Goal: Communication & Community: Answer question/provide support

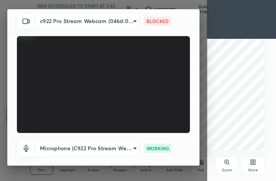
scroll to position [27, 0]
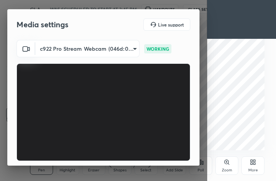
scroll to position [71, 0]
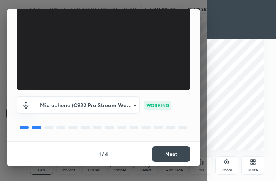
click at [162, 150] on button "Next" at bounding box center [171, 154] width 38 height 15
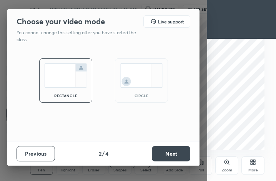
click at [153, 94] on div "circle" at bounding box center [141, 96] width 31 height 4
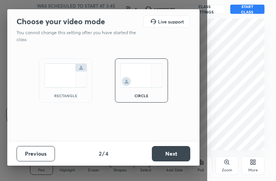
click at [171, 153] on button "Next" at bounding box center [171, 153] width 38 height 15
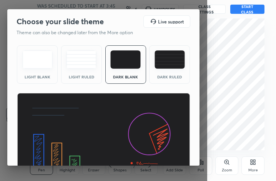
scroll to position [49, 0]
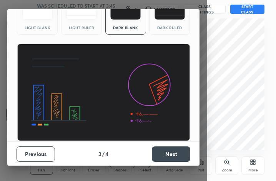
click at [172, 153] on button "Next" at bounding box center [171, 154] width 38 height 15
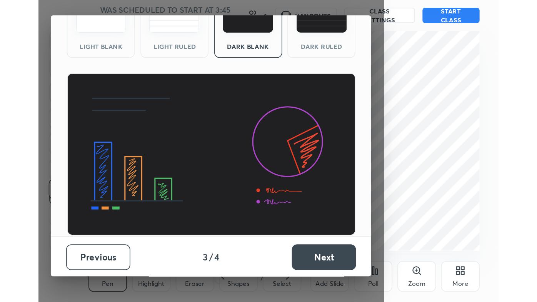
scroll to position [0, 0]
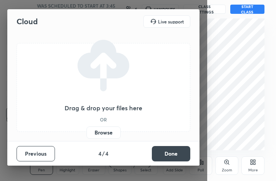
click at [172, 154] on button "Done" at bounding box center [171, 153] width 38 height 15
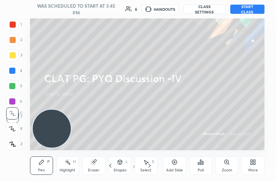
click at [247, 7] on button "START CLASS" at bounding box center [247, 9] width 35 height 9
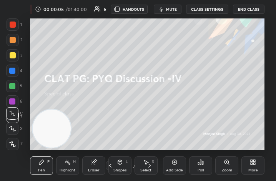
click at [254, 166] on div "More" at bounding box center [253, 166] width 23 height 18
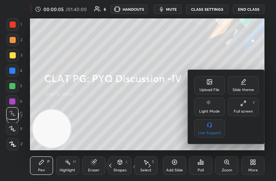
click at [245, 112] on div "Full screen" at bounding box center [243, 112] width 19 height 4
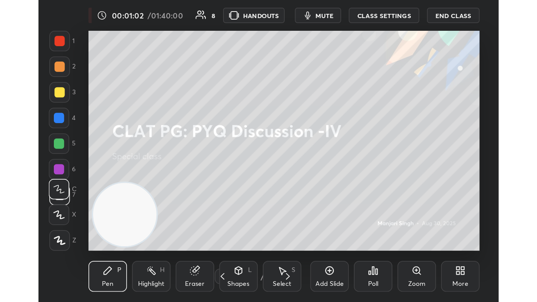
scroll to position [132, 246]
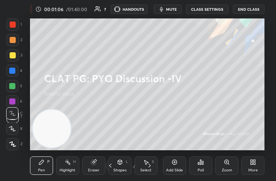
click at [252, 164] on icon at bounding box center [252, 164] width 2 height 2
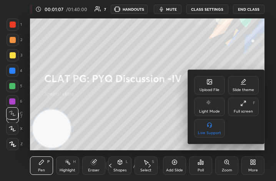
click at [247, 108] on div "Full screen F" at bounding box center [243, 107] width 31 height 18
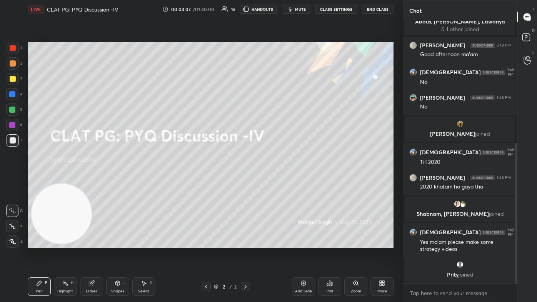
scroll to position [229, 0]
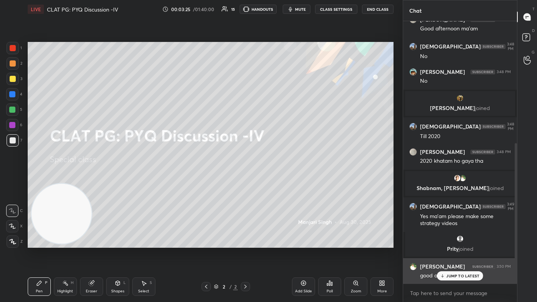
click at [276, 181] on p "JUMP TO LATEST" at bounding box center [462, 276] width 33 height 5
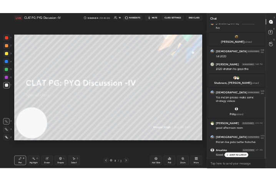
scroll to position [309, 0]
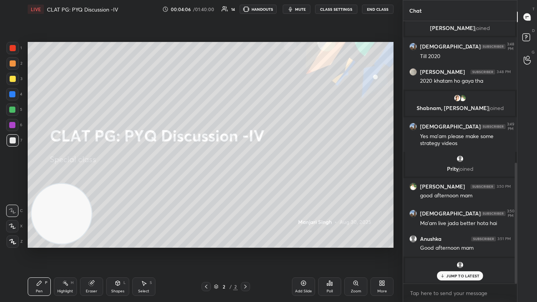
click at [276, 181] on div "JUMP TO LATEST" at bounding box center [460, 275] width 46 height 9
click at [276, 181] on div "More" at bounding box center [382, 286] width 23 height 18
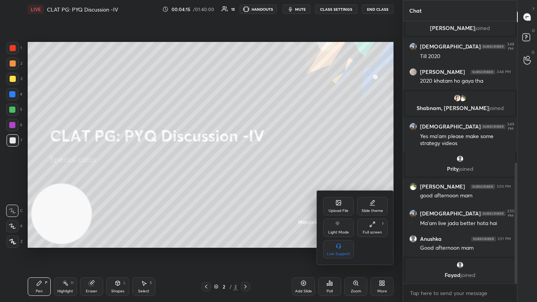
click at [276, 181] on div "Upload File" at bounding box center [339, 211] width 20 height 4
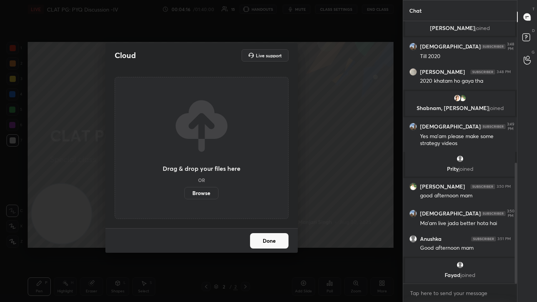
drag, startPoint x: 210, startPoint y: 194, endPoint x: 209, endPoint y: 157, distance: 37.7
click at [210, 181] on label "Browse" at bounding box center [201, 193] width 34 height 12
click at [184, 181] on input "Browse" at bounding box center [184, 193] width 0 height 12
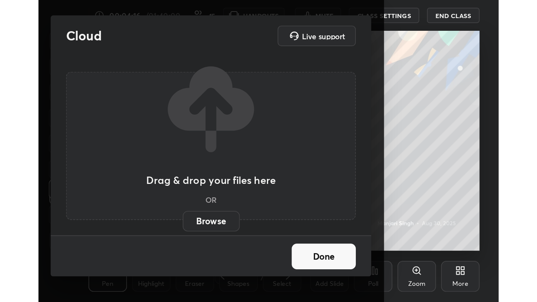
scroll to position [38348, 38234]
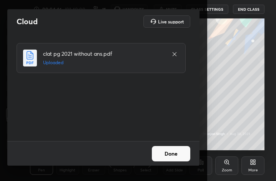
click at [167, 153] on button "Done" at bounding box center [171, 153] width 38 height 15
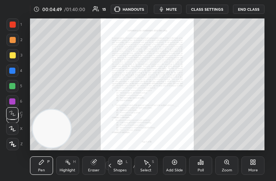
click at [254, 169] on div "More" at bounding box center [254, 171] width 10 height 4
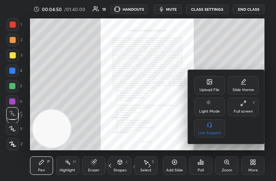
click at [240, 110] on div "Full screen" at bounding box center [243, 112] width 19 height 4
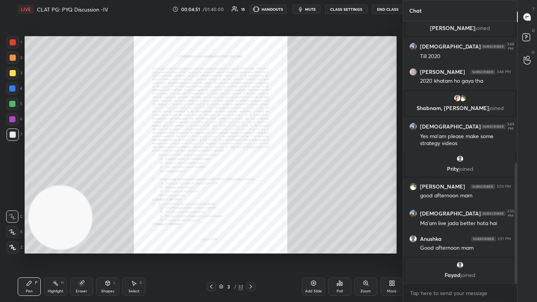
scroll to position [38227, 38107]
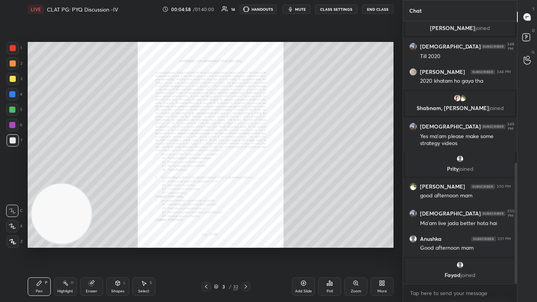
click at [276, 11] on span "mute" at bounding box center [300, 9] width 11 height 5
click at [276, 9] on span "unmute" at bounding box center [300, 9] width 17 height 5
click at [276, 181] on div "Zoom" at bounding box center [356, 291] width 10 height 4
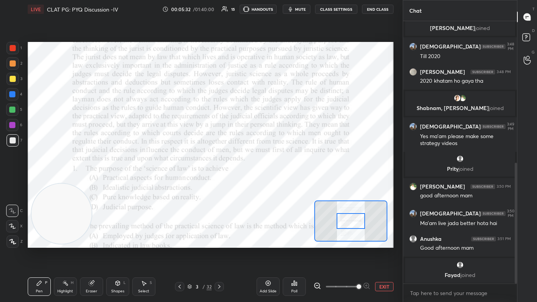
click at [276, 181] on span at bounding box center [342, 287] width 32 height 12
click at [276, 181] on span at bounding box center [359, 286] width 5 height 5
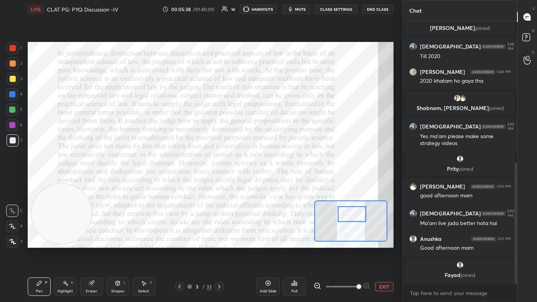
click at [276, 181] on div at bounding box center [352, 214] width 29 height 16
drag, startPoint x: 71, startPoint y: 217, endPoint x: 67, endPoint y: 227, distance: 10.3
click at [67, 181] on video at bounding box center [58, 217] width 60 height 60
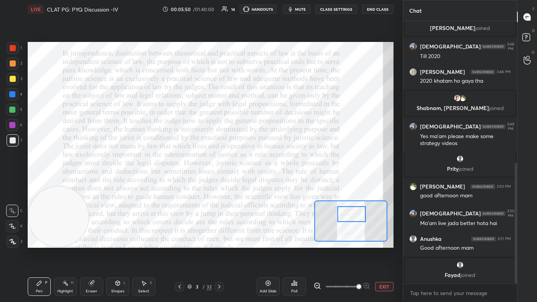
click at [276, 181] on div at bounding box center [351, 214] width 29 height 16
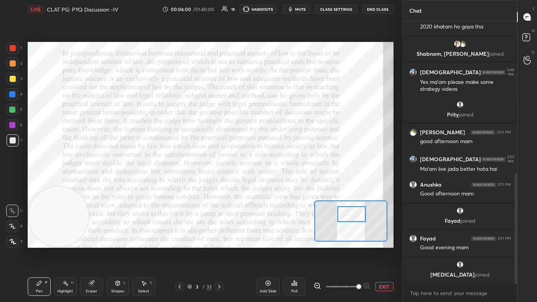
drag, startPoint x: 10, startPoint y: 125, endPoint x: 14, endPoint y: 125, distance: 4.3
click at [11, 125] on div at bounding box center [12, 125] width 6 height 6
click at [15, 181] on icon at bounding box center [12, 210] width 7 height 5
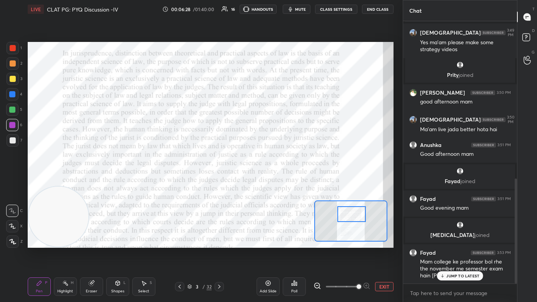
click at [276, 181] on p "JUMP TO LATEST" at bounding box center [462, 276] width 33 height 5
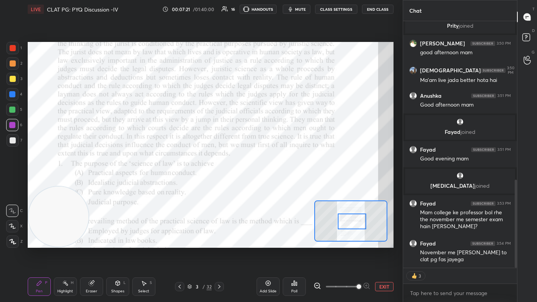
drag, startPoint x: 354, startPoint y: 216, endPoint x: 355, endPoint y: 224, distance: 7.4
click at [276, 181] on div at bounding box center [352, 222] width 29 height 16
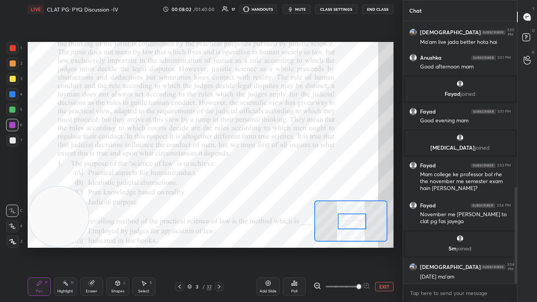
scroll to position [481, 0]
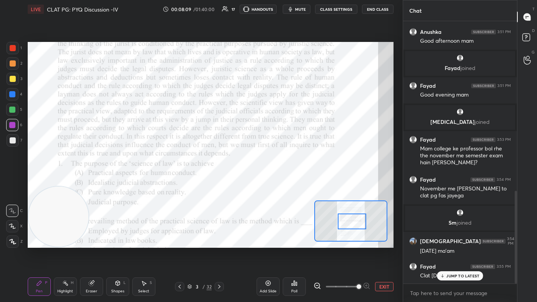
click at [276, 181] on p "JUMP TO LATEST" at bounding box center [462, 276] width 33 height 5
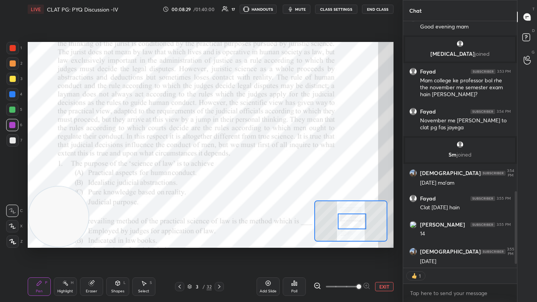
scroll to position [589, 0]
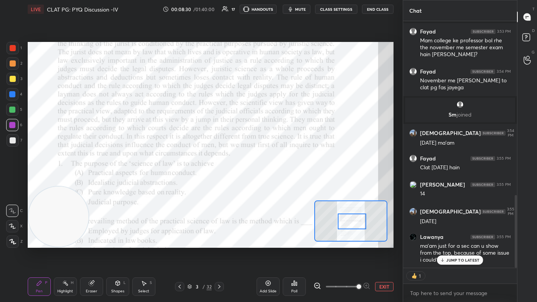
click at [276, 181] on div "JUMP TO LATEST" at bounding box center [460, 260] width 46 height 9
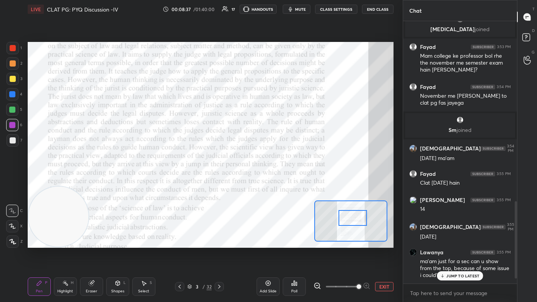
scroll to position [573, 0]
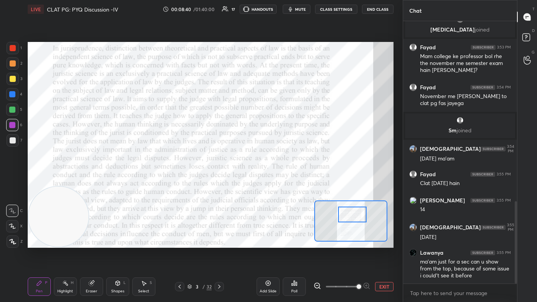
drag, startPoint x: 350, startPoint y: 225, endPoint x: 350, endPoint y: 218, distance: 6.9
click at [276, 181] on div at bounding box center [352, 215] width 29 height 16
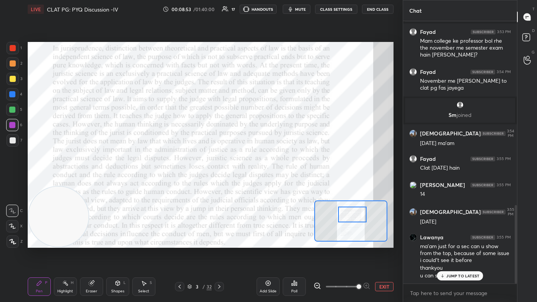
scroll to position [616, 0]
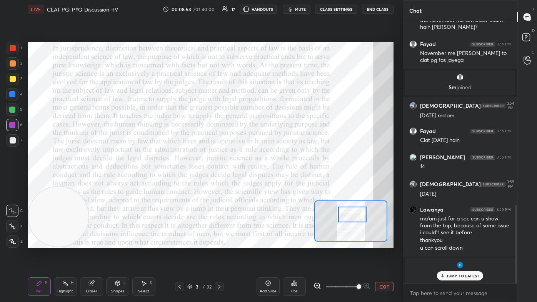
click at [276, 181] on p "JUMP TO LATEST" at bounding box center [462, 276] width 33 height 5
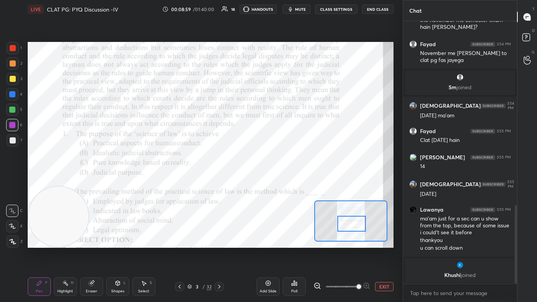
drag, startPoint x: 350, startPoint y: 215, endPoint x: 349, endPoint y: 224, distance: 9.3
click at [276, 181] on div at bounding box center [351, 224] width 29 height 16
click at [276, 181] on icon at bounding box center [294, 283] width 6 height 6
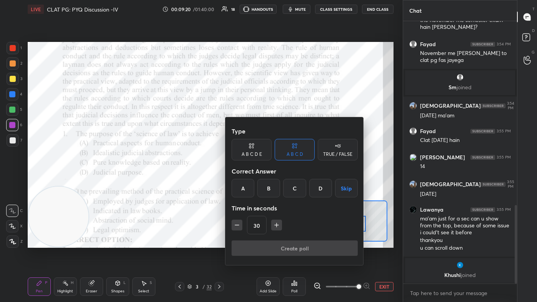
click at [276, 181] on div "C" at bounding box center [294, 188] width 23 height 18
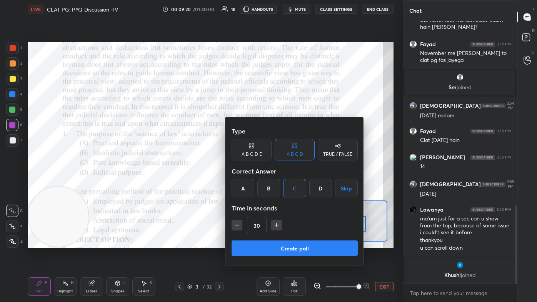
click at [276, 181] on button "Create poll" at bounding box center [295, 247] width 126 height 15
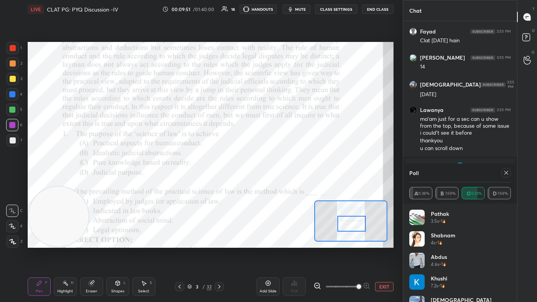
scroll to position [742, 0]
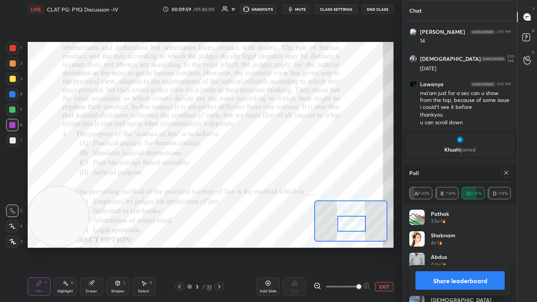
click at [276, 173] on icon at bounding box center [506, 173] width 6 height 6
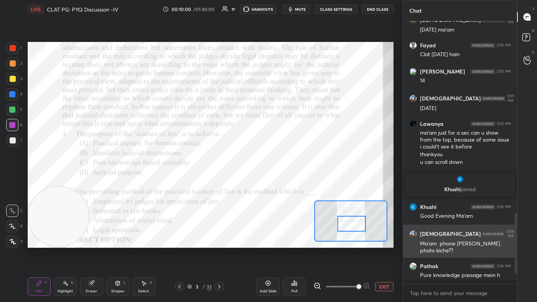
scroll to position [0, 0]
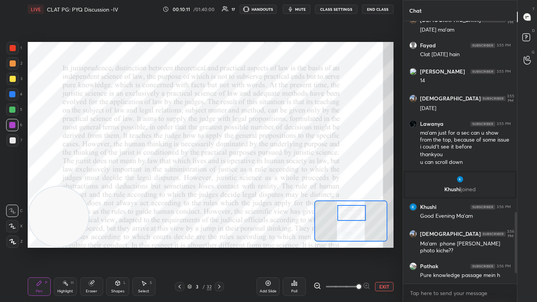
drag, startPoint x: 348, startPoint y: 226, endPoint x: 348, endPoint y: 215, distance: 10.8
click at [276, 181] on div at bounding box center [351, 213] width 29 height 16
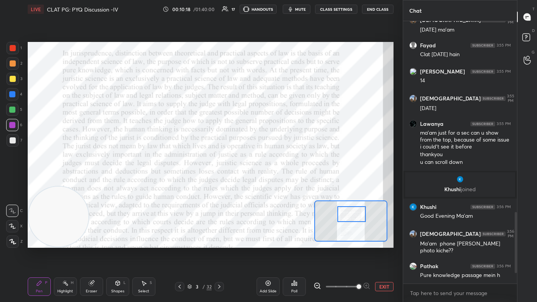
click at [276, 181] on div at bounding box center [351, 214] width 29 height 16
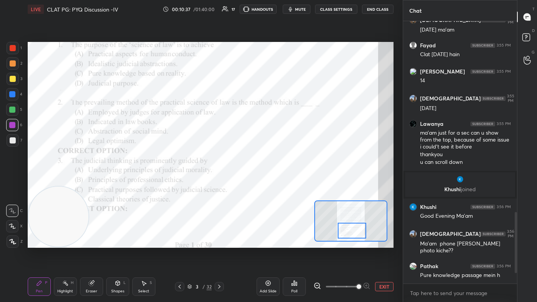
drag, startPoint x: 353, startPoint y: 228, endPoint x: 355, endPoint y: 232, distance: 4.5
click at [276, 181] on div at bounding box center [352, 231] width 29 height 16
click at [276, 181] on div "Add Slide Poll EXIT" at bounding box center [325, 286] width 137 height 43
click at [276, 181] on div "Poll" at bounding box center [294, 286] width 23 height 18
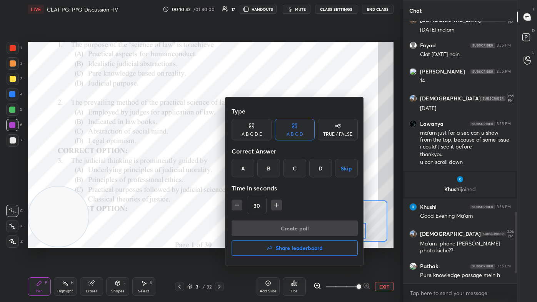
drag, startPoint x: 246, startPoint y: 172, endPoint x: 251, endPoint y: 194, distance: 23.1
click at [245, 172] on div "A" at bounding box center [243, 168] width 23 height 18
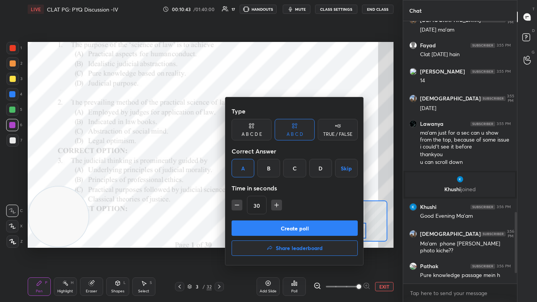
click at [257, 181] on div "Create poll Share leaderboard" at bounding box center [295, 239] width 126 height 38
click at [261, 181] on button "Create poll" at bounding box center [295, 227] width 126 height 15
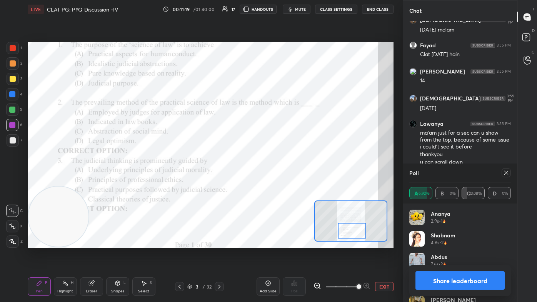
scroll to position [786, 0]
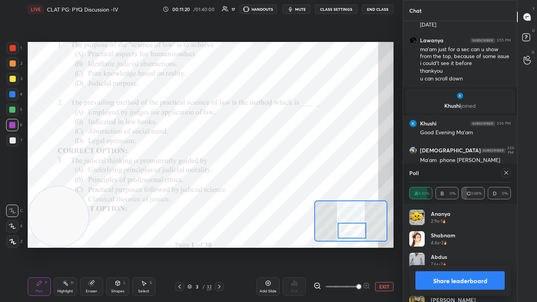
click at [276, 175] on icon at bounding box center [506, 173] width 6 height 6
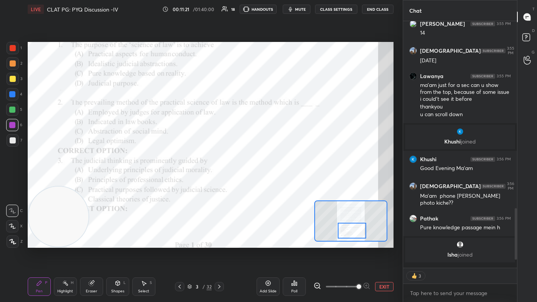
scroll to position [245, 112]
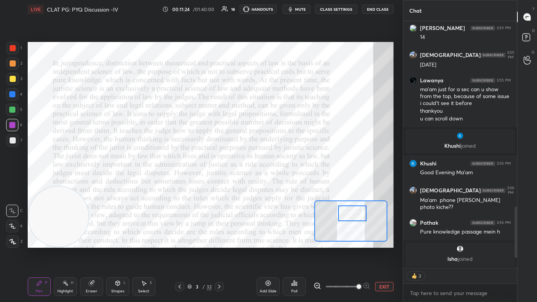
drag, startPoint x: 355, startPoint y: 217, endPoint x: 356, endPoint y: 211, distance: 6.2
click at [276, 181] on div at bounding box center [352, 213] width 29 height 16
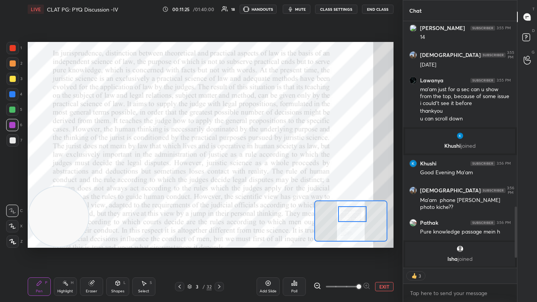
click at [13, 95] on div at bounding box center [12, 94] width 6 height 6
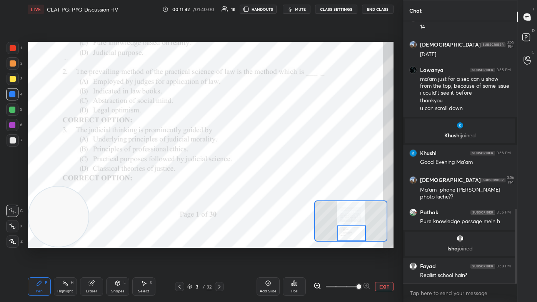
drag, startPoint x: 352, startPoint y: 218, endPoint x: 351, endPoint y: 239, distance: 20.4
click at [276, 181] on div at bounding box center [351, 233] width 29 height 16
click at [276, 181] on div "Poll" at bounding box center [294, 286] width 23 height 18
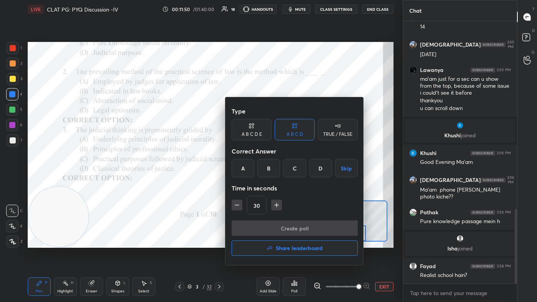
drag, startPoint x: 294, startPoint y: 175, endPoint x: 284, endPoint y: 208, distance: 34.6
click at [276, 175] on div "C" at bounding box center [294, 168] width 23 height 18
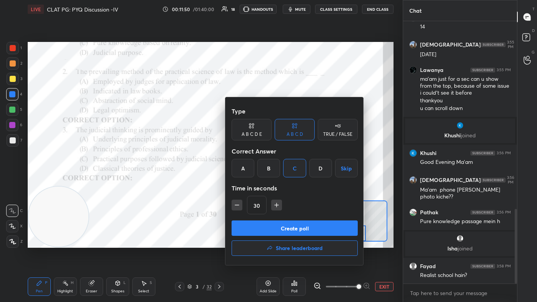
click at [276, 181] on button "Create poll" at bounding box center [295, 227] width 126 height 15
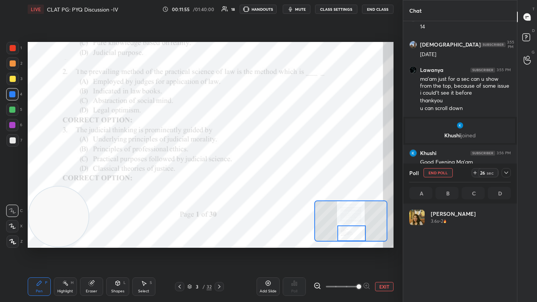
scroll to position [90, 99]
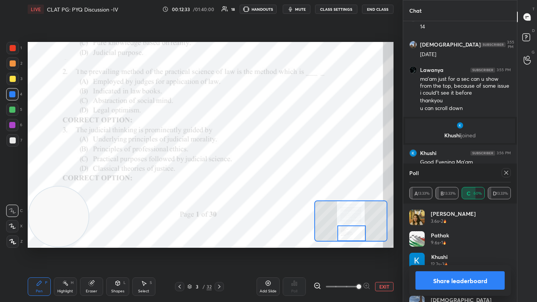
click at [276, 175] on icon at bounding box center [506, 173] width 6 height 6
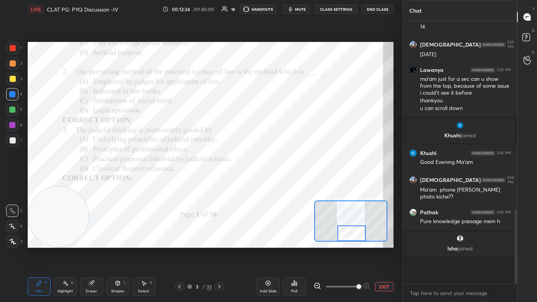
scroll to position [2, 2]
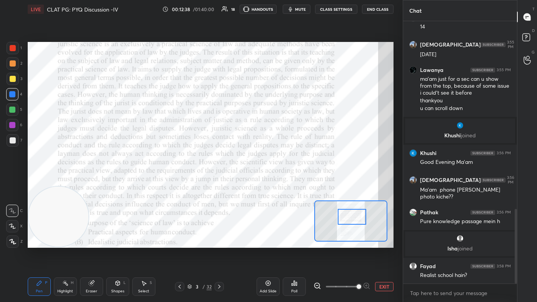
drag, startPoint x: 352, startPoint y: 232, endPoint x: 353, endPoint y: 215, distance: 16.6
click at [276, 181] on div at bounding box center [352, 217] width 29 height 16
click at [12, 51] on div at bounding box center [13, 48] width 6 height 6
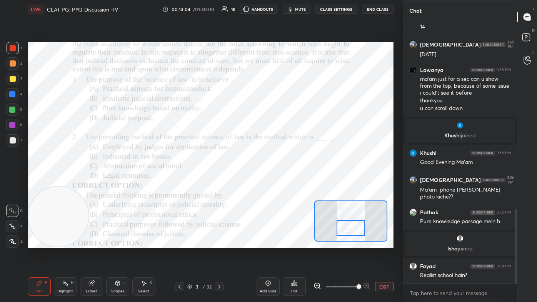
drag, startPoint x: 347, startPoint y: 215, endPoint x: 346, endPoint y: 227, distance: 11.2
click at [276, 181] on div at bounding box center [351, 228] width 29 height 16
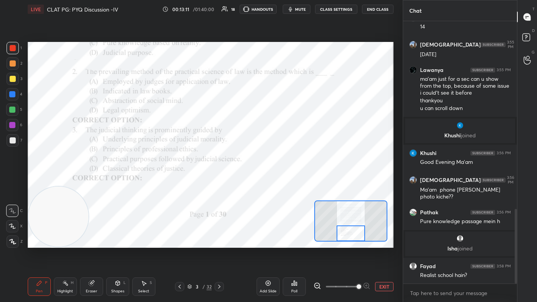
drag, startPoint x: 352, startPoint y: 230, endPoint x: 351, endPoint y: 235, distance: 4.6
click at [276, 181] on div at bounding box center [351, 233] width 29 height 16
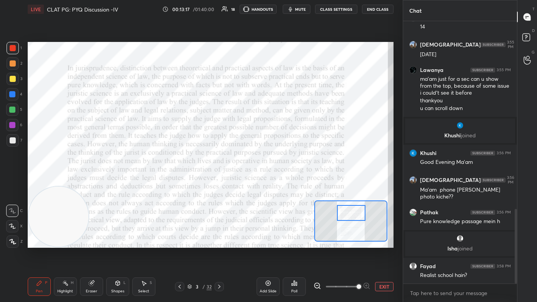
click at [276, 181] on div at bounding box center [351, 213] width 29 height 16
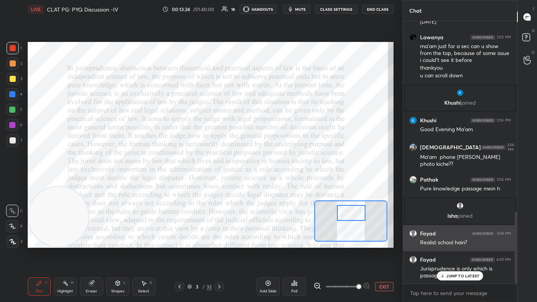
drag, startPoint x: 349, startPoint y: 214, endPoint x: 414, endPoint y: 247, distance: 72.5
click at [276, 181] on div at bounding box center [351, 213] width 29 height 16
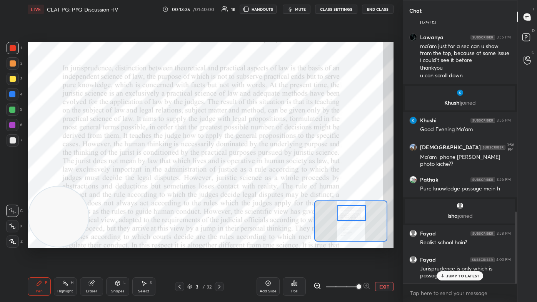
drag, startPoint x: 450, startPoint y: 275, endPoint x: 426, endPoint y: 269, distance: 24.8
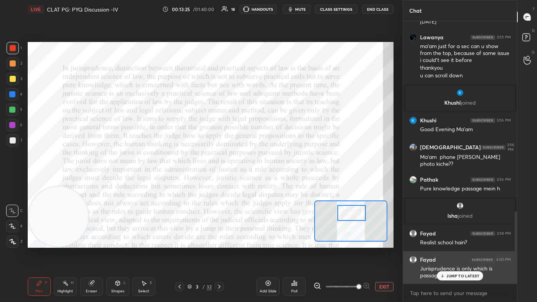
click at [276, 181] on p "JUMP TO LATEST" at bounding box center [462, 276] width 33 height 5
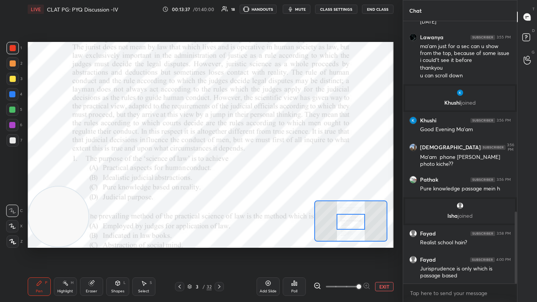
drag, startPoint x: 352, startPoint y: 213, endPoint x: 351, endPoint y: 222, distance: 8.9
click at [276, 181] on div at bounding box center [351, 222] width 29 height 16
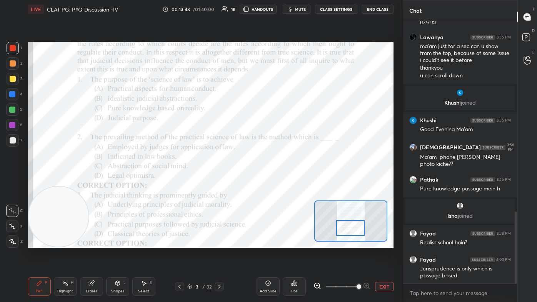
drag, startPoint x: 349, startPoint y: 225, endPoint x: 349, endPoint y: 232, distance: 7.4
click at [276, 181] on div at bounding box center [350, 228] width 29 height 16
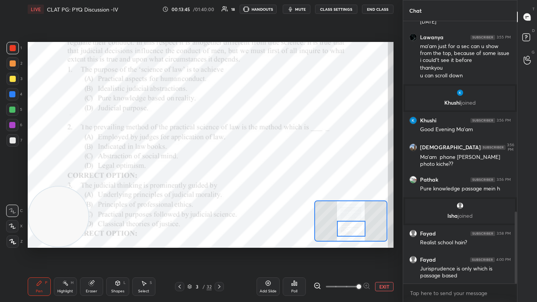
click at [276, 181] on div at bounding box center [351, 229] width 29 height 16
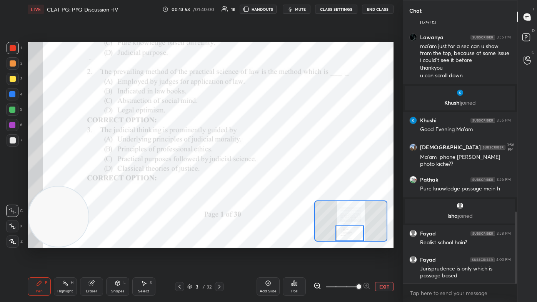
click at [276, 181] on div at bounding box center [350, 233] width 29 height 16
click at [216, 181] on icon at bounding box center [219, 287] width 6 height 6
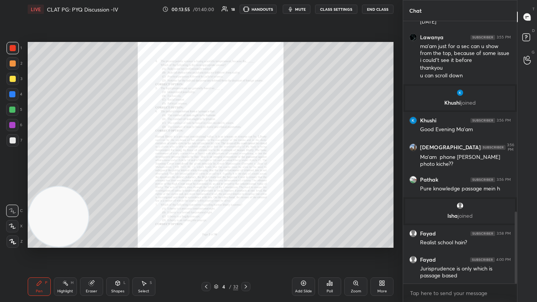
click at [276, 181] on div "Zoom" at bounding box center [355, 286] width 23 height 18
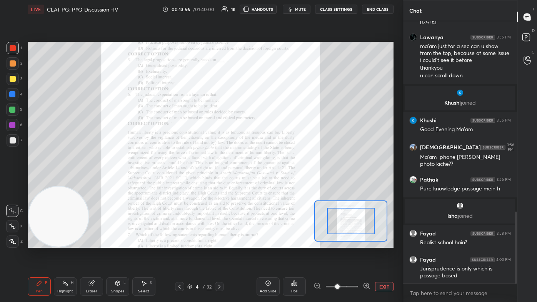
click at [276, 181] on span at bounding box center [342, 287] width 32 height 12
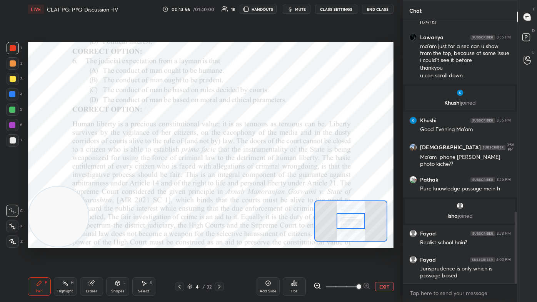
drag, startPoint x: 358, startPoint y: 286, endPoint x: 360, endPoint y: 259, distance: 26.6
click at [276, 181] on span at bounding box center [359, 286] width 5 height 5
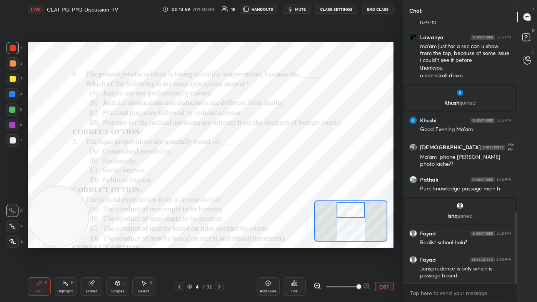
drag, startPoint x: 348, startPoint y: 222, endPoint x: 348, endPoint y: 211, distance: 10.8
click at [276, 181] on div at bounding box center [351, 210] width 29 height 16
click at [13, 112] on div at bounding box center [12, 110] width 6 height 6
click at [276, 181] on div "Poll" at bounding box center [294, 291] width 6 height 4
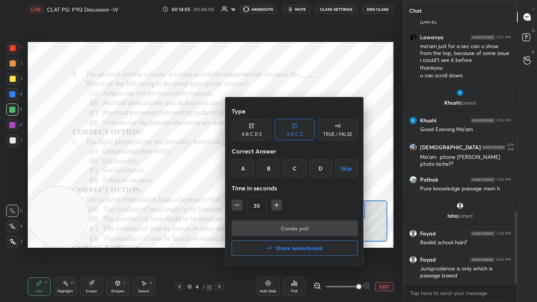
click at [274, 173] on div "B" at bounding box center [268, 168] width 23 height 18
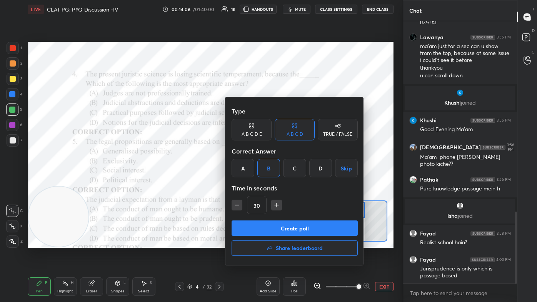
click at [276, 181] on button "Create poll" at bounding box center [295, 227] width 126 height 15
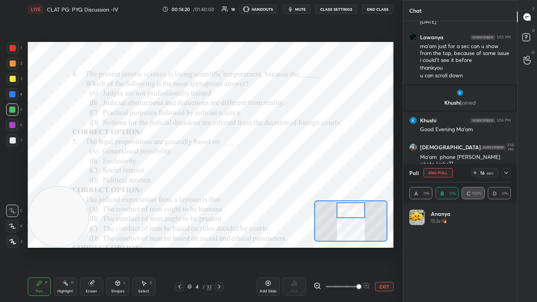
scroll to position [90, 99]
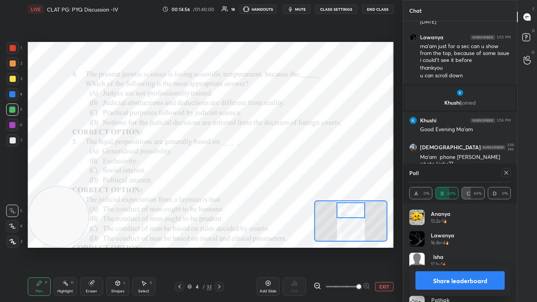
click at [180, 181] on icon at bounding box center [180, 287] width 2 height 4
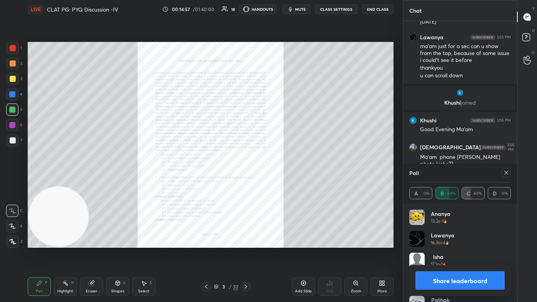
click at [276, 181] on icon at bounding box center [356, 283] width 4 height 4
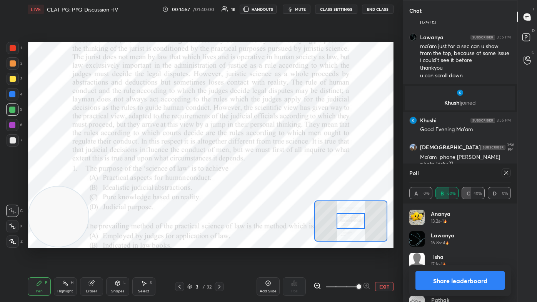
click at [276, 181] on span at bounding box center [342, 287] width 32 height 12
click at [276, 181] on span at bounding box center [359, 286] width 5 height 5
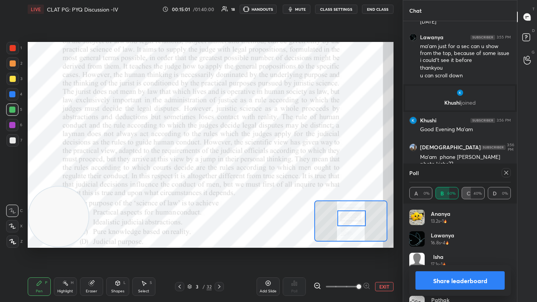
drag, startPoint x: 354, startPoint y: 218, endPoint x: 355, endPoint y: 222, distance: 4.0
click at [276, 181] on div at bounding box center [351, 218] width 29 height 16
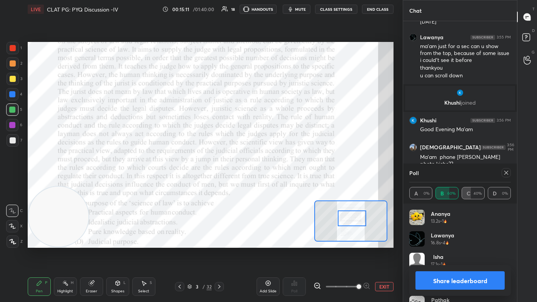
click at [276, 175] on icon at bounding box center [506, 173] width 6 height 6
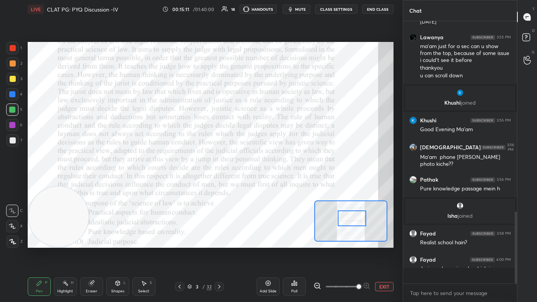
scroll to position [254, 112]
click at [222, 181] on icon at bounding box center [219, 287] width 6 height 6
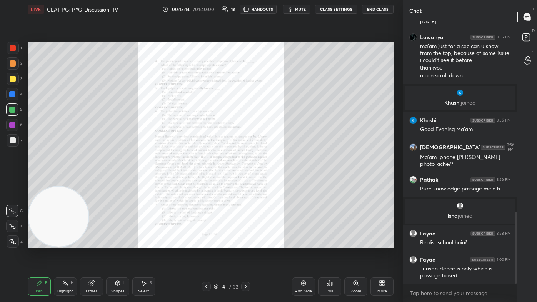
click at [276, 181] on div "Zoom" at bounding box center [355, 286] width 23 height 18
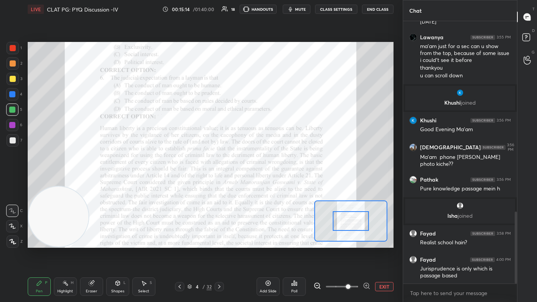
click at [276, 181] on span at bounding box center [342, 287] width 32 height 12
click at [276, 181] on span at bounding box center [348, 286] width 5 height 5
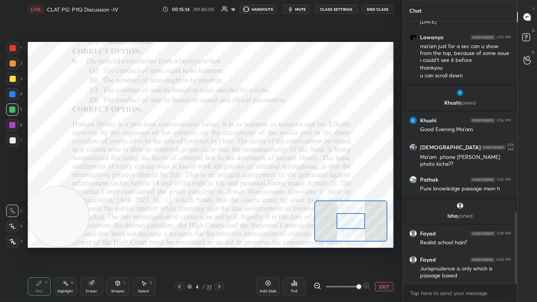
drag, startPoint x: 357, startPoint y: 286, endPoint x: 355, endPoint y: 252, distance: 33.9
click at [276, 181] on span at bounding box center [359, 286] width 5 height 5
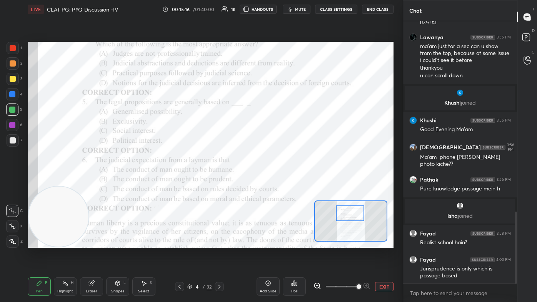
drag, startPoint x: 350, startPoint y: 224, endPoint x: 349, endPoint y: 216, distance: 7.7
click at [276, 181] on div at bounding box center [350, 213] width 29 height 16
click at [15, 93] on div at bounding box center [12, 94] width 6 height 6
click at [12, 63] on div at bounding box center [13, 63] width 6 height 6
click at [276, 181] on div "Poll" at bounding box center [294, 286] width 23 height 18
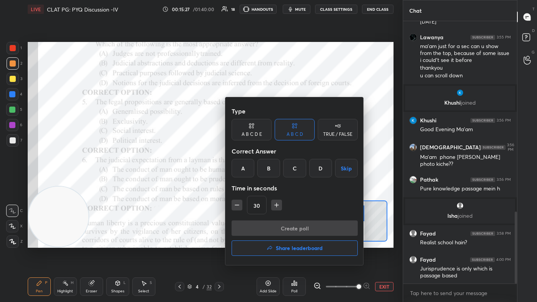
drag, startPoint x: 235, startPoint y: 163, endPoint x: 240, endPoint y: 197, distance: 34.2
click at [236, 165] on div "A" at bounding box center [243, 168] width 23 height 18
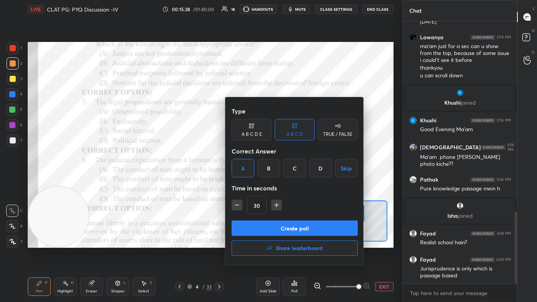
click at [242, 181] on button "Create poll" at bounding box center [295, 227] width 126 height 15
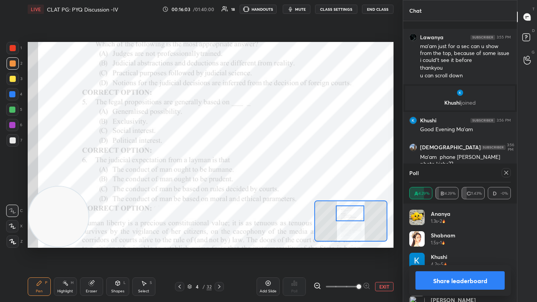
scroll to position [773, 0]
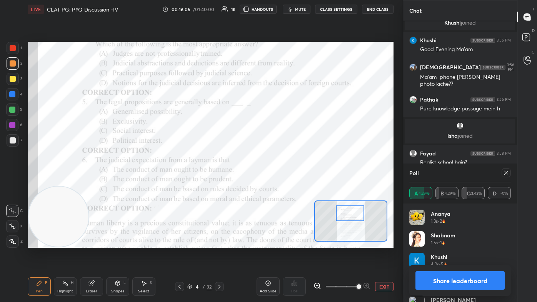
click at [276, 175] on icon at bounding box center [506, 173] width 6 height 6
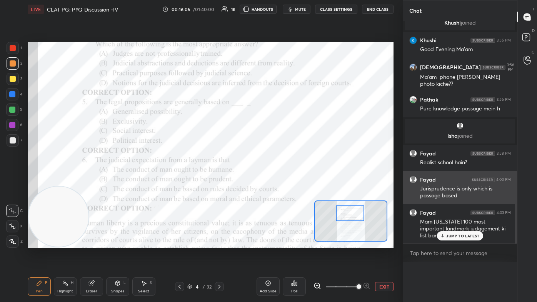
scroll to position [0, 2]
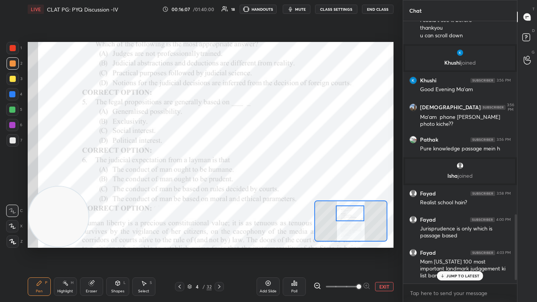
click at [276, 181] on p "JUMP TO LATEST" at bounding box center [462, 276] width 33 height 5
click at [181, 181] on icon at bounding box center [180, 287] width 6 height 6
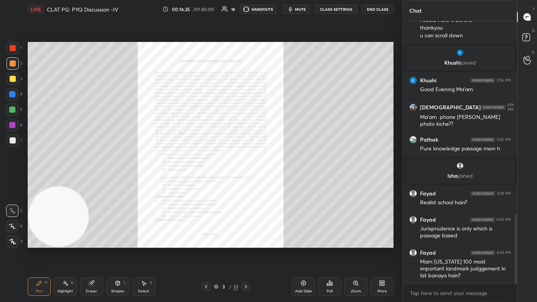
click at [276, 181] on icon at bounding box center [356, 283] width 6 height 6
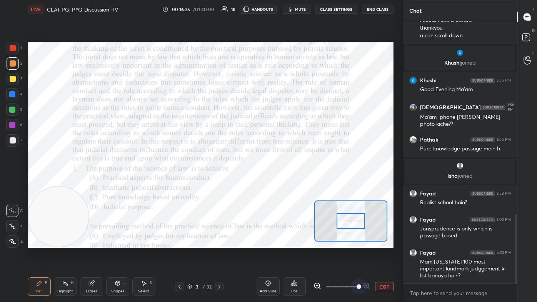
click at [276, 181] on span at bounding box center [342, 287] width 32 height 12
click at [276, 181] on span at bounding box center [359, 286] width 5 height 5
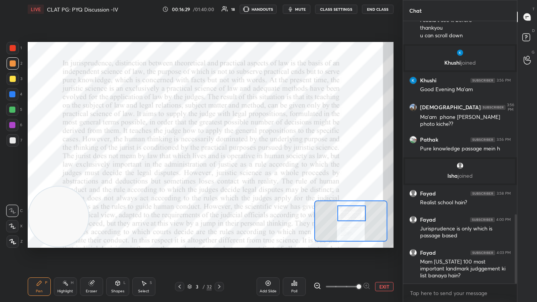
click at [276, 181] on div at bounding box center [351, 213] width 29 height 16
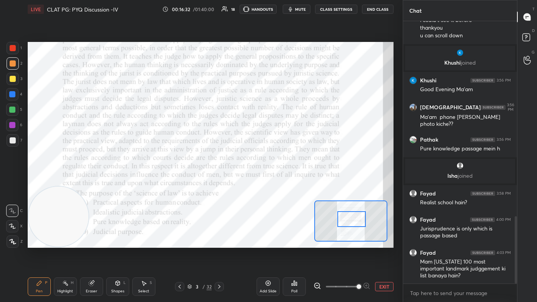
scroll to position [760, 0]
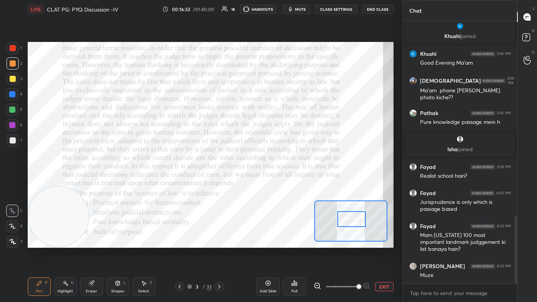
click at [276, 181] on div at bounding box center [351, 219] width 29 height 16
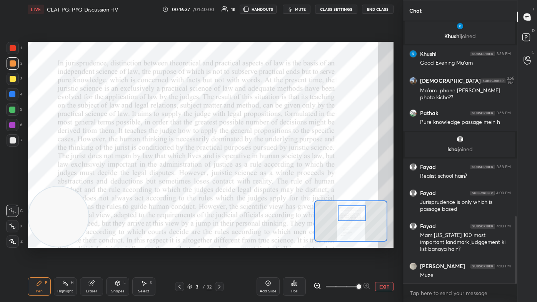
drag, startPoint x: 350, startPoint y: 220, endPoint x: 351, endPoint y: 214, distance: 5.8
click at [276, 181] on div at bounding box center [352, 213] width 29 height 16
click at [222, 181] on div at bounding box center [219, 286] width 9 height 9
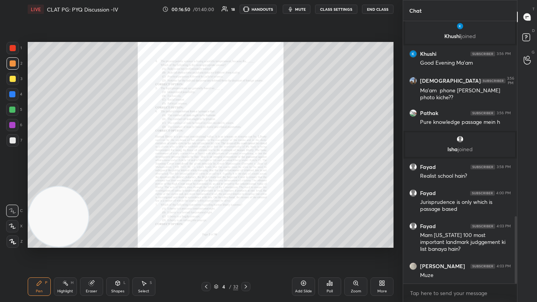
click at [276, 181] on div "Zoom" at bounding box center [355, 286] width 23 height 18
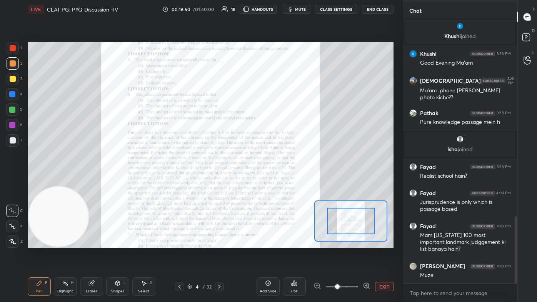
click at [276, 181] on span at bounding box center [342, 287] width 32 height 12
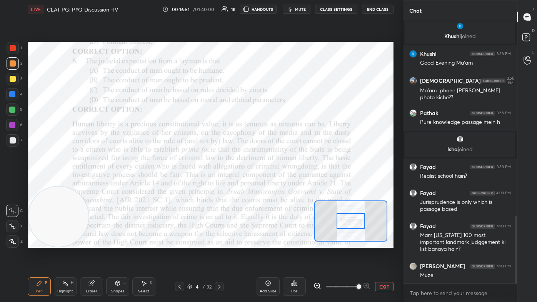
click at [276, 181] on span at bounding box center [359, 286] width 5 height 5
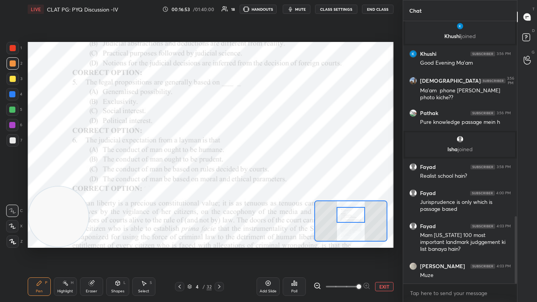
click at [276, 181] on div at bounding box center [351, 215] width 29 height 16
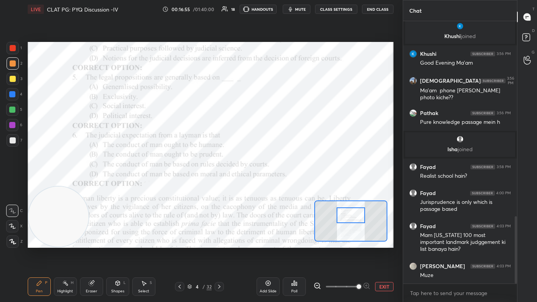
click at [276, 181] on div "Poll" at bounding box center [294, 286] width 23 height 18
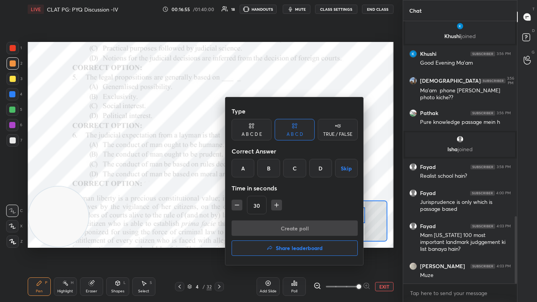
scroll to position [786, 0]
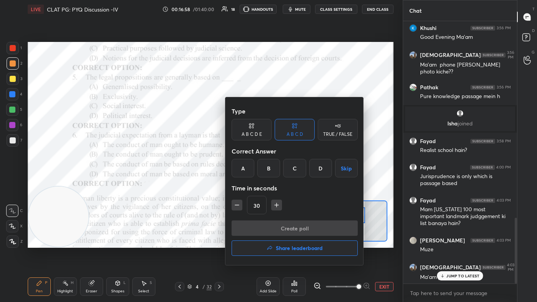
drag, startPoint x: 170, startPoint y: 223, endPoint x: 209, endPoint y: 230, distance: 40.3
click at [170, 181] on div at bounding box center [268, 151] width 537 height 302
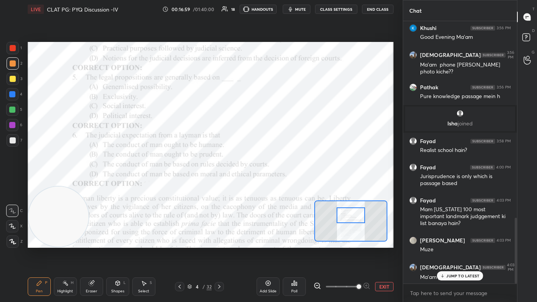
click at [276, 181] on div "JUMP TO LATEST" at bounding box center [460, 275] width 46 height 9
click at [179, 181] on icon at bounding box center [180, 287] width 6 height 6
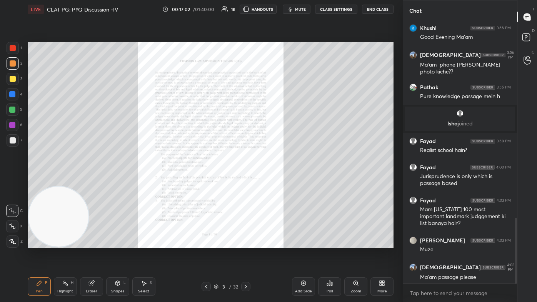
click at [276, 181] on div "Zoom" at bounding box center [355, 286] width 23 height 18
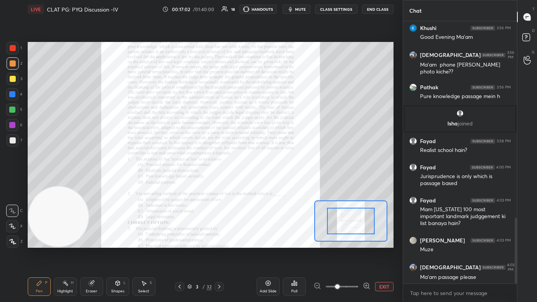
click at [276, 181] on span at bounding box center [342, 287] width 32 height 12
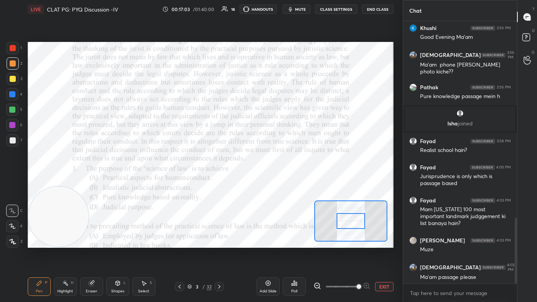
click at [276, 181] on span at bounding box center [359, 286] width 5 height 5
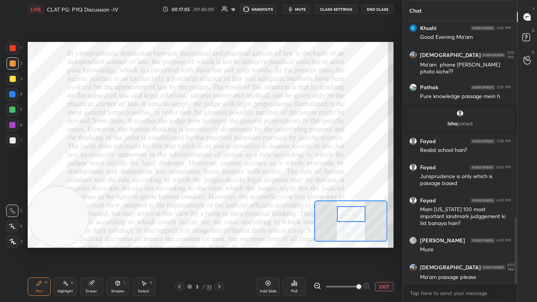
click at [276, 181] on div at bounding box center [351, 214] width 29 height 16
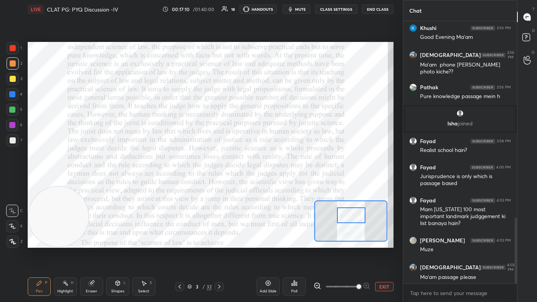
click at [276, 181] on div at bounding box center [351, 215] width 29 height 16
click at [219, 181] on icon at bounding box center [219, 287] width 6 height 6
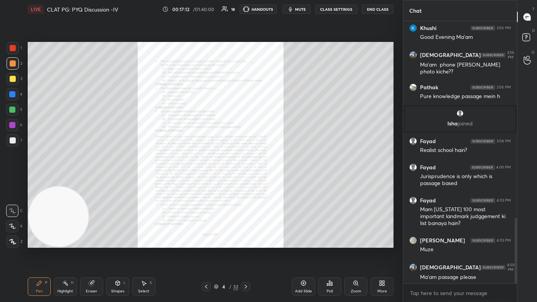
click at [276, 181] on div "Zoom" at bounding box center [355, 286] width 23 height 18
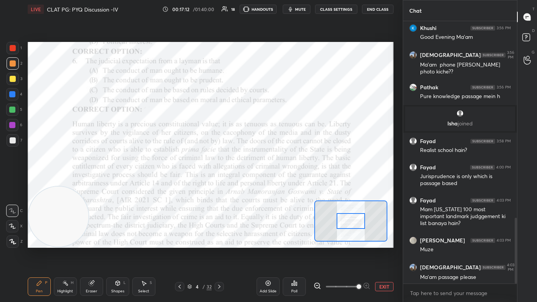
click at [276, 181] on span at bounding box center [359, 286] width 5 height 5
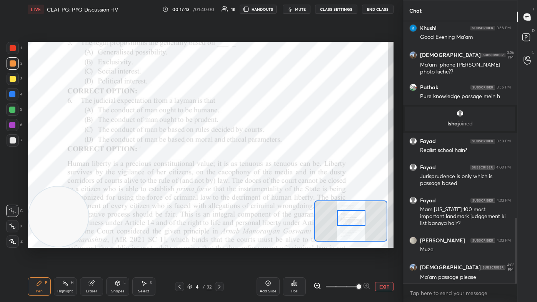
click at [276, 181] on div at bounding box center [351, 218] width 29 height 16
click at [276, 181] on div "Poll" at bounding box center [294, 291] width 6 height 4
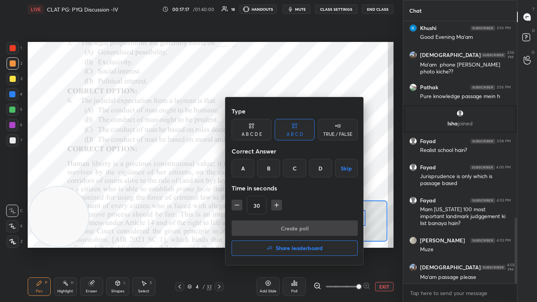
drag, startPoint x: 292, startPoint y: 171, endPoint x: 293, endPoint y: 180, distance: 8.9
click at [276, 170] on div "C" at bounding box center [294, 168] width 23 height 18
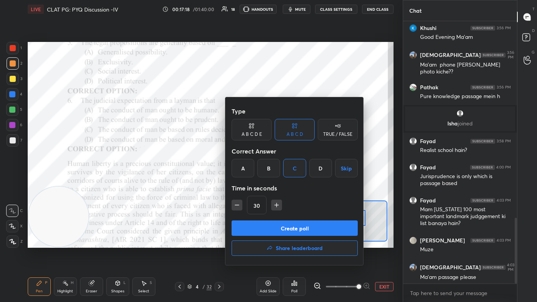
click at [276, 181] on button "Create poll" at bounding box center [295, 227] width 126 height 15
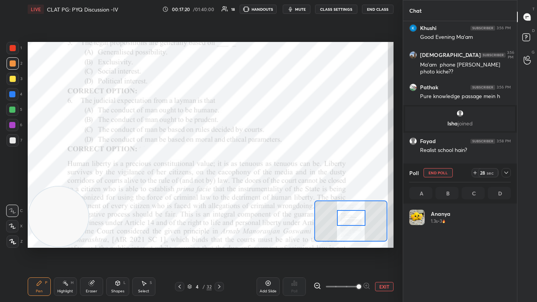
scroll to position [90, 99]
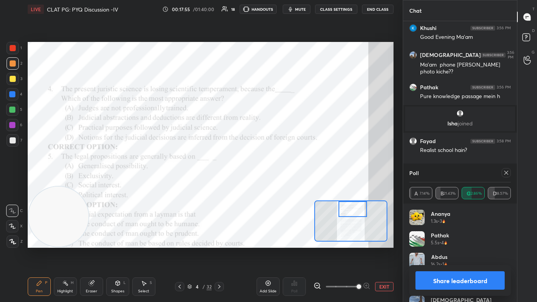
drag, startPoint x: 351, startPoint y: 208, endPoint x: 348, endPoint y: 214, distance: 6.7
click at [276, 181] on div at bounding box center [353, 209] width 29 height 16
drag, startPoint x: 180, startPoint y: 288, endPoint x: 197, endPoint y: 282, distance: 18.4
click at [180, 181] on icon at bounding box center [180, 287] width 6 height 6
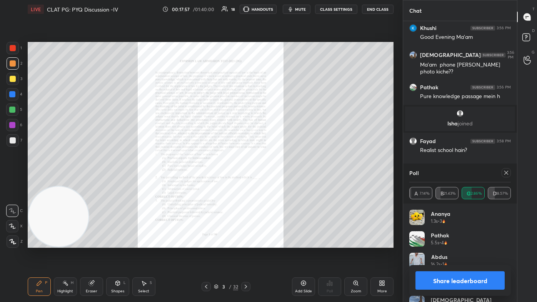
click at [276, 181] on icon at bounding box center [356, 283] width 6 height 6
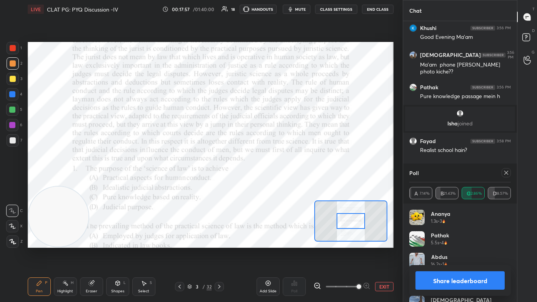
click at [276, 181] on span at bounding box center [342, 287] width 32 height 12
click at [276, 181] on span at bounding box center [359, 286] width 5 height 5
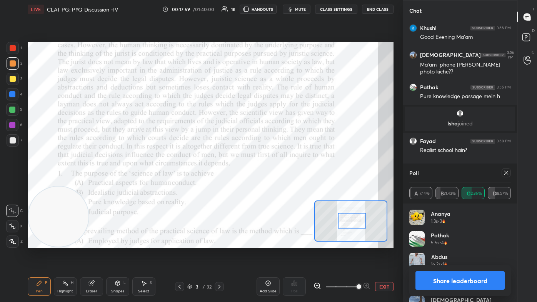
click at [276, 181] on div at bounding box center [352, 221] width 29 height 16
click at [276, 175] on icon at bounding box center [506, 173] width 6 height 6
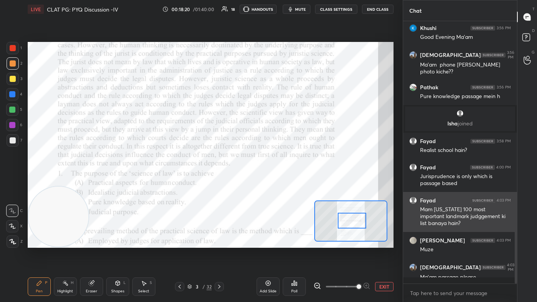
scroll to position [3, 2]
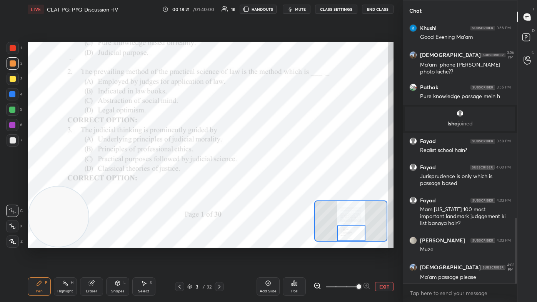
drag, startPoint x: 354, startPoint y: 235, endPoint x: 353, endPoint y: 239, distance: 3.9
click at [276, 181] on div at bounding box center [351, 233] width 29 height 16
click at [222, 181] on icon at bounding box center [219, 287] width 6 height 6
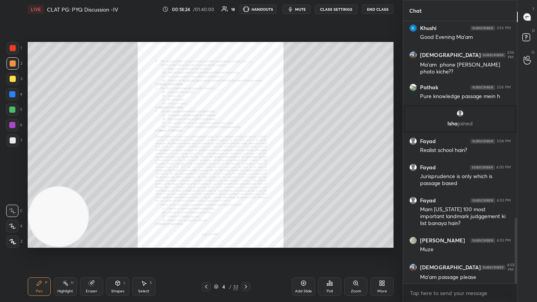
click at [276, 181] on div "Zoom" at bounding box center [356, 291] width 10 height 4
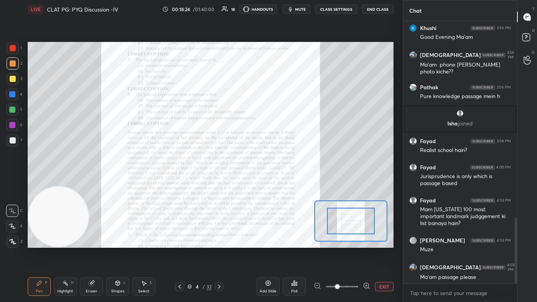
click at [276, 181] on span at bounding box center [342, 287] width 32 height 12
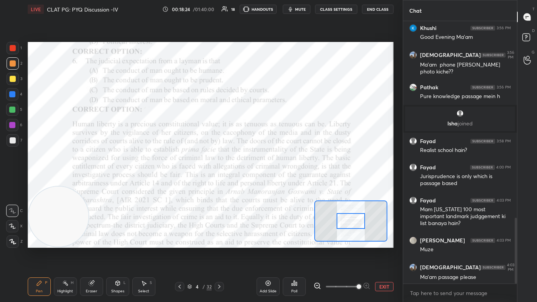
click at [276, 181] on span at bounding box center [359, 286] width 5 height 5
drag, startPoint x: 358, startPoint y: 288, endPoint x: 359, endPoint y: 282, distance: 6.3
click at [276, 181] on span at bounding box center [359, 286] width 5 height 5
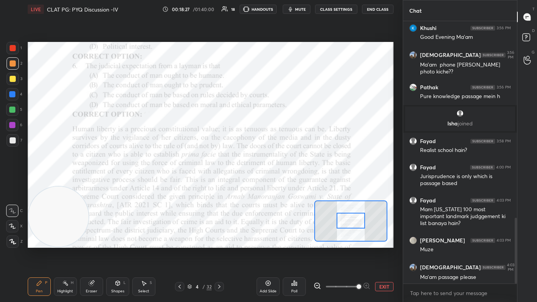
click at [276, 181] on div at bounding box center [351, 221] width 29 height 16
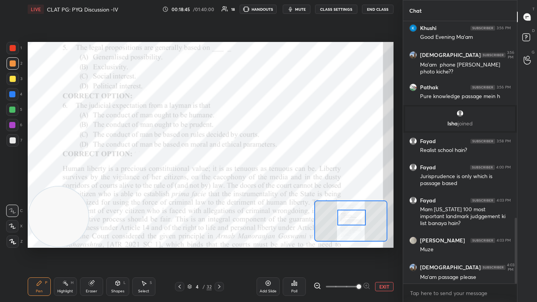
drag, startPoint x: 357, startPoint y: 225, endPoint x: 359, endPoint y: 219, distance: 7.1
click at [276, 181] on div at bounding box center [351, 218] width 29 height 16
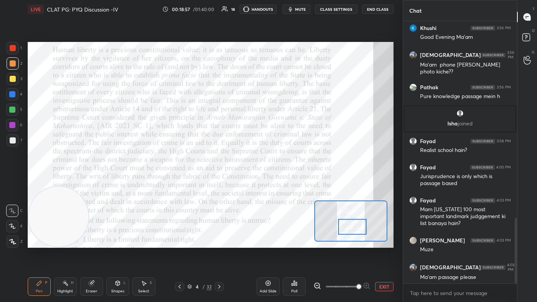
drag, startPoint x: 354, startPoint y: 222, endPoint x: 354, endPoint y: 232, distance: 9.2
click at [276, 181] on div at bounding box center [352, 227] width 29 height 16
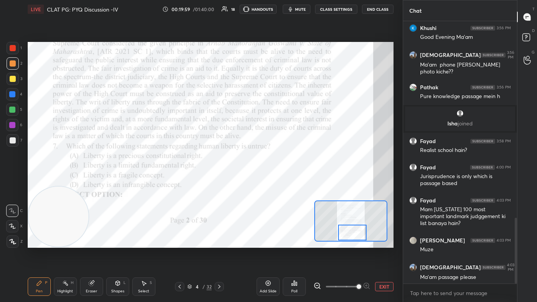
click at [276, 181] on div at bounding box center [352, 233] width 29 height 16
click at [276, 181] on div "Poll" at bounding box center [294, 286] width 23 height 18
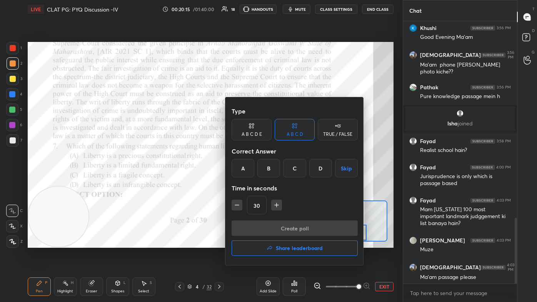
click at [276, 169] on div "D" at bounding box center [320, 168] width 23 height 18
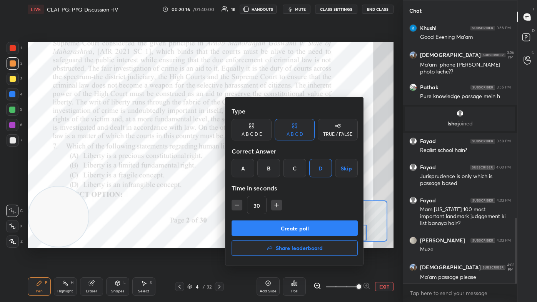
click at [276, 181] on button "Create poll" at bounding box center [295, 227] width 126 height 15
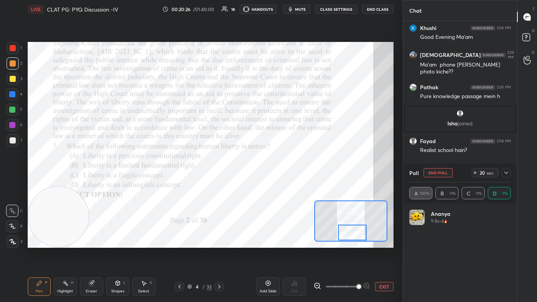
scroll to position [90, 99]
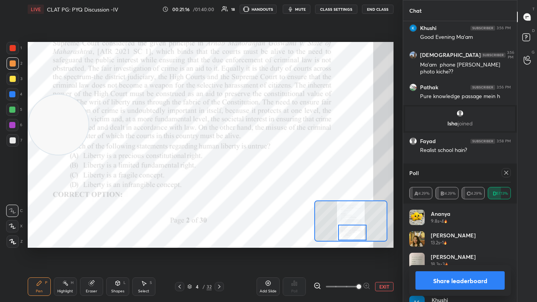
drag, startPoint x: 68, startPoint y: 210, endPoint x: 70, endPoint y: 119, distance: 90.8
click at [69, 118] on video at bounding box center [58, 125] width 60 height 60
click at [14, 128] on div at bounding box center [12, 125] width 12 height 12
click at [62, 181] on div "Setting up your live class Poll for secs No correct answer Start poll" at bounding box center [211, 144] width 372 height 253
drag, startPoint x: 506, startPoint y: 173, endPoint x: 498, endPoint y: 176, distance: 8.6
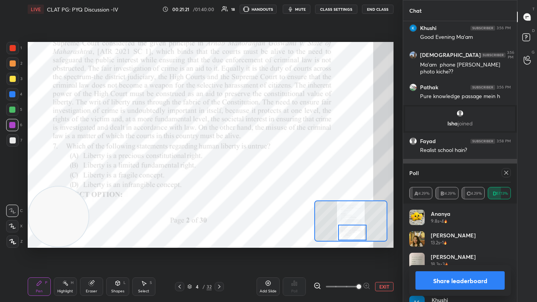
click at [276, 173] on icon at bounding box center [506, 173] width 6 height 6
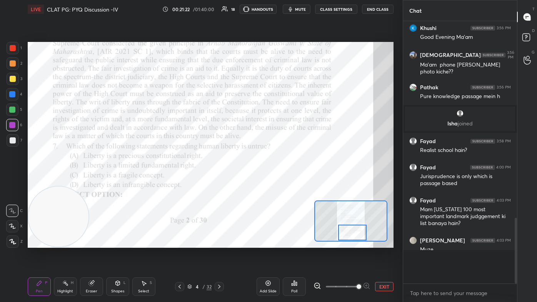
scroll to position [3, 2]
click at [221, 181] on icon at bounding box center [219, 287] width 6 height 6
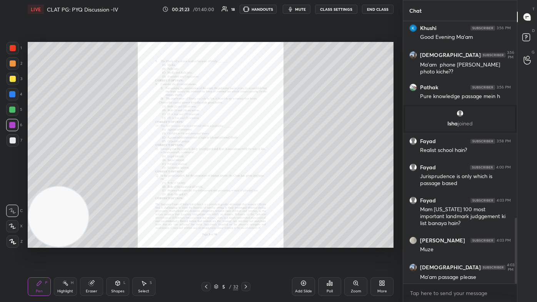
click at [276, 181] on div "Zoom" at bounding box center [355, 286] width 23 height 18
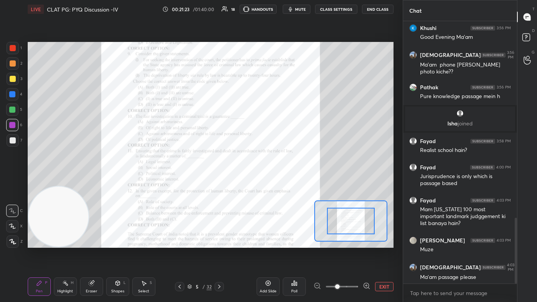
click at [276, 181] on span at bounding box center [342, 287] width 32 height 12
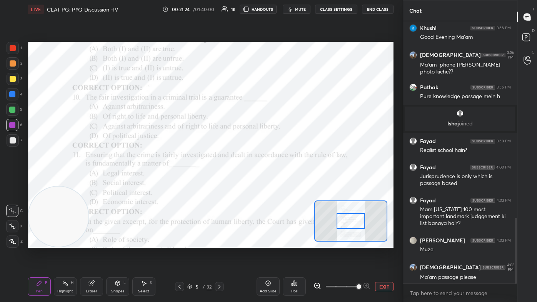
drag, startPoint x: 357, startPoint y: 287, endPoint x: 359, endPoint y: 259, distance: 27.8
click at [276, 181] on span at bounding box center [359, 286] width 5 height 5
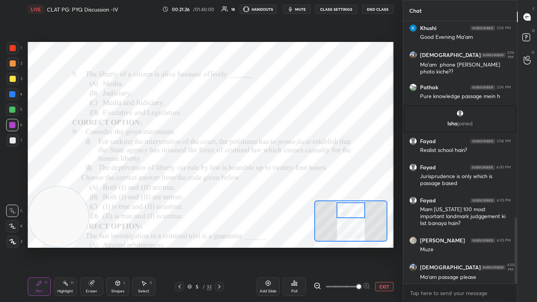
drag, startPoint x: 352, startPoint y: 225, endPoint x: 352, endPoint y: 214, distance: 10.8
click at [276, 181] on div at bounding box center [351, 210] width 29 height 16
click at [276, 181] on div "Poll" at bounding box center [294, 291] width 6 height 4
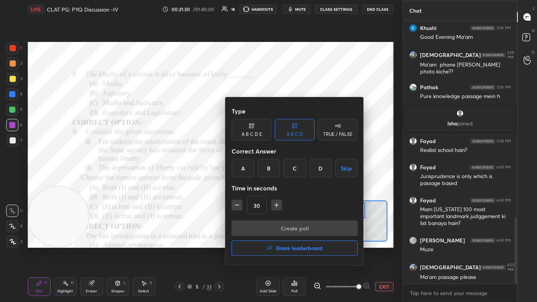
click at [276, 165] on div "C" at bounding box center [294, 168] width 23 height 18
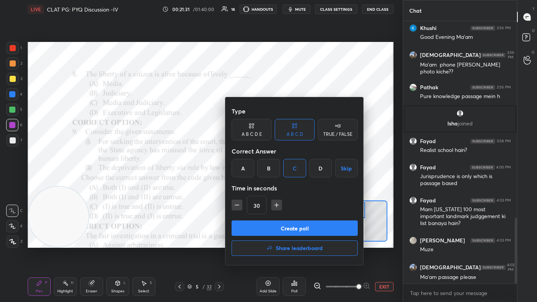
click at [276, 181] on button "Create poll" at bounding box center [295, 227] width 126 height 15
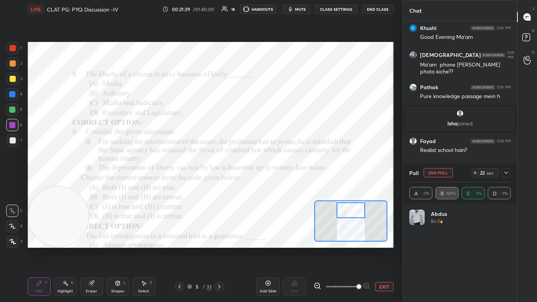
scroll to position [90, 99]
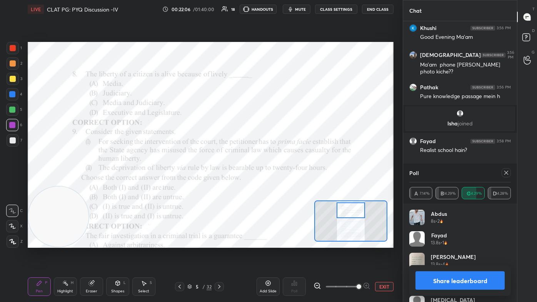
click at [276, 173] on div at bounding box center [506, 172] width 9 height 9
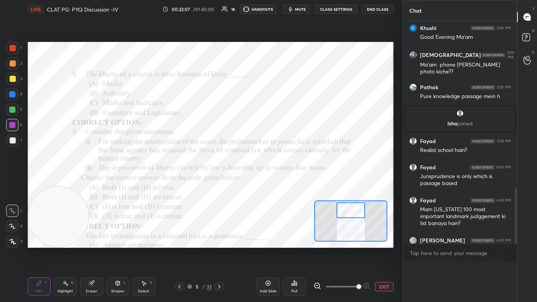
scroll to position [0, 0]
click at [180, 181] on icon at bounding box center [180, 287] width 6 height 6
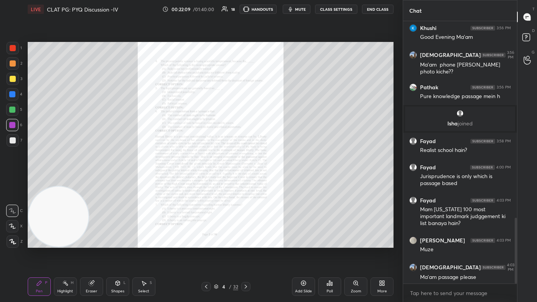
click at [276, 181] on div "Zoom" at bounding box center [355, 286] width 23 height 18
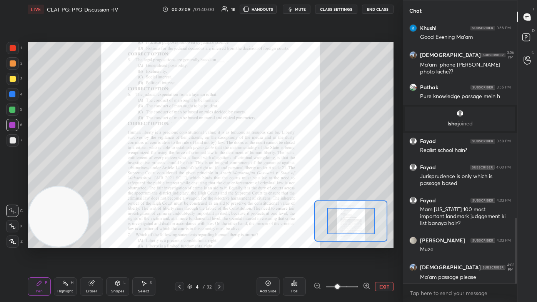
click at [276, 181] on span at bounding box center [342, 287] width 32 height 12
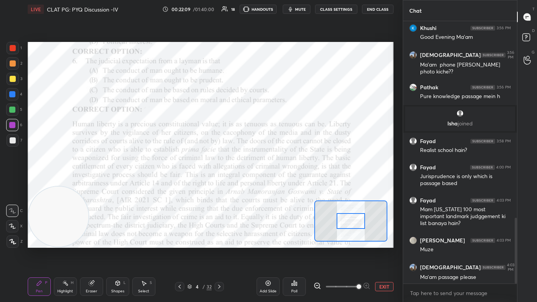
click at [276, 181] on span at bounding box center [359, 286] width 5 height 5
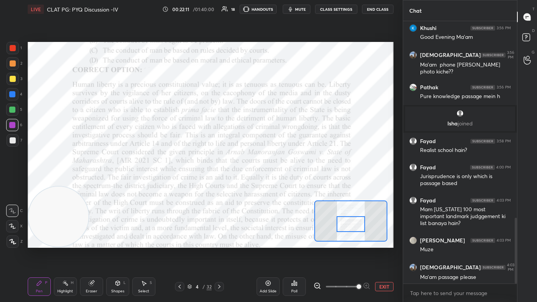
click at [276, 181] on div at bounding box center [351, 224] width 29 height 16
click at [219, 181] on icon at bounding box center [219, 287] width 6 height 6
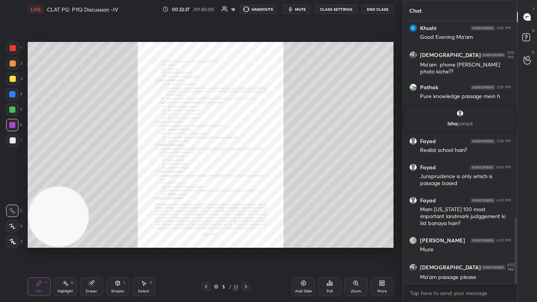
click at [276, 181] on div "Zoom" at bounding box center [355, 286] width 23 height 18
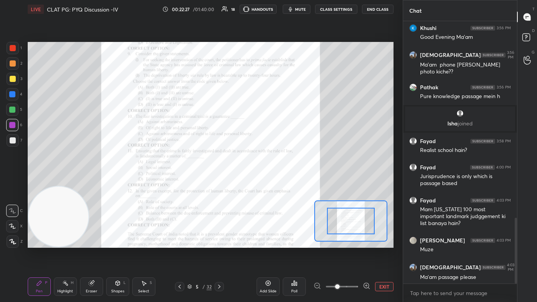
click at [276, 181] on span at bounding box center [342, 287] width 32 height 12
click at [276, 181] on span at bounding box center [337, 286] width 5 height 5
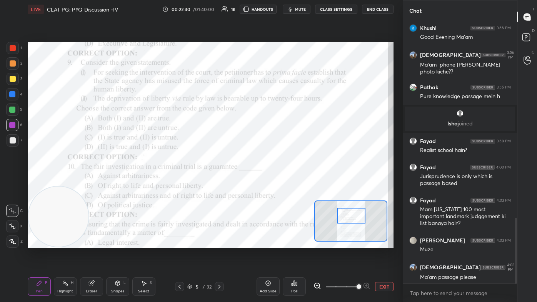
drag, startPoint x: 351, startPoint y: 222, endPoint x: 350, endPoint y: 217, distance: 5.5
click at [276, 181] on div at bounding box center [351, 216] width 29 height 16
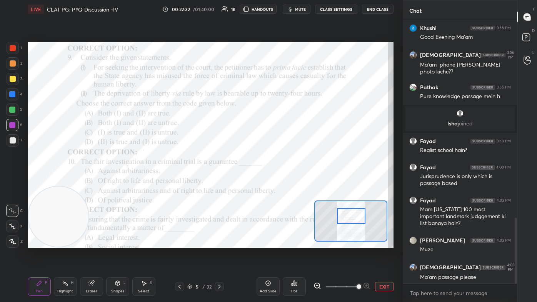
click at [276, 181] on icon at bounding box center [294, 283] width 6 height 6
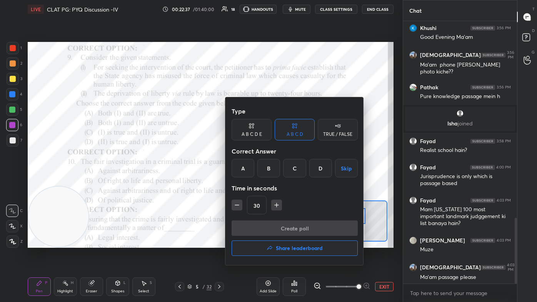
drag, startPoint x: 293, startPoint y: 172, endPoint x: 294, endPoint y: 185, distance: 13.1
click at [276, 172] on div "C" at bounding box center [294, 168] width 23 height 18
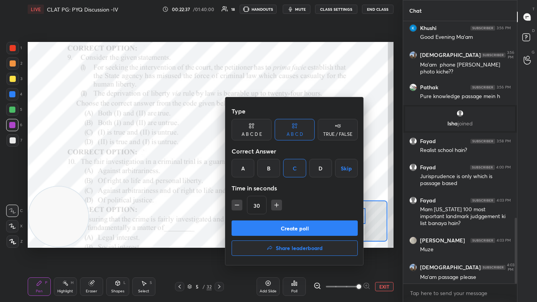
click at [276, 181] on button "Create poll" at bounding box center [295, 227] width 126 height 15
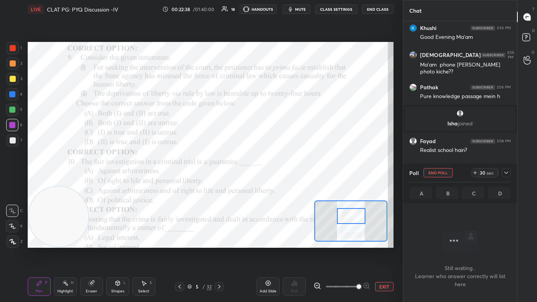
scroll to position [157, 112]
click at [276, 10] on span "mute" at bounding box center [300, 9] width 11 height 5
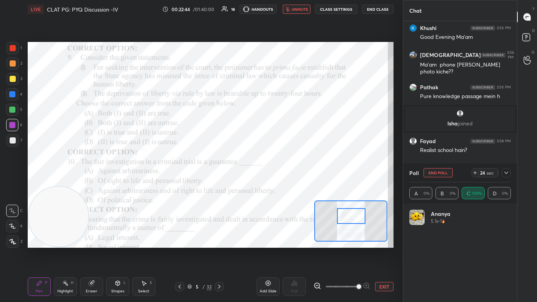
scroll to position [90, 99]
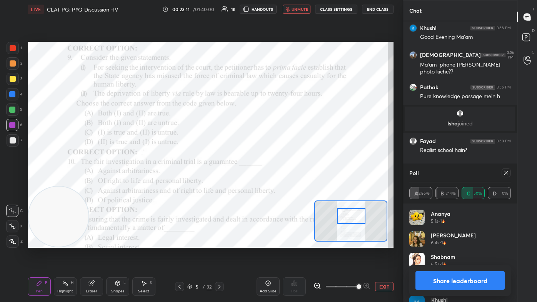
click at [276, 10] on span "unmute" at bounding box center [300, 9] width 17 height 5
click at [179, 181] on icon at bounding box center [180, 287] width 6 height 6
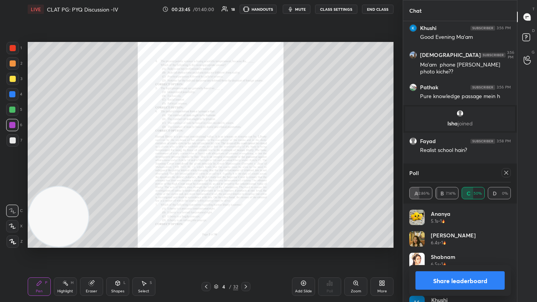
click at [276, 181] on icon at bounding box center [356, 283] width 4 height 4
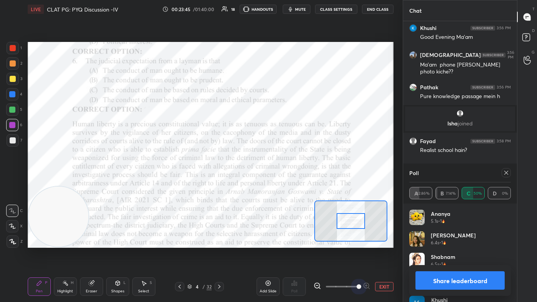
click at [276, 181] on span at bounding box center [342, 287] width 32 height 12
click at [276, 181] on span at bounding box center [359, 286] width 5 height 5
drag, startPoint x: 357, startPoint y: 284, endPoint x: 357, endPoint y: 274, distance: 10.4
click at [276, 181] on span at bounding box center [359, 286] width 5 height 5
click at [276, 181] on div at bounding box center [351, 226] width 29 height 16
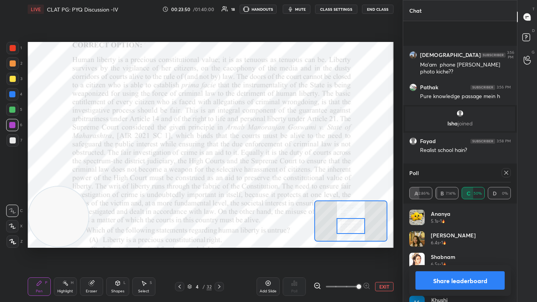
scroll to position [852, 0]
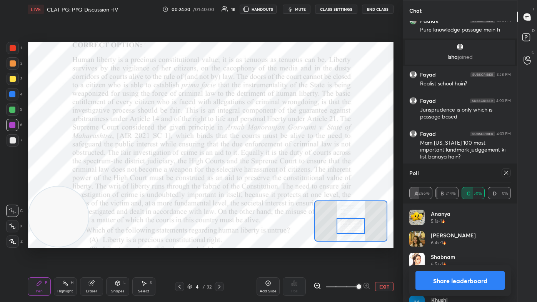
click at [223, 181] on div at bounding box center [219, 286] width 9 height 9
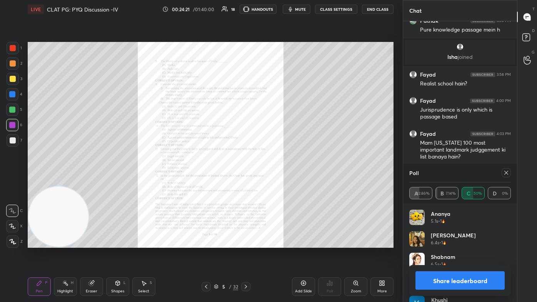
click at [276, 172] on icon at bounding box center [506, 173] width 6 height 6
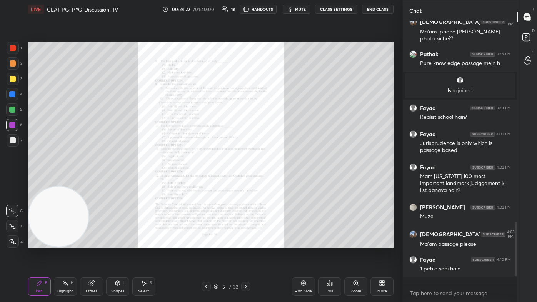
scroll to position [258, 112]
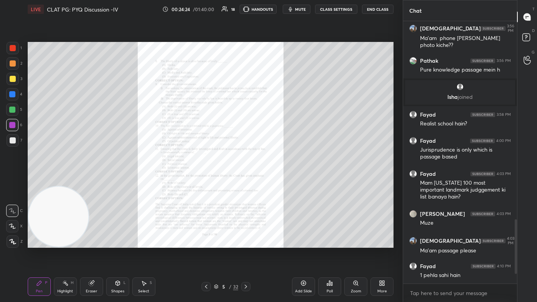
click at [276, 181] on div "Zoom" at bounding box center [355, 286] width 23 height 18
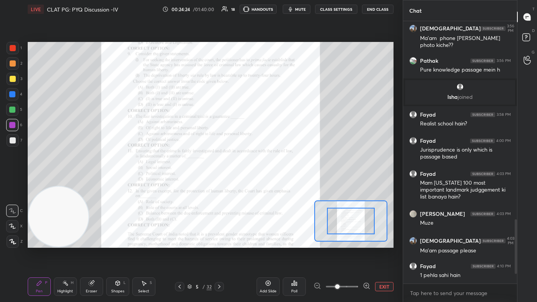
click at [276, 181] on span at bounding box center [342, 287] width 32 height 12
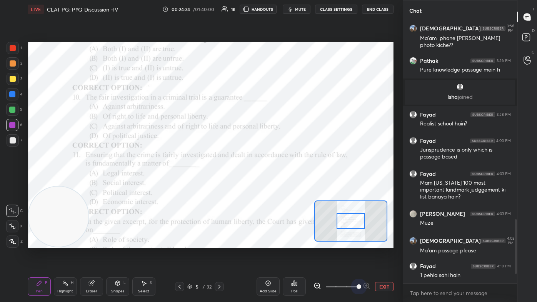
drag, startPoint x: 356, startPoint y: 286, endPoint x: 360, endPoint y: 256, distance: 30.7
click at [276, 181] on span at bounding box center [359, 286] width 5 height 5
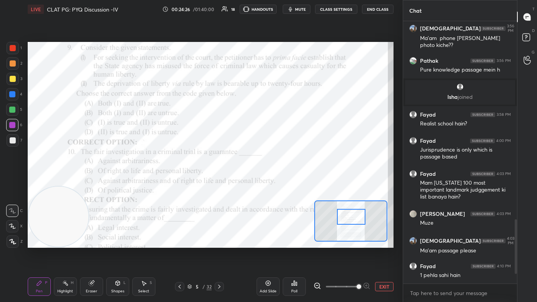
drag, startPoint x: 358, startPoint y: 222, endPoint x: 358, endPoint y: 218, distance: 4.6
click at [276, 181] on div at bounding box center [351, 217] width 29 height 16
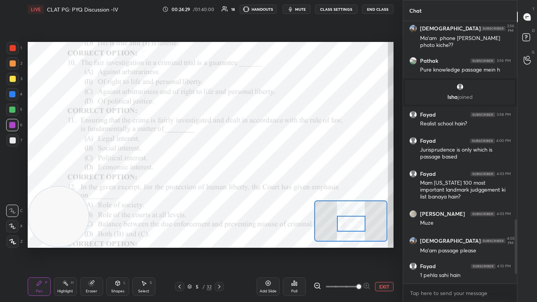
click at [276, 181] on div at bounding box center [351, 224] width 29 height 16
click at [276, 181] on div "Poll" at bounding box center [294, 286] width 23 height 18
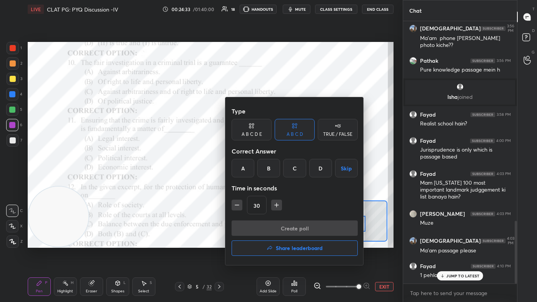
scroll to position [838, 0]
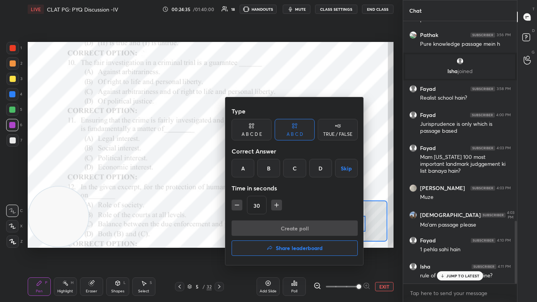
click at [276, 175] on div "C" at bounding box center [294, 168] width 23 height 18
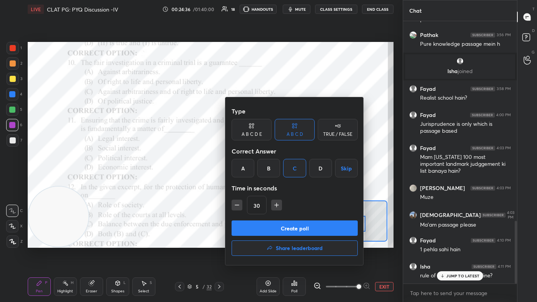
drag, startPoint x: 374, startPoint y: 188, endPoint x: 386, endPoint y: 200, distance: 16.9
click at [276, 181] on div at bounding box center [268, 151] width 537 height 302
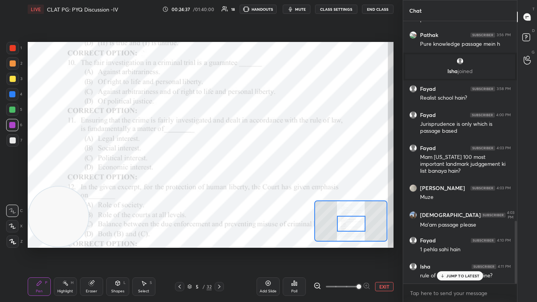
click at [276, 181] on icon at bounding box center [442, 276] width 5 height 5
click at [276, 181] on div "Poll" at bounding box center [294, 291] width 6 height 4
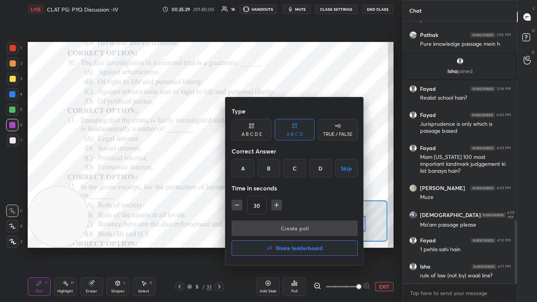
click at [276, 175] on div "C" at bounding box center [294, 168] width 23 height 18
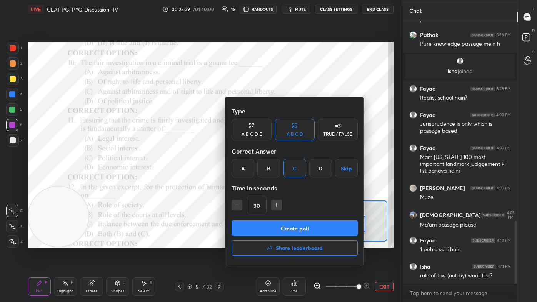
click at [276, 181] on button "Create poll" at bounding box center [295, 227] width 126 height 15
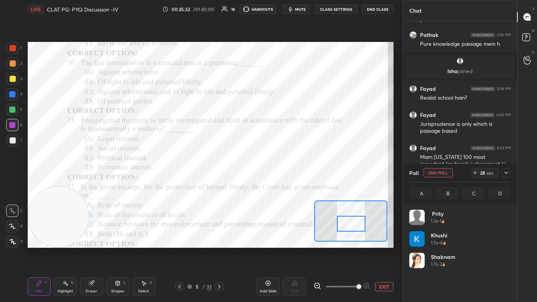
scroll to position [90, 99]
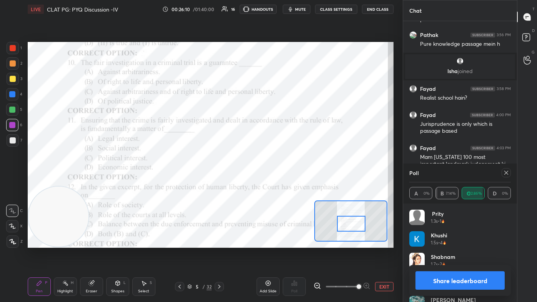
click at [179, 181] on icon at bounding box center [180, 287] width 6 height 6
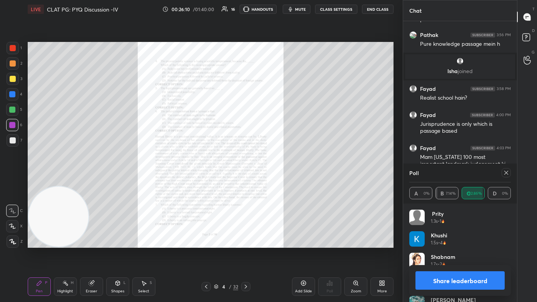
click at [276, 181] on div "Zoom" at bounding box center [356, 291] width 10 height 4
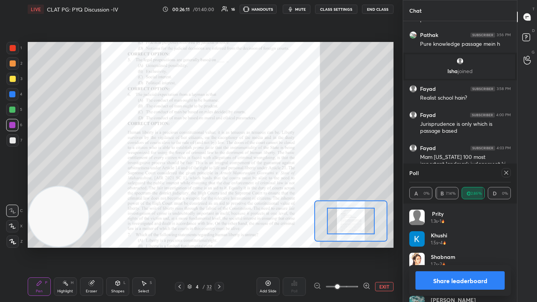
click at [276, 181] on div at bounding box center [342, 286] width 57 height 9
drag, startPoint x: 357, startPoint y: 286, endPoint x: 357, endPoint y: 271, distance: 15.4
click at [276, 181] on span at bounding box center [342, 287] width 32 height 12
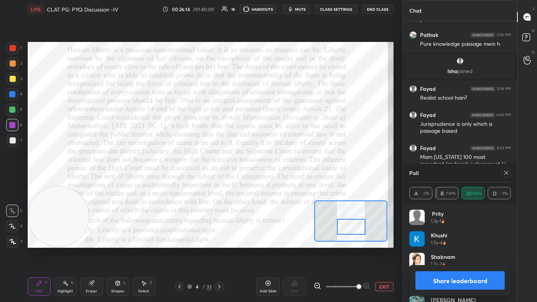
drag, startPoint x: 357, startPoint y: 222, endPoint x: 357, endPoint y: 228, distance: 5.8
click at [276, 181] on div at bounding box center [351, 227] width 29 height 16
click at [276, 173] on icon at bounding box center [506, 173] width 6 height 6
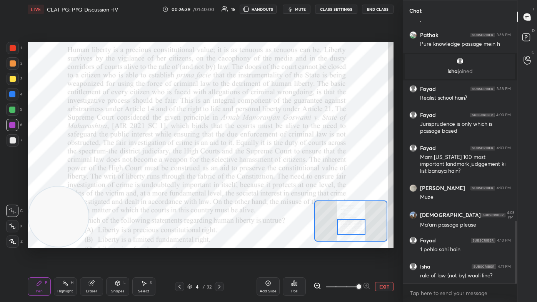
scroll to position [3, 2]
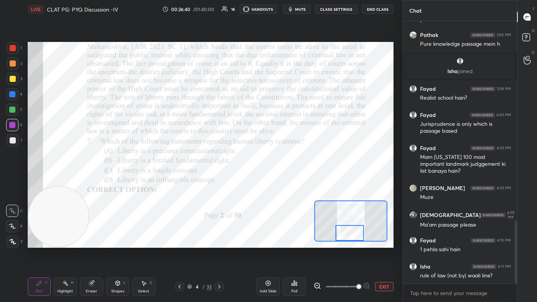
click at [276, 181] on div at bounding box center [350, 233] width 29 height 16
click at [217, 181] on icon at bounding box center [219, 287] width 6 height 6
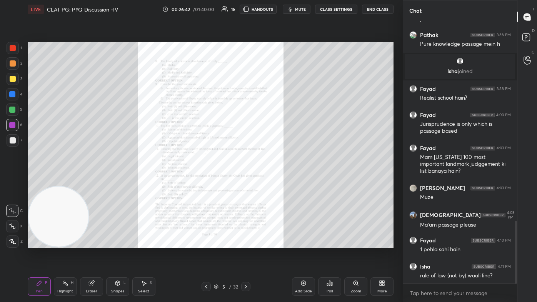
click at [276, 181] on div "Zoom" at bounding box center [356, 291] width 10 height 4
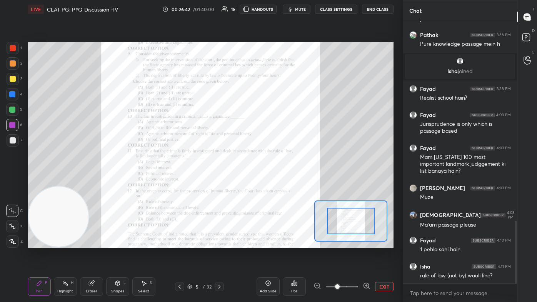
click at [276, 181] on span at bounding box center [342, 287] width 32 height 12
click at [276, 181] on span at bounding box center [337, 286] width 5 height 5
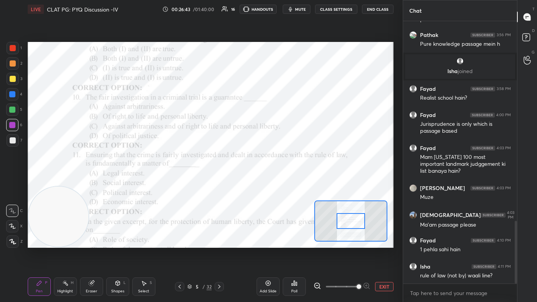
click at [276, 181] on span at bounding box center [359, 286] width 5 height 5
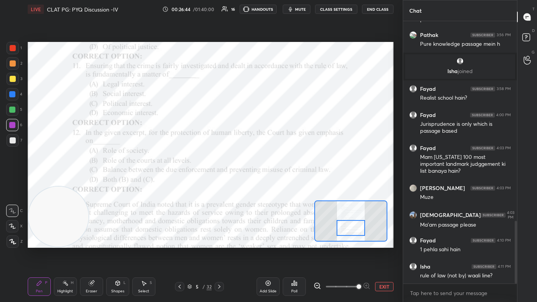
click at [276, 181] on div at bounding box center [351, 228] width 29 height 16
click at [276, 181] on icon at bounding box center [292, 285] width 1 height 2
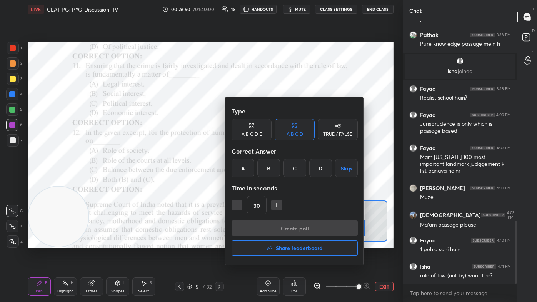
click at [272, 172] on div "B" at bounding box center [268, 168] width 23 height 18
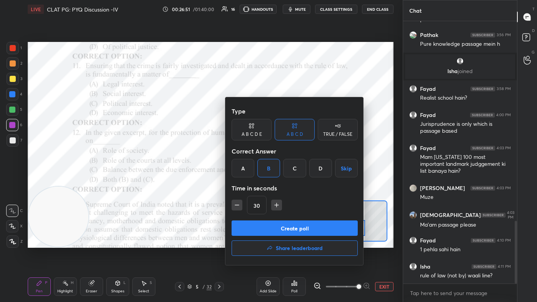
click at [267, 181] on button "Create poll" at bounding box center [295, 227] width 126 height 15
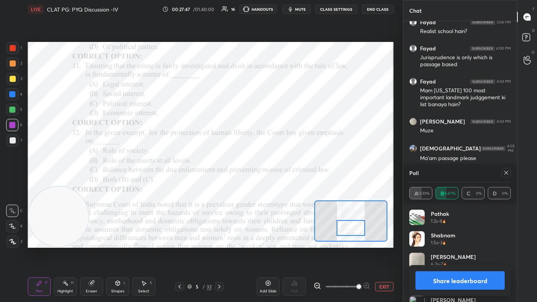
scroll to position [930, 0]
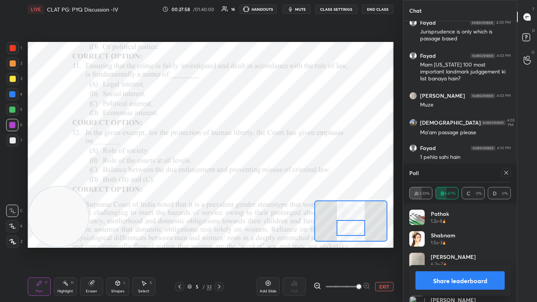
click at [276, 173] on icon at bounding box center [506, 173] width 4 height 4
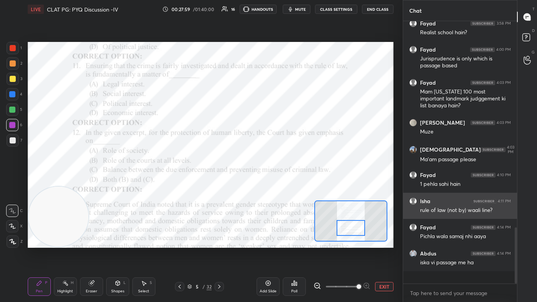
scroll to position [256, 112]
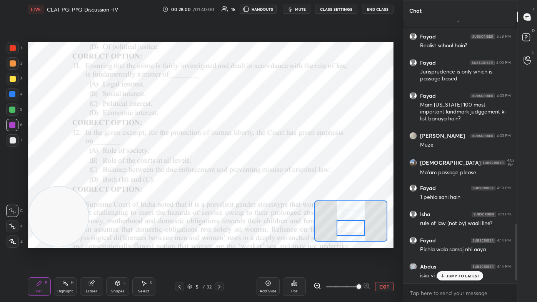
click at [276, 181] on p "JUMP TO LATEST" at bounding box center [462, 276] width 33 height 5
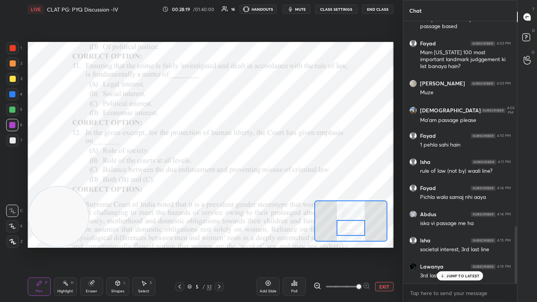
scroll to position [969, 0]
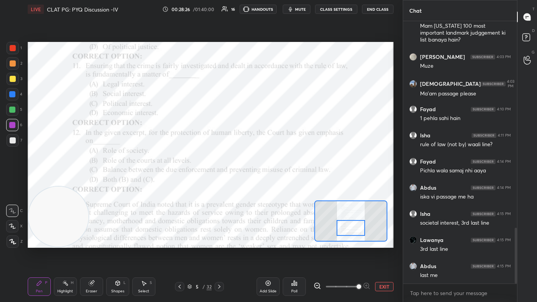
click at [182, 181] on icon at bounding box center [180, 287] width 6 height 6
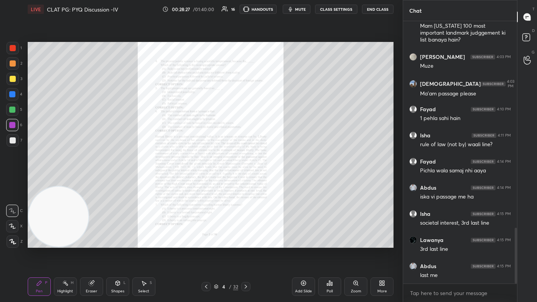
click at [276, 181] on div "Zoom" at bounding box center [355, 286] width 23 height 18
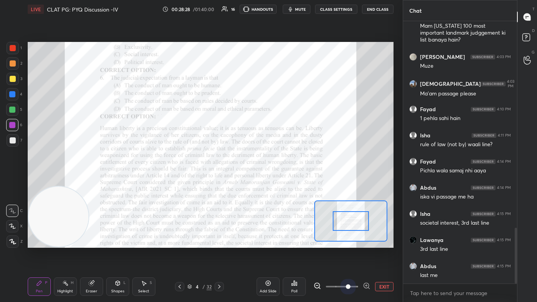
click at [276, 181] on span at bounding box center [348, 286] width 5 height 5
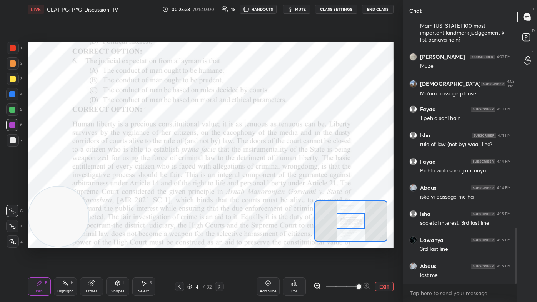
click at [276, 181] on span at bounding box center [359, 286] width 5 height 5
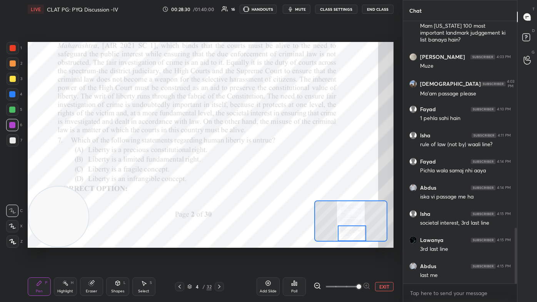
drag, startPoint x: 350, startPoint y: 220, endPoint x: 351, endPoint y: 233, distance: 12.4
click at [276, 181] on div at bounding box center [352, 233] width 29 height 16
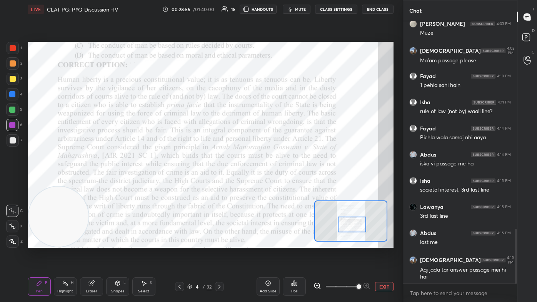
drag, startPoint x: 345, startPoint y: 232, endPoint x: 345, endPoint y: 224, distance: 8.5
click at [276, 181] on div at bounding box center [352, 225] width 29 height 16
click at [276, 181] on div at bounding box center [352, 227] width 29 height 16
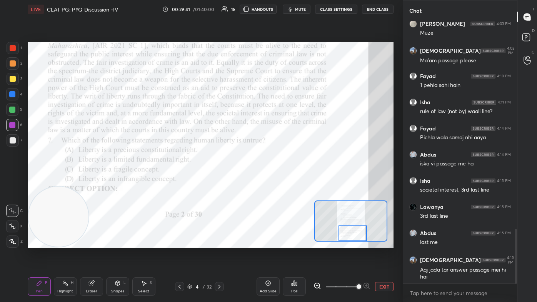
drag, startPoint x: 354, startPoint y: 234, endPoint x: 275, endPoint y: 269, distance: 86.1
click at [276, 181] on div at bounding box center [353, 233] width 29 height 16
click at [218, 181] on icon at bounding box center [219, 287] width 6 height 6
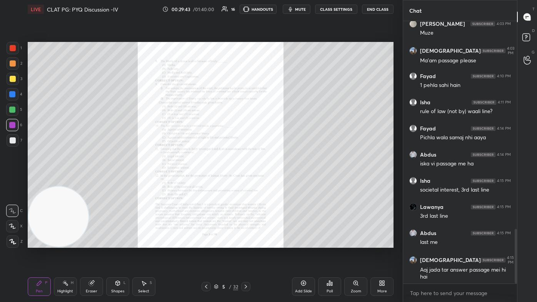
click at [276, 181] on div "Zoom" at bounding box center [355, 286] width 23 height 18
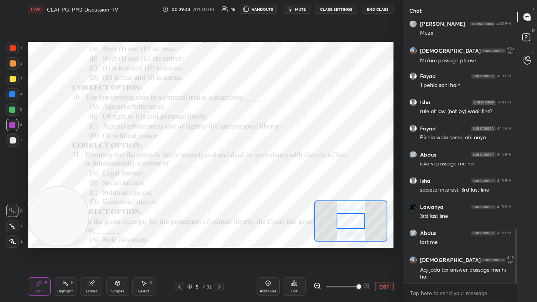
click at [276, 181] on span at bounding box center [342, 287] width 32 height 12
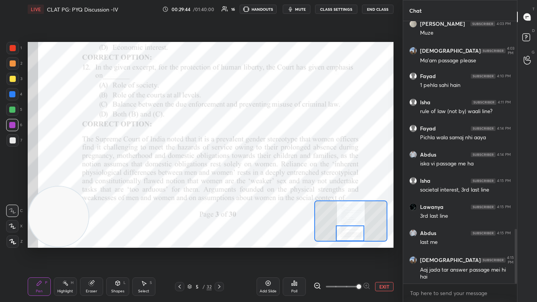
drag, startPoint x: 352, startPoint y: 228, endPoint x: 352, endPoint y: 234, distance: 5.4
click at [276, 181] on div at bounding box center [350, 233] width 29 height 16
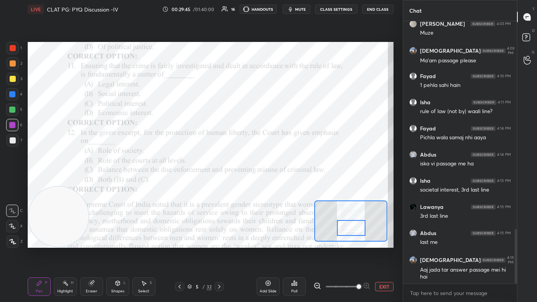
drag, startPoint x: 352, startPoint y: 234, endPoint x: 354, endPoint y: 227, distance: 6.3
click at [276, 181] on div at bounding box center [351, 228] width 29 height 16
click at [276, 181] on icon at bounding box center [294, 283] width 6 height 6
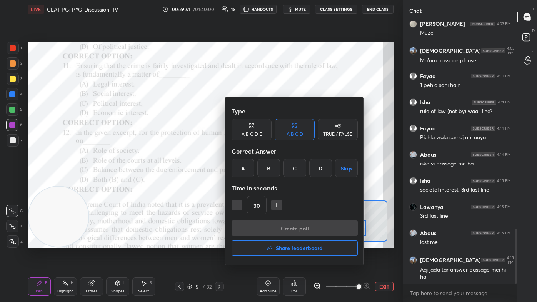
click at [276, 174] on div "D" at bounding box center [320, 168] width 23 height 18
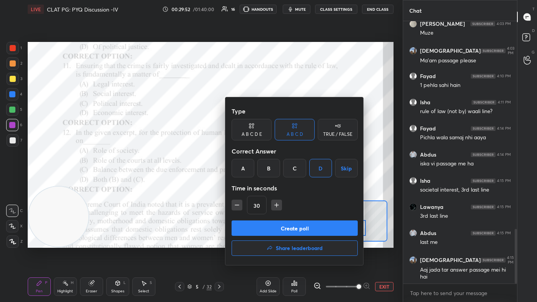
click at [276, 181] on button "Create poll" at bounding box center [295, 227] width 126 height 15
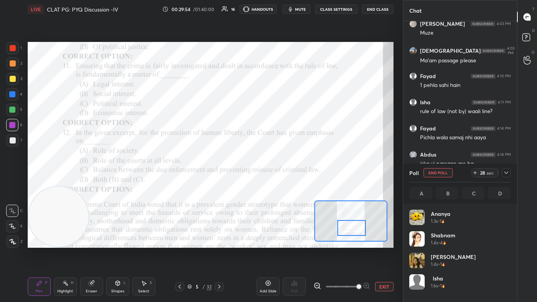
scroll to position [90, 99]
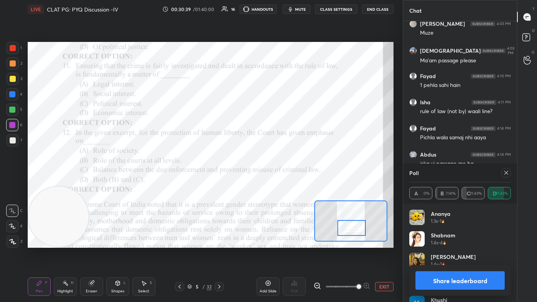
click at [178, 181] on icon at bounding box center [180, 287] width 6 height 6
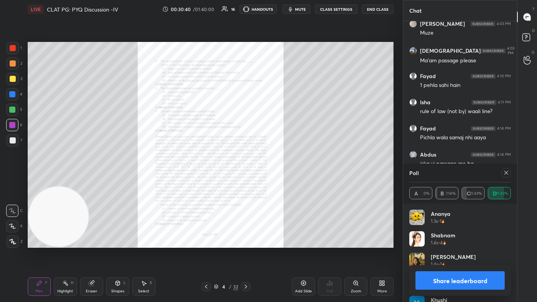
click at [276, 181] on div "Zoom" at bounding box center [356, 291] width 10 height 4
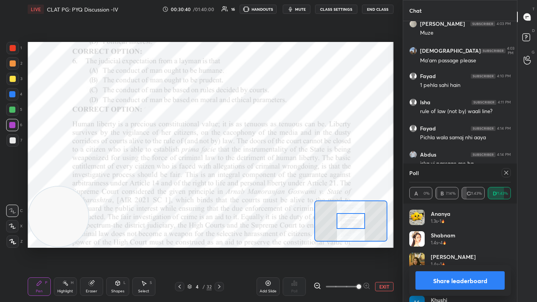
click at [276, 181] on span at bounding box center [342, 287] width 32 height 12
click at [276, 181] on span at bounding box center [359, 286] width 5 height 5
drag, startPoint x: 357, startPoint y: 286, endPoint x: 358, endPoint y: 254, distance: 31.9
click at [276, 181] on span at bounding box center [359, 286] width 5 height 5
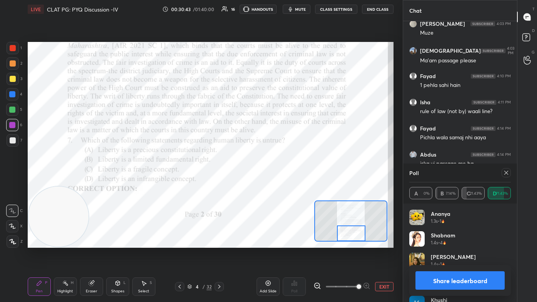
drag, startPoint x: 356, startPoint y: 224, endPoint x: 356, endPoint y: 238, distance: 13.5
click at [276, 181] on div at bounding box center [351, 233] width 29 height 16
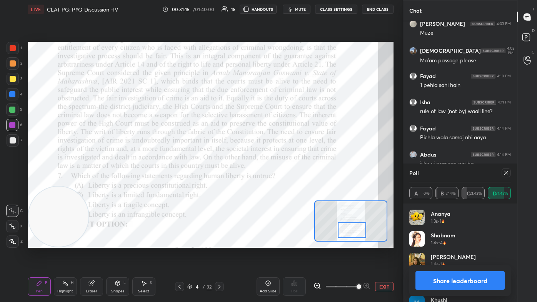
click at [276, 181] on div at bounding box center [352, 230] width 29 height 16
click at [276, 175] on icon at bounding box center [506, 173] width 6 height 6
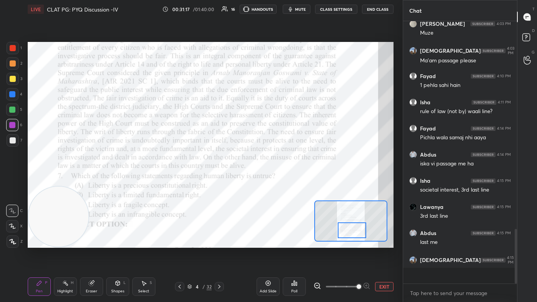
scroll to position [2, 2]
click at [276, 181] on div at bounding box center [352, 230] width 29 height 16
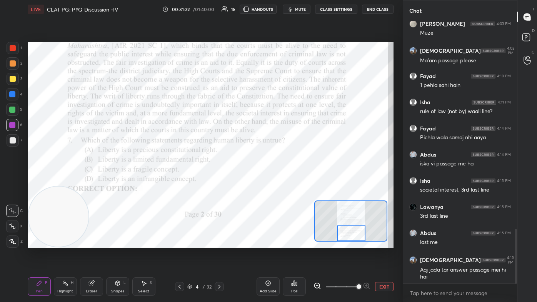
click at [219, 181] on icon at bounding box center [219, 287] width 6 height 6
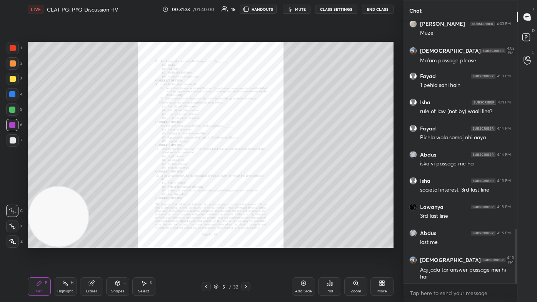
click at [276, 181] on div "Zoom" at bounding box center [355, 286] width 23 height 18
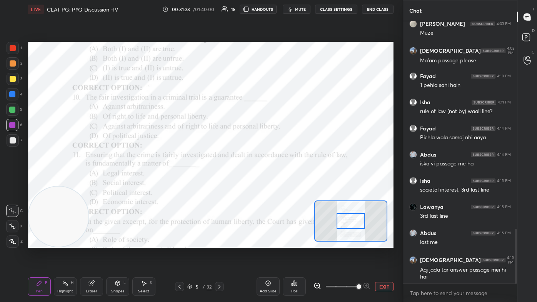
click at [276, 181] on span at bounding box center [342, 287] width 32 height 12
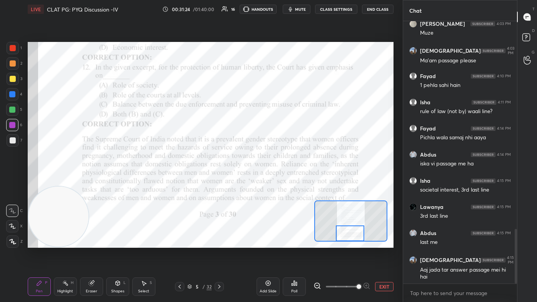
drag, startPoint x: 352, startPoint y: 224, endPoint x: 352, endPoint y: 239, distance: 15.8
click at [276, 181] on div at bounding box center [350, 233] width 29 height 16
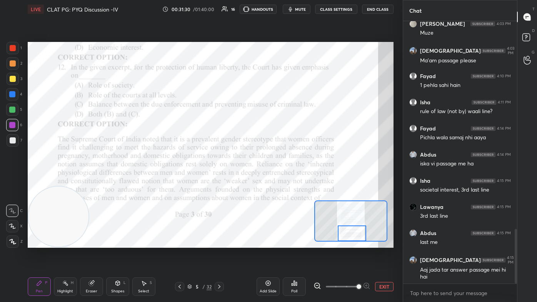
click at [276, 181] on div at bounding box center [352, 233] width 29 height 16
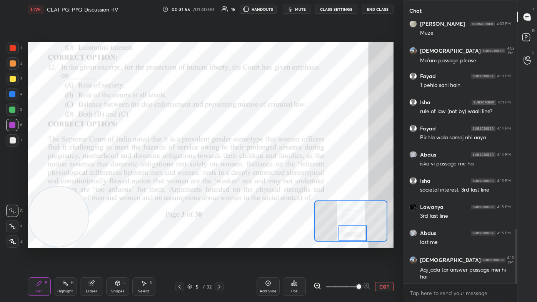
click at [276, 181] on div at bounding box center [353, 233] width 29 height 16
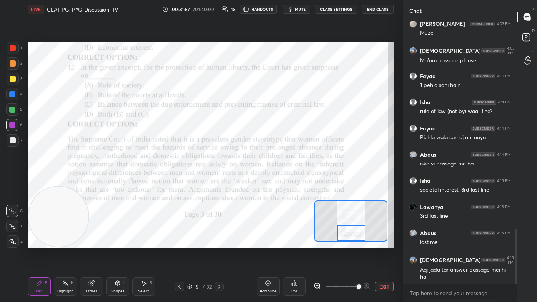
click at [276, 181] on div at bounding box center [351, 233] width 29 height 16
drag, startPoint x: 241, startPoint y: 130, endPoint x: 373, endPoint y: 81, distance: 141.4
click at [276, 71] on video at bounding box center [348, 92] width 60 height 60
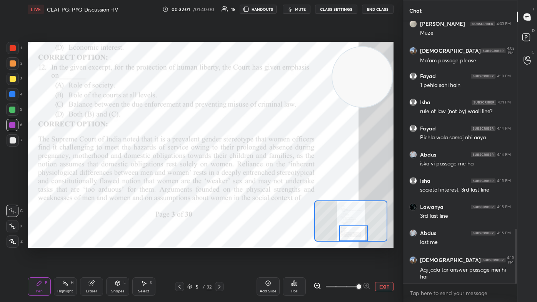
click at [276, 181] on div at bounding box center [353, 233] width 29 height 16
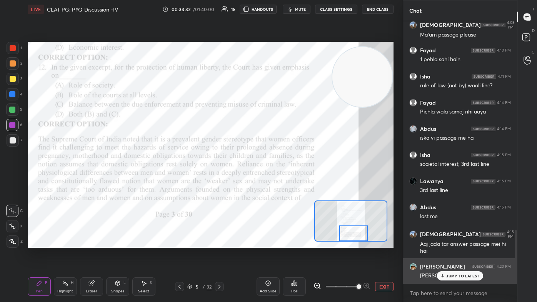
click at [276, 181] on p "JUMP TO LATEST" at bounding box center [462, 276] width 33 height 5
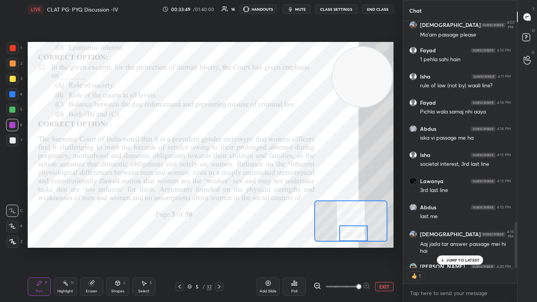
scroll to position [1070, 0]
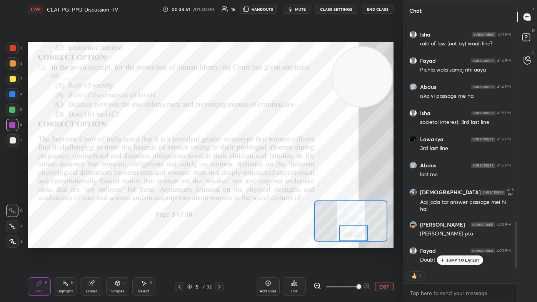
click at [276, 181] on p "JUMP TO LATEST" at bounding box center [462, 260] width 33 height 5
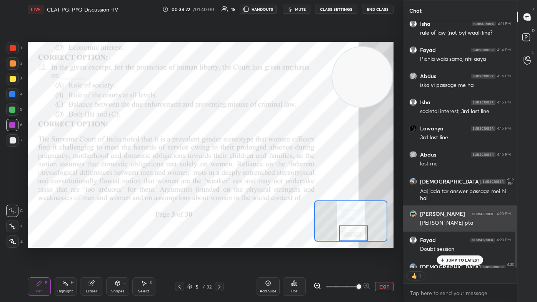
scroll to position [1122, 0]
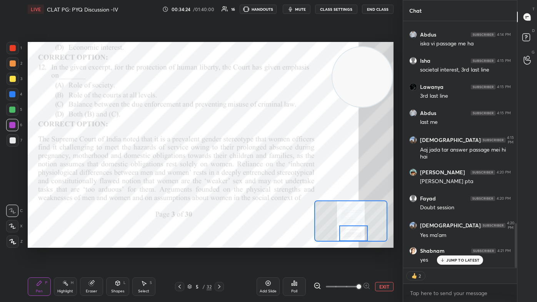
click at [276, 181] on p "JUMP TO LATEST" at bounding box center [462, 260] width 33 height 5
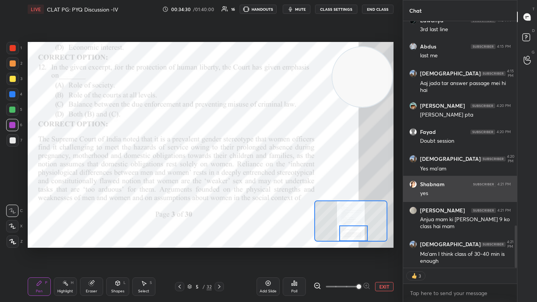
scroll to position [1215, 0]
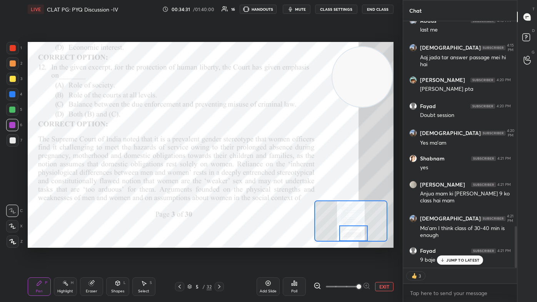
click at [276, 181] on p "JUMP TO LATEST" at bounding box center [462, 260] width 33 height 5
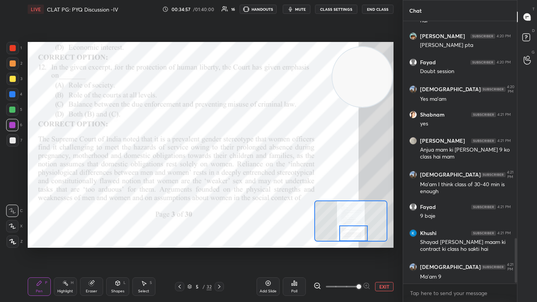
scroll to position [1284, 0]
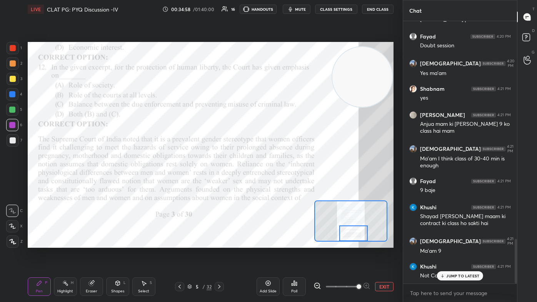
click at [276, 181] on p "JUMP TO LATEST" at bounding box center [462, 276] width 33 height 5
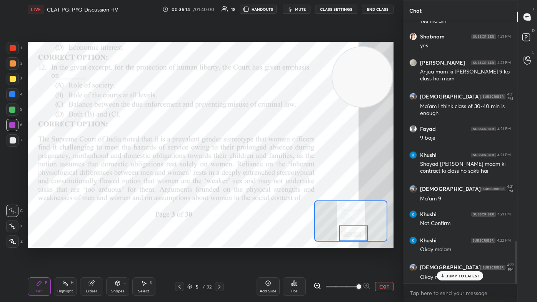
scroll to position [1364, 0]
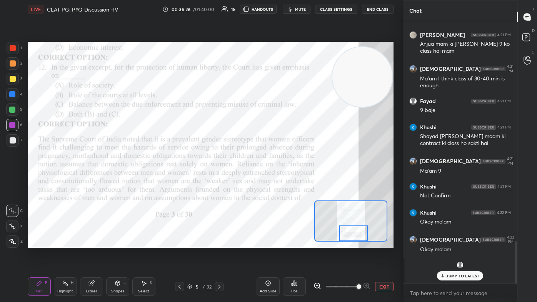
click at [219, 181] on icon at bounding box center [219, 287] width 6 height 6
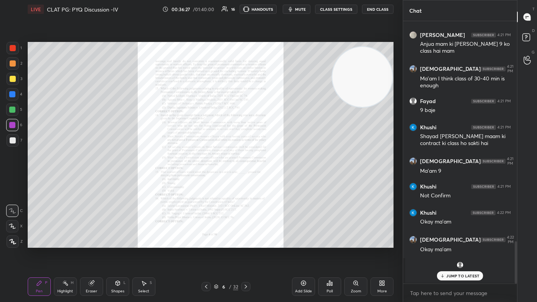
click at [276, 181] on div "Zoom" at bounding box center [355, 286] width 23 height 18
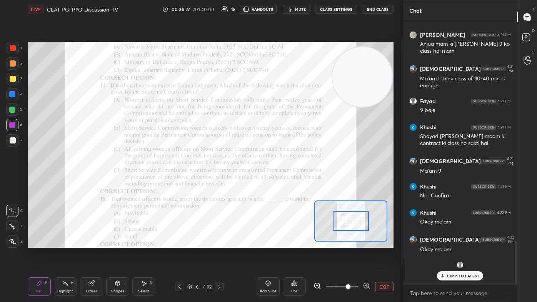
click at [276, 181] on span at bounding box center [342, 287] width 32 height 12
click at [276, 181] on span at bounding box center [348, 286] width 5 height 5
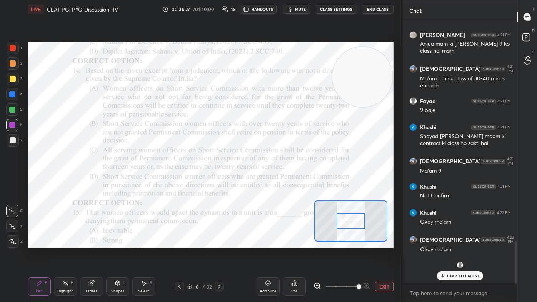
click at [276, 181] on span at bounding box center [359, 286] width 5 height 5
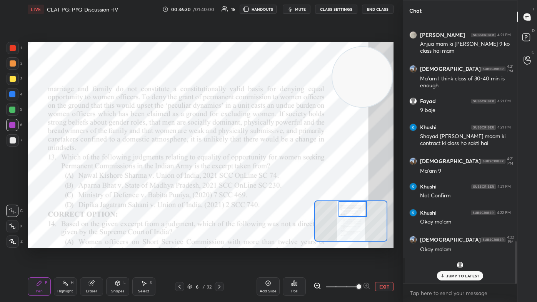
drag, startPoint x: 347, startPoint y: 222, endPoint x: 349, endPoint y: 208, distance: 13.6
click at [276, 181] on div at bounding box center [353, 209] width 29 height 16
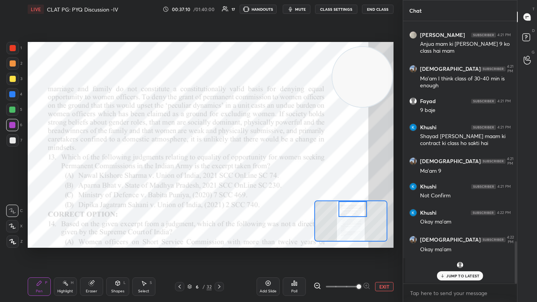
click at [276, 181] on div "Poll" at bounding box center [294, 286] width 23 height 18
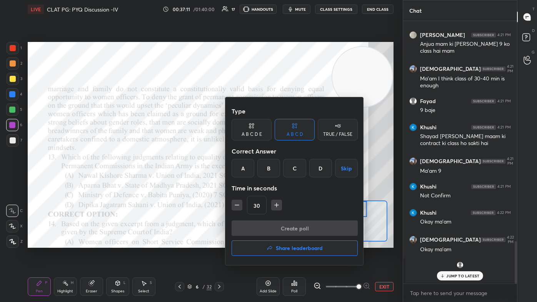
click at [276, 175] on div "C" at bounding box center [294, 168] width 23 height 18
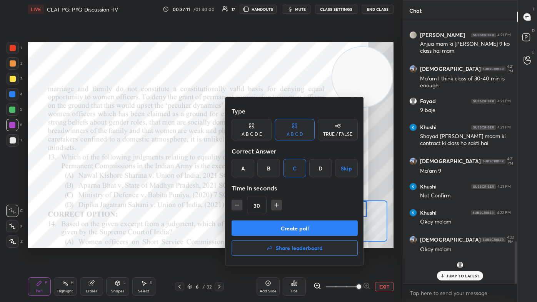
click at [276, 181] on button "Create poll" at bounding box center [295, 227] width 126 height 15
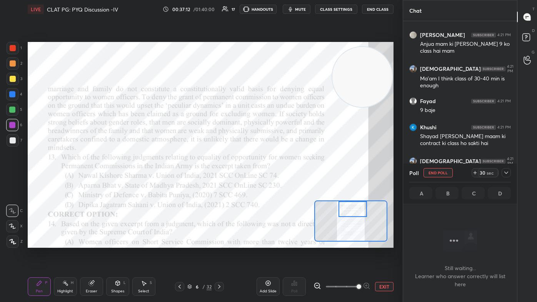
scroll to position [157, 112]
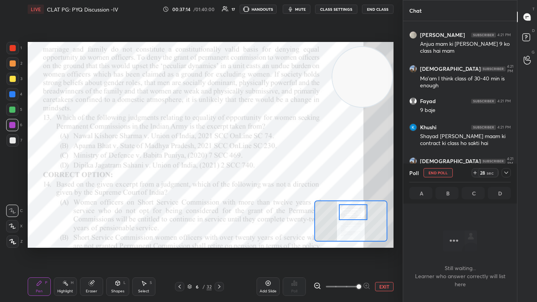
click at [276, 181] on div at bounding box center [353, 212] width 29 height 16
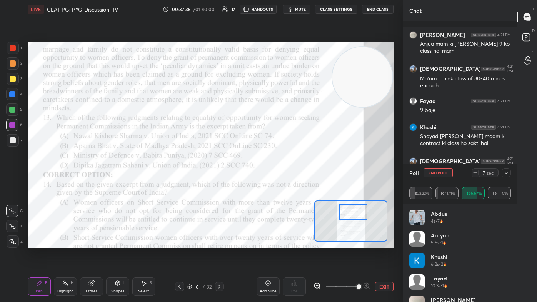
scroll to position [1431, 0]
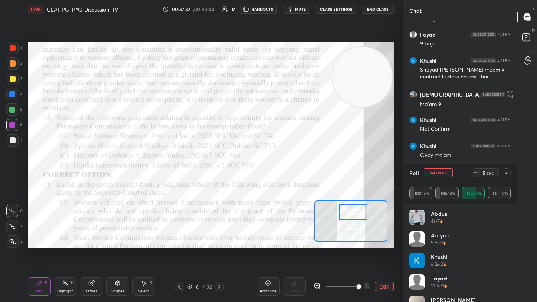
click at [276, 174] on icon at bounding box center [506, 173] width 6 height 6
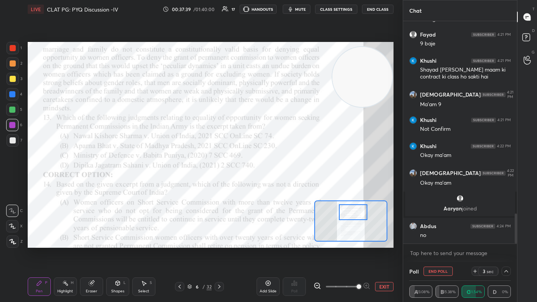
scroll to position [1457, 0]
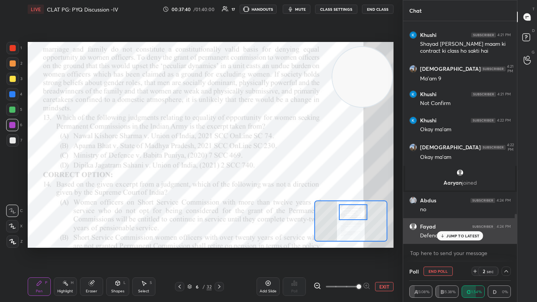
click at [276, 181] on p "JUMP TO LATEST" at bounding box center [462, 236] width 33 height 5
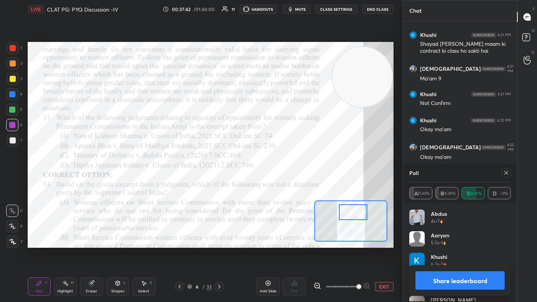
scroll to position [1483, 0]
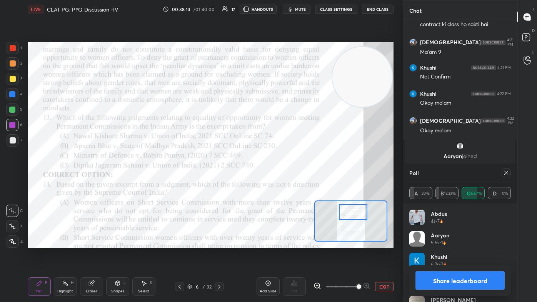
click at [276, 174] on icon at bounding box center [506, 173] width 6 height 6
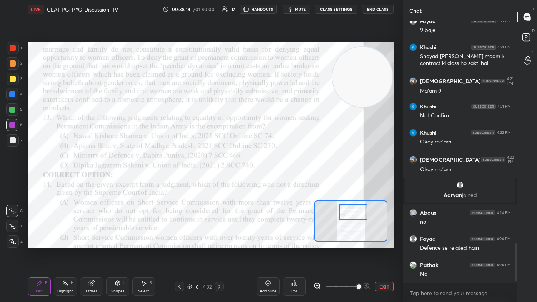
scroll to position [261, 112]
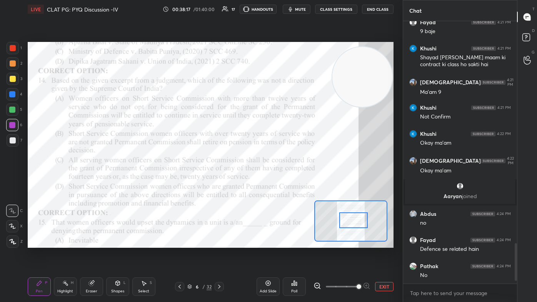
drag, startPoint x: 351, startPoint y: 216, endPoint x: 350, endPoint y: 224, distance: 8.2
click at [276, 181] on div at bounding box center [353, 220] width 29 height 16
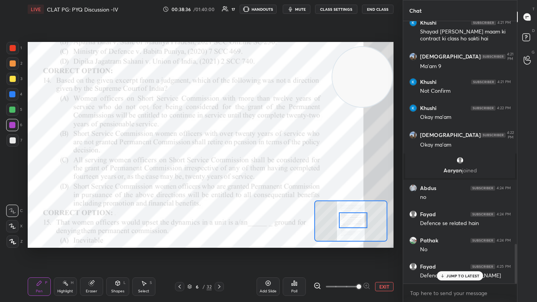
click at [276, 181] on p "JUMP TO LATEST" at bounding box center [462, 276] width 33 height 5
click at [14, 93] on div at bounding box center [12, 94] width 6 height 6
click at [276, 181] on div "Poll" at bounding box center [294, 286] width 23 height 18
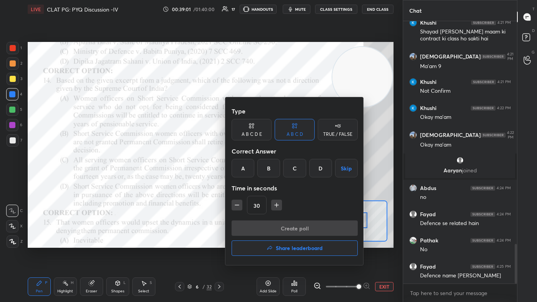
click at [239, 175] on div "A" at bounding box center [243, 168] width 23 height 18
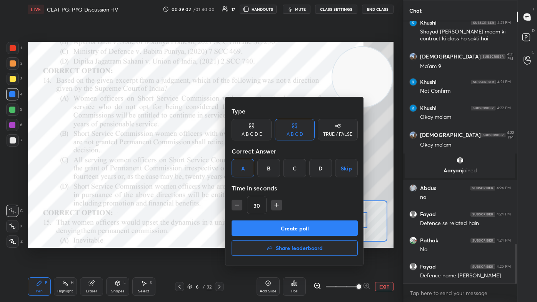
click at [257, 181] on button "Create poll" at bounding box center [295, 227] width 126 height 15
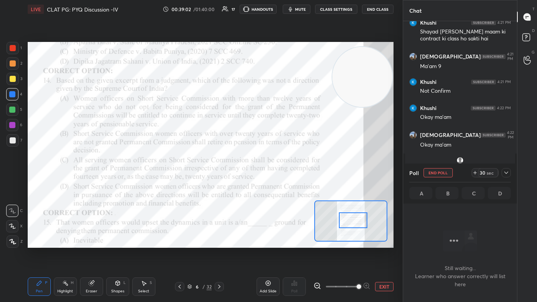
scroll to position [157, 112]
drag, startPoint x: 302, startPoint y: 8, endPoint x: 305, endPoint y: 23, distance: 15.3
click at [276, 8] on span "mute" at bounding box center [300, 9] width 11 height 5
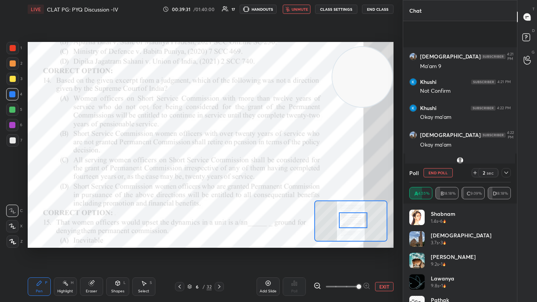
scroll to position [1542, 0]
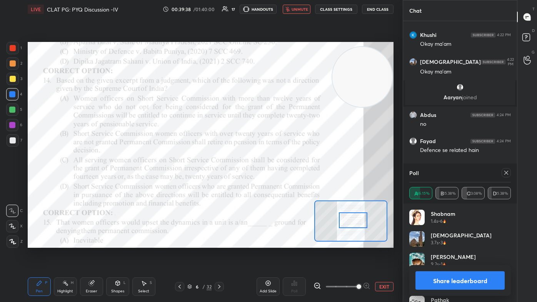
click at [276, 11] on span "unmute" at bounding box center [300, 9] width 17 height 5
click at [276, 177] on div at bounding box center [506, 172] width 9 height 9
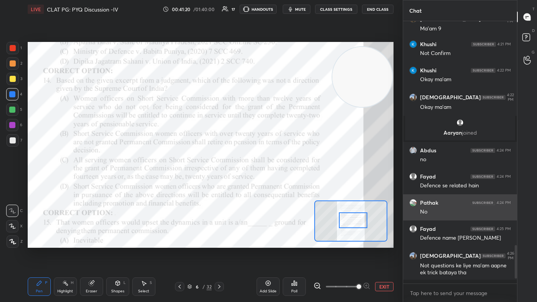
scroll to position [261, 112]
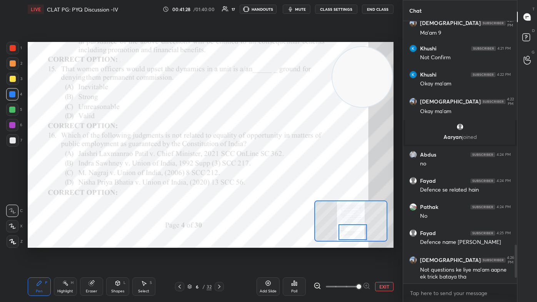
drag, startPoint x: 345, startPoint y: 222, endPoint x: 344, endPoint y: 228, distance: 6.6
click at [276, 181] on div at bounding box center [353, 232] width 29 height 16
click at [14, 47] on div at bounding box center [13, 48] width 6 height 6
click at [276, 181] on icon at bounding box center [292, 285] width 1 height 2
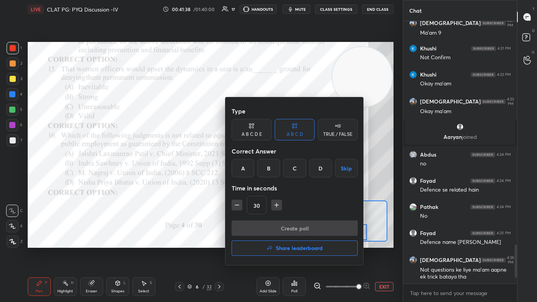
click at [276, 167] on div "C" at bounding box center [294, 168] width 23 height 18
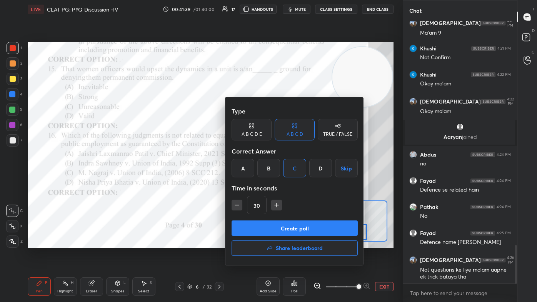
scroll to position [1529, 0]
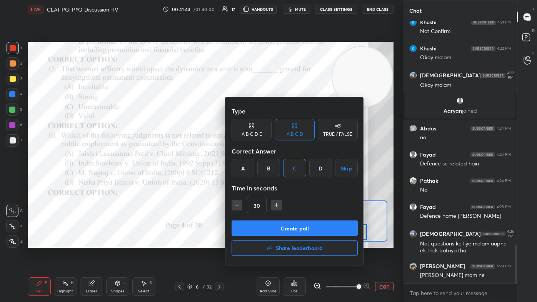
click at [251, 181] on button "Create poll" at bounding box center [295, 227] width 126 height 15
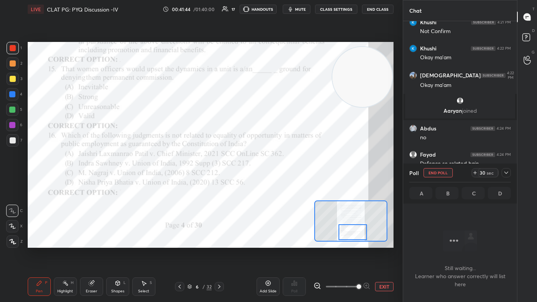
scroll to position [1602, 0]
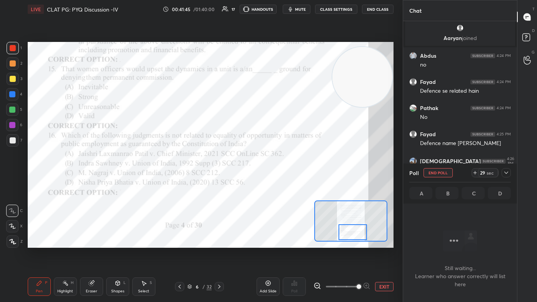
click at [15, 50] on div at bounding box center [13, 48] width 6 height 6
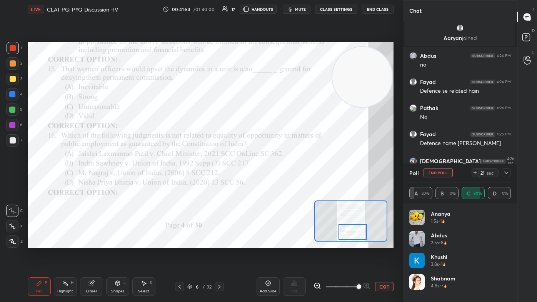
scroll to position [1628, 0]
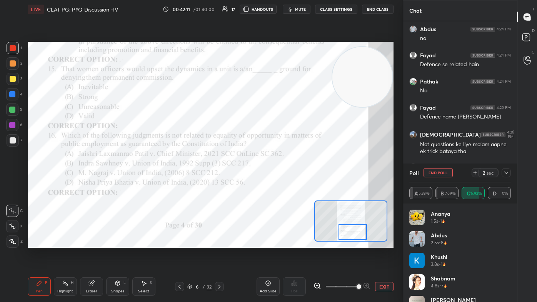
click at [276, 172] on icon at bounding box center [506, 173] width 6 height 6
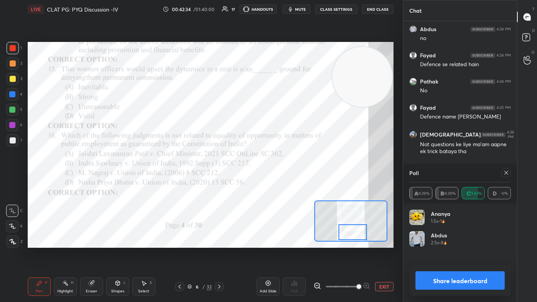
scroll to position [1654, 0]
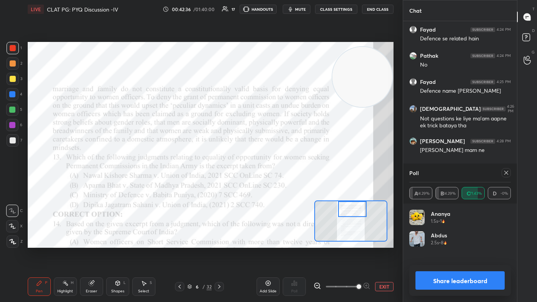
drag, startPoint x: 351, startPoint y: 234, endPoint x: 350, endPoint y: 209, distance: 24.6
click at [276, 181] on div at bounding box center [352, 209] width 29 height 16
click at [276, 181] on div at bounding box center [353, 209] width 29 height 16
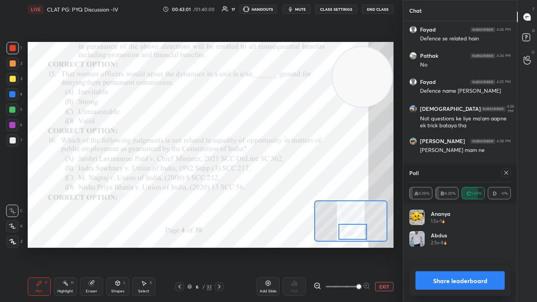
drag, startPoint x: 351, startPoint y: 220, endPoint x: 350, endPoint y: 234, distance: 13.5
click at [276, 181] on div at bounding box center [353, 232] width 29 height 16
click at [276, 172] on icon at bounding box center [506, 173] width 6 height 6
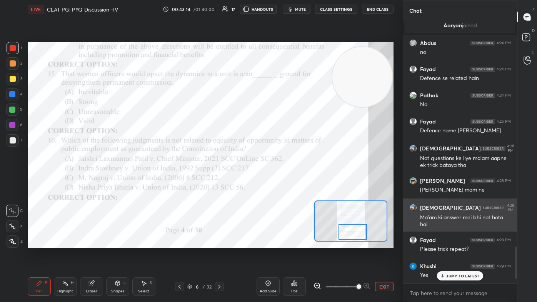
scroll to position [1614, 0]
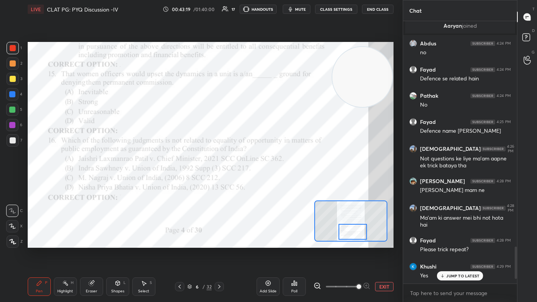
click at [276, 181] on p "JUMP TO LATEST" at bounding box center [462, 276] width 33 height 5
drag, startPoint x: 97, startPoint y: 287, endPoint x: 102, endPoint y: 267, distance: 20.5
click at [97, 181] on div "Eraser" at bounding box center [91, 286] width 23 height 18
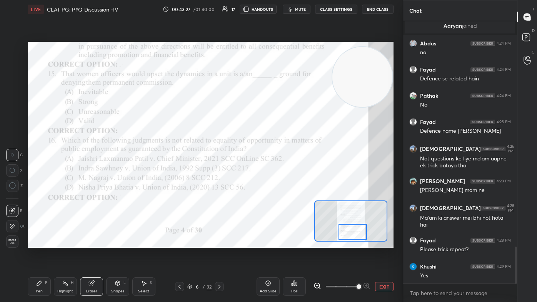
click at [40, 181] on div "Pen P" at bounding box center [39, 286] width 23 height 18
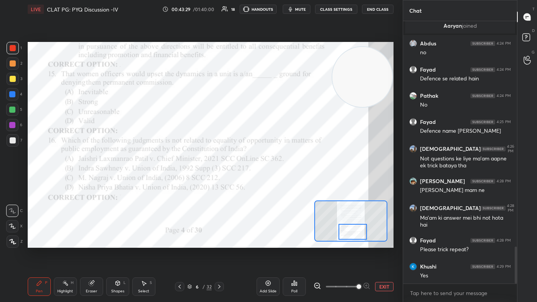
scroll to position [1642, 0]
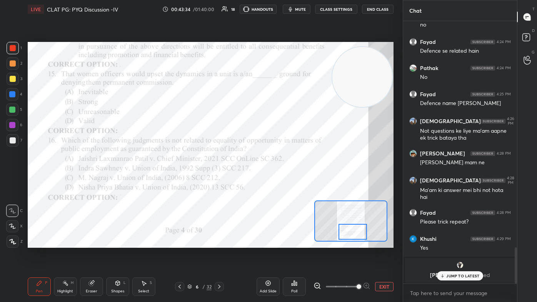
click at [12, 94] on div at bounding box center [12, 94] width 6 height 6
click at [276, 181] on div "Poll" at bounding box center [294, 286] width 23 height 18
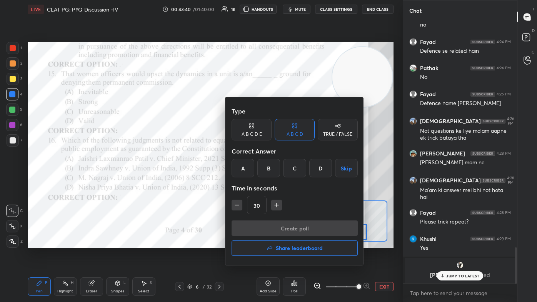
click at [276, 175] on div "D" at bounding box center [320, 168] width 23 height 18
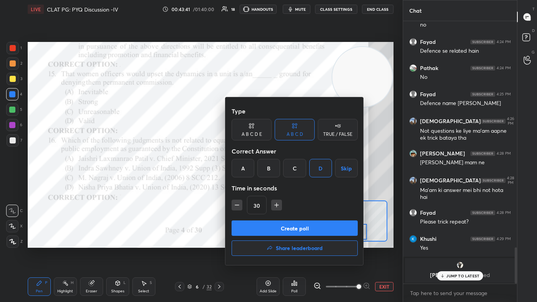
click at [276, 181] on button "Create poll" at bounding box center [295, 227] width 126 height 15
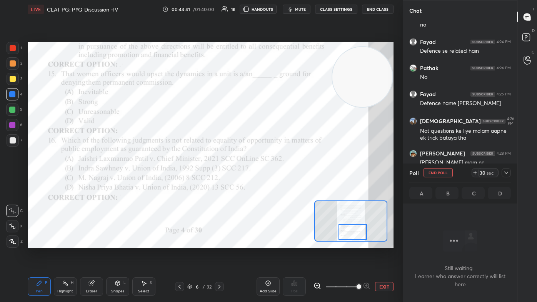
scroll to position [190, 112]
click at [276, 181] on div "Create poll" at bounding box center [294, 245] width 95 height 10
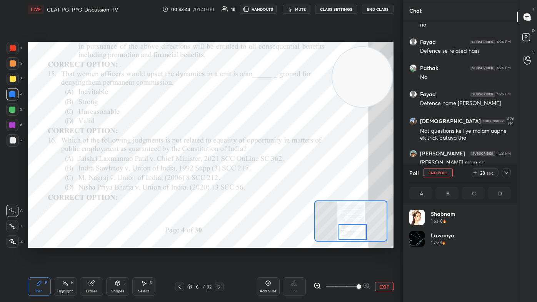
scroll to position [90, 99]
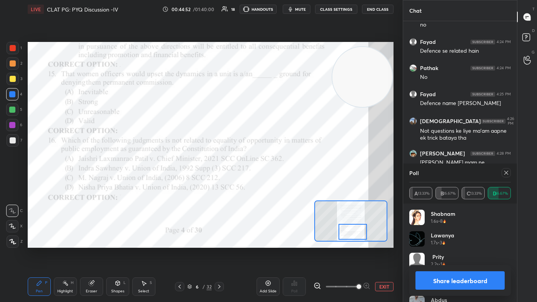
click at [276, 174] on icon at bounding box center [506, 173] width 6 height 6
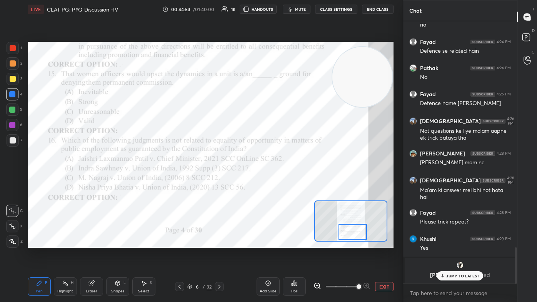
scroll to position [3, 2]
click at [276, 181] on icon at bounding box center [442, 276] width 5 height 5
click at [221, 181] on icon at bounding box center [219, 287] width 6 height 6
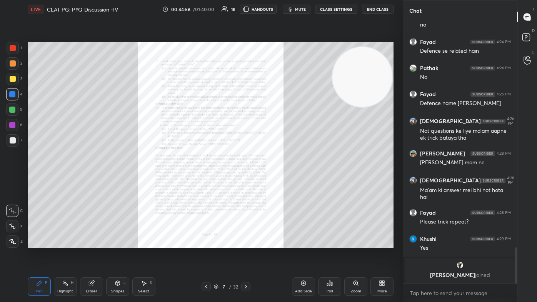
click at [276, 181] on div "Zoom" at bounding box center [356, 291] width 10 height 4
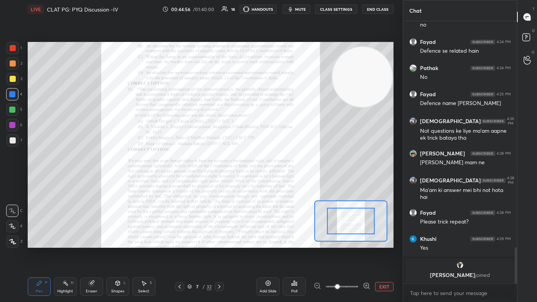
click at [276, 181] on span at bounding box center [342, 287] width 32 height 12
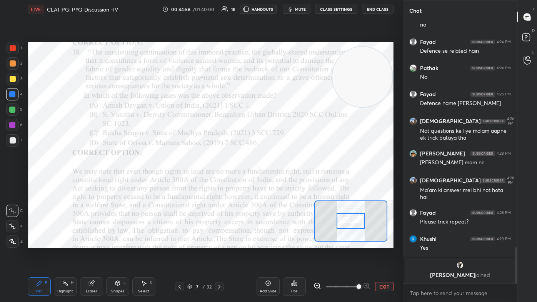
drag, startPoint x: 354, startPoint y: 289, endPoint x: 354, endPoint y: 260, distance: 29.2
click at [276, 181] on span at bounding box center [359, 286] width 5 height 5
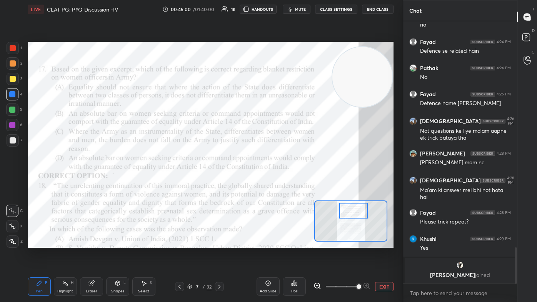
click at [276, 181] on div at bounding box center [353, 211] width 29 height 16
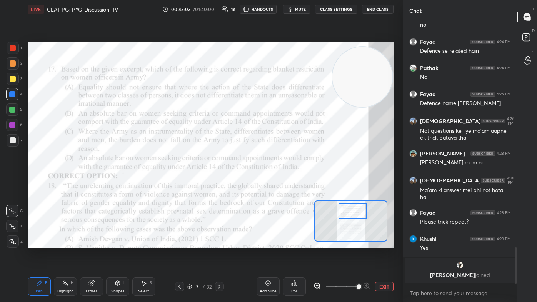
click at [276, 181] on icon at bounding box center [294, 283] width 6 height 6
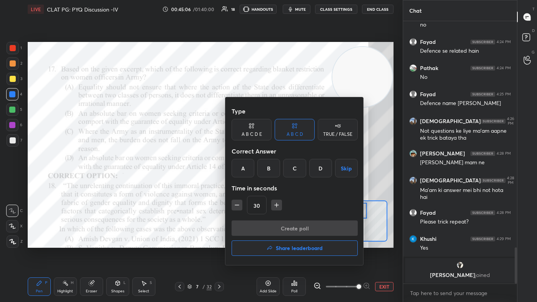
click at [274, 170] on div "B" at bounding box center [268, 168] width 23 height 18
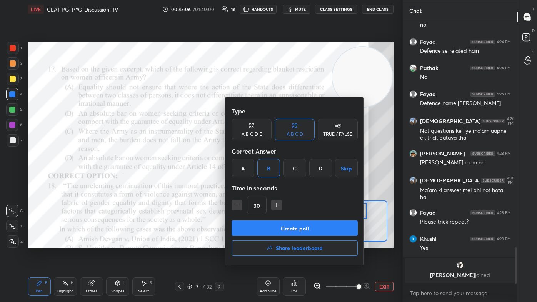
click at [276, 181] on button "Create poll" at bounding box center [295, 227] width 126 height 15
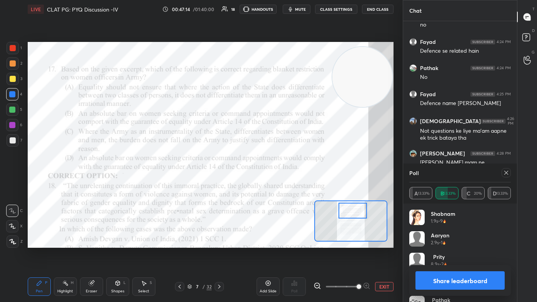
scroll to position [1372, 0]
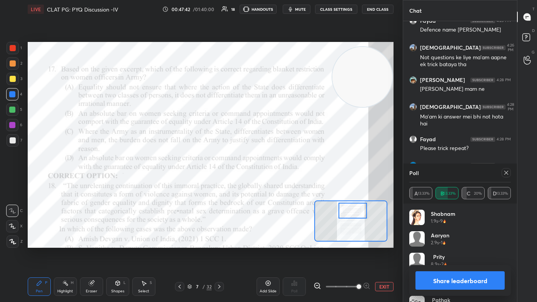
click at [276, 172] on icon at bounding box center [506, 173] width 6 height 6
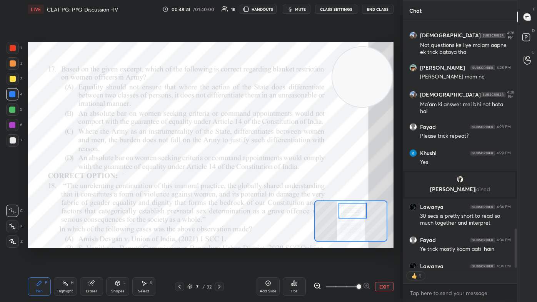
scroll to position [245, 112]
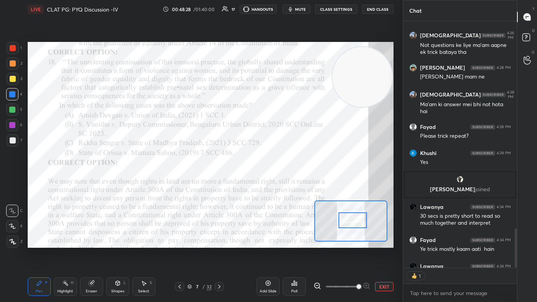
drag, startPoint x: 349, startPoint y: 217, endPoint x: 349, endPoint y: 221, distance: 4.3
click at [276, 181] on div at bounding box center [353, 220] width 29 height 16
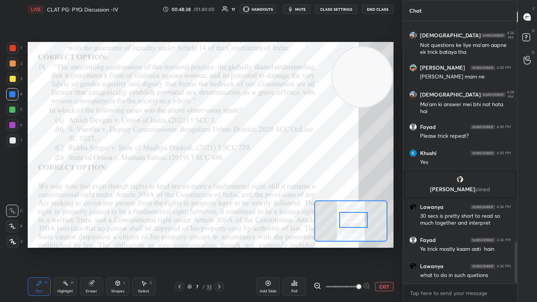
click at [276, 181] on div at bounding box center [353, 220] width 29 height 16
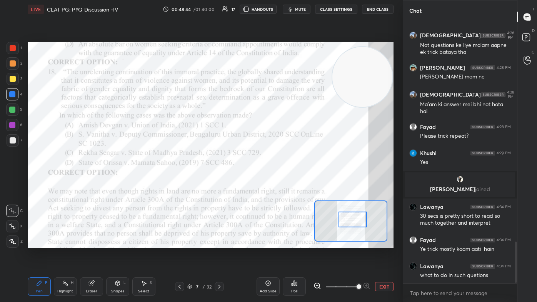
click at [276, 181] on div at bounding box center [353, 220] width 29 height 16
click at [276, 181] on div "Poll" at bounding box center [294, 291] width 6 height 4
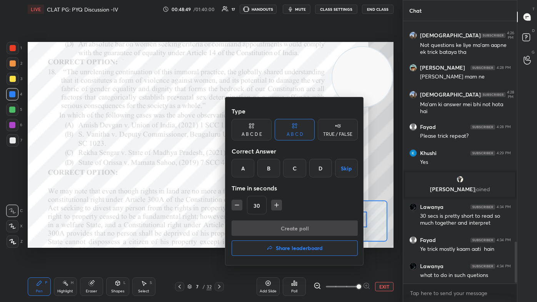
click at [276, 173] on div "C" at bounding box center [294, 168] width 23 height 18
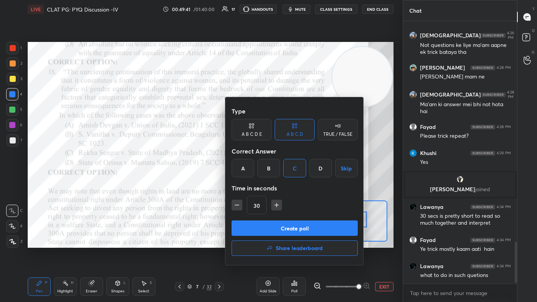
click at [170, 181] on div at bounding box center [268, 151] width 537 height 302
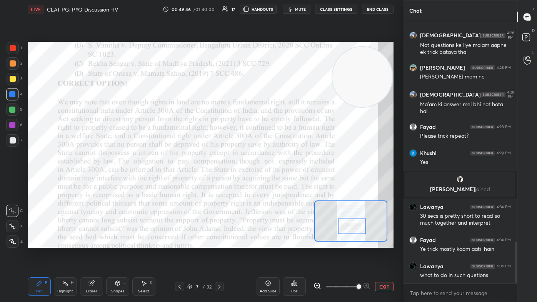
click at [276, 181] on div at bounding box center [352, 227] width 29 height 16
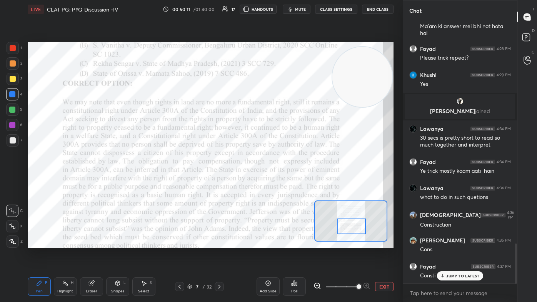
scroll to position [1489, 0]
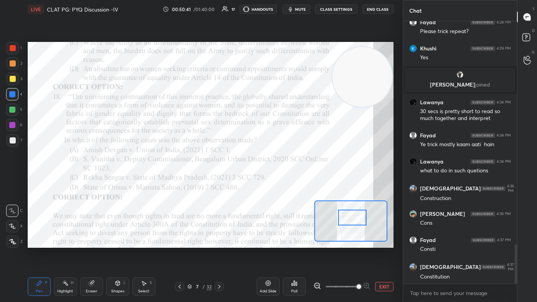
click at [276, 181] on div at bounding box center [352, 218] width 29 height 16
click at [276, 181] on div "Poll" at bounding box center [294, 291] width 6 height 4
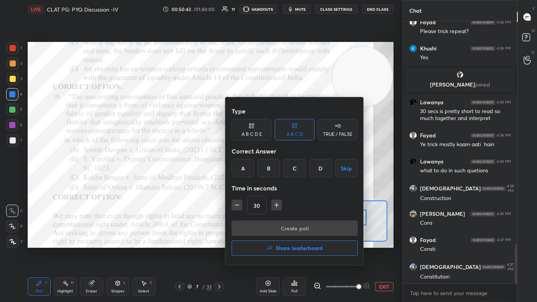
click at [276, 170] on div "C" at bounding box center [294, 168] width 23 height 18
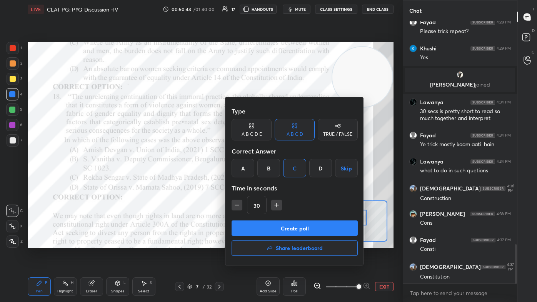
click at [276, 181] on button "Create poll" at bounding box center [295, 227] width 126 height 15
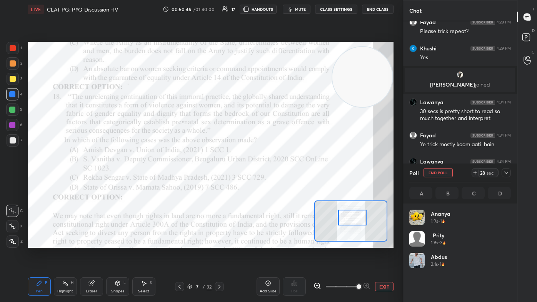
scroll to position [90, 99]
click at [276, 173] on icon at bounding box center [475, 173] width 6 height 6
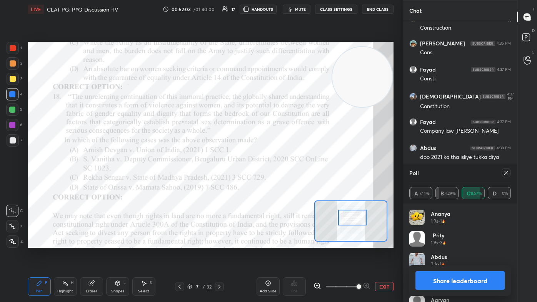
scroll to position [1686, 0]
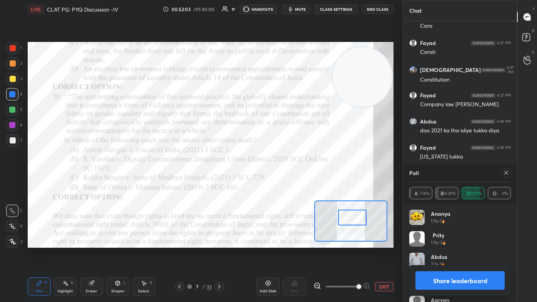
click at [276, 174] on icon at bounding box center [506, 173] width 6 height 6
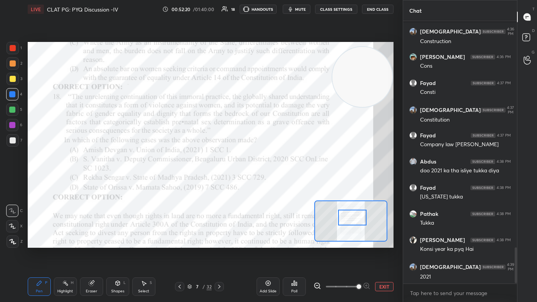
scroll to position [1673, 0]
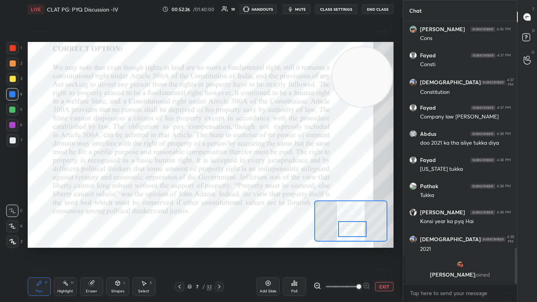
drag, startPoint x: 351, startPoint y: 223, endPoint x: 352, endPoint y: 230, distance: 7.0
click at [276, 181] on div at bounding box center [352, 229] width 29 height 16
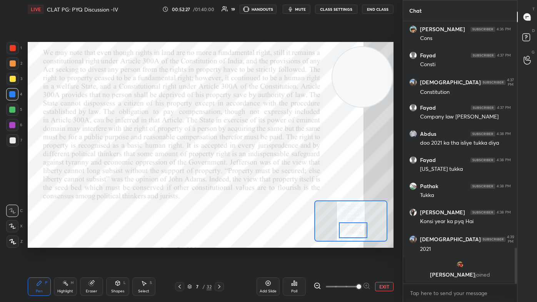
click at [276, 181] on div at bounding box center [353, 230] width 29 height 16
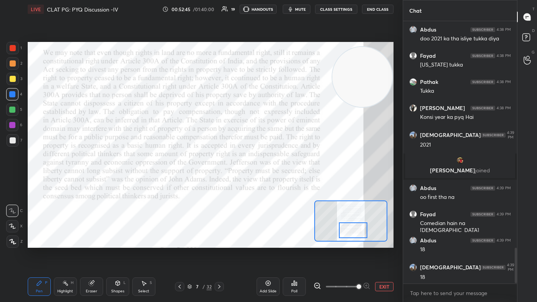
scroll to position [1699, 0]
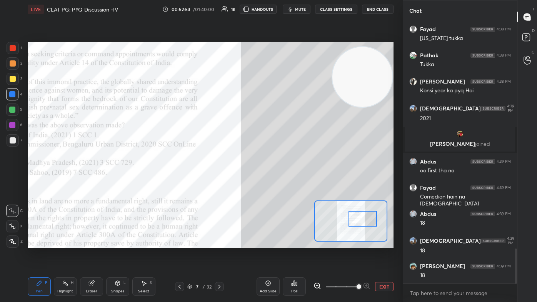
drag, startPoint x: 356, startPoint y: 232, endPoint x: 366, endPoint y: 219, distance: 16.1
click at [276, 181] on div at bounding box center [363, 219] width 29 height 16
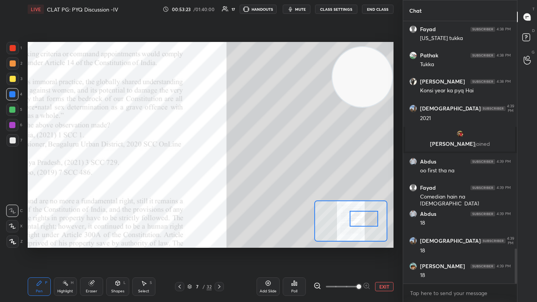
scroll to position [1725, 0]
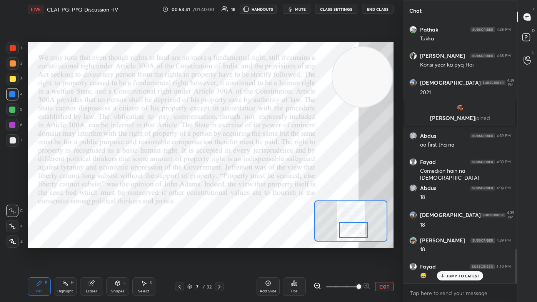
drag, startPoint x: 351, startPoint y: 219, endPoint x: 352, endPoint y: 230, distance: 11.2
click at [276, 181] on div at bounding box center [353, 230] width 29 height 16
click at [276, 181] on icon at bounding box center [442, 276] width 5 height 5
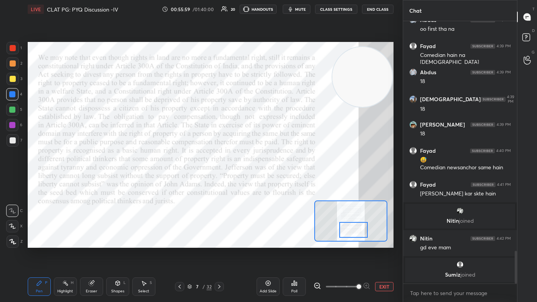
scroll to position [1775, 0]
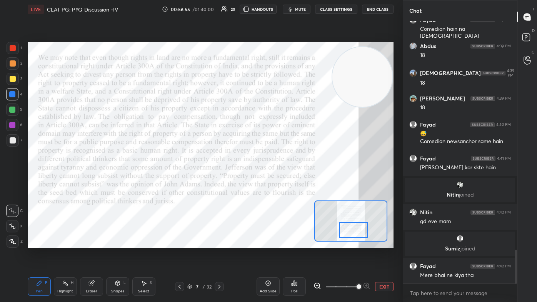
click at [220, 181] on icon at bounding box center [219, 287] width 6 height 6
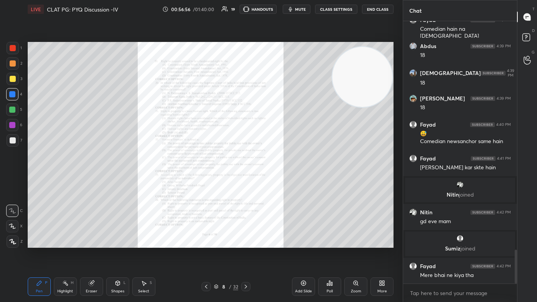
click at [276, 181] on div "Zoom" at bounding box center [356, 291] width 10 height 4
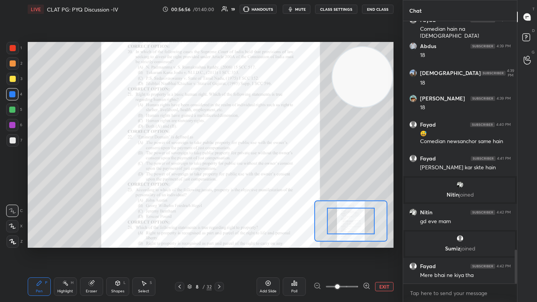
click at [276, 181] on div at bounding box center [342, 286] width 57 height 9
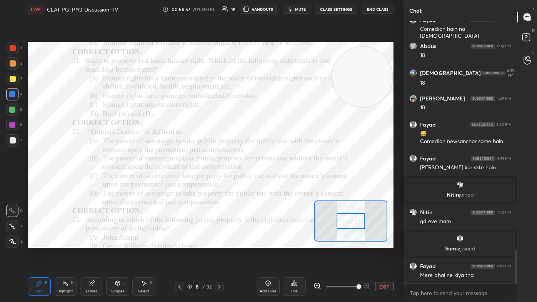
drag, startPoint x: 358, startPoint y: 289, endPoint x: 356, endPoint y: 284, distance: 5.4
click at [276, 181] on span at bounding box center [342, 287] width 32 height 12
click at [276, 181] on span at bounding box center [359, 286] width 5 height 5
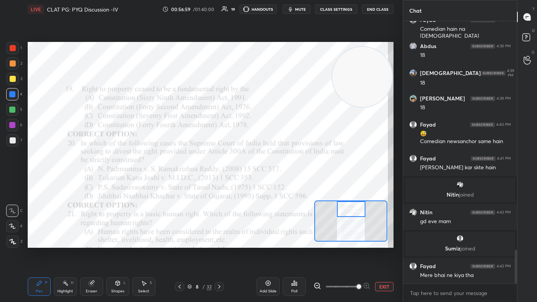
click at [276, 181] on div at bounding box center [351, 209] width 29 height 16
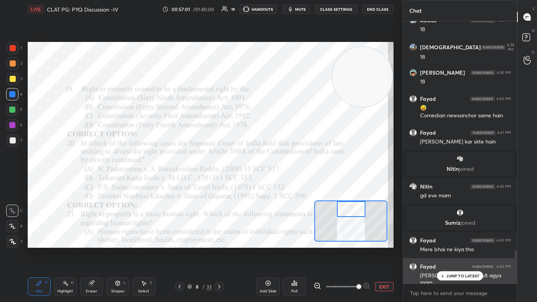
click at [276, 181] on div "JUMP TO LATEST" at bounding box center [460, 275] width 46 height 9
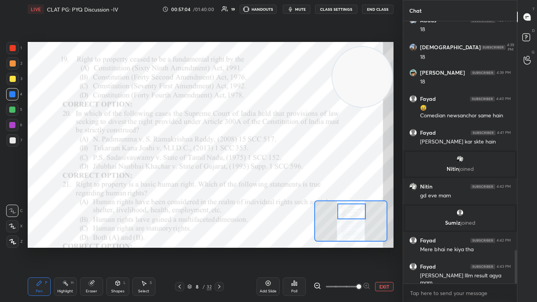
click at [276, 181] on div at bounding box center [351, 212] width 29 height 16
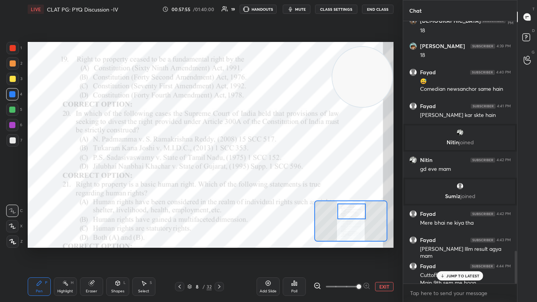
scroll to position [1835, 0]
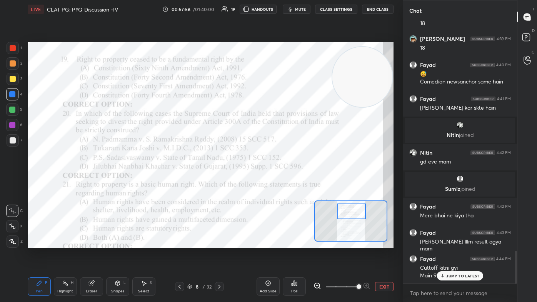
click at [276, 181] on icon at bounding box center [442, 276] width 5 height 5
click at [276, 181] on div "Poll" at bounding box center [294, 286] width 23 height 18
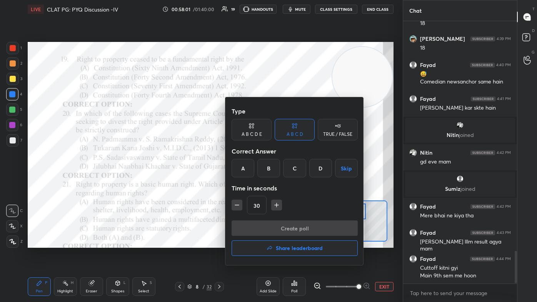
scroll to position [1861, 0]
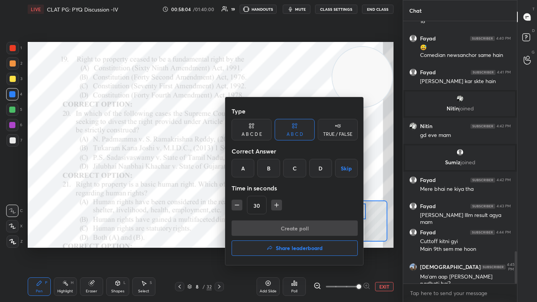
drag, startPoint x: 320, startPoint y: 171, endPoint x: 297, endPoint y: 238, distance: 71.0
click at [276, 171] on div "D" at bounding box center [320, 168] width 23 height 18
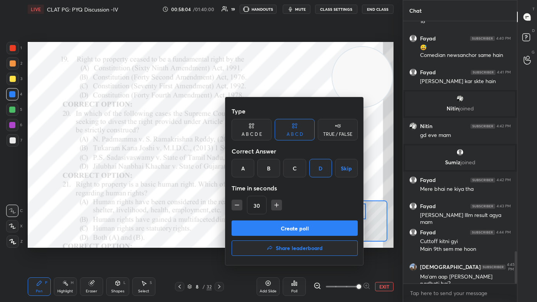
click at [276, 181] on button "Create poll" at bounding box center [295, 227] width 126 height 15
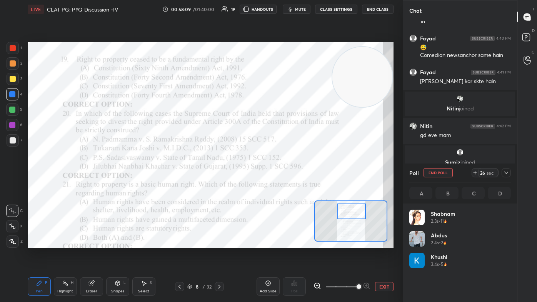
scroll to position [90, 99]
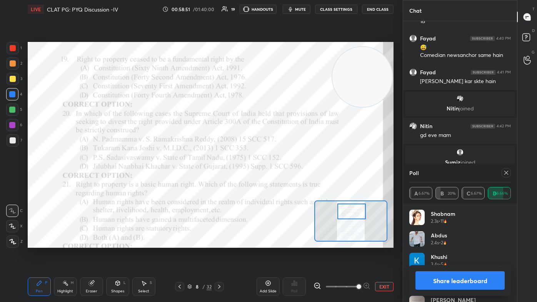
click at [276, 175] on icon at bounding box center [506, 173] width 6 height 6
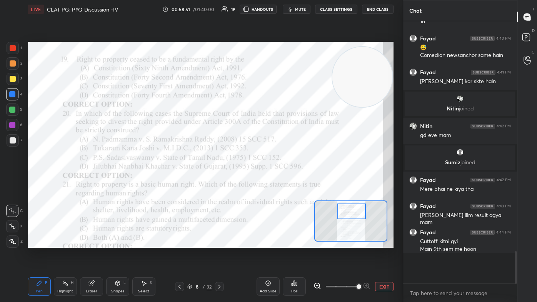
scroll to position [1, 2]
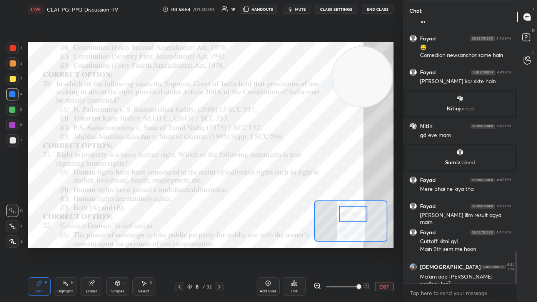
click at [276, 181] on div at bounding box center [353, 214] width 29 height 16
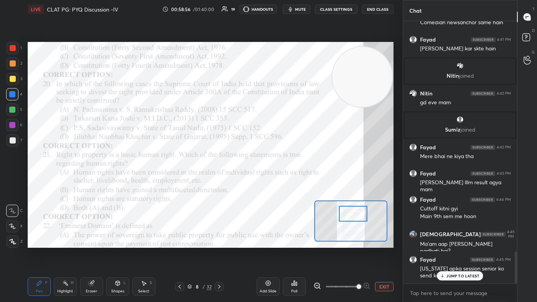
click at [276, 181] on p "JUMP TO LATEST" at bounding box center [462, 276] width 33 height 5
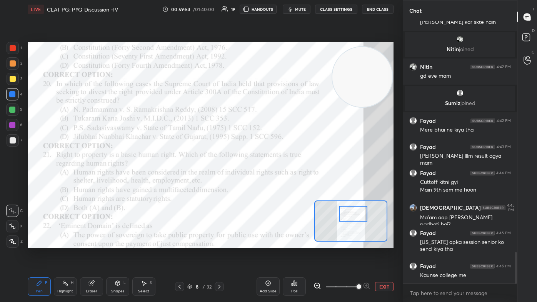
click at [276, 181] on icon at bounding box center [294, 283] width 6 height 6
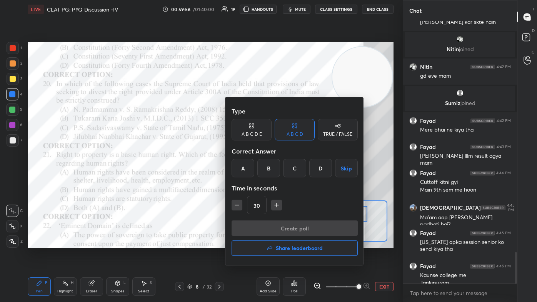
scroll to position [1928, 0]
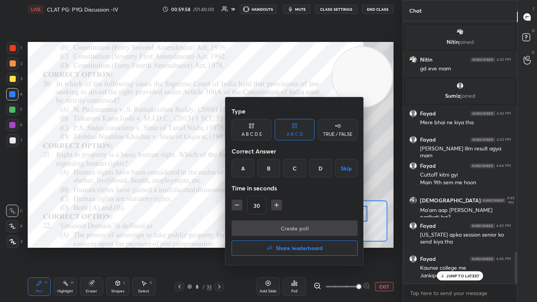
drag, startPoint x: 399, startPoint y: 245, endPoint x: 408, endPoint y: 261, distance: 18.5
click at [276, 181] on div at bounding box center [268, 151] width 537 height 302
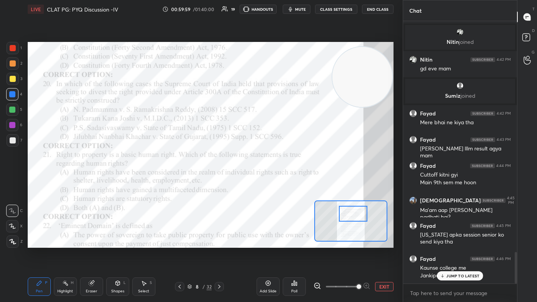
click at [276, 181] on p "JUMP TO LATEST" at bounding box center [462, 276] width 33 height 5
click at [276, 181] on div "Poll" at bounding box center [294, 291] width 6 height 4
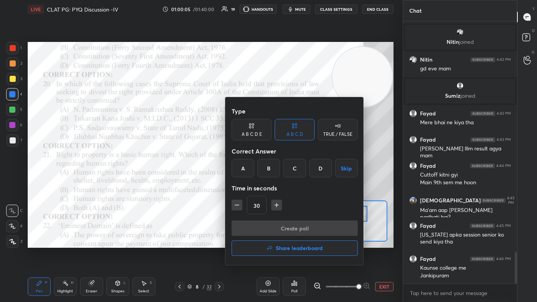
click at [243, 170] on div "A" at bounding box center [243, 168] width 23 height 18
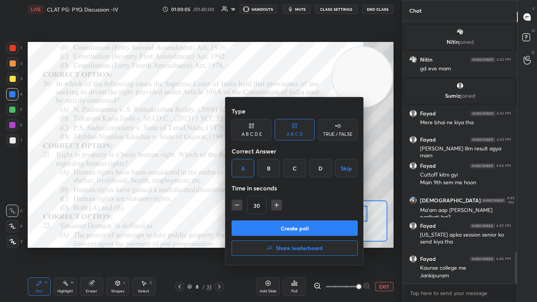
click at [251, 181] on button "Create poll" at bounding box center [295, 227] width 126 height 15
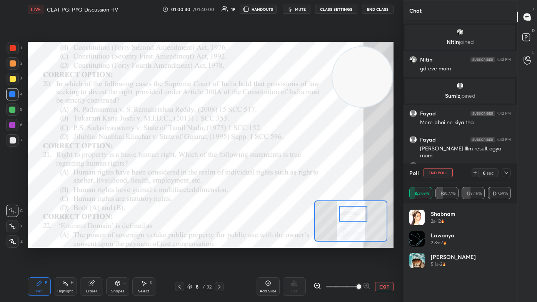
scroll to position [1996, 0]
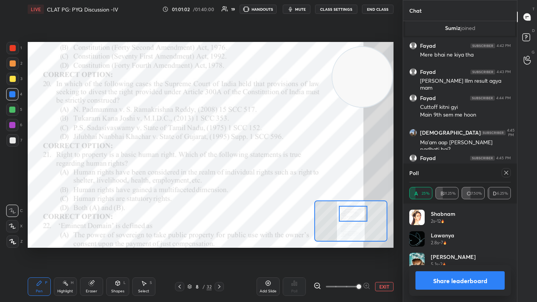
click at [276, 173] on icon at bounding box center [506, 173] width 6 height 6
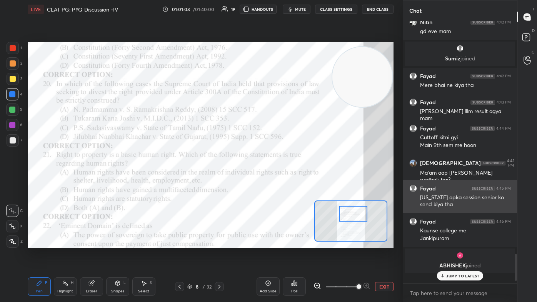
scroll to position [256, 112]
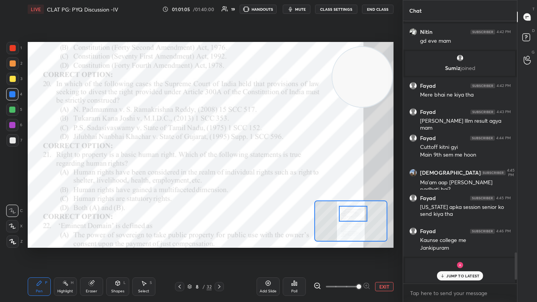
click at [276, 181] on p "JUMP TO LATEST" at bounding box center [462, 276] width 33 height 5
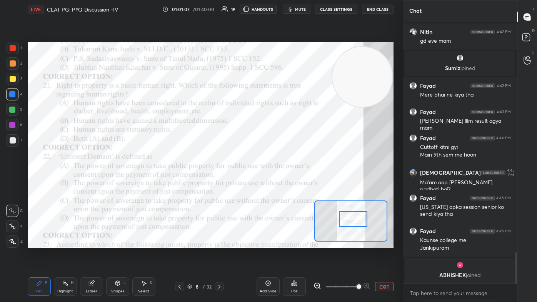
drag, startPoint x: 348, startPoint y: 214, endPoint x: 348, endPoint y: 220, distance: 5.8
click at [276, 181] on div at bounding box center [353, 219] width 29 height 16
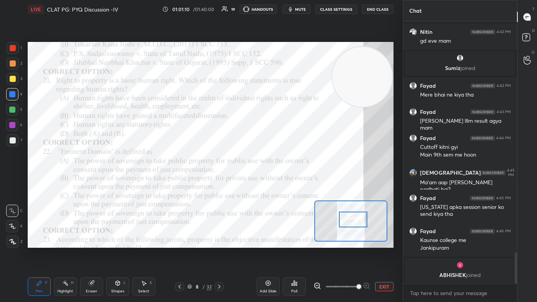
click at [276, 181] on div "Poll" at bounding box center [294, 286] width 23 height 18
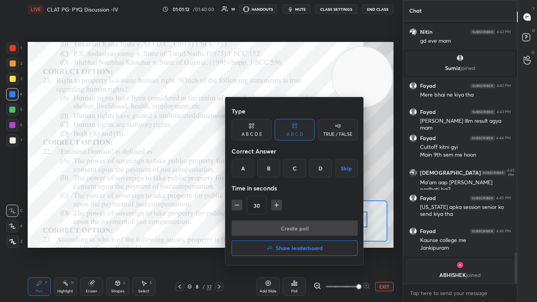
click at [276, 172] on div "D" at bounding box center [320, 168] width 23 height 18
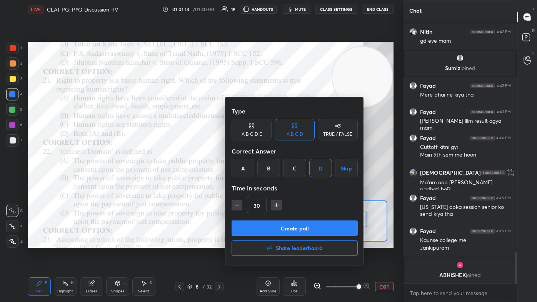
click at [276, 181] on button "Create poll" at bounding box center [295, 227] width 126 height 15
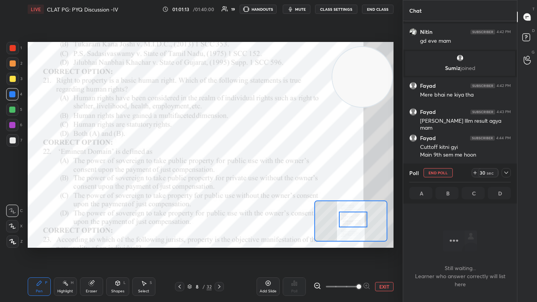
scroll to position [2, 2]
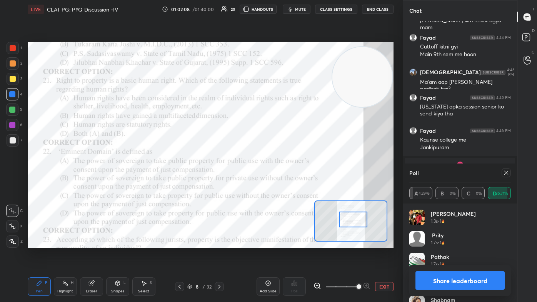
click at [276, 173] on icon at bounding box center [506, 173] width 6 height 6
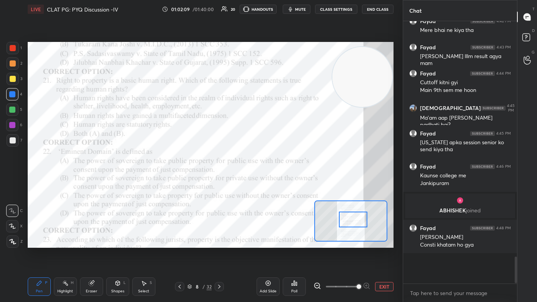
scroll to position [261, 112]
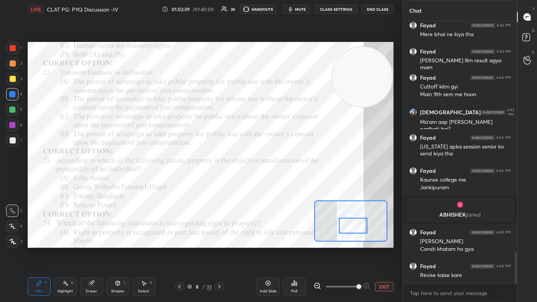
click at [276, 181] on div at bounding box center [353, 226] width 29 height 16
click at [276, 181] on div "Poll" at bounding box center [294, 286] width 23 height 18
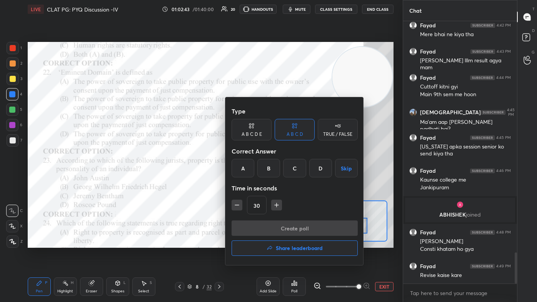
drag, startPoint x: 297, startPoint y: 169, endPoint x: 297, endPoint y: 177, distance: 7.7
click at [276, 170] on div "C" at bounding box center [294, 168] width 23 height 18
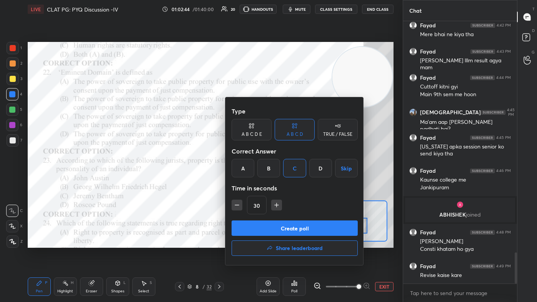
click at [276, 181] on button "Create poll" at bounding box center [295, 227] width 126 height 15
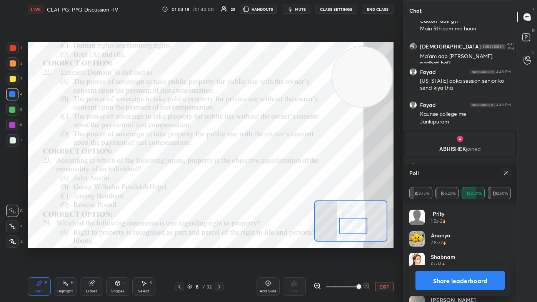
scroll to position [2046, 0]
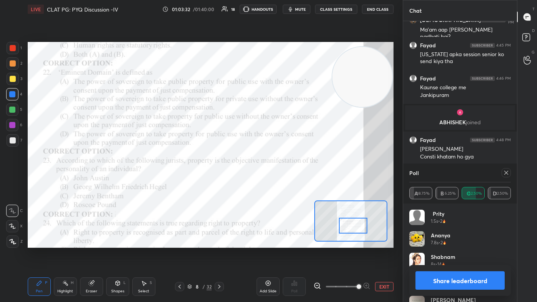
click at [276, 175] on icon at bounding box center [506, 173] width 6 height 6
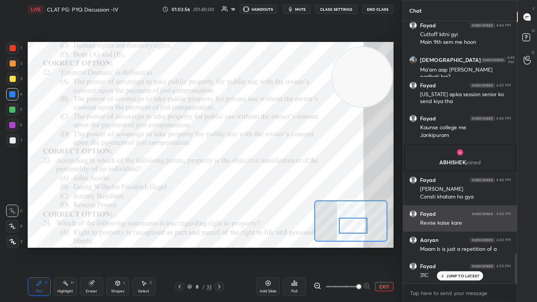
scroll to position [2032, 0]
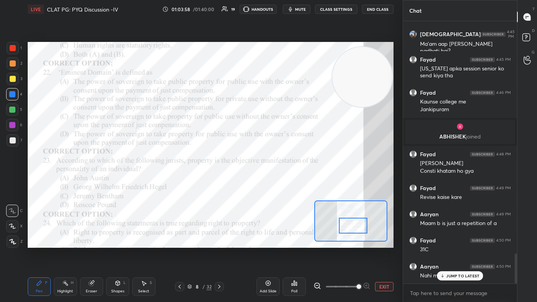
click at [276, 181] on p "JUMP TO LATEST" at bounding box center [462, 276] width 33 height 5
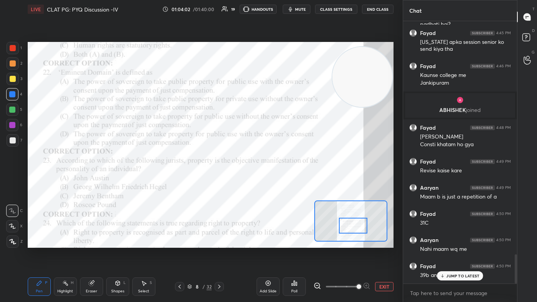
scroll to position [2084, 0]
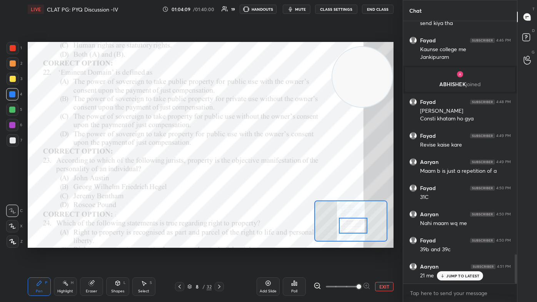
click at [276, 181] on p "JUMP TO LATEST" at bounding box center [462, 276] width 33 height 5
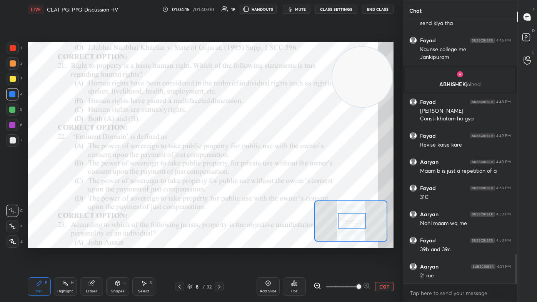
click at [276, 181] on div at bounding box center [352, 221] width 29 height 16
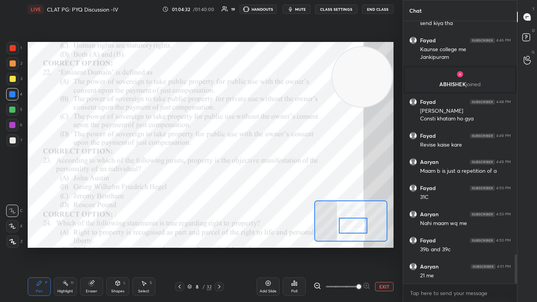
click at [276, 181] on div at bounding box center [353, 226] width 29 height 16
click at [90, 181] on div "Eraser" at bounding box center [92, 291] width 12 height 4
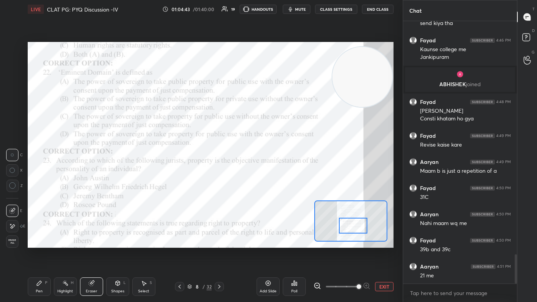
click at [42, 181] on div "Pen P" at bounding box center [39, 286] width 23 height 18
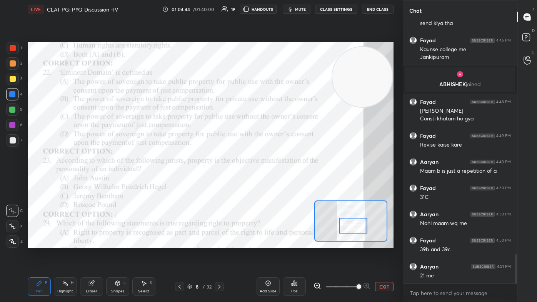
scroll to position [2111, 0]
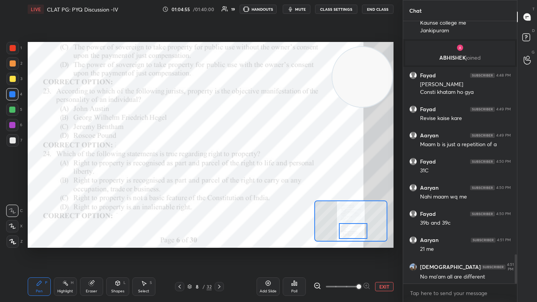
click at [276, 181] on div at bounding box center [353, 231] width 29 height 16
click at [276, 181] on div "Poll" at bounding box center [294, 286] width 23 height 18
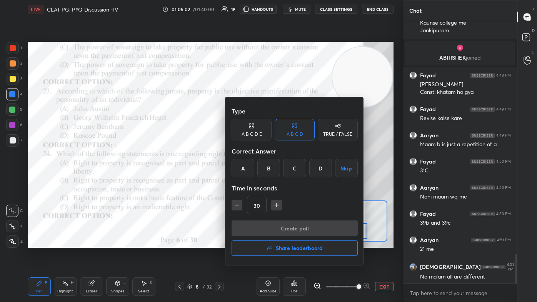
click at [266, 170] on div "B" at bounding box center [268, 168] width 23 height 18
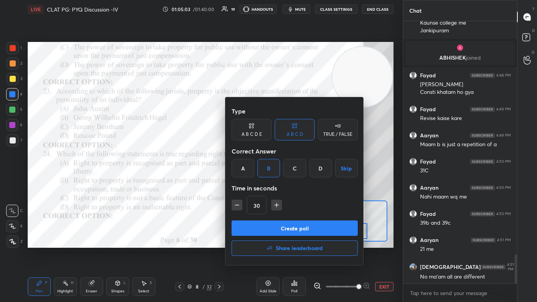
click at [273, 181] on button "Create poll" at bounding box center [295, 227] width 126 height 15
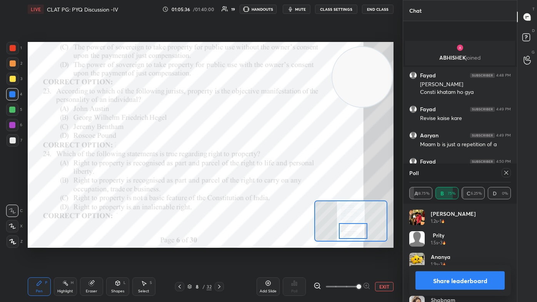
scroll to position [2176, 0]
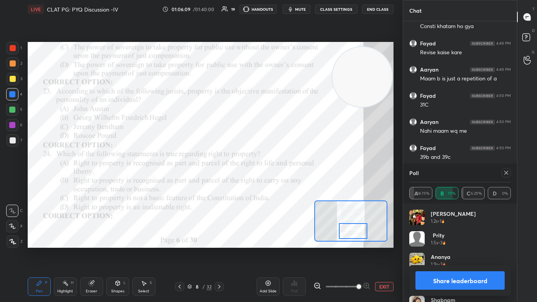
click at [276, 174] on icon at bounding box center [506, 173] width 4 height 4
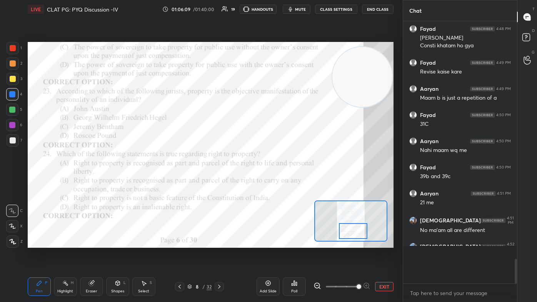
scroll to position [259, 112]
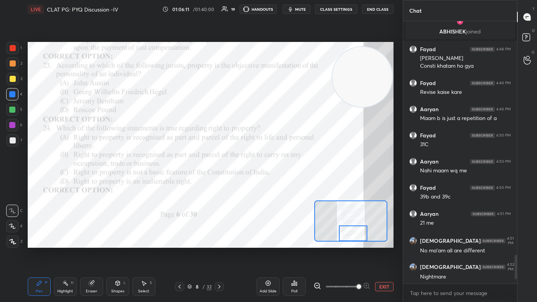
click at [276, 181] on div at bounding box center [353, 233] width 29 height 16
click at [276, 181] on div "Poll" at bounding box center [294, 291] width 6 height 4
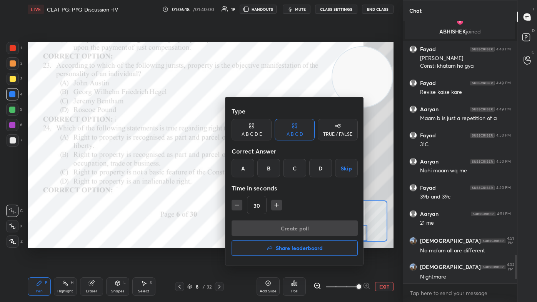
click at [276, 172] on div "C" at bounding box center [294, 168] width 23 height 18
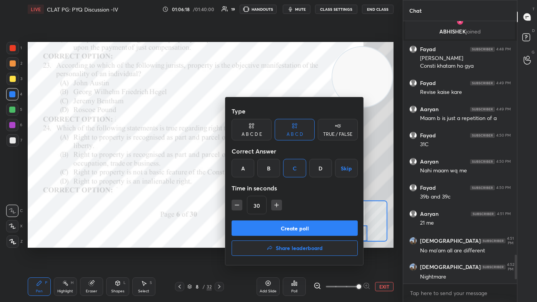
click at [276, 181] on button "Create poll" at bounding box center [295, 227] width 126 height 15
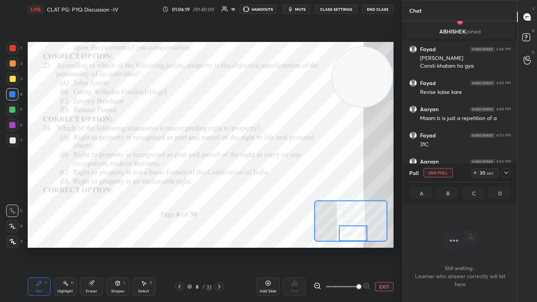
scroll to position [157, 112]
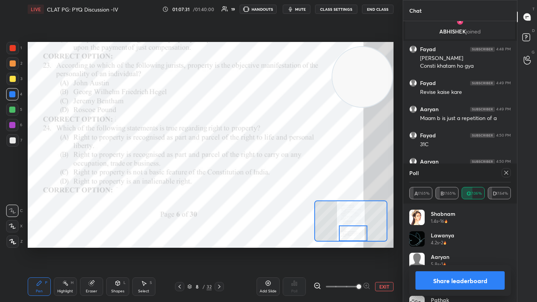
click at [276, 173] on icon at bounding box center [506, 173] width 6 height 6
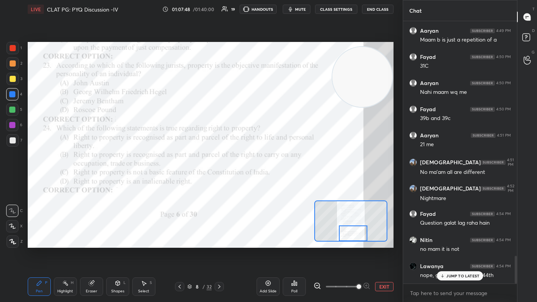
scroll to position [2241, 0]
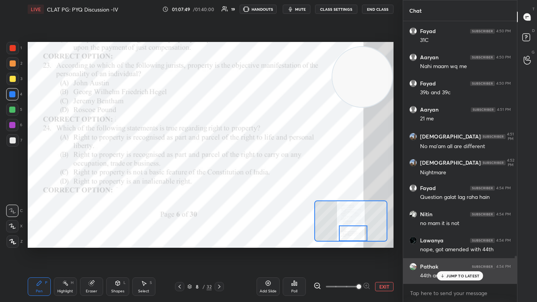
drag, startPoint x: 449, startPoint y: 276, endPoint x: 443, endPoint y: 274, distance: 6.7
click at [276, 181] on p "JUMP TO LATEST" at bounding box center [462, 276] width 33 height 5
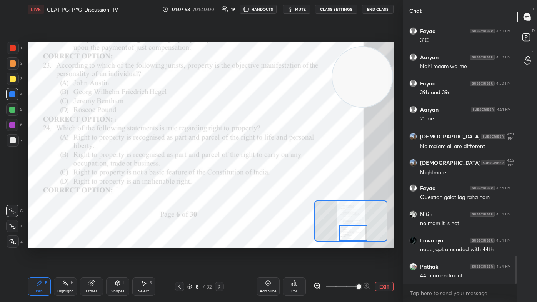
scroll to position [2268, 0]
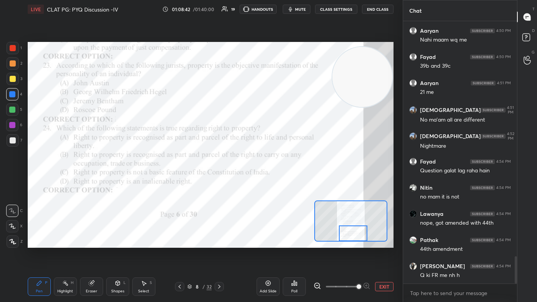
click at [219, 181] on icon at bounding box center [219, 287] width 6 height 6
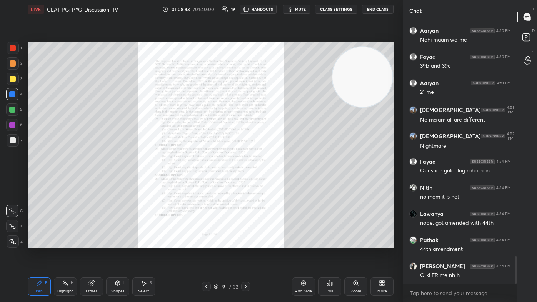
click at [276, 181] on div "Zoom" at bounding box center [355, 286] width 23 height 18
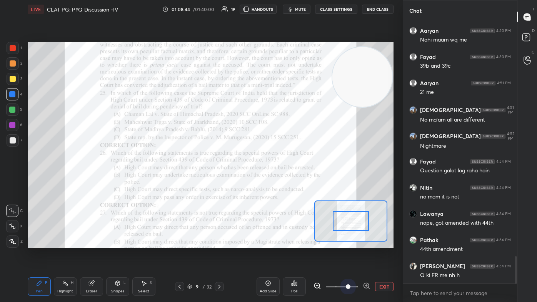
click at [276, 181] on span at bounding box center [342, 287] width 32 height 12
click at [276, 181] on span at bounding box center [348, 286] width 5 height 5
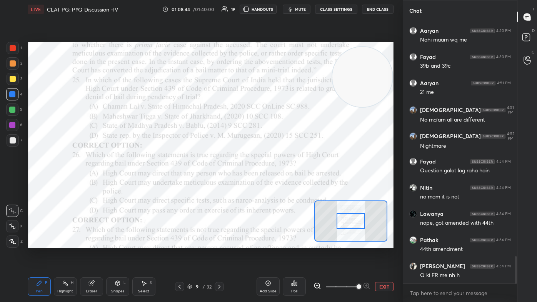
click at [276, 181] on span at bounding box center [359, 286] width 5 height 5
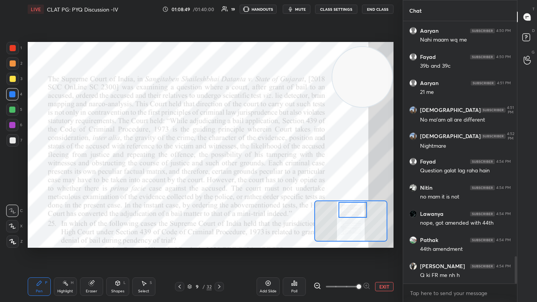
click at [276, 181] on div at bounding box center [353, 210] width 29 height 16
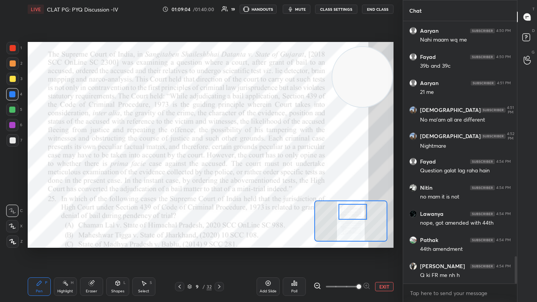
click at [276, 181] on div at bounding box center [353, 212] width 29 height 16
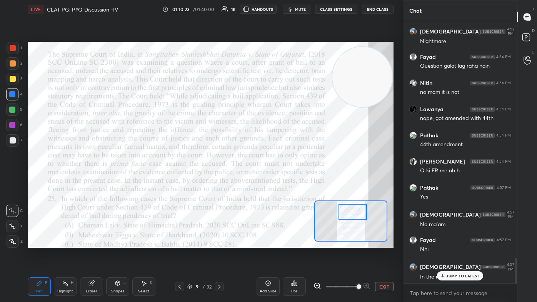
scroll to position [2398, 0]
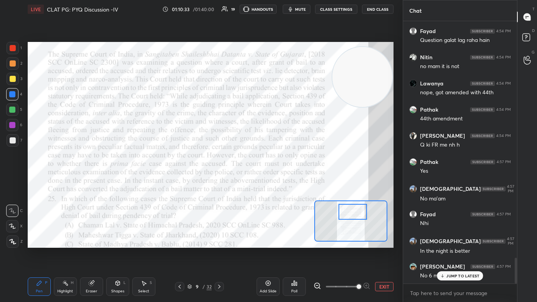
click at [276, 181] on div "JUMP TO LATEST" at bounding box center [460, 275] width 46 height 9
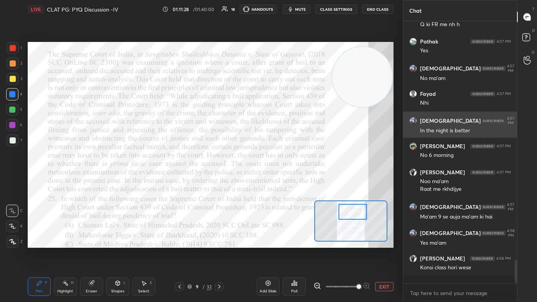
scroll to position [2511, 0]
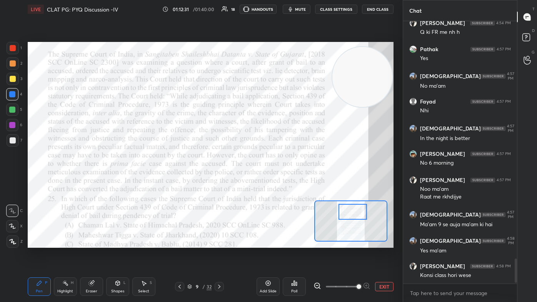
click at [276, 9] on button "mute" at bounding box center [297, 9] width 28 height 9
click at [276, 13] on button "unmute" at bounding box center [297, 9] width 28 height 9
drag, startPoint x: 347, startPoint y: 218, endPoint x: 347, endPoint y: 222, distance: 3.9
click at [276, 181] on div at bounding box center [353, 219] width 29 height 16
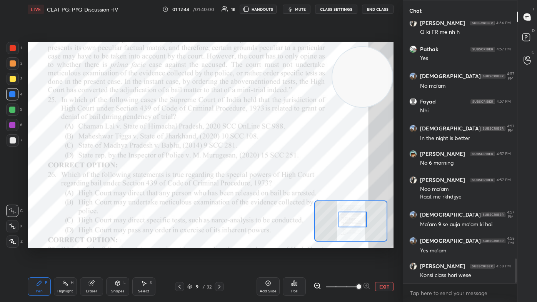
click at [276, 181] on div "Poll" at bounding box center [294, 286] width 23 height 18
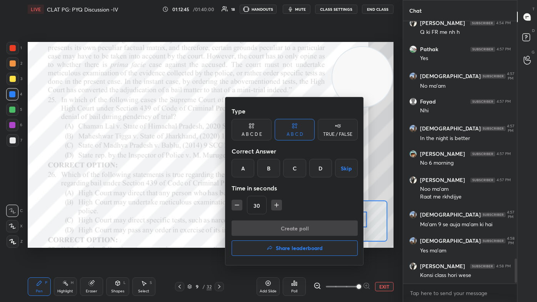
click at [276, 174] on div "D" at bounding box center [320, 168] width 23 height 18
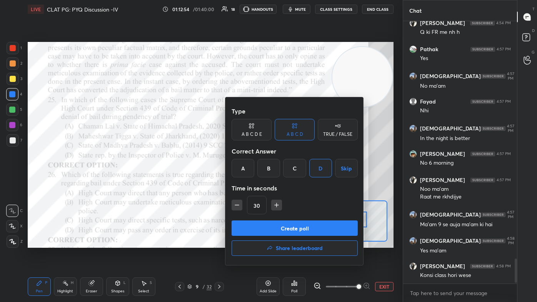
click at [259, 181] on button "Create poll" at bounding box center [295, 227] width 126 height 15
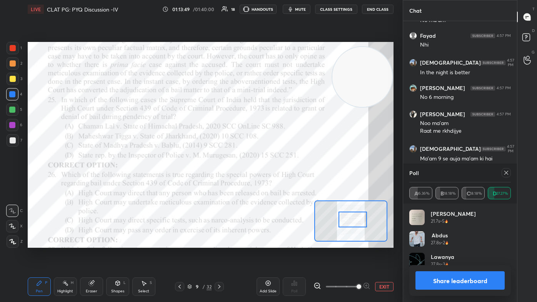
scroll to position [2604, 0]
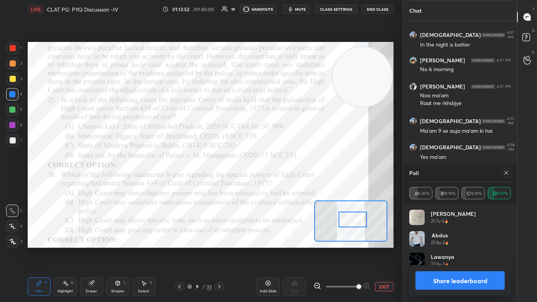
drag, startPoint x: 506, startPoint y: 175, endPoint x: 478, endPoint y: 172, distance: 28.6
click at [276, 175] on icon at bounding box center [506, 173] width 6 height 6
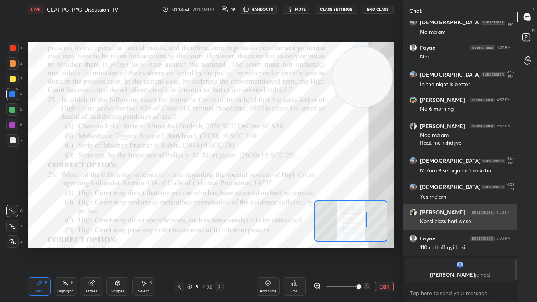
scroll to position [261, 112]
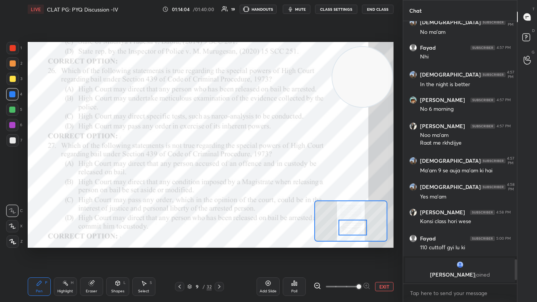
drag, startPoint x: 347, startPoint y: 220, endPoint x: 347, endPoint y: 228, distance: 8.1
click at [276, 181] on div at bounding box center [353, 228] width 29 height 16
click at [276, 181] on div "Poll" at bounding box center [294, 291] width 6 height 4
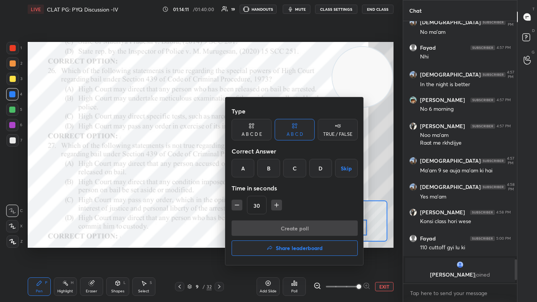
drag, startPoint x: 294, startPoint y: 174, endPoint x: 294, endPoint y: 199, distance: 25.8
click at [276, 175] on div "C" at bounding box center [294, 168] width 23 height 18
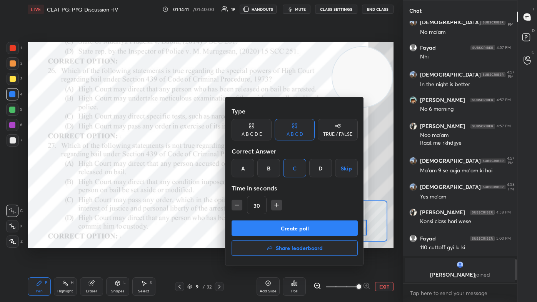
click at [276, 181] on button "Create poll" at bounding box center [295, 227] width 126 height 15
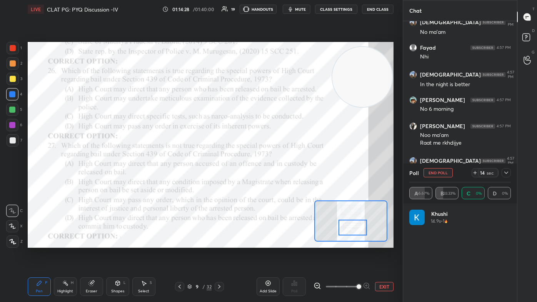
scroll to position [90, 99]
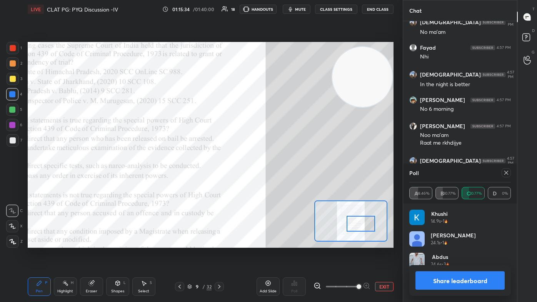
drag, startPoint x: 353, startPoint y: 220, endPoint x: 360, endPoint y: 220, distance: 7.0
click at [276, 181] on div at bounding box center [361, 224] width 29 height 16
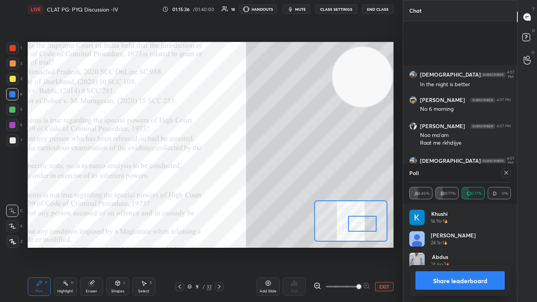
scroll to position [2644, 0]
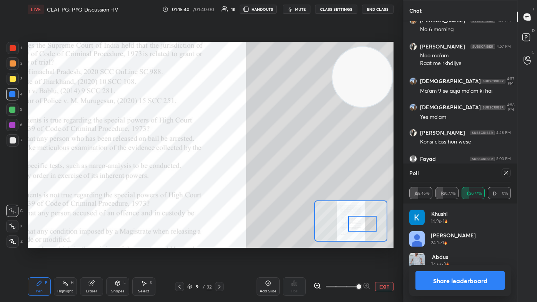
click at [276, 173] on icon at bounding box center [506, 173] width 6 height 6
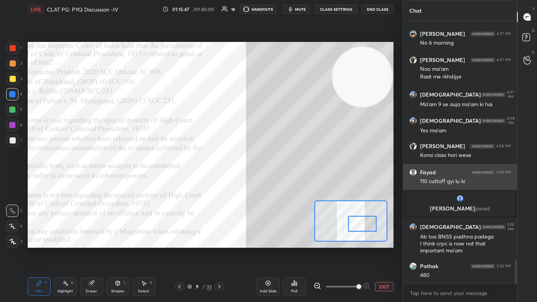
scroll to position [2657, 0]
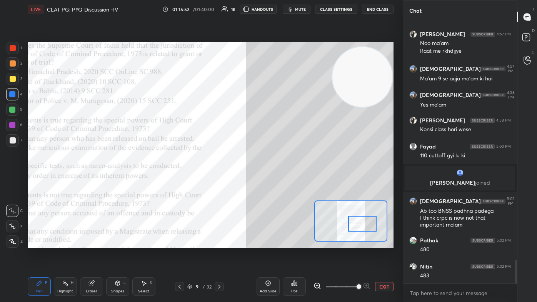
click at [94, 181] on div "Eraser" at bounding box center [91, 286] width 23 height 18
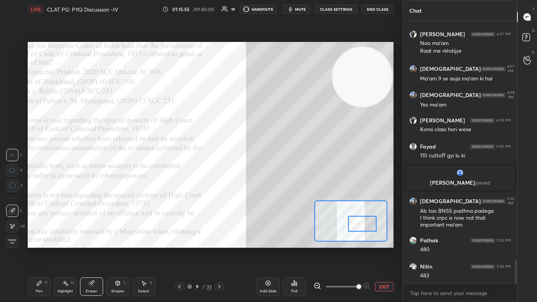
click at [30, 181] on div "Pen P" at bounding box center [39, 286] width 23 height 18
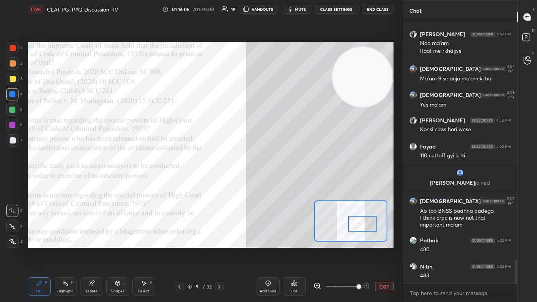
scroll to position [2683, 0]
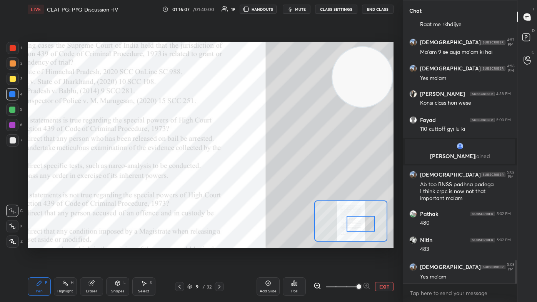
click at [276, 181] on div at bounding box center [361, 224] width 29 height 16
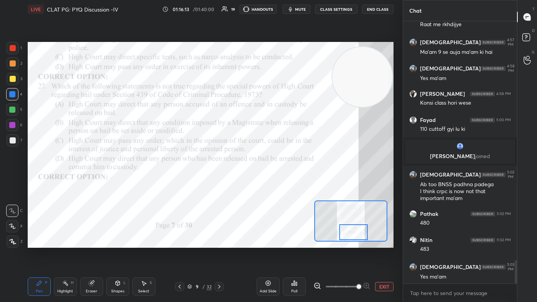
drag, startPoint x: 356, startPoint y: 227, endPoint x: 354, endPoint y: 231, distance: 4.8
click at [276, 181] on div at bounding box center [353, 232] width 29 height 16
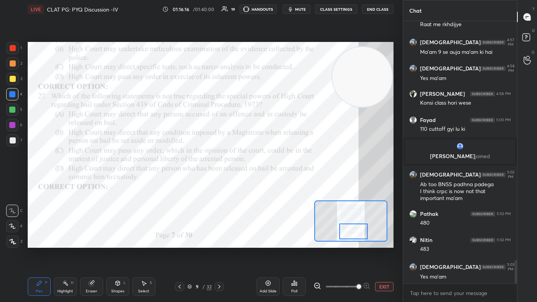
click at [276, 181] on div "Poll" at bounding box center [294, 291] width 6 height 4
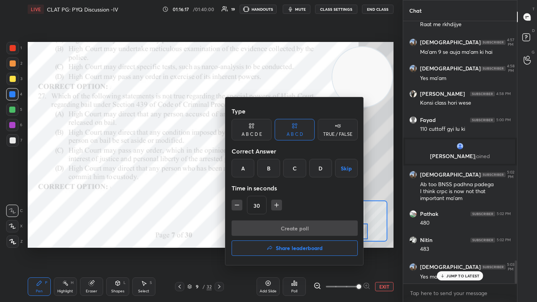
scroll to position [2709, 0]
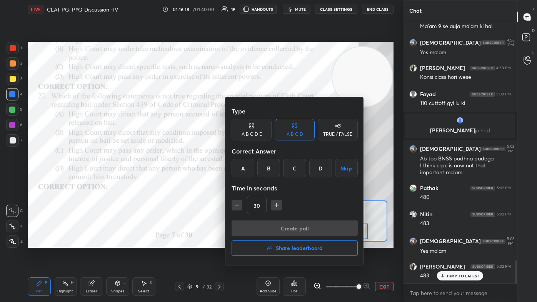
click at [276, 169] on div "C" at bounding box center [294, 168] width 23 height 18
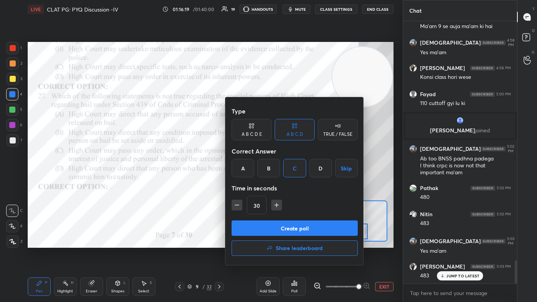
click at [276, 181] on button "Create poll" at bounding box center [295, 227] width 126 height 15
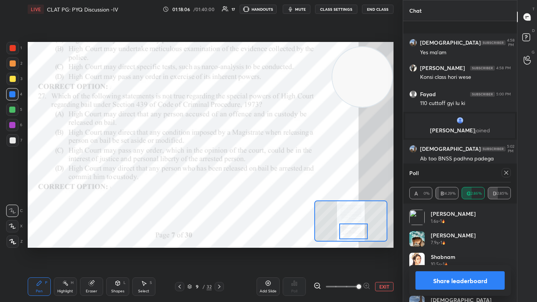
scroll to position [2789, 0]
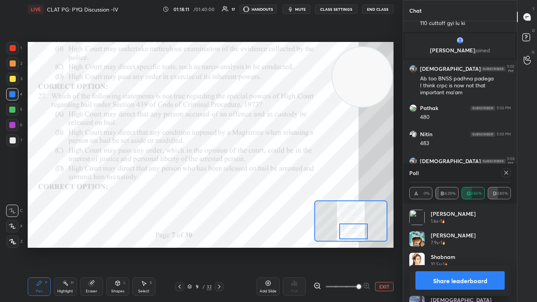
click at [276, 175] on icon at bounding box center [506, 173] width 6 height 6
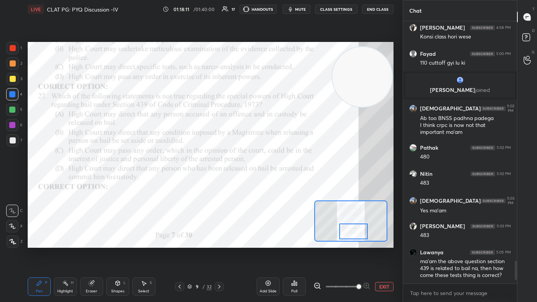
scroll to position [2749, 0]
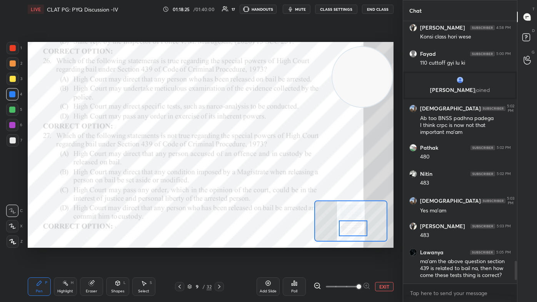
click at [276, 181] on div at bounding box center [353, 228] width 29 height 16
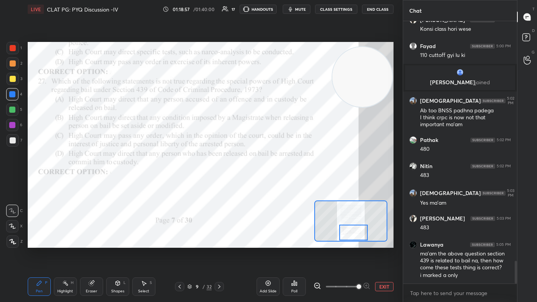
click at [276, 181] on div at bounding box center [353, 233] width 29 height 16
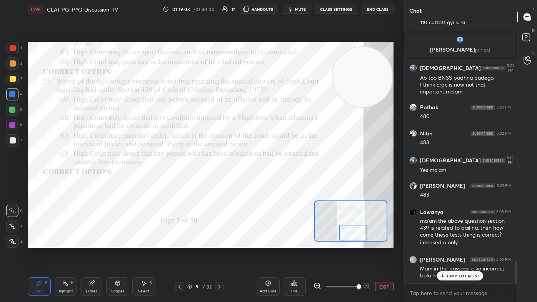
click at [276, 181] on p "JUMP TO LATEST" at bounding box center [462, 276] width 33 height 5
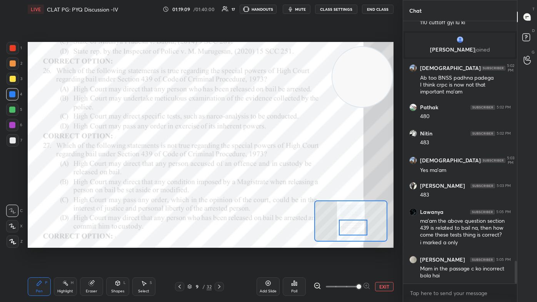
click at [276, 181] on div at bounding box center [353, 228] width 29 height 16
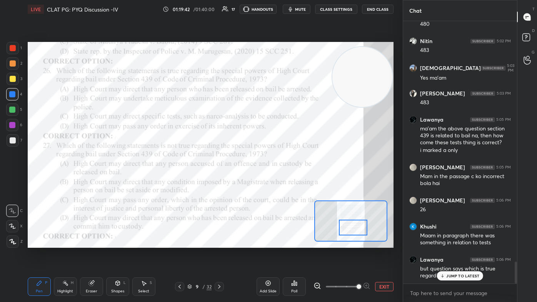
scroll to position [2909, 0]
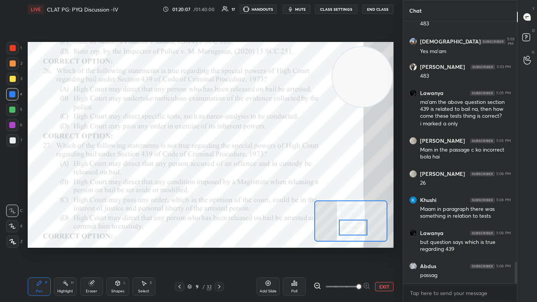
click at [89, 181] on div "Eraser" at bounding box center [92, 291] width 12 height 4
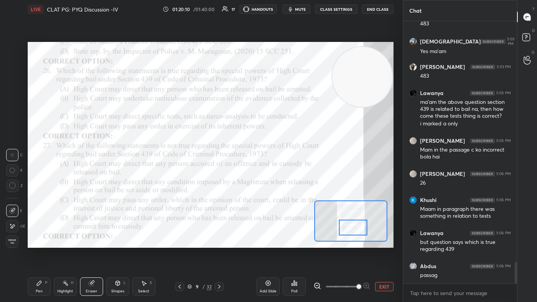
click at [40, 181] on div "Pen P" at bounding box center [39, 286] width 23 height 18
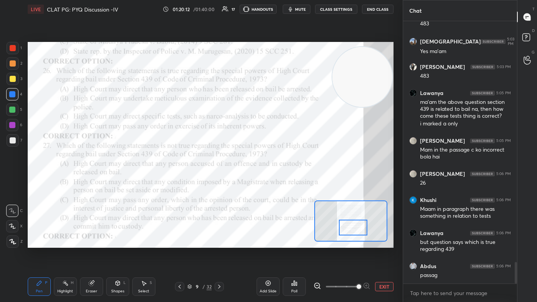
click at [13, 46] on div at bounding box center [13, 48] width 6 height 6
click at [13, 48] on div at bounding box center [13, 48] width 6 height 6
click at [178, 181] on icon at bounding box center [180, 287] width 6 height 6
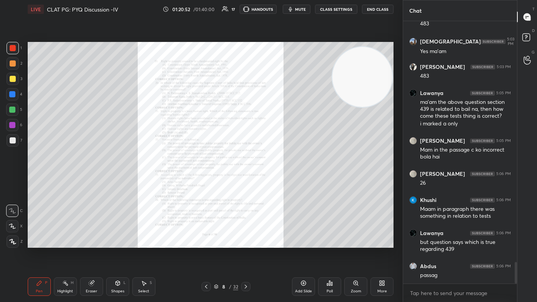
click at [211, 181] on div "8 / 32" at bounding box center [226, 286] width 49 height 9
click at [210, 181] on div at bounding box center [206, 286] width 9 height 9
click at [242, 181] on div at bounding box center [245, 286] width 9 height 9
click at [244, 181] on icon at bounding box center [246, 287] width 6 height 6
click at [276, 181] on div "Zoom" at bounding box center [355, 286] width 23 height 18
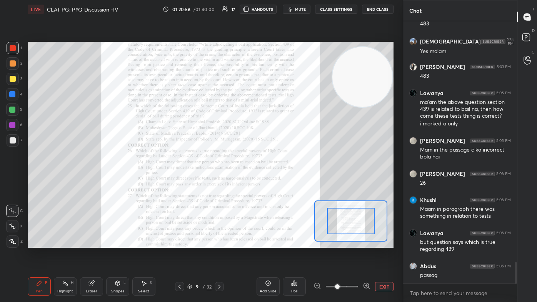
click at [276, 181] on div at bounding box center [342, 286] width 57 height 9
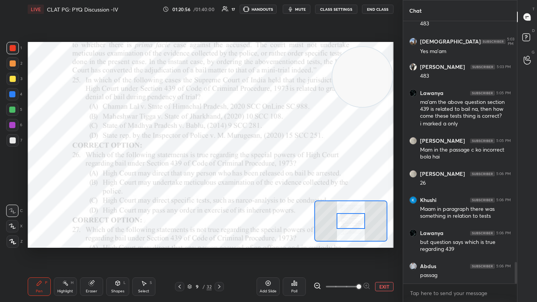
click at [276, 181] on span at bounding box center [342, 287] width 32 height 12
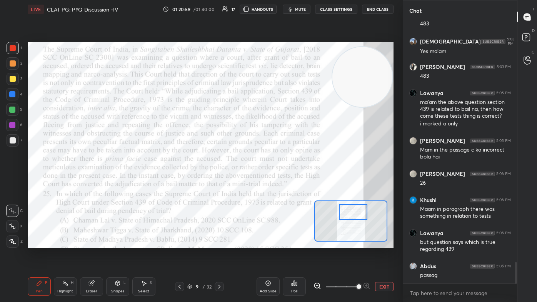
drag, startPoint x: 350, startPoint y: 214, endPoint x: 353, endPoint y: 218, distance: 4.9
click at [276, 181] on div at bounding box center [353, 212] width 29 height 16
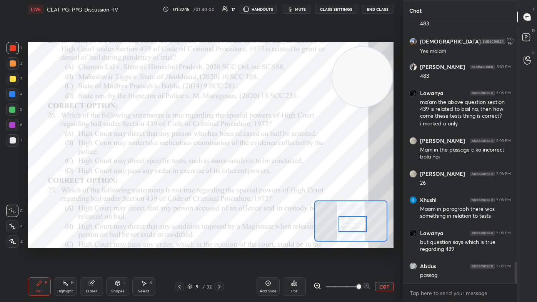
drag, startPoint x: 352, startPoint y: 215, endPoint x: 351, endPoint y: 227, distance: 11.9
click at [276, 181] on div at bounding box center [353, 224] width 29 height 16
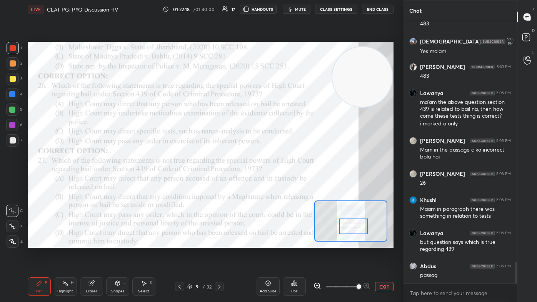
click at [276, 181] on div at bounding box center [353, 227] width 29 height 16
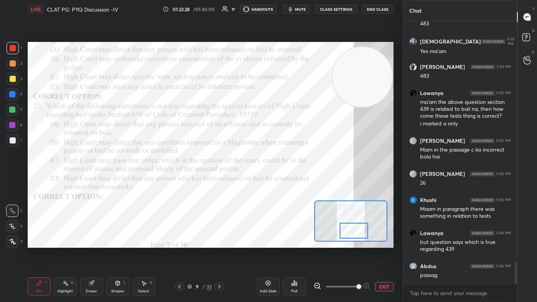
click at [276, 181] on div at bounding box center [354, 231] width 29 height 16
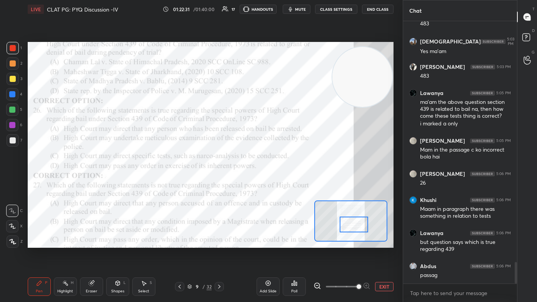
drag, startPoint x: 355, startPoint y: 236, endPoint x: 355, endPoint y: 230, distance: 6.2
click at [276, 181] on div at bounding box center [354, 225] width 29 height 16
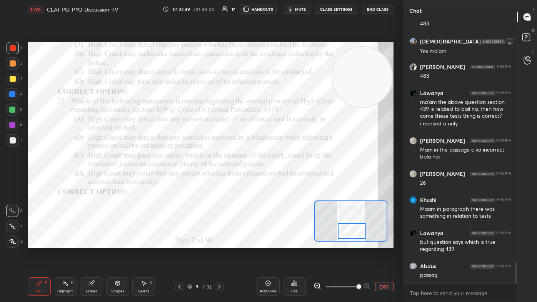
click at [276, 181] on div at bounding box center [352, 231] width 29 height 16
click at [220, 181] on icon at bounding box center [219, 287] width 6 height 6
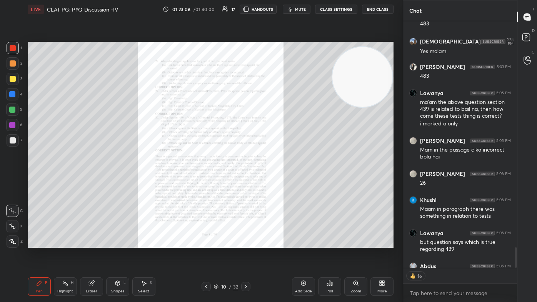
click at [276, 181] on div "Zoom" at bounding box center [356, 291] width 10 height 4
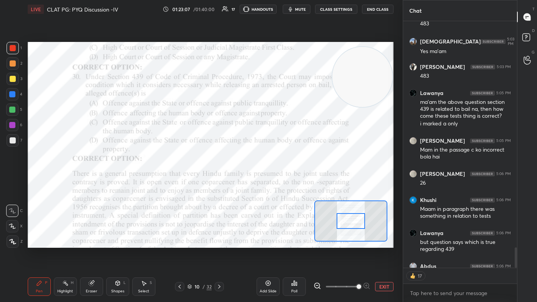
click at [276, 181] on span at bounding box center [359, 286] width 5 height 5
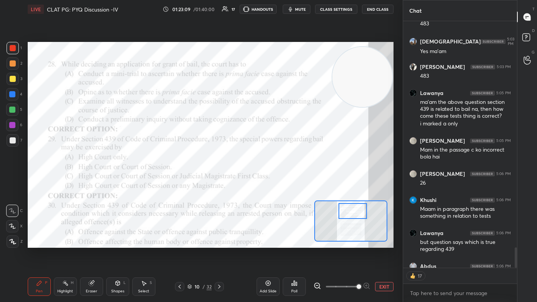
click at [276, 181] on div at bounding box center [353, 211] width 29 height 16
click at [276, 181] on div "Poll" at bounding box center [294, 291] width 6 height 4
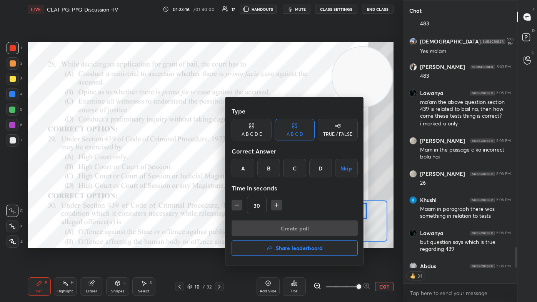
click at [273, 169] on div "B" at bounding box center [268, 168] width 23 height 18
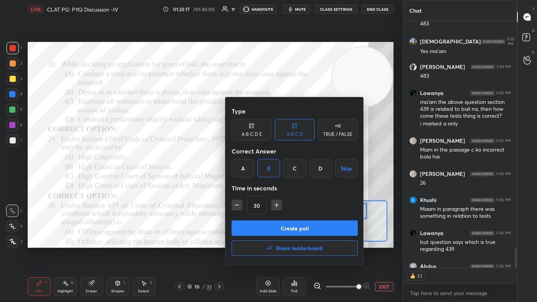
click at [274, 181] on button "Create poll" at bounding box center [295, 227] width 126 height 15
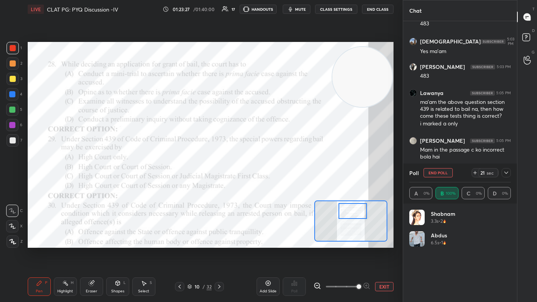
scroll to position [2949, 0]
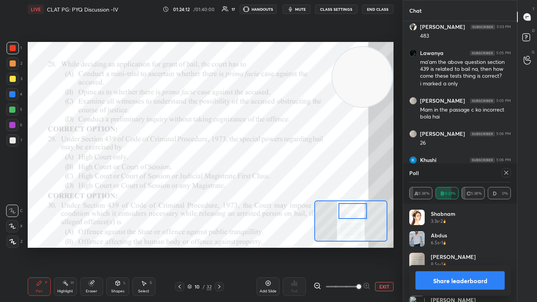
click at [276, 173] on icon at bounding box center [506, 173] width 6 height 6
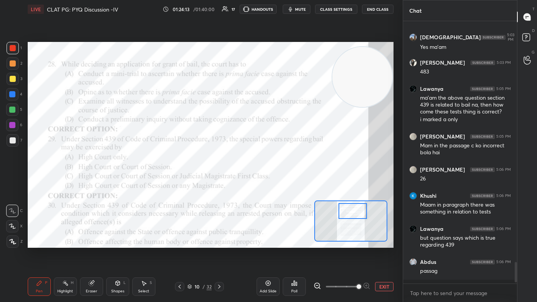
scroll to position [261, 112]
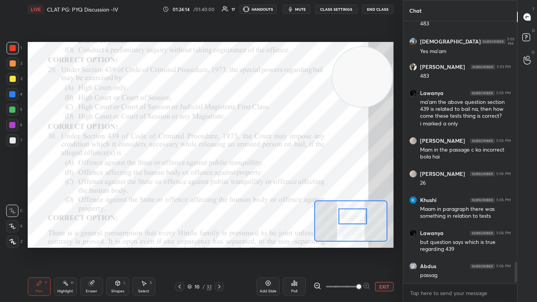
click at [276, 181] on div at bounding box center [353, 217] width 29 height 16
click at [276, 181] on div "Poll" at bounding box center [294, 286] width 23 height 18
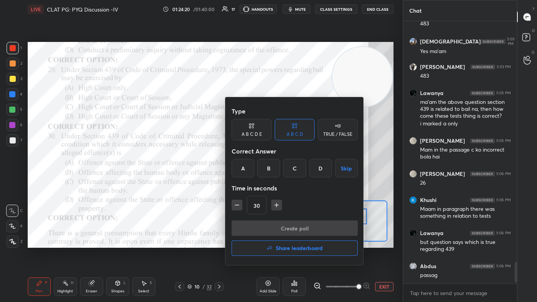
click at [272, 171] on div "B" at bounding box center [268, 168] width 23 height 18
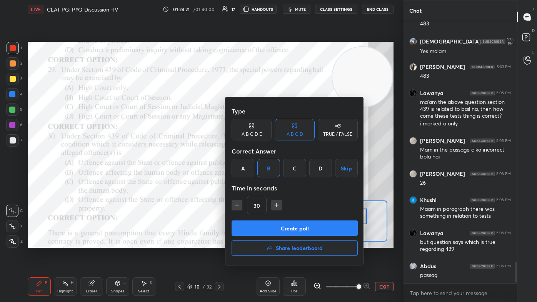
click at [274, 181] on button "Create poll" at bounding box center [295, 227] width 126 height 15
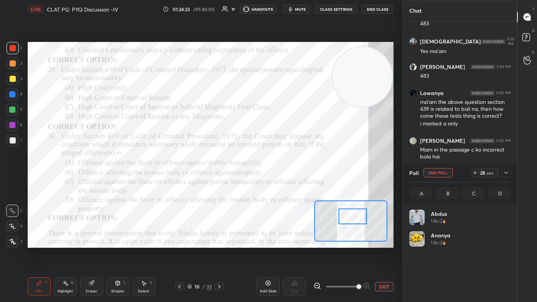
scroll to position [90, 99]
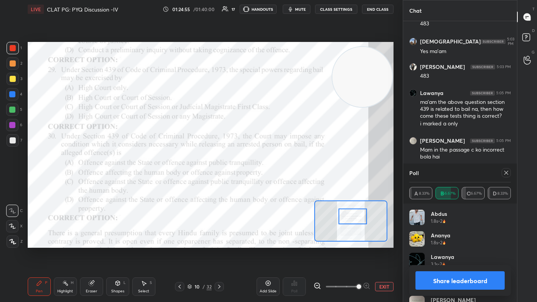
click at [276, 175] on icon at bounding box center [506, 173] width 6 height 6
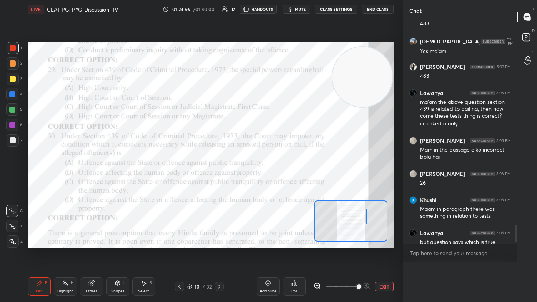
scroll to position [0, 0]
click at [276, 181] on div "Poll" at bounding box center [294, 286] width 23 height 18
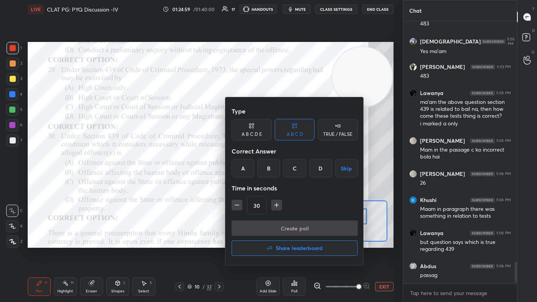
click at [276, 173] on div "D" at bounding box center [320, 168] width 23 height 18
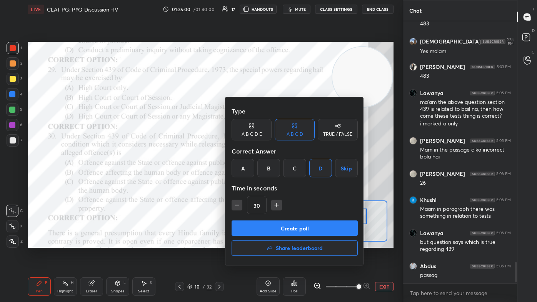
click at [276, 181] on button "Create poll" at bounding box center [295, 227] width 126 height 15
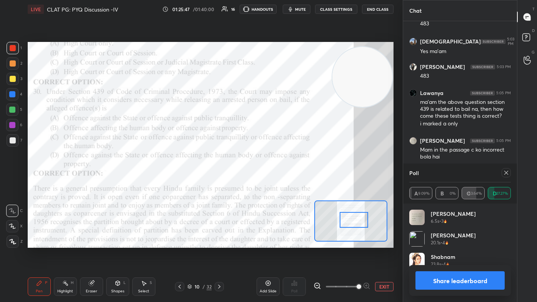
click at [276, 181] on div at bounding box center [354, 220] width 29 height 16
click at [276, 173] on icon at bounding box center [506, 173] width 6 height 6
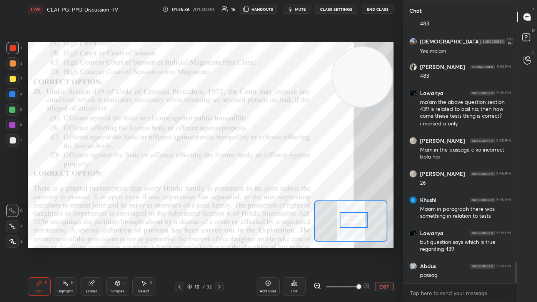
scroll to position [2942, 0]
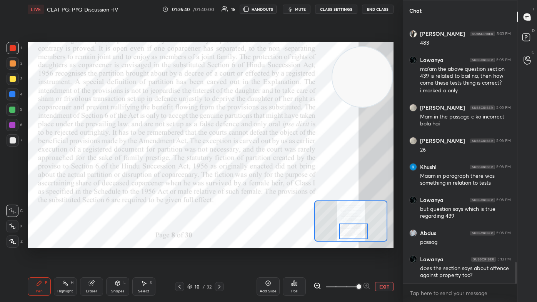
drag, startPoint x: 351, startPoint y: 226, endPoint x: 339, endPoint y: 233, distance: 13.6
click at [276, 181] on div at bounding box center [353, 232] width 29 height 16
click at [217, 181] on icon at bounding box center [219, 287] width 6 height 6
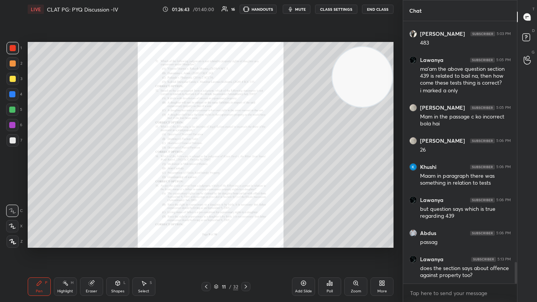
click at [246, 181] on icon at bounding box center [246, 287] width 2 height 4
click at [276, 181] on icon at bounding box center [356, 283] width 6 height 6
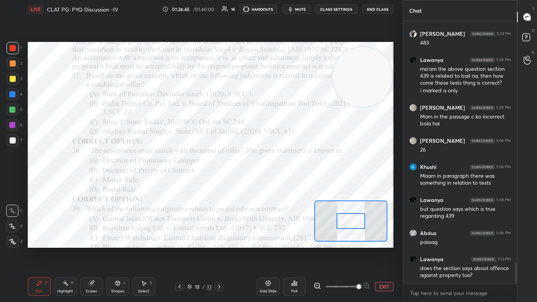
click at [276, 181] on span at bounding box center [342, 287] width 32 height 12
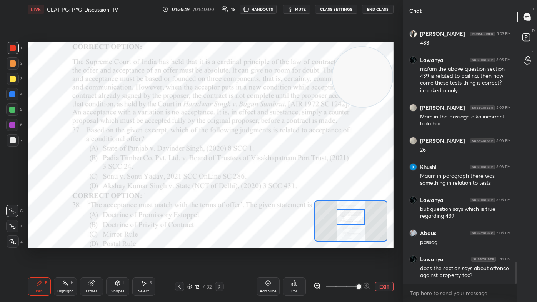
click at [276, 181] on div at bounding box center [351, 217] width 29 height 16
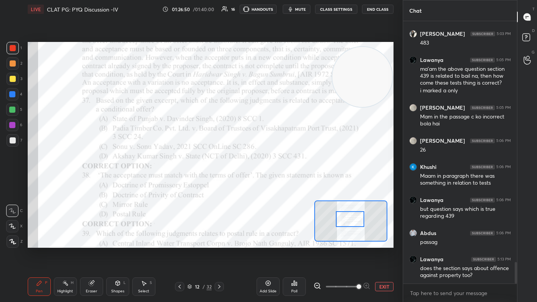
click at [221, 181] on icon at bounding box center [219, 287] width 6 height 6
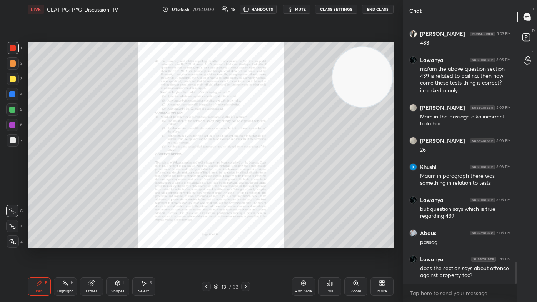
click at [247, 181] on icon at bounding box center [246, 287] width 6 height 6
click at [248, 181] on icon at bounding box center [246, 287] width 6 height 6
click at [276, 181] on icon at bounding box center [356, 283] width 6 height 6
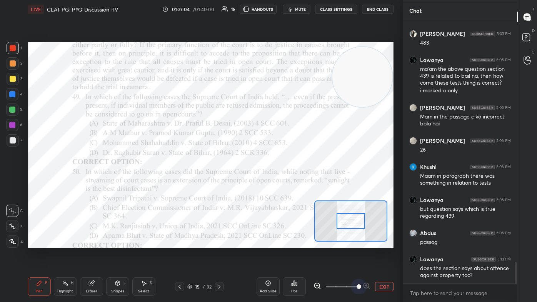
click at [276, 181] on span at bounding box center [342, 287] width 32 height 12
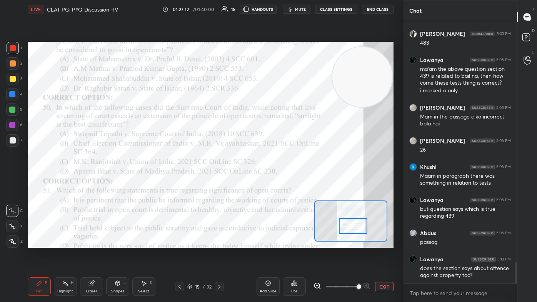
drag, startPoint x: 348, startPoint y: 216, endPoint x: 351, endPoint y: 228, distance: 12.2
click at [276, 181] on div at bounding box center [353, 226] width 29 height 16
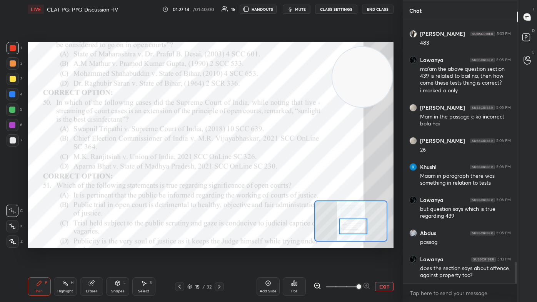
click at [222, 181] on icon at bounding box center [219, 287] width 6 height 6
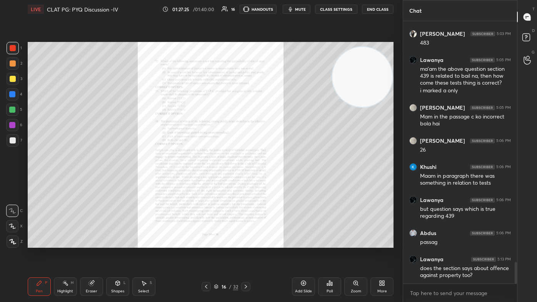
click at [276, 181] on div "Zoom" at bounding box center [355, 286] width 23 height 18
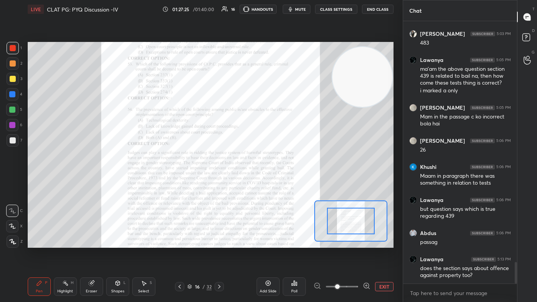
click at [276, 181] on span at bounding box center [342, 287] width 32 height 12
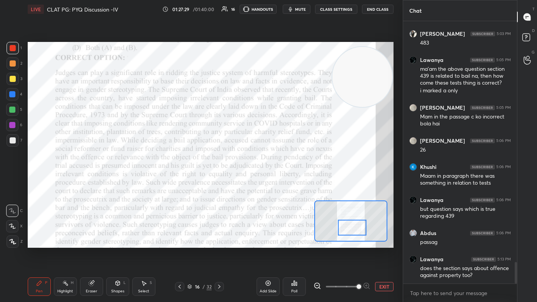
drag, startPoint x: 352, startPoint y: 233, endPoint x: 353, endPoint y: 228, distance: 5.4
click at [276, 181] on div at bounding box center [352, 228] width 29 height 16
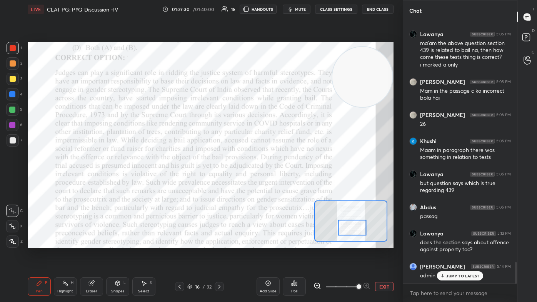
click at [222, 181] on icon at bounding box center [219, 287] width 6 height 6
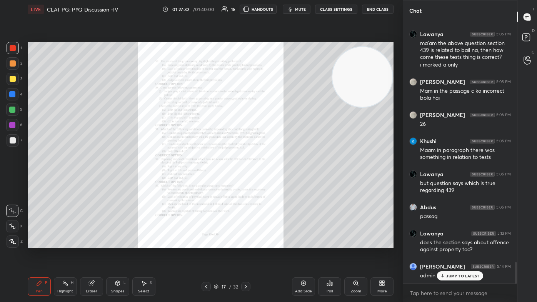
click at [276, 181] on div "Zoom" at bounding box center [355, 286] width 23 height 18
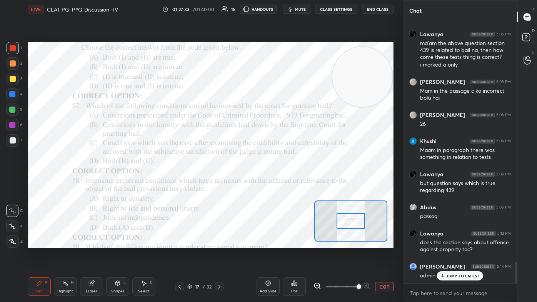
click at [276, 181] on icon at bounding box center [442, 276] width 2 height 1
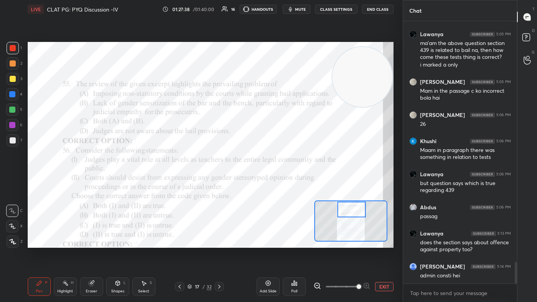
drag, startPoint x: 356, startPoint y: 225, endPoint x: 356, endPoint y: 214, distance: 11.2
click at [276, 181] on div at bounding box center [351, 210] width 29 height 16
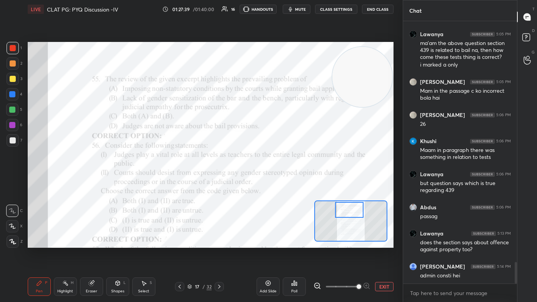
click at [276, 181] on div at bounding box center [349, 210] width 29 height 16
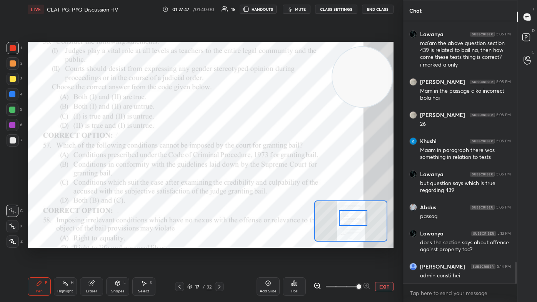
drag, startPoint x: 356, startPoint y: 216, endPoint x: 359, endPoint y: 220, distance: 4.5
click at [276, 181] on div at bounding box center [353, 218] width 29 height 16
click at [222, 181] on div at bounding box center [219, 286] width 9 height 9
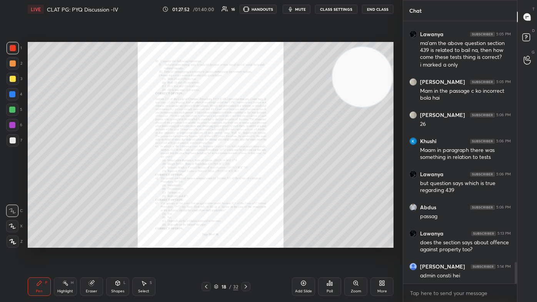
click at [203, 181] on icon at bounding box center [206, 287] width 6 height 6
click at [205, 181] on icon at bounding box center [206, 287] width 6 height 6
click at [207, 181] on icon at bounding box center [206, 287] width 6 height 6
click at [206, 181] on icon at bounding box center [206, 287] width 2 height 4
click at [202, 181] on div at bounding box center [206, 286] width 9 height 9
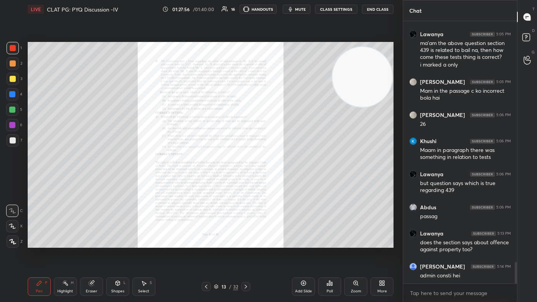
click at [207, 181] on icon at bounding box center [206, 287] width 6 height 6
click at [205, 181] on div at bounding box center [206, 286] width 9 height 9
click at [206, 181] on div at bounding box center [206, 286] width 9 height 9
click at [276, 181] on div "Zoom" at bounding box center [356, 291] width 10 height 4
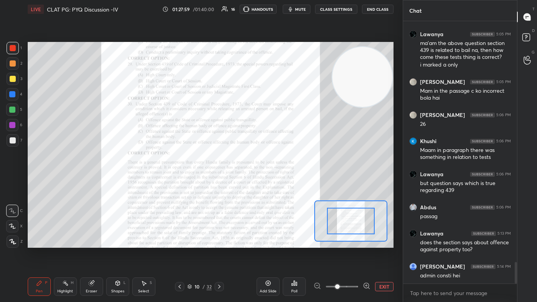
click at [276, 181] on span at bounding box center [342, 287] width 32 height 12
click at [276, 181] on span at bounding box center [337, 286] width 5 height 5
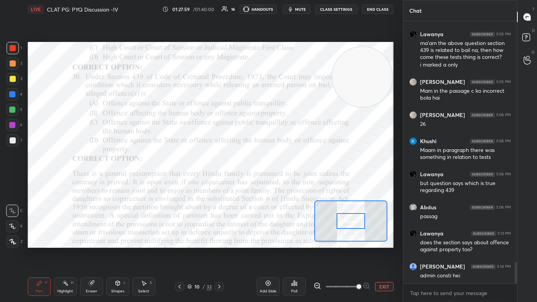
click at [276, 181] on span at bounding box center [359, 286] width 5 height 5
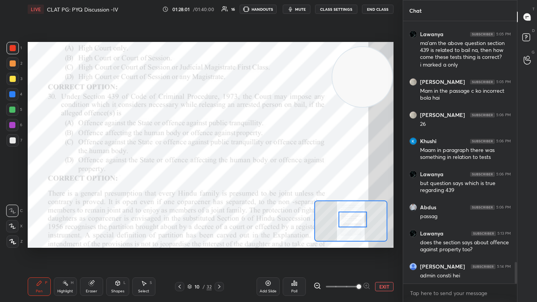
click at [276, 181] on div at bounding box center [353, 220] width 29 height 16
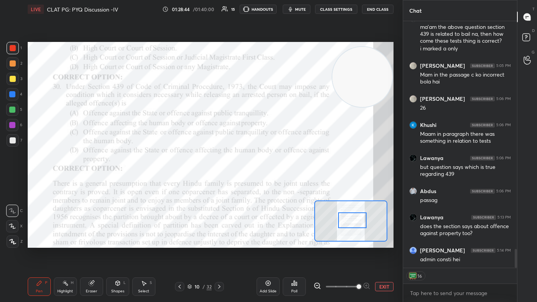
scroll to position [2968, 0]
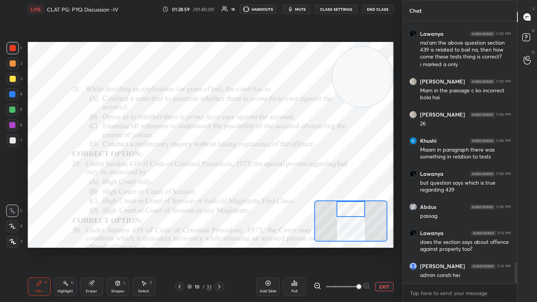
drag, startPoint x: 355, startPoint y: 221, endPoint x: 351, endPoint y: 215, distance: 7.2
click at [276, 181] on div at bounding box center [351, 209] width 29 height 16
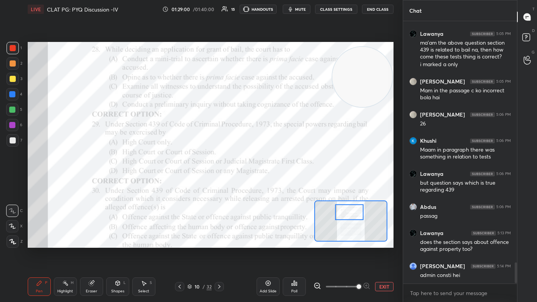
click at [179, 181] on icon at bounding box center [180, 287] width 6 height 6
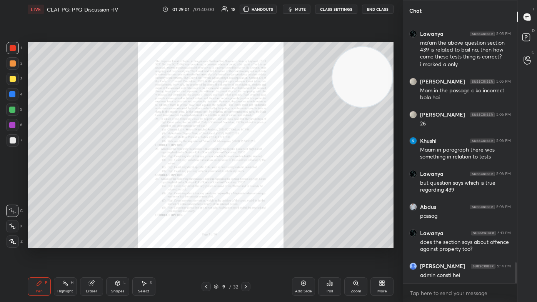
click at [276, 181] on div "Zoom" at bounding box center [355, 286] width 23 height 18
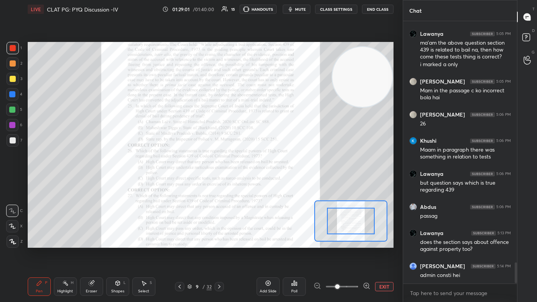
click at [276, 181] on span at bounding box center [342, 287] width 32 height 12
click at [276, 181] on span at bounding box center [337, 286] width 5 height 5
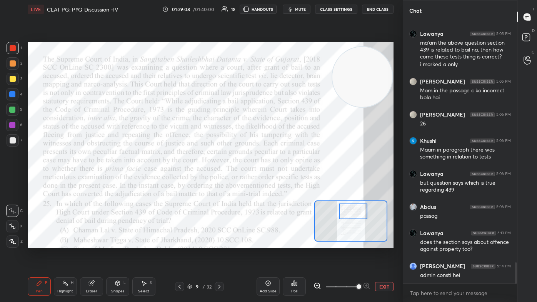
scroll to position [2994, 0]
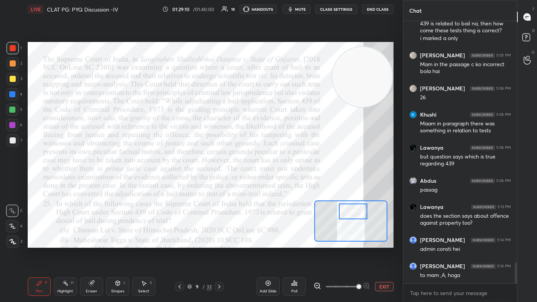
click at [276, 181] on div at bounding box center [353, 212] width 29 height 16
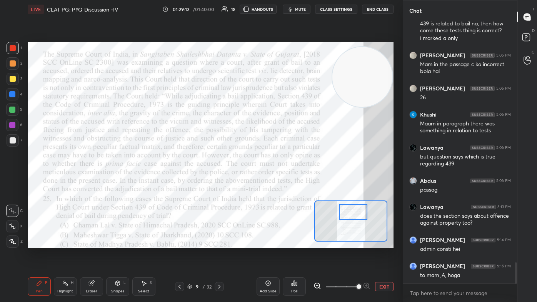
click at [218, 181] on icon at bounding box center [219, 287] width 6 height 6
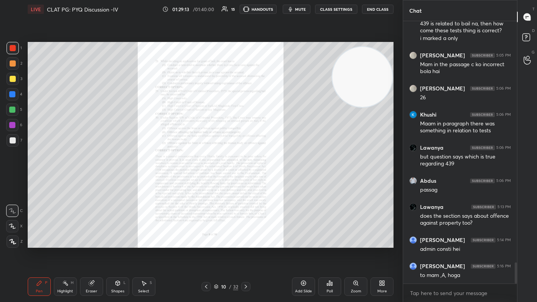
click at [276, 181] on div "Zoom" at bounding box center [355, 286] width 23 height 18
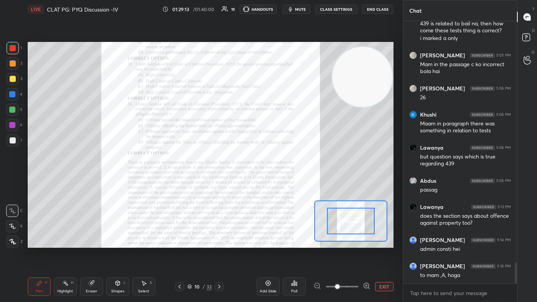
click at [276, 181] on span at bounding box center [342, 287] width 32 height 12
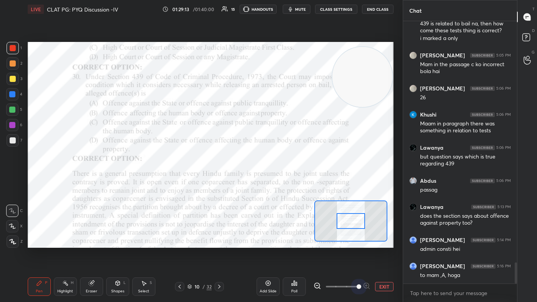
drag, startPoint x: 354, startPoint y: 288, endPoint x: 352, endPoint y: 265, distance: 23.6
click at [276, 181] on span at bounding box center [359, 286] width 5 height 5
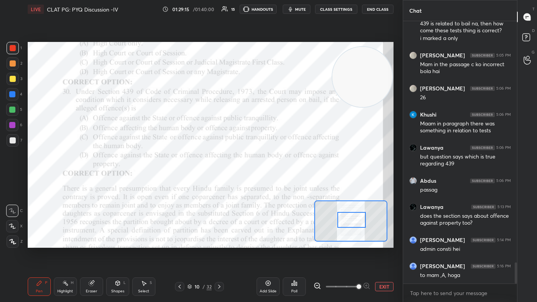
click at [276, 181] on div at bounding box center [351, 220] width 29 height 16
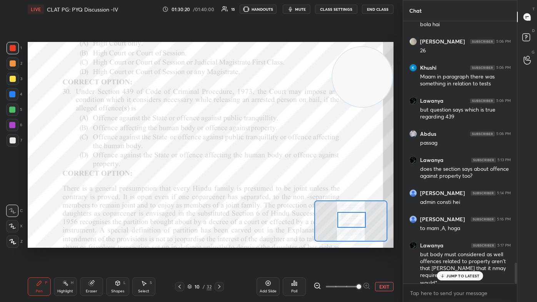
scroll to position [3048, 0]
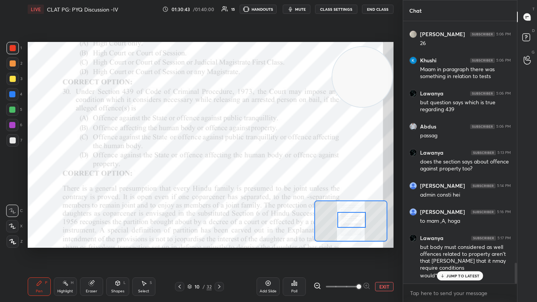
click at [276, 181] on p "JUMP TO LATEST" at bounding box center [462, 276] width 33 height 5
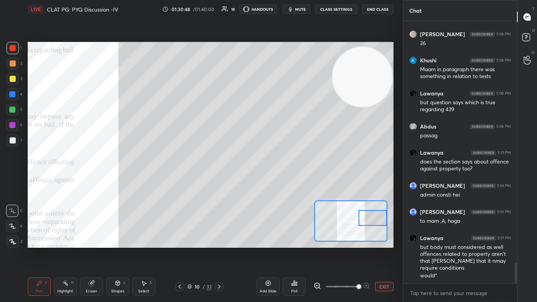
drag, startPoint x: 354, startPoint y: 220, endPoint x: 378, endPoint y: 222, distance: 24.3
click at [276, 181] on div at bounding box center [373, 218] width 29 height 16
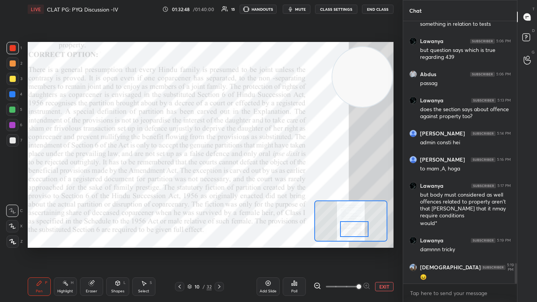
scroll to position [3127, 0]
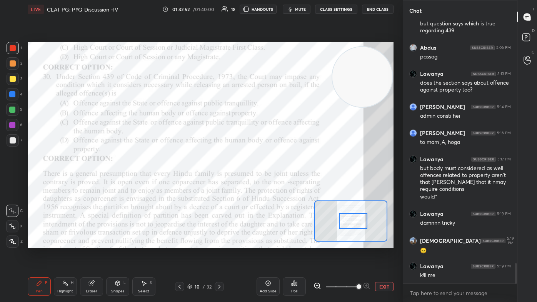
drag, startPoint x: 369, startPoint y: 220, endPoint x: 351, endPoint y: 222, distance: 18.5
click at [276, 181] on div at bounding box center [353, 221] width 29 height 16
click at [276, 181] on div "Poll" at bounding box center [294, 291] width 6 height 4
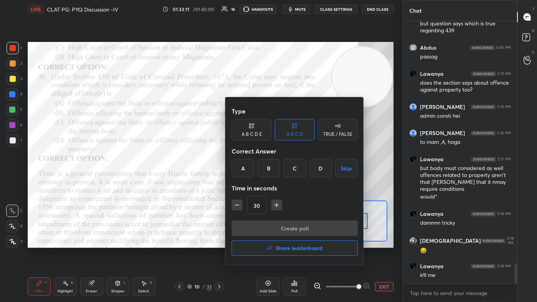
click at [276, 181] on button "Share leaderboard" at bounding box center [295, 247] width 126 height 15
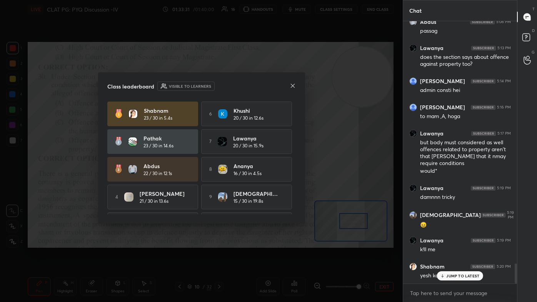
scroll to position [25, 0]
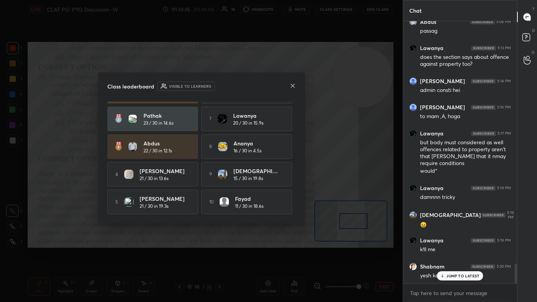
click at [276, 181] on p "JUMP TO LATEST" at bounding box center [462, 276] width 33 height 5
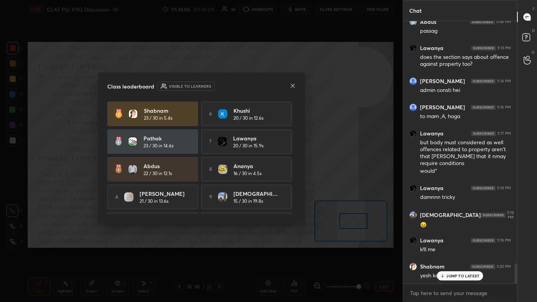
scroll to position [3186, 0]
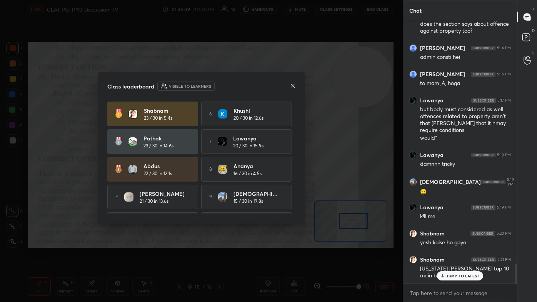
click at [276, 181] on p "JUMP TO LATEST" at bounding box center [462, 276] width 33 height 5
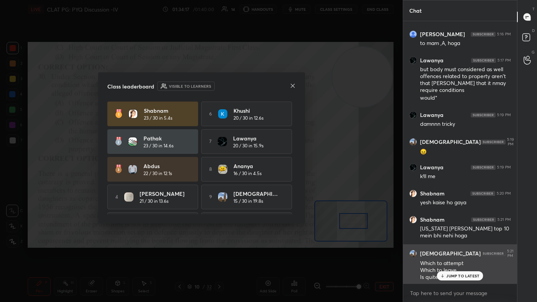
click at [276, 181] on p "JUMP TO LATEST" at bounding box center [462, 276] width 33 height 5
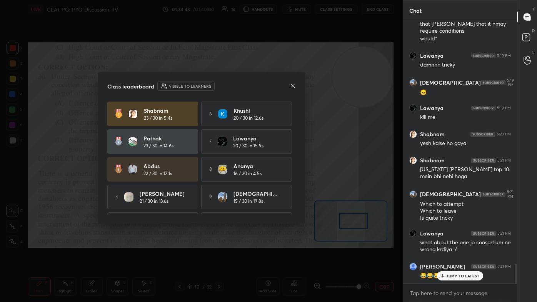
scroll to position [3312, 0]
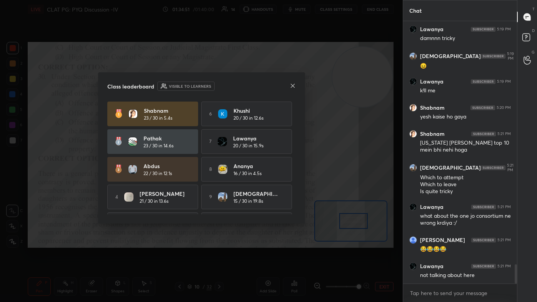
click at [276, 88] on icon at bounding box center [293, 86] width 6 height 6
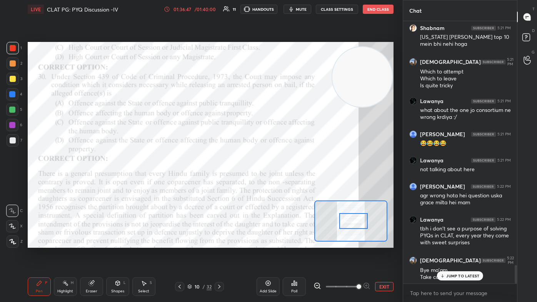
scroll to position [3451, 0]
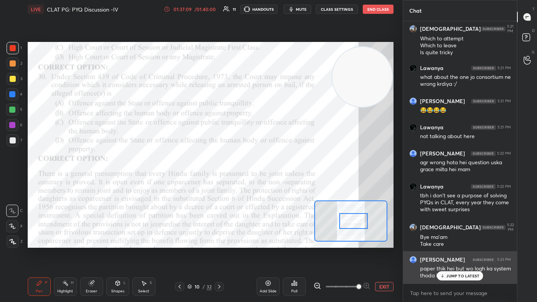
click at [276, 181] on div "[PERSON_NAME] 5:23 PM paper thik hei but wo logh ka system thoda kharab hei" at bounding box center [460, 267] width 114 height 33
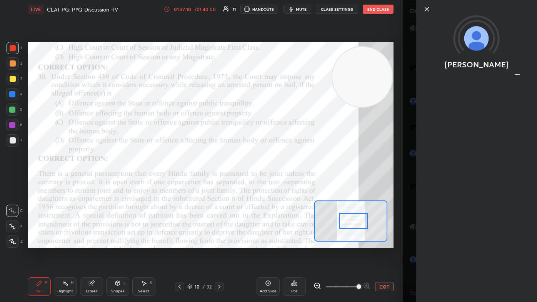
click at [276, 10] on icon at bounding box center [427, 9] width 9 height 9
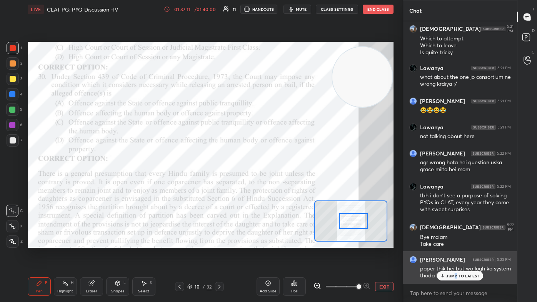
click at [276, 181] on div "JUMP TO LATEST" at bounding box center [460, 275] width 46 height 9
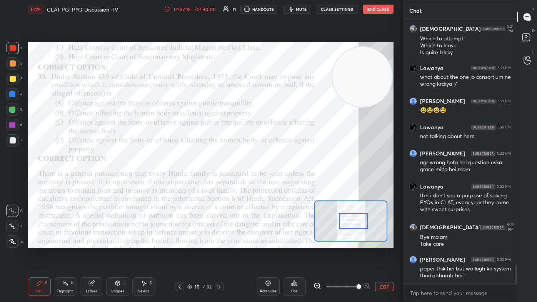
scroll to position [3477, 0]
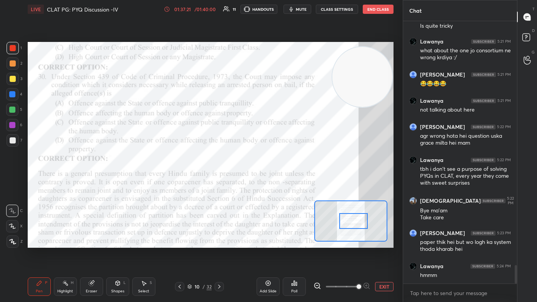
click at [276, 11] on span "mute" at bounding box center [301, 9] width 11 height 5
click at [276, 11] on button "End Class" at bounding box center [378, 9] width 31 height 9
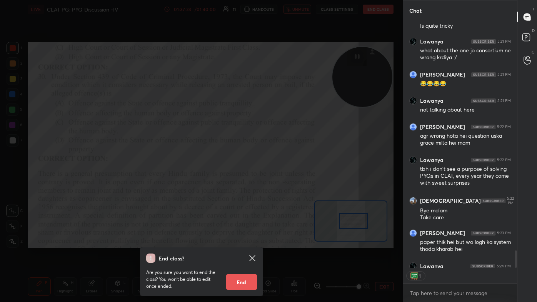
click at [243, 181] on button "End" at bounding box center [241, 281] width 31 height 15
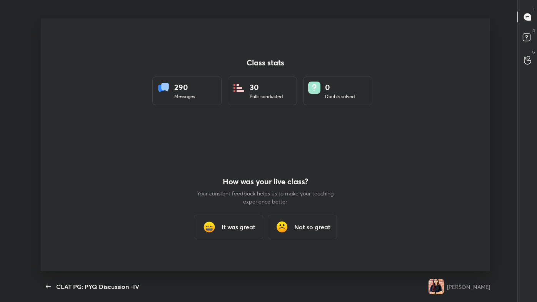
scroll to position [0, 0]
click at [231, 181] on h3 "It was great" at bounding box center [239, 226] width 34 height 9
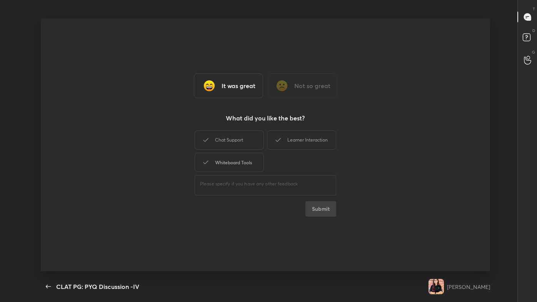
click at [239, 158] on div "Whiteboard Tools" at bounding box center [229, 162] width 69 height 19
click at [246, 147] on div "Chat Support" at bounding box center [229, 139] width 69 height 19
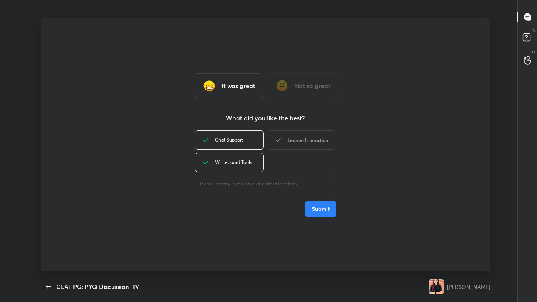
click at [276, 144] on div "Learner Interaction" at bounding box center [301, 139] width 69 height 19
click at [276, 181] on button "Submit" at bounding box center [321, 208] width 31 height 15
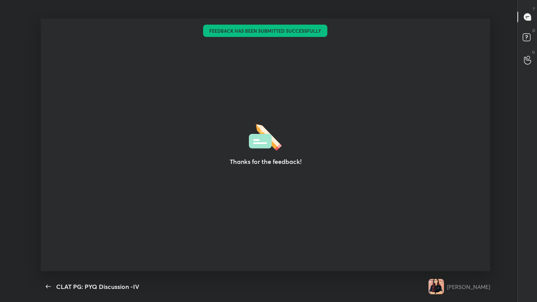
type textarea "x"
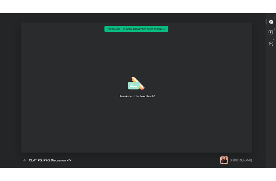
scroll to position [3, 0]
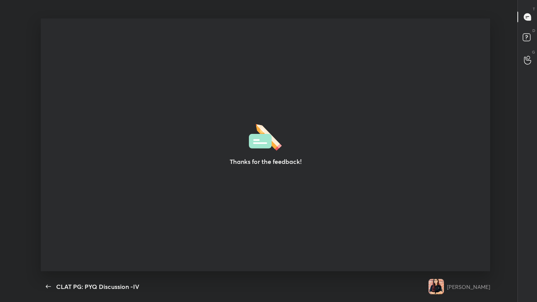
click at [276, 181] on div "Thanks for the feedback!" at bounding box center [266, 144] width 450 height 253
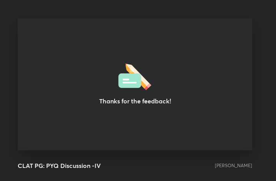
scroll to position [38348, 38209]
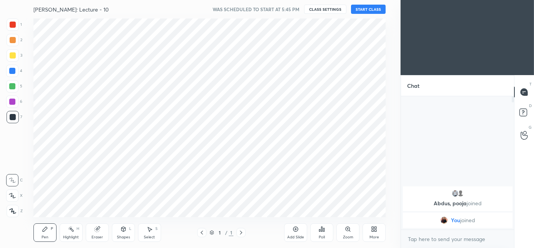
scroll to position [198, 370]
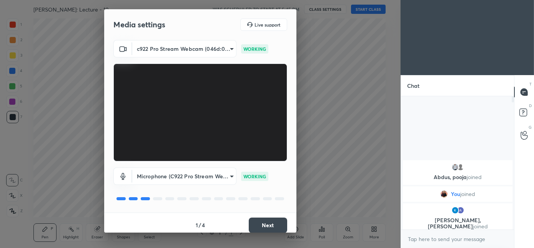
click at [250, 225] on button "Next" at bounding box center [268, 224] width 38 height 15
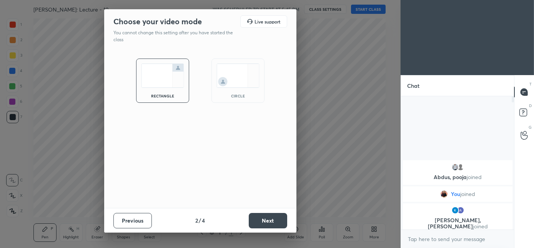
click at [248, 85] on img at bounding box center [238, 75] width 43 height 24
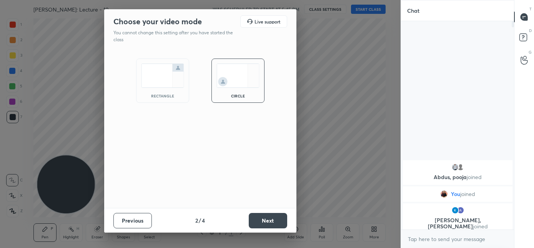
scroll to position [142, 111]
click at [266, 219] on button "Next" at bounding box center [268, 220] width 38 height 15
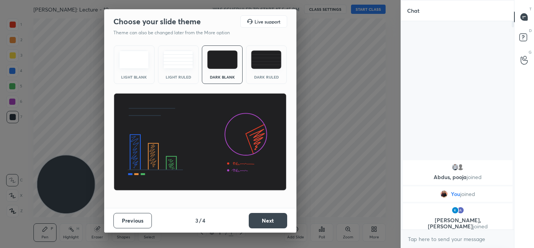
click at [266, 219] on button "Next" at bounding box center [268, 220] width 38 height 15
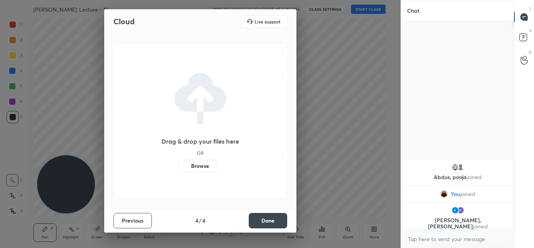
click at [266, 219] on button "Done" at bounding box center [268, 220] width 38 height 15
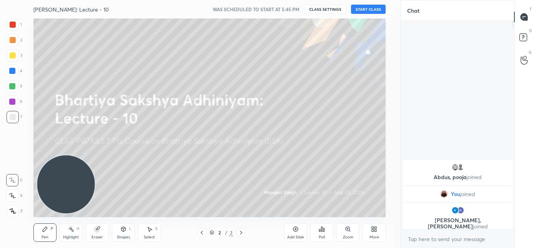
click at [372, 10] on button "START CLASS" at bounding box center [368, 9] width 35 height 9
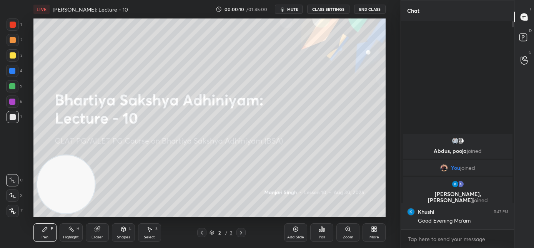
click at [292, 11] on button "mute" at bounding box center [289, 9] width 28 height 9
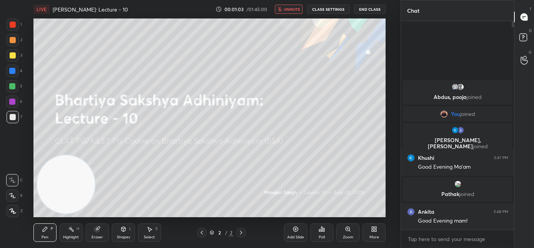
drag, startPoint x: 279, startPoint y: 10, endPoint x: 283, endPoint y: 13, distance: 5.5
click at [278, 11] on button "unmute" at bounding box center [289, 9] width 28 height 9
click at [372, 231] on icon at bounding box center [374, 229] width 6 height 6
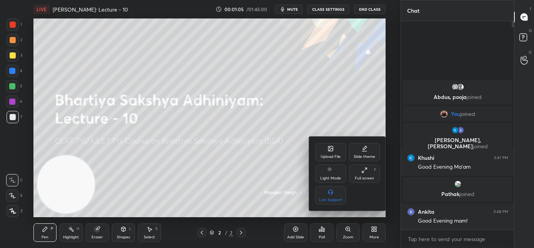
click at [328, 156] on div "Upload File" at bounding box center [331, 157] width 20 height 4
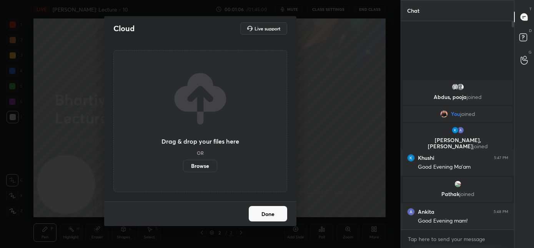
click at [205, 165] on label "Browse" at bounding box center [200, 166] width 34 height 12
click at [183, 165] on input "Browse" at bounding box center [183, 166] width 0 height 12
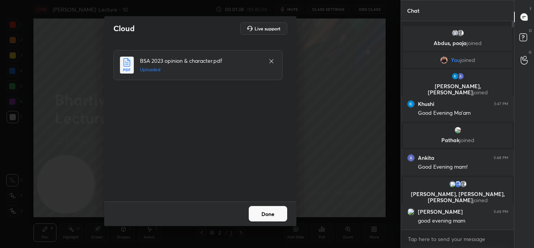
click at [264, 216] on button "Done" at bounding box center [268, 213] width 38 height 15
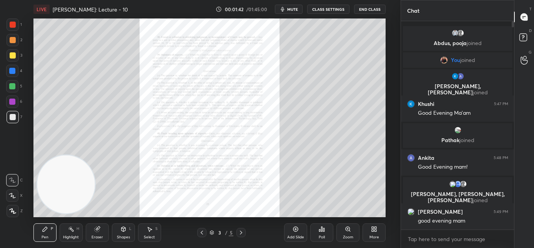
click at [348, 234] on div "Zoom" at bounding box center [348, 232] width 23 height 18
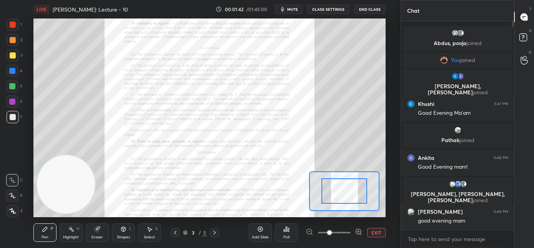
click at [348, 233] on span at bounding box center [334, 233] width 32 height 12
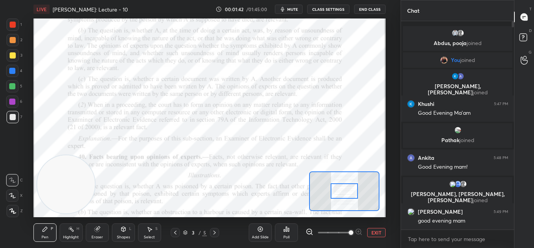
click at [349, 232] on span at bounding box center [351, 232] width 5 height 5
click at [348, 192] on div at bounding box center [345, 190] width 28 height 15
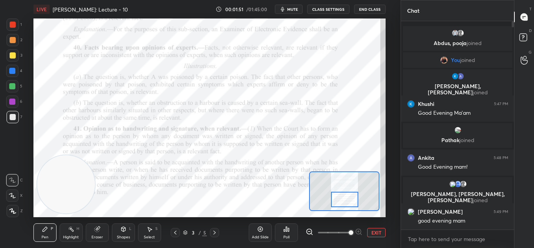
drag, startPoint x: 348, startPoint y: 192, endPoint x: 348, endPoint y: 201, distance: 8.5
click at [348, 201] on div at bounding box center [345, 199] width 28 height 15
click at [19, 25] on div "1" at bounding box center [14, 24] width 15 height 12
click at [16, 179] on div at bounding box center [12, 180] width 12 height 12
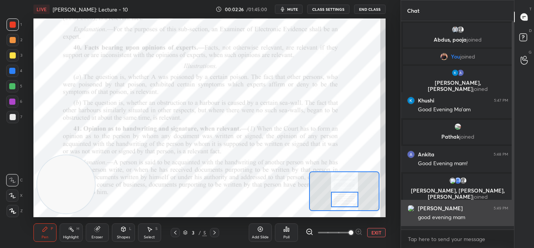
scroll to position [22, 0]
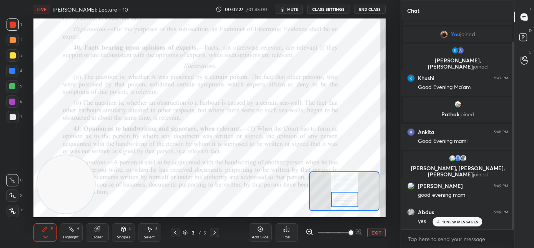
click at [439, 222] on icon at bounding box center [439, 222] width 2 height 1
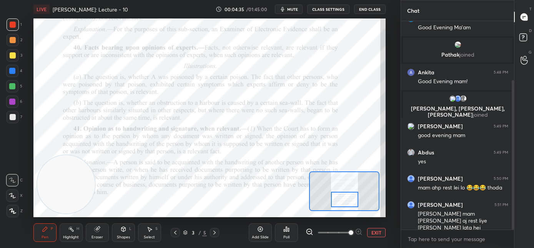
scroll to position [108, 0]
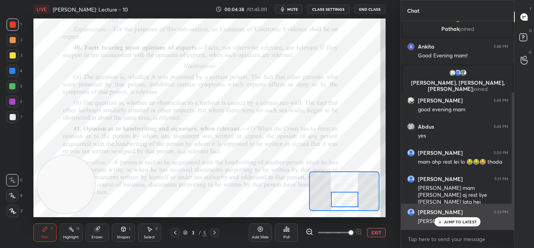
click at [445, 226] on div "BISMAYA 5:52 PM bill banega" at bounding box center [458, 217] width 114 height 26
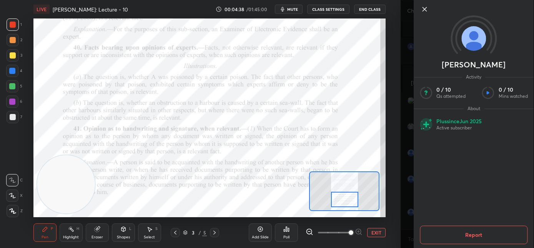
click at [447, 222] on div "BISMAYA Activity 0 / 10 Qs attempted 0 / 10 Mins watched About Plus since Jun 2…" at bounding box center [474, 124] width 120 height 248
click at [425, 10] on icon at bounding box center [424, 9] width 9 height 9
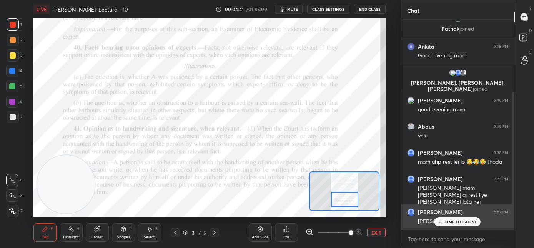
drag, startPoint x: 445, startPoint y: 222, endPoint x: 437, endPoint y: 222, distance: 7.7
click at [444, 222] on p "JUMP TO LATEST" at bounding box center [460, 221] width 33 height 5
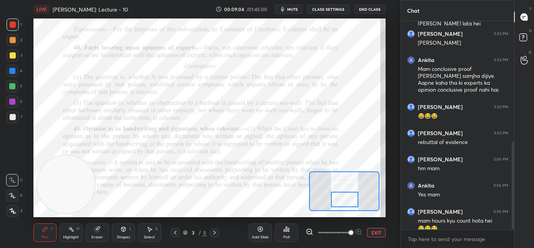
scroll to position [293, 0]
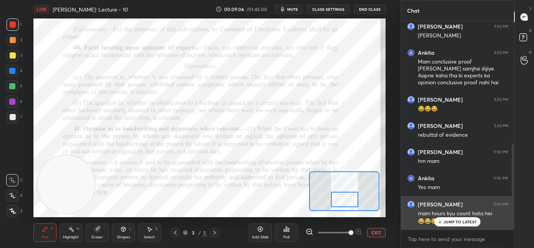
click at [444, 222] on p "JUMP TO LATEST" at bounding box center [460, 221] width 33 height 5
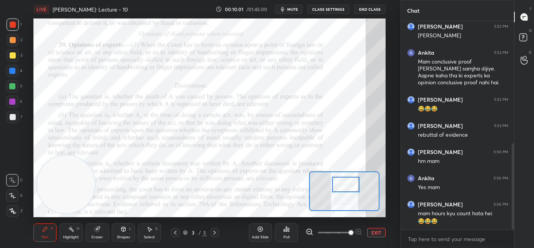
drag, startPoint x: 336, startPoint y: 200, endPoint x: 337, endPoint y: 185, distance: 14.6
click at [337, 185] on div at bounding box center [346, 184] width 28 height 15
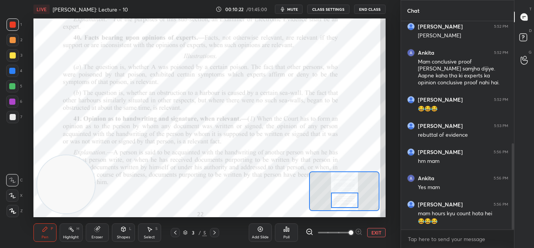
drag, startPoint x: 346, startPoint y: 189, endPoint x: 345, endPoint y: 202, distance: 13.1
click at [345, 202] on div at bounding box center [345, 199] width 28 height 15
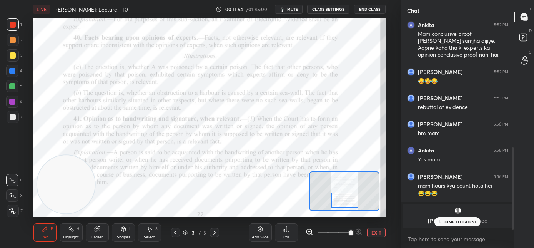
click at [450, 222] on p "JUMP TO LATEST" at bounding box center [460, 221] width 33 height 5
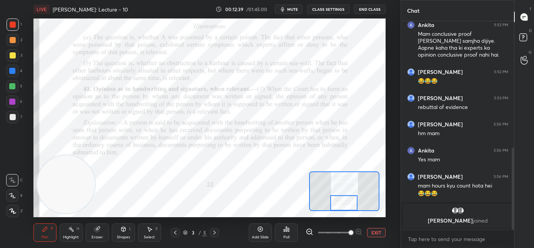
click at [344, 203] on div at bounding box center [345, 202] width 28 height 15
click at [15, 70] on div at bounding box center [12, 71] width 6 height 6
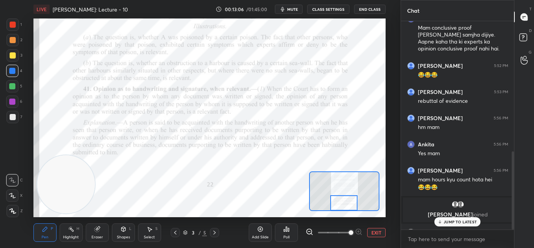
scroll to position [348, 0]
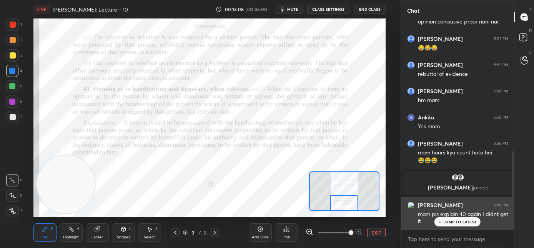
click at [461, 225] on div "JUMP TO LATEST" at bounding box center [458, 221] width 46 height 9
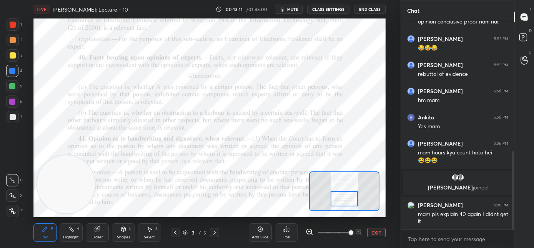
drag, startPoint x: 346, startPoint y: 195, endPoint x: 347, endPoint y: 199, distance: 4.3
click at [347, 199] on div at bounding box center [345, 198] width 28 height 15
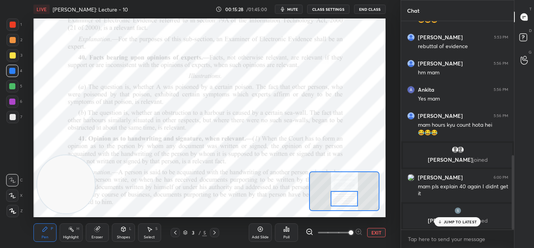
click at [453, 221] on p "JUMP TO LATEST" at bounding box center [460, 221] width 33 height 5
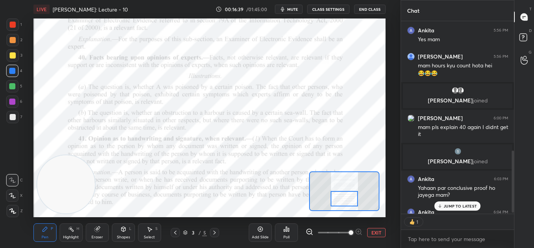
scroll to position [3, 3]
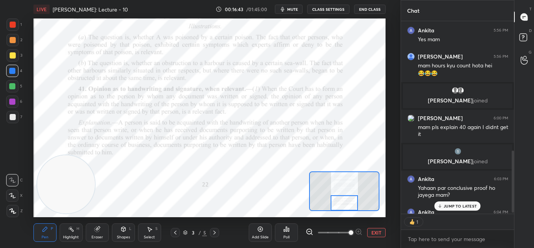
drag, startPoint x: 347, startPoint y: 202, endPoint x: 347, endPoint y: 207, distance: 5.0
click at [347, 207] on div at bounding box center [345, 202] width 28 height 15
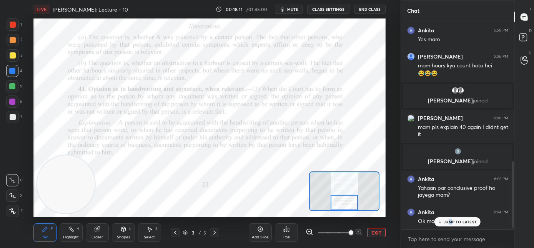
click at [450, 220] on div "JUMP TO LATEST" at bounding box center [458, 221] width 46 height 9
click at [446, 224] on div "JUMP TO LATEST" at bounding box center [458, 221] width 46 height 9
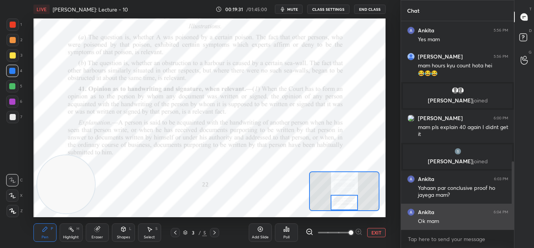
scroll to position [456, 0]
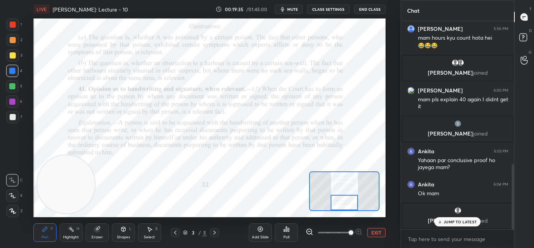
click at [444, 221] on p "JUMP TO LATEST" at bounding box center [460, 221] width 33 height 5
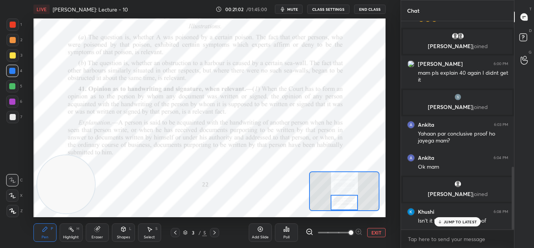
scroll to position [484, 0]
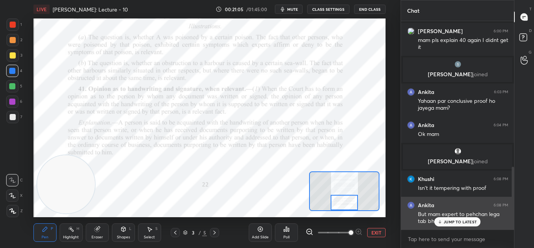
click at [450, 220] on p "JUMP TO LATEST" at bounding box center [460, 221] width 33 height 5
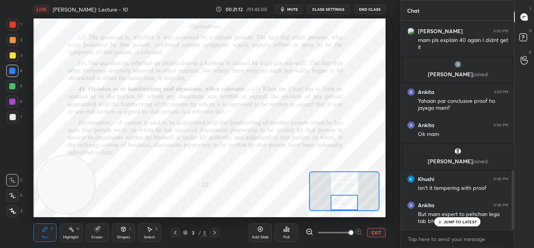
scroll to position [524, 0]
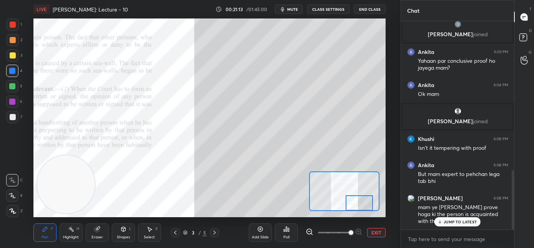
click at [357, 200] on div at bounding box center [360, 202] width 28 height 15
click at [443, 221] on icon at bounding box center [440, 221] width 5 height 5
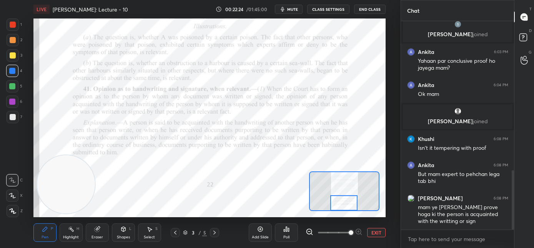
drag, startPoint x: 347, startPoint y: 204, endPoint x: 341, endPoint y: 205, distance: 6.3
click at [341, 205] on div at bounding box center [345, 202] width 28 height 15
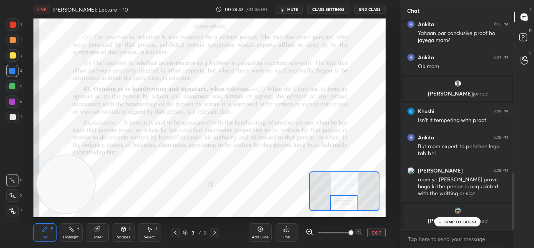
drag, startPoint x: 456, startPoint y: 222, endPoint x: 444, endPoint y: 219, distance: 13.1
click at [456, 222] on p "JUMP TO LATEST" at bounding box center [460, 221] width 33 height 5
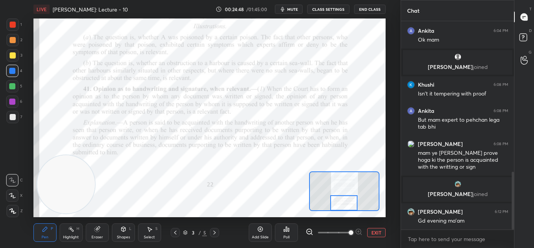
scroll to position [544, 0]
click at [217, 235] on icon at bounding box center [215, 232] width 6 height 6
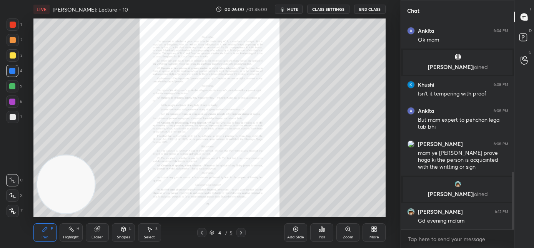
click at [344, 235] on div "Zoom" at bounding box center [348, 237] width 10 height 4
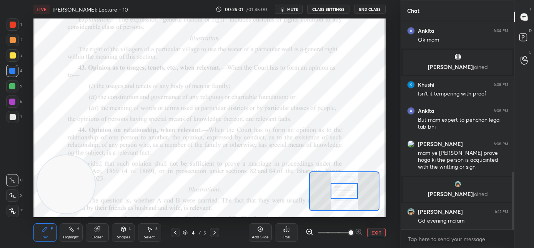
click at [349, 235] on span at bounding box center [351, 232] width 5 height 5
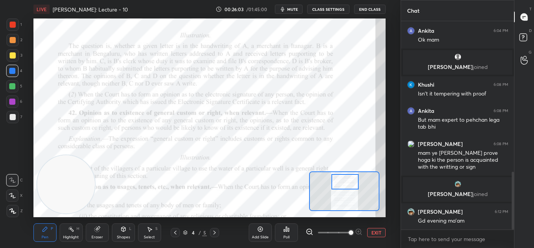
drag, startPoint x: 341, startPoint y: 190, endPoint x: 342, endPoint y: 181, distance: 9.3
click at [342, 181] on div at bounding box center [346, 181] width 28 height 15
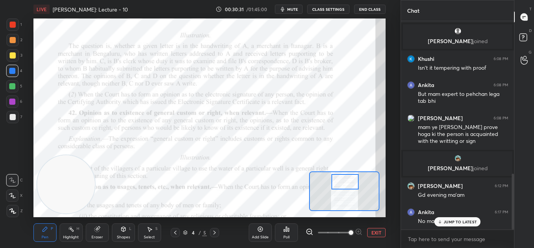
click at [14, 100] on div at bounding box center [12, 102] width 6 height 6
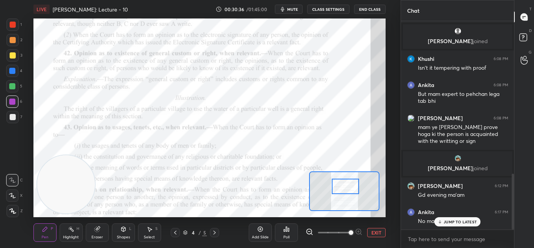
drag, startPoint x: 348, startPoint y: 184, endPoint x: 347, endPoint y: 188, distance: 3.9
click at [348, 188] on div at bounding box center [346, 186] width 28 height 15
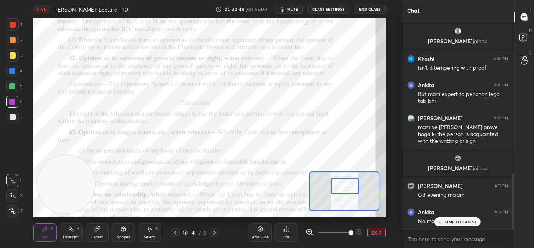
click at [453, 219] on p "JUMP TO LATEST" at bounding box center [460, 221] width 33 height 5
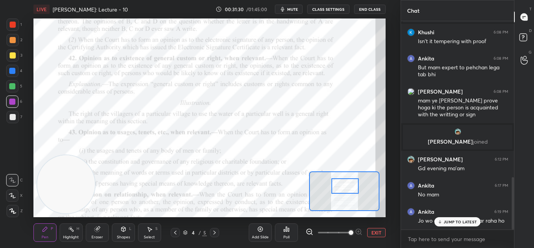
scroll to position [622, 0]
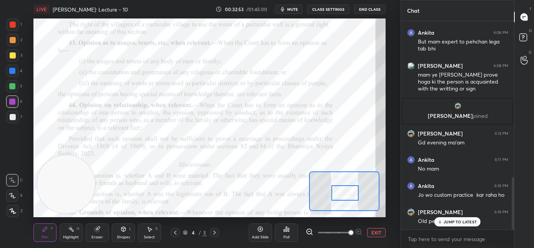
click at [339, 194] on div at bounding box center [346, 192] width 28 height 15
drag, startPoint x: 13, startPoint y: 71, endPoint x: 27, endPoint y: 79, distance: 16.4
click at [13, 72] on div at bounding box center [12, 71] width 6 height 6
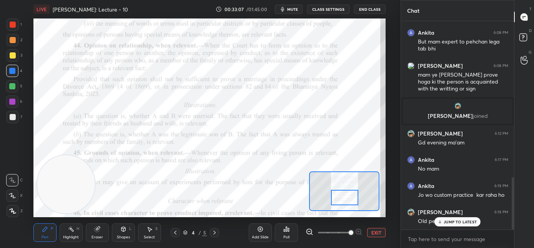
drag, startPoint x: 344, startPoint y: 192, endPoint x: 344, endPoint y: 196, distance: 4.6
click at [344, 196] on div at bounding box center [345, 197] width 28 height 15
click at [445, 225] on div "JUMP TO LATEST" at bounding box center [458, 221] width 46 height 9
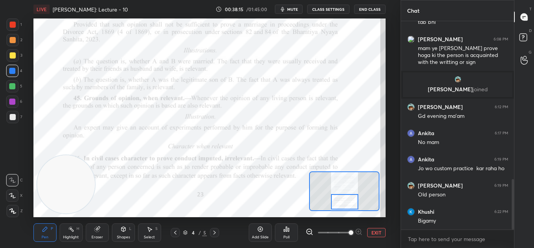
click at [341, 204] on div at bounding box center [345, 201] width 28 height 15
click at [291, 11] on span "mute" at bounding box center [292, 9] width 11 height 5
click at [294, 10] on span "unmute" at bounding box center [292, 9] width 17 height 5
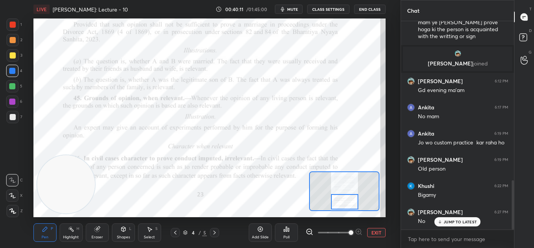
click at [296, 9] on span "mute" at bounding box center [292, 9] width 11 height 5
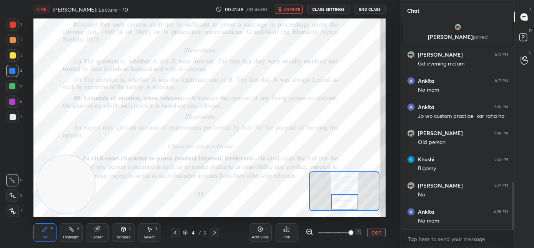
click at [296, 10] on span "unmute" at bounding box center [292, 9] width 17 height 5
click at [13, 102] on div at bounding box center [12, 102] width 6 height 6
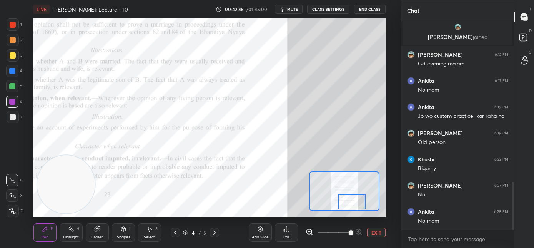
drag, startPoint x: 351, startPoint y: 200, endPoint x: 355, endPoint y: 198, distance: 4.4
click at [351, 201] on div at bounding box center [353, 201] width 28 height 15
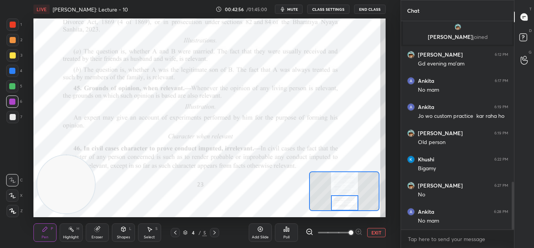
click at [340, 202] on div at bounding box center [345, 202] width 28 height 15
click at [348, 205] on div at bounding box center [345, 202] width 28 height 15
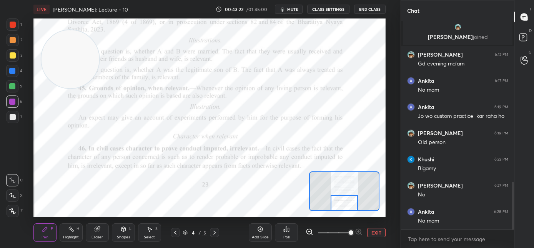
drag, startPoint x: 92, startPoint y: 58, endPoint x: 91, endPoint y: 51, distance: 7.8
click at [91, 51] on video at bounding box center [70, 59] width 58 height 58
click at [13, 25] on div at bounding box center [13, 25] width 6 height 6
click at [218, 233] on div at bounding box center [214, 232] width 9 height 9
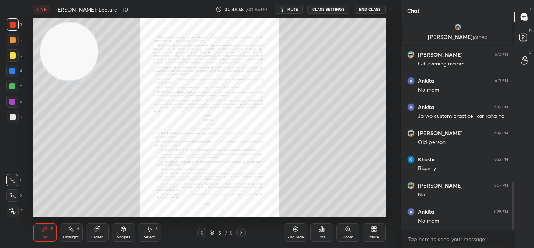
click at [351, 233] on div "Zoom" at bounding box center [348, 232] width 23 height 18
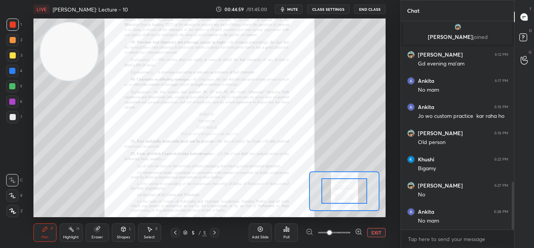
click at [348, 232] on span at bounding box center [334, 233] width 32 height 12
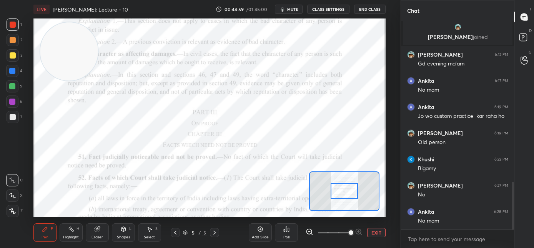
click at [349, 231] on span at bounding box center [351, 232] width 5 height 5
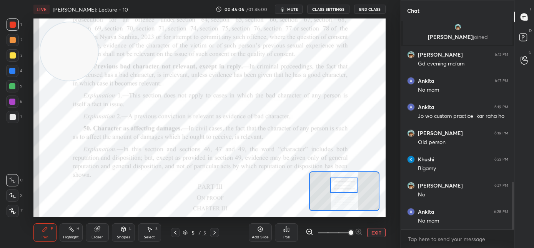
click at [340, 187] on div at bounding box center [345, 184] width 28 height 15
click at [176, 233] on icon at bounding box center [175, 232] width 6 height 6
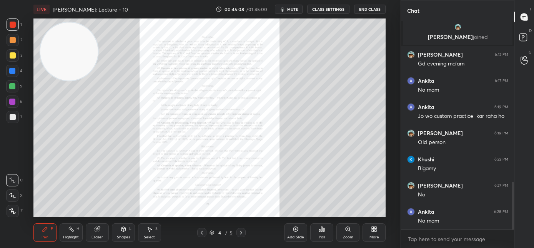
click at [344, 239] on div "Zoom" at bounding box center [348, 232] width 23 height 18
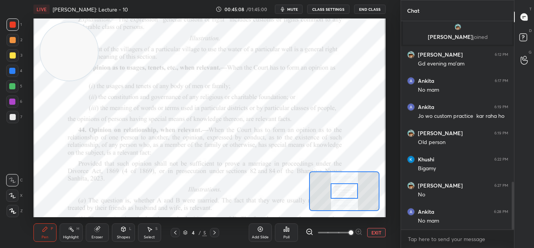
click at [346, 236] on span at bounding box center [334, 233] width 32 height 12
click at [349, 235] on span at bounding box center [351, 232] width 5 height 5
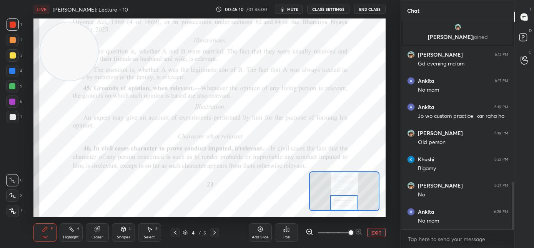
drag, startPoint x: 344, startPoint y: 202, endPoint x: 345, endPoint y: 206, distance: 4.3
click at [345, 206] on div at bounding box center [345, 202] width 28 height 15
click at [217, 233] on icon at bounding box center [215, 232] width 6 height 6
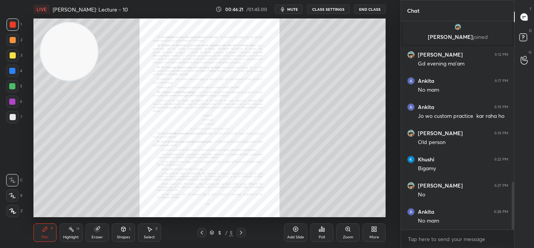
click at [351, 237] on div "Zoom" at bounding box center [348, 237] width 10 height 4
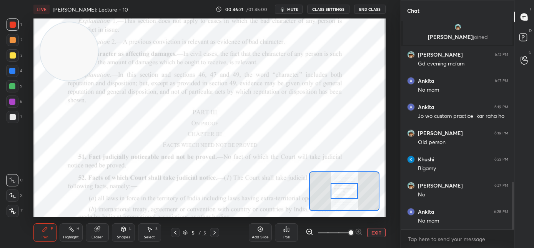
click at [350, 232] on span at bounding box center [351, 232] width 5 height 5
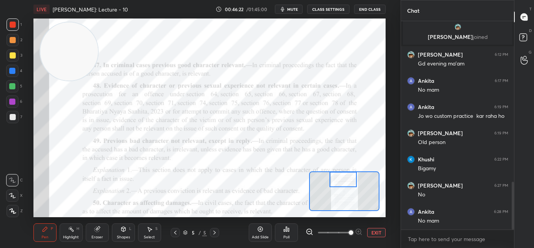
drag, startPoint x: 347, startPoint y: 189, endPoint x: 346, endPoint y: 176, distance: 12.4
click at [346, 176] on div at bounding box center [344, 179] width 28 height 15
drag, startPoint x: 68, startPoint y: 45, endPoint x: 77, endPoint y: 187, distance: 141.8
click at [77, 140] on video at bounding box center [75, 111] width 58 height 58
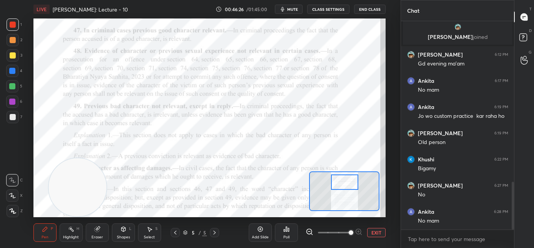
click at [352, 182] on div at bounding box center [345, 181] width 28 height 15
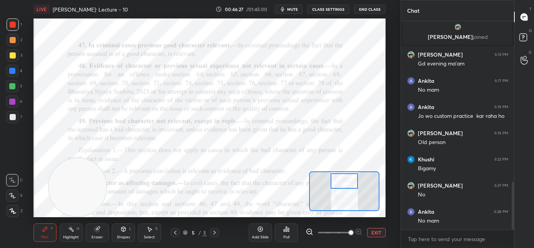
click at [352, 180] on div at bounding box center [345, 180] width 28 height 15
click at [296, 10] on span "mute" at bounding box center [292, 9] width 11 height 5
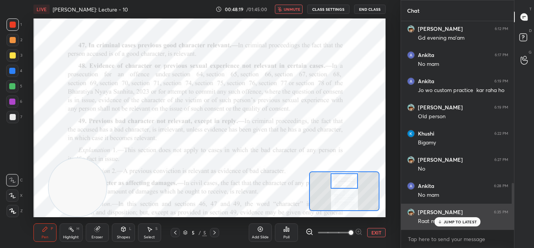
click at [447, 220] on p "JUMP TO LATEST" at bounding box center [460, 221] width 33 height 5
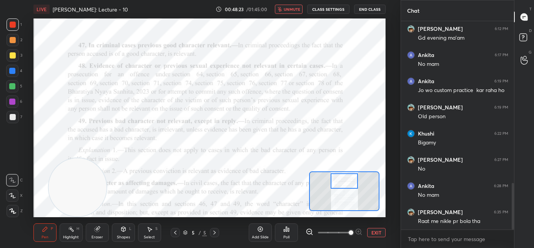
click at [289, 10] on span "unmute" at bounding box center [292, 9] width 17 height 5
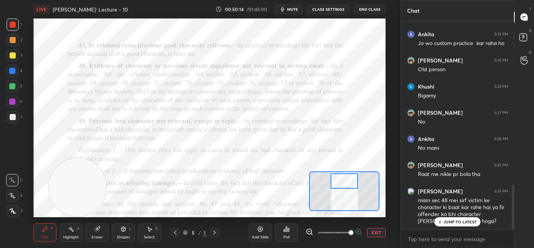
click at [461, 223] on p "JUMP TO LATEST" at bounding box center [460, 221] width 33 height 5
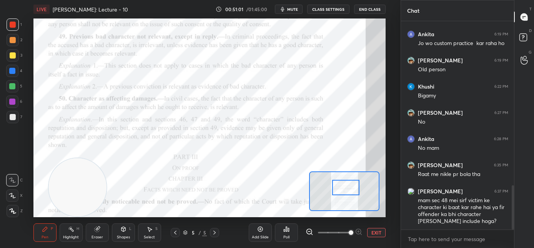
drag, startPoint x: 346, startPoint y: 184, endPoint x: 346, endPoint y: 189, distance: 5.0
click at [347, 190] on div at bounding box center [346, 187] width 28 height 15
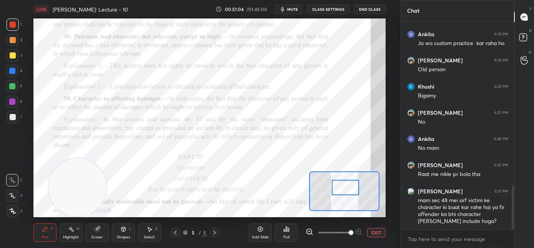
drag, startPoint x: 14, startPoint y: 72, endPoint x: 28, endPoint y: 66, distance: 15.4
click at [15, 72] on div at bounding box center [12, 71] width 12 height 12
click at [289, 9] on button "mute" at bounding box center [289, 9] width 28 height 9
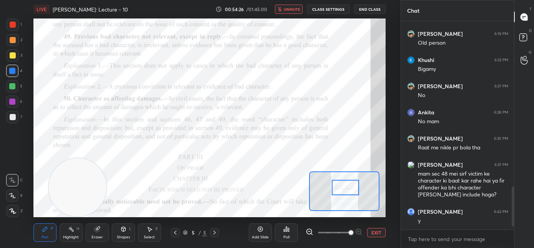
scroll to position [800, 0]
click at [288, 10] on span "unmute" at bounding box center [292, 9] width 17 height 5
click at [12, 105] on div at bounding box center [12, 101] width 12 height 12
click at [177, 232] on icon at bounding box center [175, 232] width 6 height 6
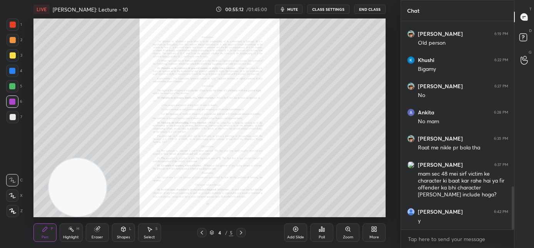
click at [346, 231] on icon at bounding box center [348, 229] width 6 height 6
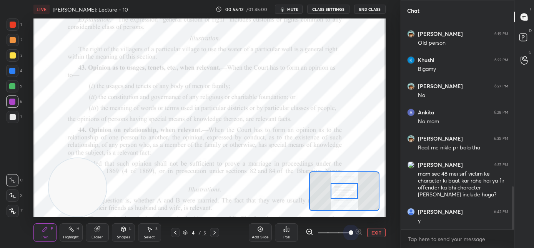
click at [347, 232] on span at bounding box center [334, 233] width 32 height 12
click at [349, 233] on span at bounding box center [351, 232] width 5 height 5
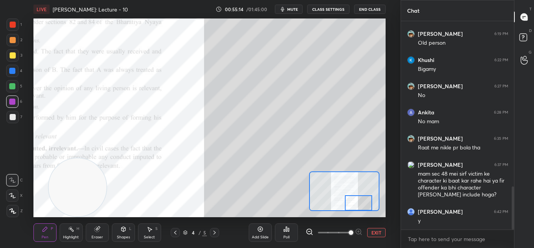
drag, startPoint x: 344, startPoint y: 190, endPoint x: 351, endPoint y: 200, distance: 11.9
click at [358, 204] on div at bounding box center [359, 202] width 28 height 15
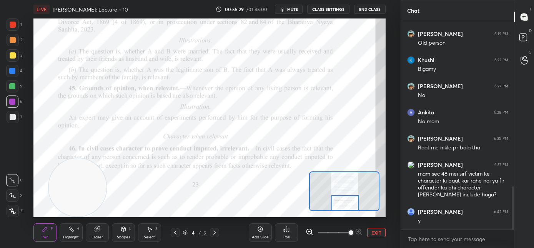
click at [345, 206] on div at bounding box center [346, 202] width 28 height 15
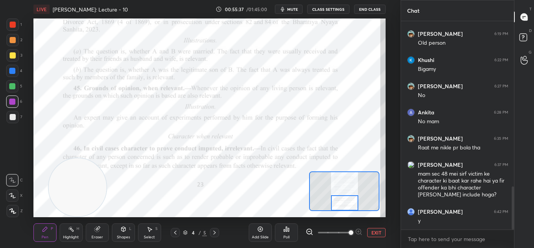
click at [214, 233] on icon at bounding box center [215, 232] width 6 height 6
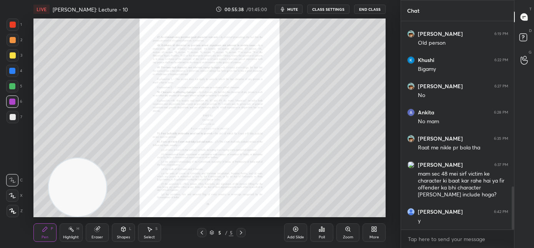
click at [351, 233] on div "Zoom" at bounding box center [348, 232] width 23 height 18
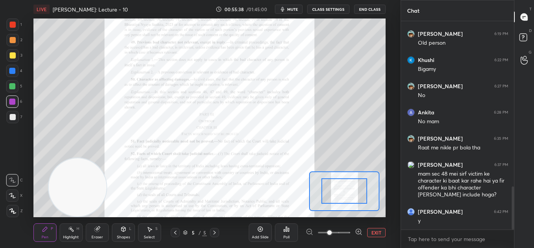
click at [349, 233] on span at bounding box center [334, 233] width 32 height 12
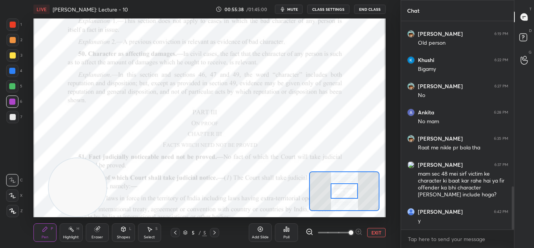
drag, startPoint x: 349, startPoint y: 235, endPoint x: 348, endPoint y: 227, distance: 8.1
click at [349, 235] on span at bounding box center [351, 232] width 5 height 5
click at [346, 192] on div at bounding box center [345, 190] width 28 height 15
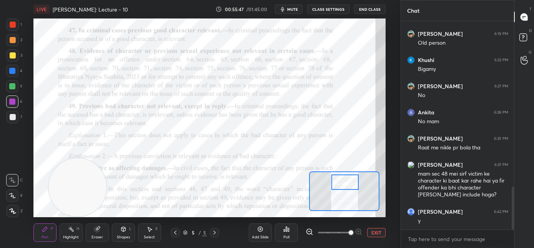
drag, startPoint x: 342, startPoint y: 187, endPoint x: 342, endPoint y: 179, distance: 8.1
click at [342, 179] on div at bounding box center [346, 181] width 28 height 15
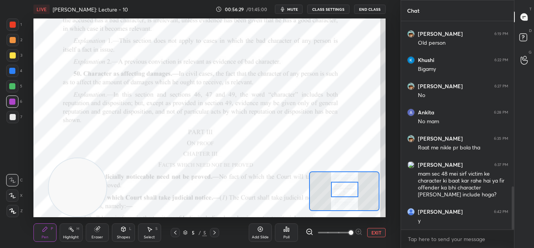
drag, startPoint x: 339, startPoint y: 185, endPoint x: 339, endPoint y: 192, distance: 7.3
click at [339, 192] on div at bounding box center [345, 189] width 28 height 15
click at [296, 10] on span "mute" at bounding box center [292, 9] width 11 height 5
click at [293, 10] on span "unmute" at bounding box center [292, 9] width 17 height 5
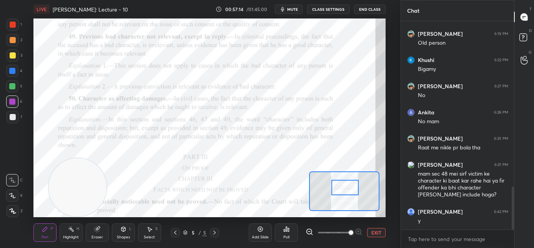
click at [344, 192] on div at bounding box center [346, 187] width 28 height 15
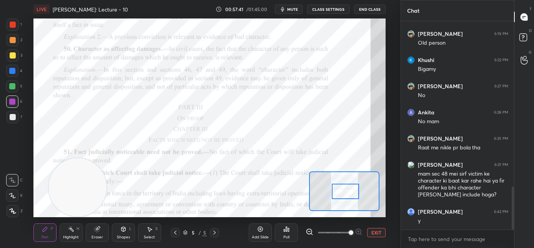
click at [346, 192] on div at bounding box center [346, 191] width 28 height 15
click at [295, 8] on span "mute" at bounding box center [292, 9] width 11 height 5
click at [296, 9] on span "unmute" at bounding box center [292, 9] width 17 height 5
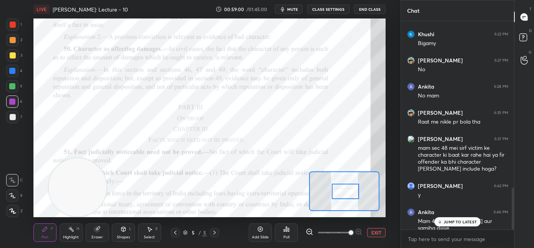
click at [451, 222] on p "JUMP TO LATEST" at bounding box center [460, 221] width 33 height 5
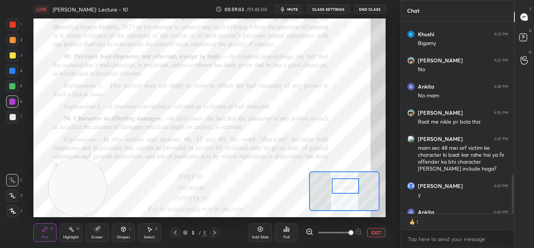
scroll to position [3, 3]
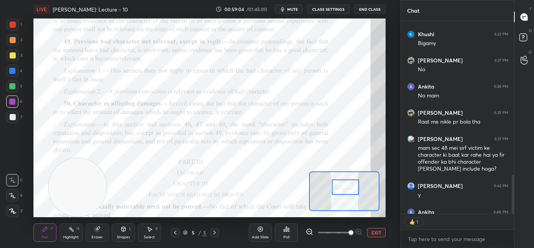
drag, startPoint x: 345, startPoint y: 191, endPoint x: 345, endPoint y: 187, distance: 4.2
click at [345, 187] on div at bounding box center [346, 186] width 28 height 15
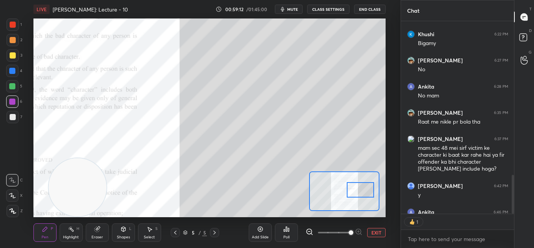
drag, startPoint x: 340, startPoint y: 185, endPoint x: 355, endPoint y: 188, distance: 15.2
click at [355, 188] on div at bounding box center [361, 189] width 28 height 15
drag, startPoint x: 292, startPoint y: 9, endPoint x: 292, endPoint y: 17, distance: 7.7
click at [292, 10] on span "mute" at bounding box center [292, 9] width 11 height 5
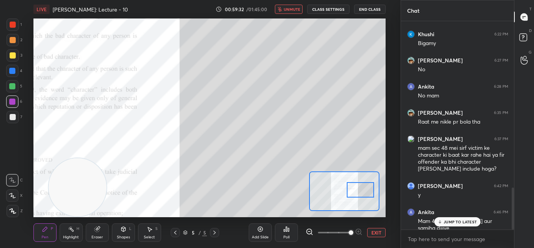
click at [292, 9] on span "unmute" at bounding box center [292, 9] width 17 height 5
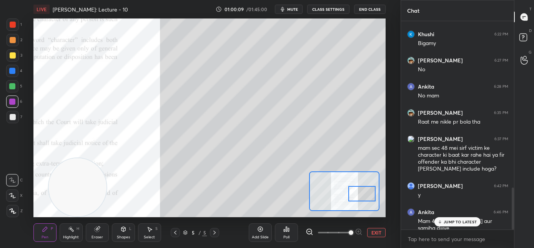
click at [367, 197] on div at bounding box center [363, 193] width 28 height 15
click at [386, 129] on div "Setting up your live class Poll for secs No correct answer Start poll" at bounding box center [210, 117] width 370 height 199
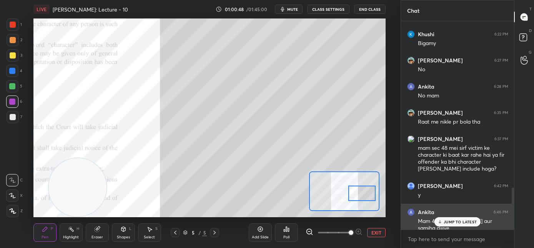
click at [445, 220] on p "JUMP TO LATEST" at bounding box center [460, 221] width 33 height 5
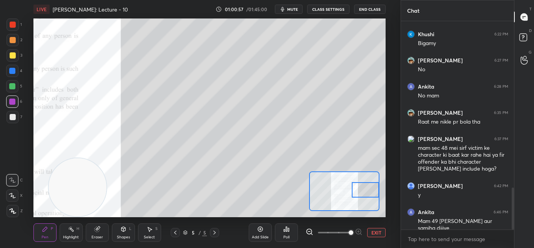
drag, startPoint x: 350, startPoint y: 195, endPoint x: 362, endPoint y: 190, distance: 12.8
click at [362, 191] on div at bounding box center [366, 189] width 28 height 15
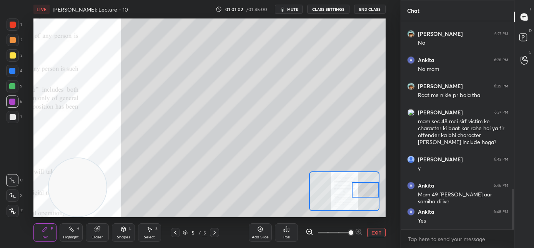
click at [294, 11] on span "mute" at bounding box center [292, 9] width 11 height 5
click at [296, 9] on span "unmute" at bounding box center [292, 9] width 17 height 5
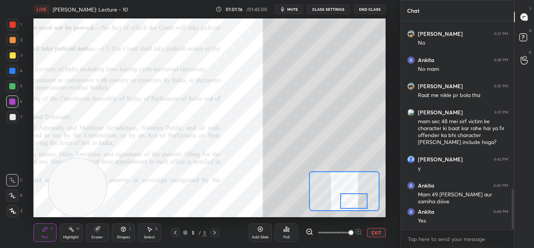
drag, startPoint x: 363, startPoint y: 190, endPoint x: 349, endPoint y: 202, distance: 18.0
click at [349, 202] on div at bounding box center [355, 200] width 28 height 15
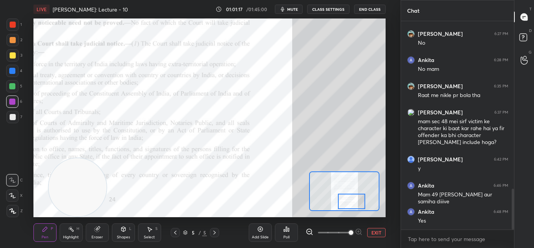
click at [296, 10] on span "mute" at bounding box center [292, 9] width 11 height 5
click at [294, 12] on button "unmute" at bounding box center [289, 9] width 28 height 9
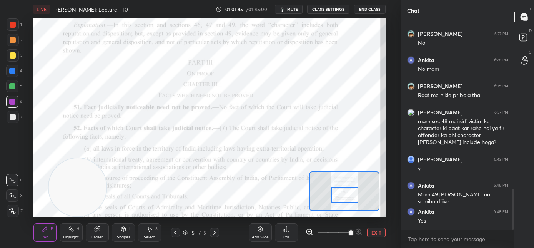
drag, startPoint x: 347, startPoint y: 202, endPoint x: 340, endPoint y: 195, distance: 10.3
click at [341, 195] on div at bounding box center [345, 194] width 28 height 15
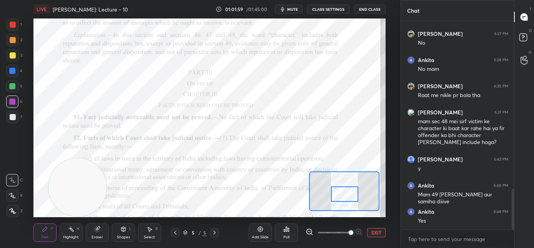
scroll to position [3, 3]
click at [295, 10] on span "mute" at bounding box center [292, 9] width 11 height 5
type textarea "x"
click at [372, 234] on button "EXIT" at bounding box center [376, 232] width 18 height 9
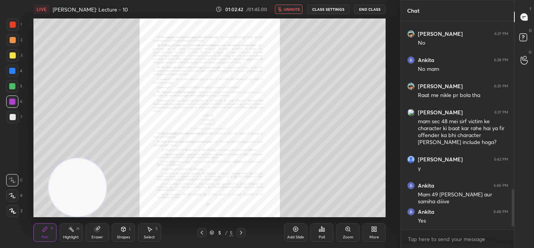
click at [376, 227] on icon at bounding box center [376, 228] width 2 height 2
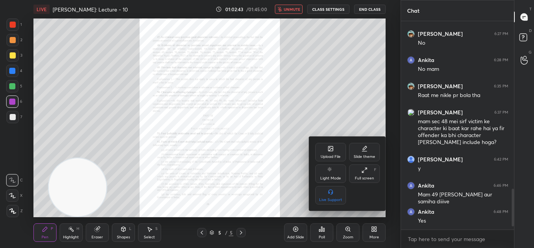
click at [327, 151] on div "Upload File" at bounding box center [331, 152] width 31 height 18
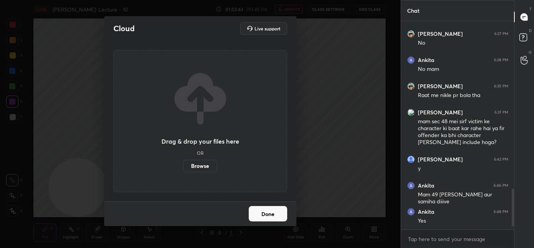
click at [203, 162] on label "Browse" at bounding box center [200, 166] width 34 height 12
click at [183, 162] on input "Browse" at bounding box center [183, 166] width 0 height 12
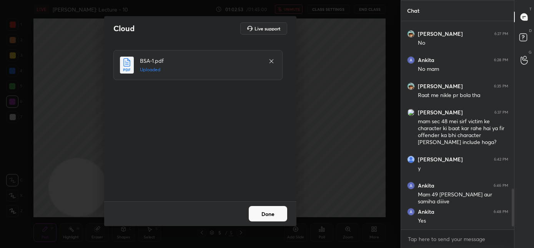
click at [269, 214] on button "Done" at bounding box center [268, 213] width 38 height 15
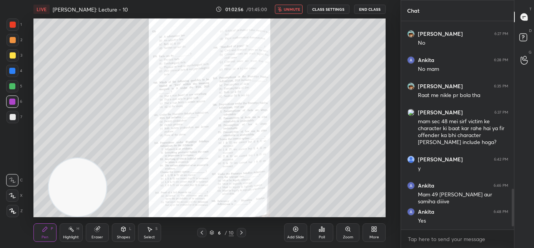
click at [291, 8] on span "unmute" at bounding box center [292, 9] width 17 height 5
click at [344, 235] on div "Zoom" at bounding box center [348, 237] width 10 height 4
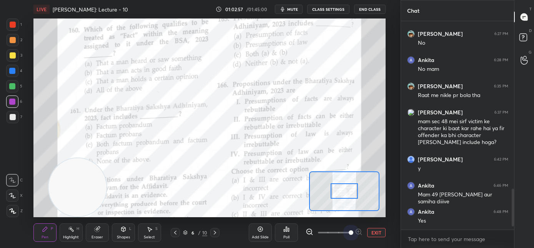
click at [346, 235] on span at bounding box center [334, 233] width 32 height 12
click at [349, 234] on span at bounding box center [351, 232] width 5 height 5
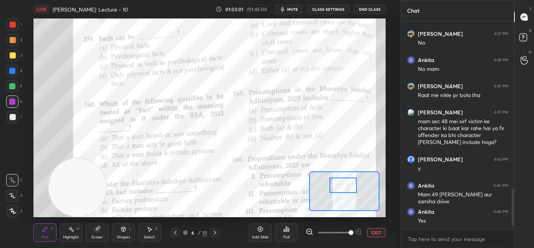
drag, startPoint x: 342, startPoint y: 184, endPoint x: 344, endPoint y: 189, distance: 5.7
click at [344, 189] on div at bounding box center [344, 184] width 28 height 15
click at [13, 73] on div at bounding box center [12, 71] width 6 height 6
click at [286, 233] on div "Poll" at bounding box center [286, 232] width 23 height 18
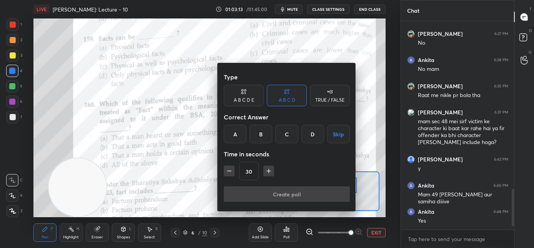
click at [296, 137] on div "C" at bounding box center [287, 134] width 23 height 18
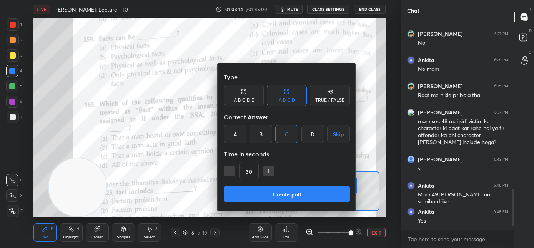
click at [230, 173] on icon "button" at bounding box center [229, 171] width 8 height 8
type input "15"
click at [252, 194] on button "Create poll" at bounding box center [287, 193] width 126 height 15
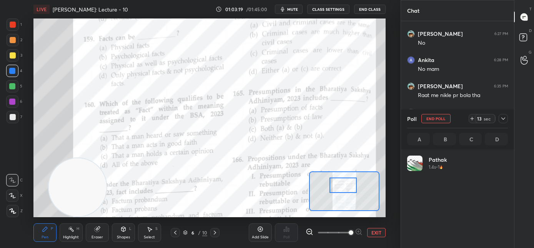
scroll to position [90, 99]
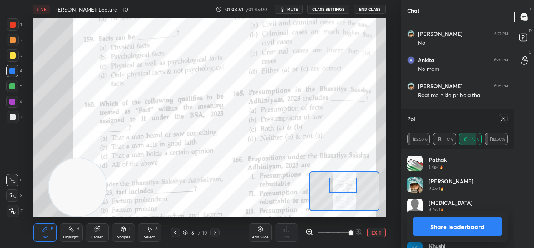
click at [504, 119] on icon at bounding box center [504, 118] width 6 height 6
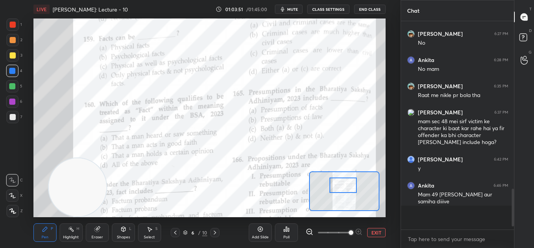
scroll to position [0, 0]
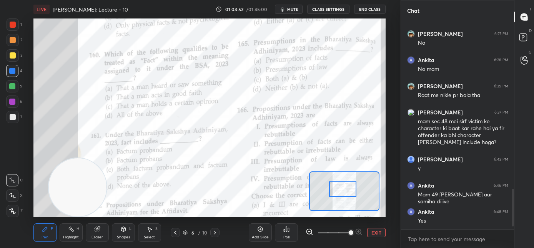
click at [347, 193] on div at bounding box center [343, 188] width 28 height 15
click at [288, 234] on div "Poll" at bounding box center [286, 232] width 23 height 18
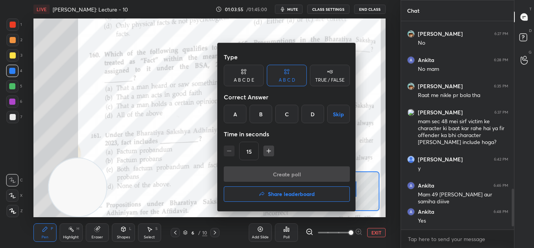
drag, startPoint x: 314, startPoint y: 119, endPoint x: 307, endPoint y: 141, distance: 22.6
click at [314, 119] on div "D" at bounding box center [313, 114] width 23 height 18
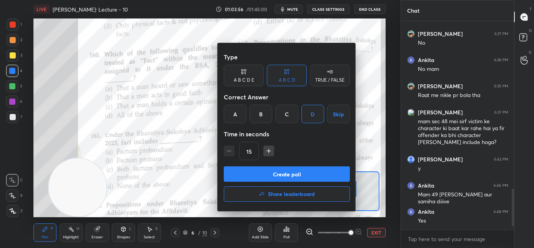
click at [289, 169] on button "Create poll" at bounding box center [287, 173] width 126 height 15
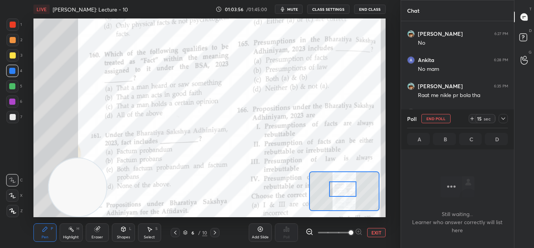
scroll to position [111, 111]
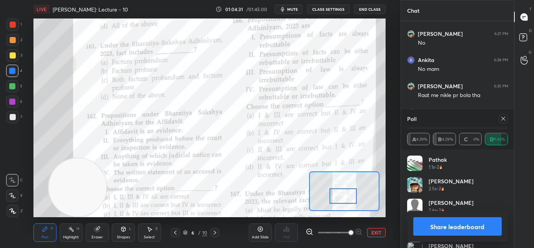
drag, startPoint x: 342, startPoint y: 190, endPoint x: 344, endPoint y: 195, distance: 5.0
click at [344, 197] on div at bounding box center [344, 195] width 28 height 15
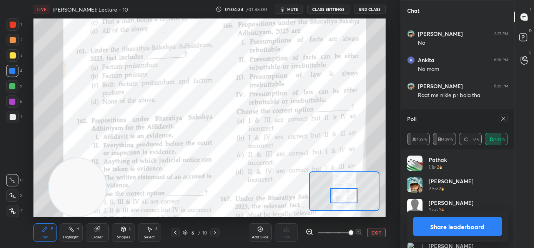
click at [503, 120] on icon at bounding box center [504, 118] width 6 height 6
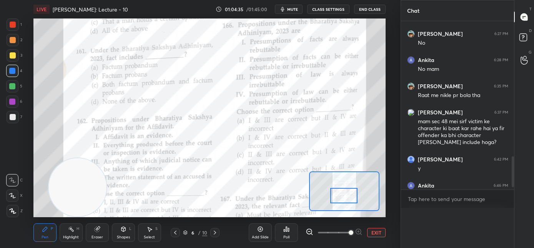
scroll to position [2, 3]
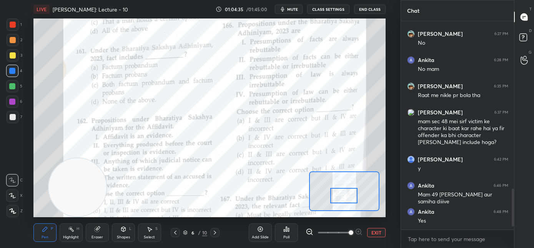
click at [289, 235] on div "Poll" at bounding box center [287, 237] width 6 height 4
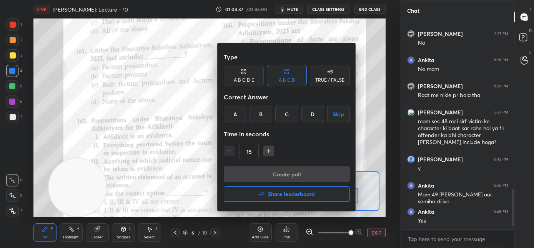
drag, startPoint x: 307, startPoint y: 115, endPoint x: 301, endPoint y: 138, distance: 24.2
click at [307, 115] on div "D" at bounding box center [313, 114] width 23 height 18
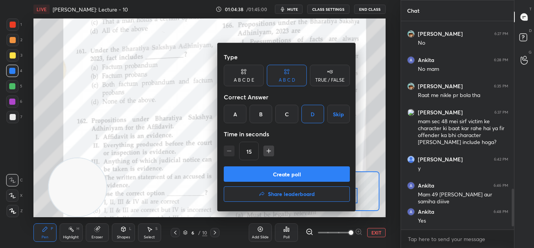
click at [285, 176] on button "Create poll" at bounding box center [287, 173] width 126 height 15
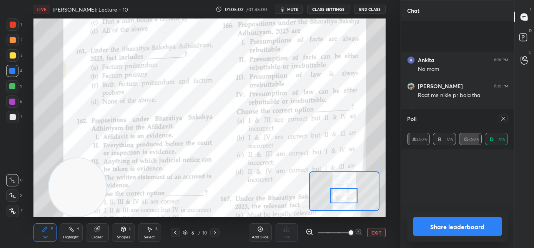
scroll to position [925, 0]
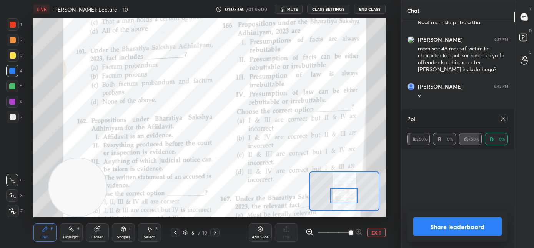
click at [506, 119] on icon at bounding box center [504, 118] width 6 height 6
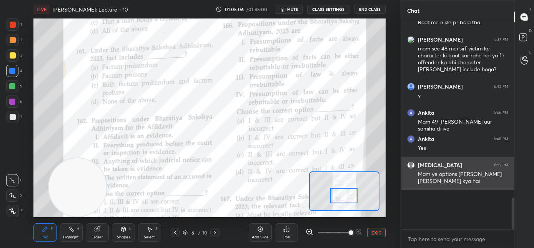
scroll to position [202, 111]
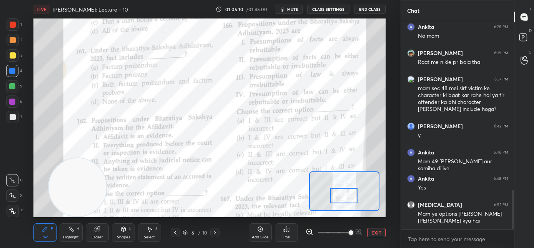
click at [290, 233] on div "Poll" at bounding box center [286, 232] width 23 height 18
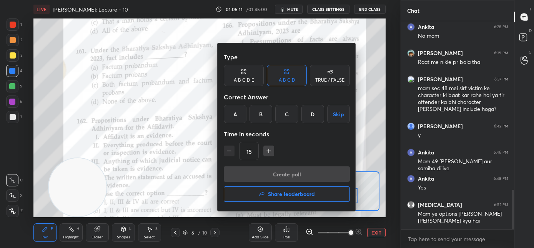
click at [287, 118] on div "C" at bounding box center [287, 114] width 23 height 18
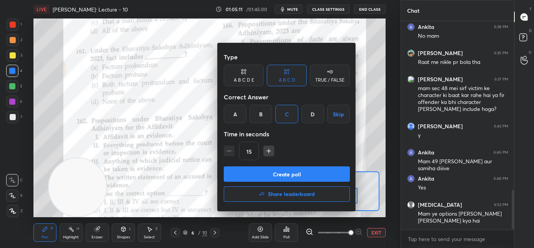
click at [282, 164] on div "Type A B C D E A B C D TRUE / FALSE Correct Answer A B C D Skip Time in seconds…" at bounding box center [287, 107] width 126 height 117
click at [286, 174] on button "Create poll" at bounding box center [287, 173] width 126 height 15
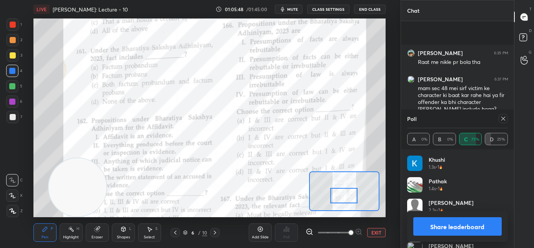
scroll to position [951, 0]
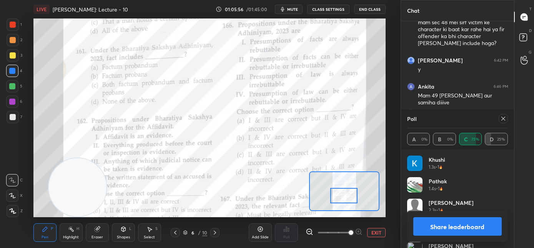
click at [503, 118] on icon at bounding box center [504, 118] width 6 height 6
type textarea "x"
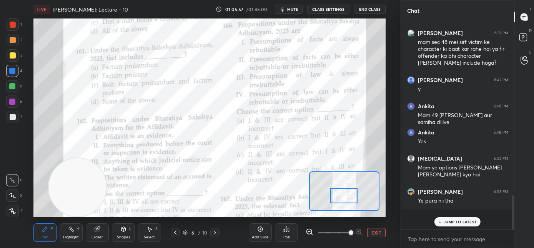
scroll to position [197, 111]
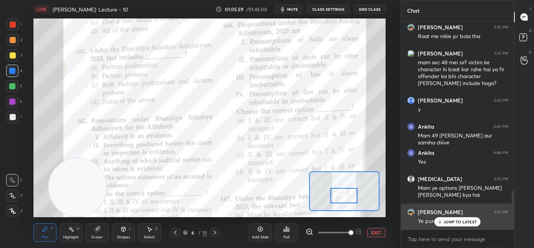
click at [448, 221] on p "JUMP TO LATEST" at bounding box center [460, 221] width 33 height 5
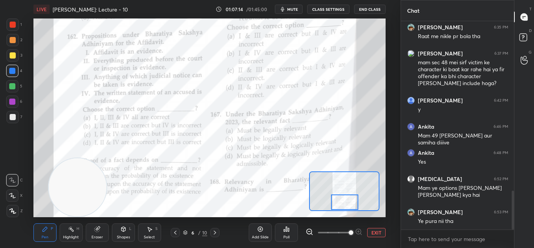
click at [348, 201] on div at bounding box center [345, 201] width 28 height 15
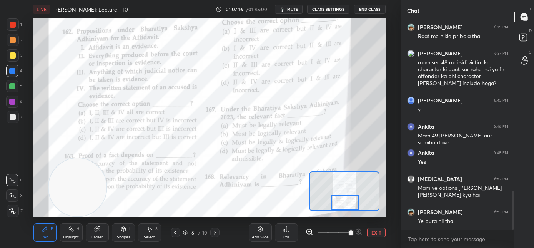
scroll to position [938, 0]
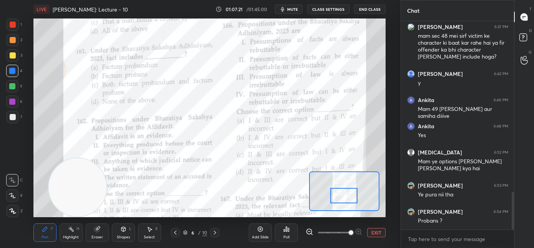
click at [349, 196] on div at bounding box center [345, 195] width 28 height 15
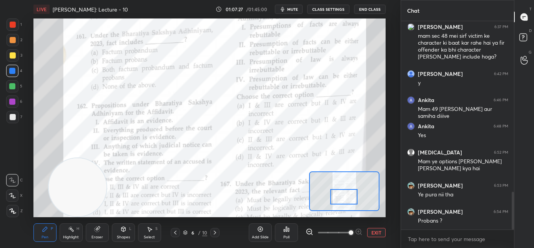
scroll to position [964, 0]
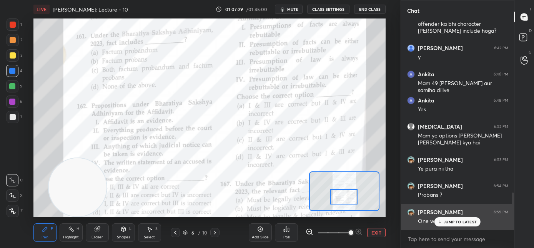
click at [456, 222] on p "JUMP TO LATEST" at bounding box center [460, 221] width 33 height 5
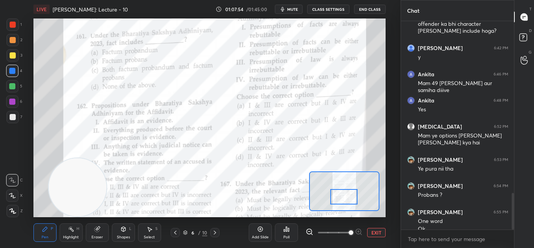
scroll to position [972, 0]
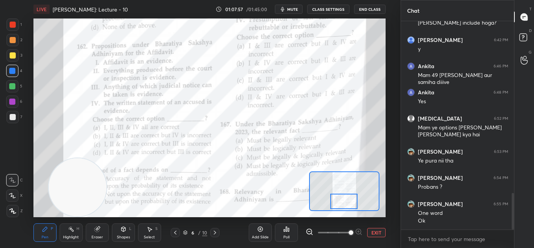
drag, startPoint x: 339, startPoint y: 197, endPoint x: 339, endPoint y: 201, distance: 4.6
click at [339, 201] on div at bounding box center [345, 201] width 28 height 15
click at [287, 232] on div "Poll" at bounding box center [286, 232] width 23 height 18
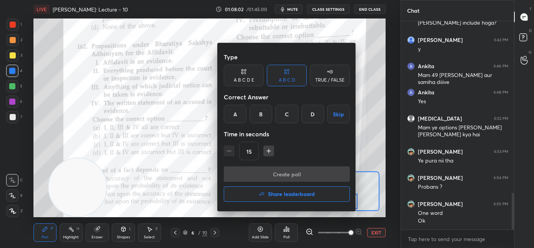
click at [311, 123] on div "Type A B C D E A B C D TRUE / FALSE Correct Answer A B C D Skip Time in seconds…" at bounding box center [287, 107] width 126 height 117
click at [312, 122] on div "D" at bounding box center [313, 114] width 23 height 18
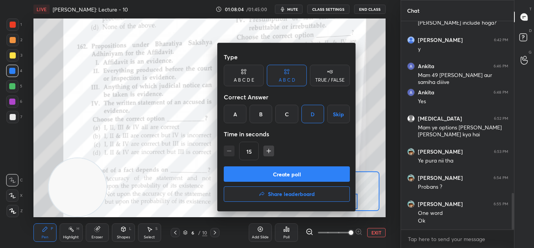
click at [268, 152] on icon "button" at bounding box center [269, 151] width 8 height 8
type input "30"
click at [269, 169] on button "Create poll" at bounding box center [287, 173] width 126 height 15
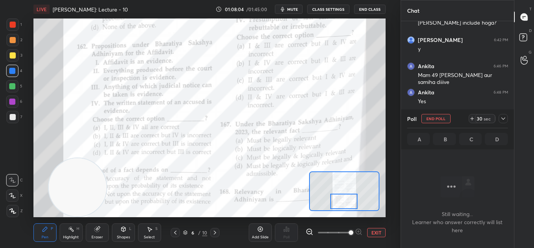
scroll to position [3, 3]
click at [294, 10] on span "mute" at bounding box center [292, 9] width 11 height 5
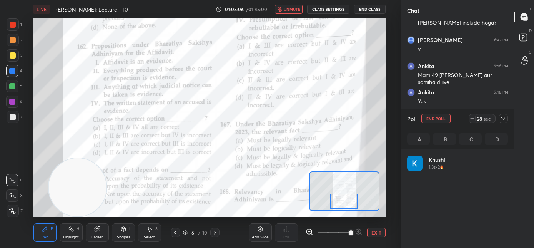
scroll to position [90, 99]
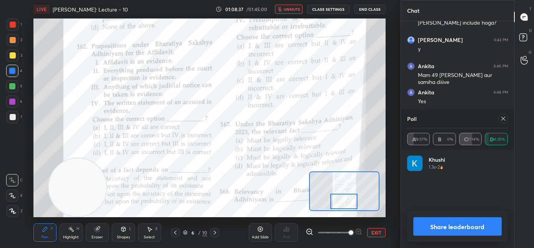
drag, startPoint x: 285, startPoint y: 10, endPoint x: 288, endPoint y: 13, distance: 4.6
click at [286, 10] on button "unmute" at bounding box center [289, 9] width 28 height 9
click at [503, 119] on icon at bounding box center [504, 118] width 6 height 6
type textarea "x"
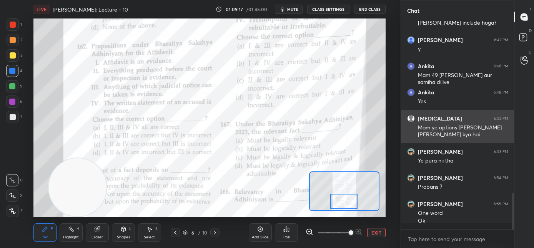
scroll to position [2, 3]
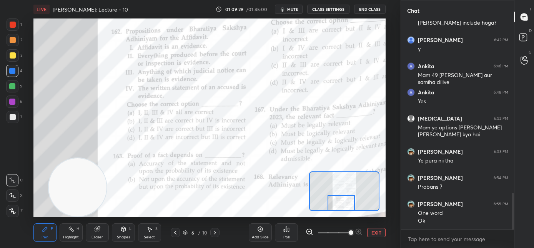
drag, startPoint x: 342, startPoint y: 204, endPoint x: 340, endPoint y: 207, distance: 4.2
click at [340, 207] on div at bounding box center [342, 202] width 28 height 15
click at [285, 235] on div "Poll" at bounding box center [287, 237] width 6 height 4
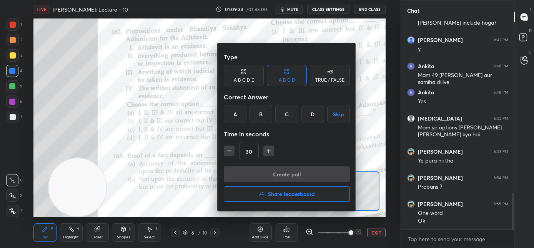
click at [262, 117] on div "B" at bounding box center [261, 114] width 23 height 18
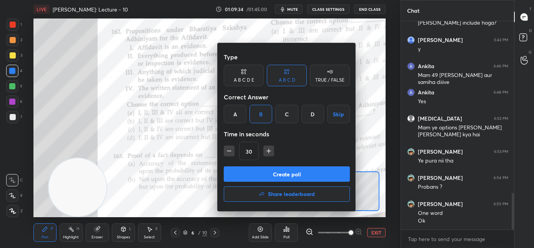
click at [229, 153] on icon "button" at bounding box center [229, 151] width 8 height 8
type input "15"
drag, startPoint x: 249, startPoint y: 175, endPoint x: 240, endPoint y: 179, distance: 9.5
click at [249, 175] on button "Create poll" at bounding box center [287, 173] width 126 height 15
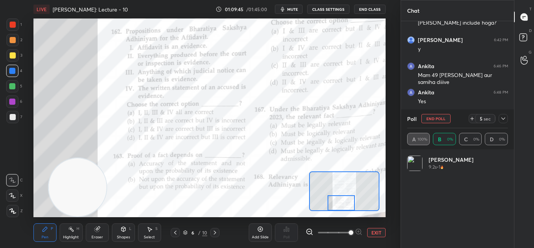
scroll to position [90, 99]
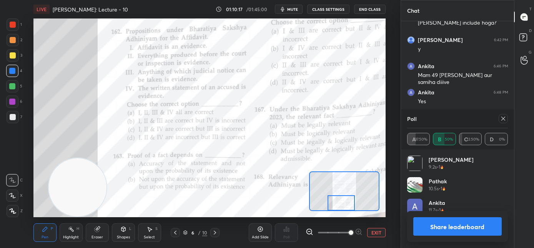
click at [505, 119] on icon at bounding box center [504, 119] width 4 height 4
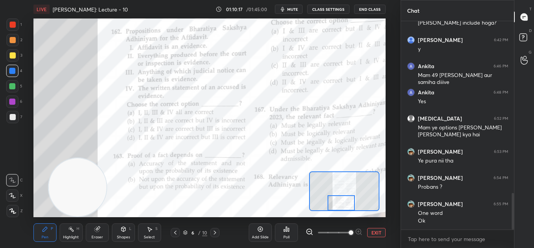
scroll to position [3, 3]
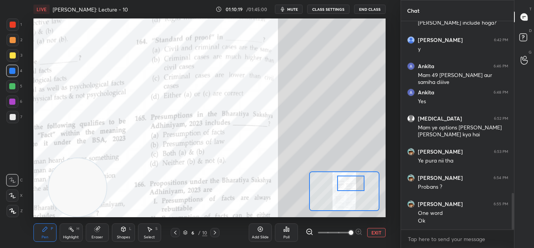
drag, startPoint x: 342, startPoint y: 185, endPoint x: 347, endPoint y: 182, distance: 6.0
click at [347, 182] on div at bounding box center [351, 182] width 28 height 15
click at [290, 234] on div "Poll" at bounding box center [286, 232] width 23 height 18
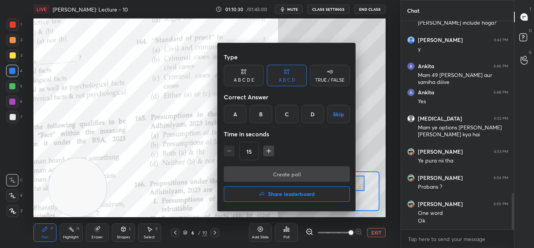
click at [262, 116] on div "B" at bounding box center [261, 114] width 23 height 18
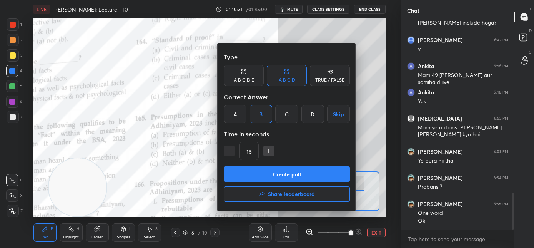
click at [261, 172] on button "Create poll" at bounding box center [287, 173] width 126 height 15
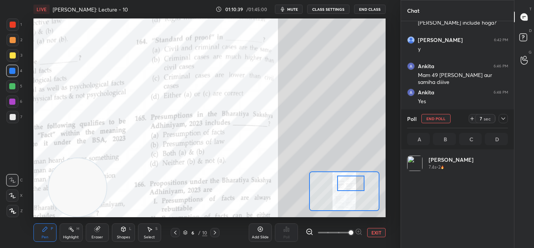
scroll to position [90, 99]
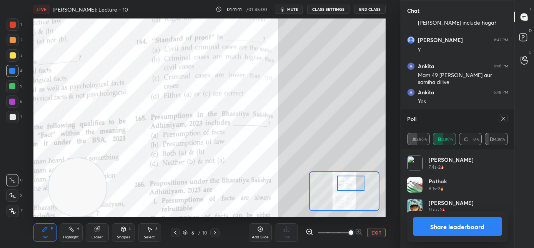
click at [387, 58] on div "Setting up your live class Poll for secs No correct answer Start poll" at bounding box center [210, 117] width 370 height 199
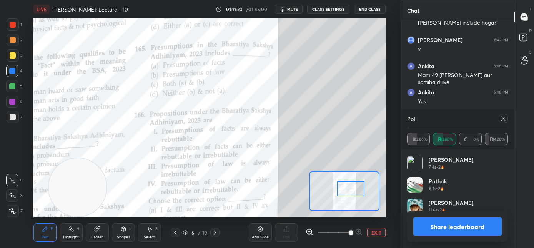
drag, startPoint x: 353, startPoint y: 188, endPoint x: 349, endPoint y: 185, distance: 5.2
click at [353, 193] on div at bounding box center [351, 188] width 28 height 15
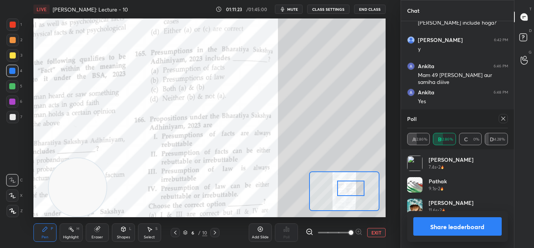
click at [504, 118] on icon at bounding box center [504, 118] width 6 height 6
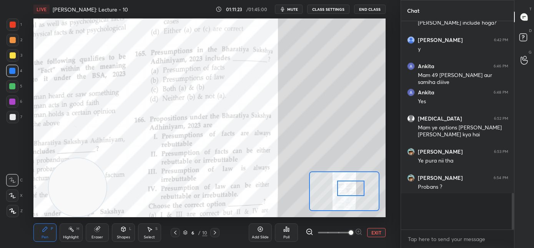
scroll to position [1, 3]
click at [290, 234] on div "Poll" at bounding box center [286, 232] width 23 height 18
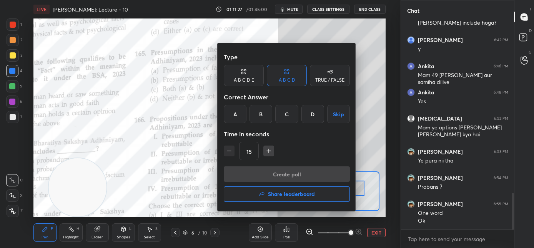
click at [285, 109] on div "C" at bounding box center [287, 114] width 23 height 18
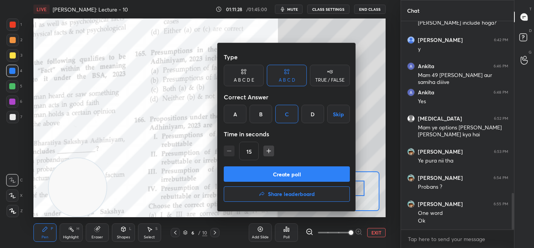
click at [275, 169] on button "Create poll" at bounding box center [287, 173] width 126 height 15
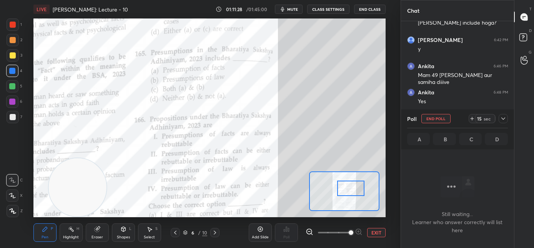
scroll to position [3, 3]
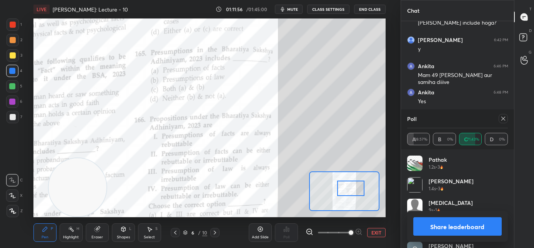
click at [503, 121] on icon at bounding box center [504, 118] width 6 height 6
type textarea "x"
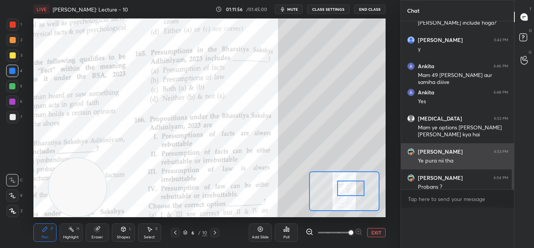
scroll to position [0, 3]
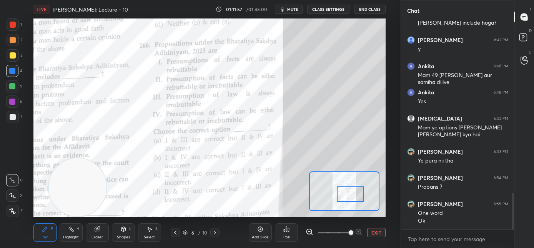
click at [355, 198] on div at bounding box center [351, 193] width 28 height 15
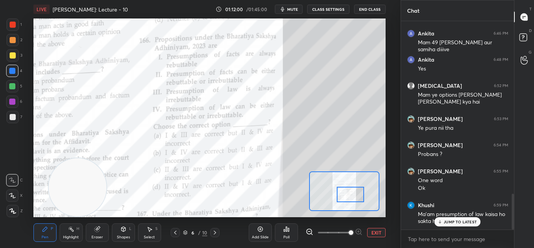
click at [289, 12] on button "mute" at bounding box center [289, 9] width 28 height 9
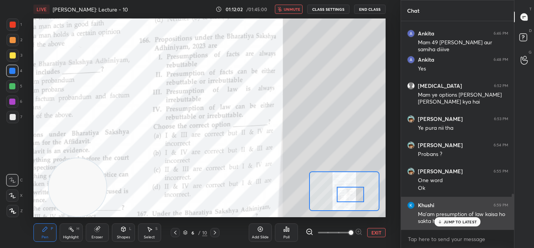
click at [448, 219] on p "JUMP TO LATEST" at bounding box center [460, 221] width 33 height 5
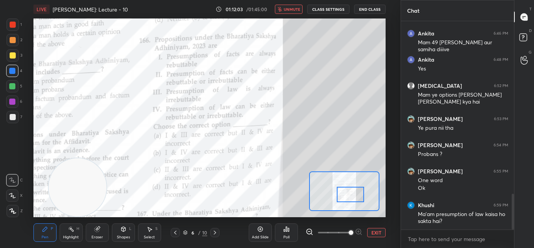
click at [290, 11] on span "unmute" at bounding box center [292, 9] width 17 height 5
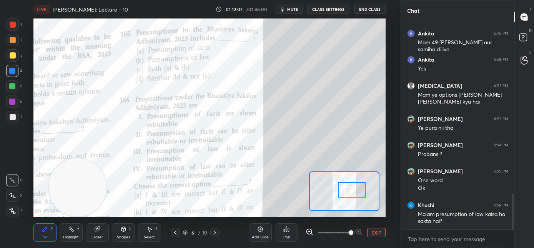
click at [344, 187] on div at bounding box center [353, 189] width 28 height 15
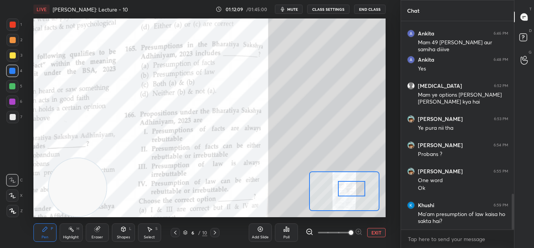
click at [346, 189] on div at bounding box center [352, 188] width 28 height 15
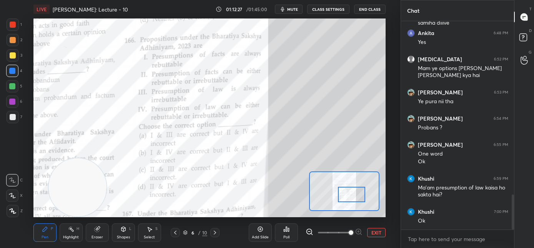
click at [349, 197] on div at bounding box center [352, 194] width 28 height 15
click at [288, 233] on div "Poll" at bounding box center [286, 232] width 23 height 18
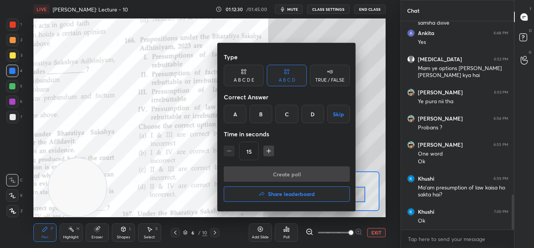
click at [267, 114] on div "B" at bounding box center [261, 114] width 23 height 18
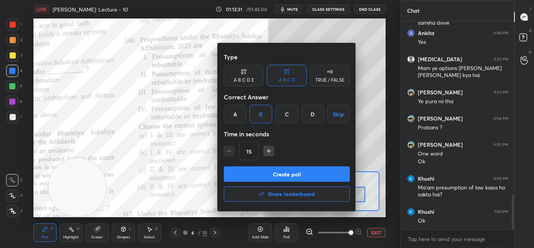
click at [270, 146] on button "button" at bounding box center [269, 150] width 11 height 11
type input "30"
click at [267, 177] on button "Create poll" at bounding box center [287, 173] width 126 height 15
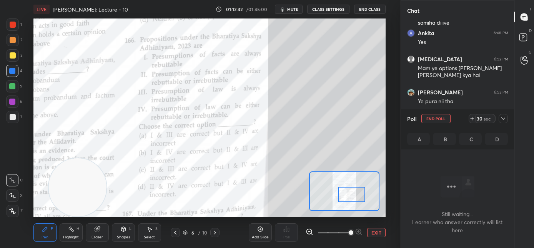
scroll to position [3, 3]
drag, startPoint x: 296, startPoint y: 11, endPoint x: 297, endPoint y: 16, distance: 5.7
click at [296, 11] on span "mute" at bounding box center [292, 9] width 11 height 5
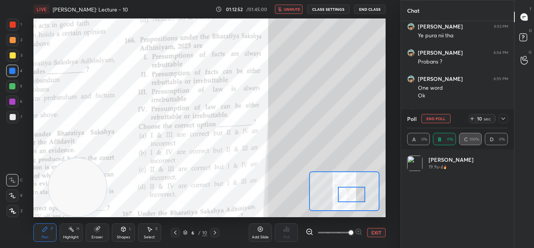
scroll to position [90, 99]
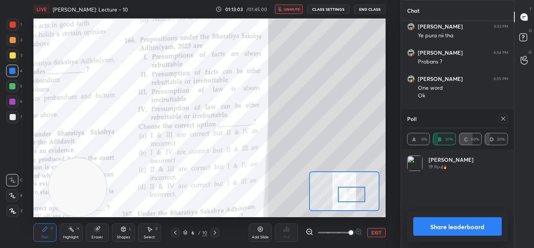
click at [292, 10] on span "unmute" at bounding box center [292, 9] width 17 height 5
drag, startPoint x: 502, startPoint y: 117, endPoint x: 464, endPoint y: 147, distance: 48.6
click at [502, 119] on icon at bounding box center [504, 118] width 6 height 6
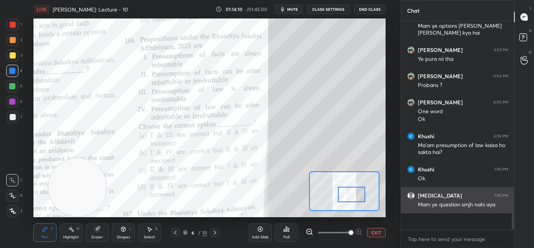
scroll to position [138, 111]
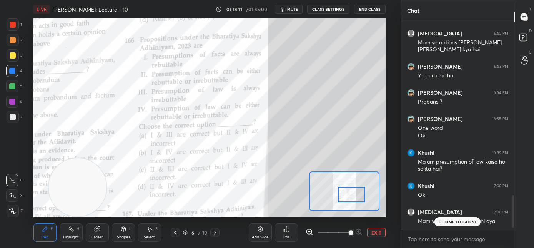
click at [445, 221] on p "JUMP TO LATEST" at bounding box center [460, 221] width 33 height 5
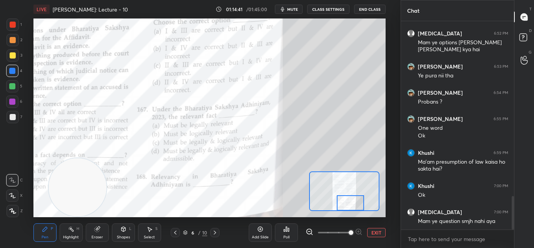
scroll to position [1083, 0]
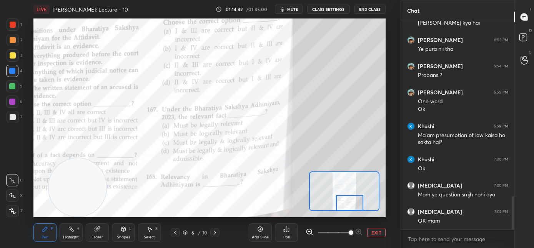
drag, startPoint x: 349, startPoint y: 199, endPoint x: 350, endPoint y: 204, distance: 4.4
click at [347, 207] on div at bounding box center [350, 202] width 28 height 15
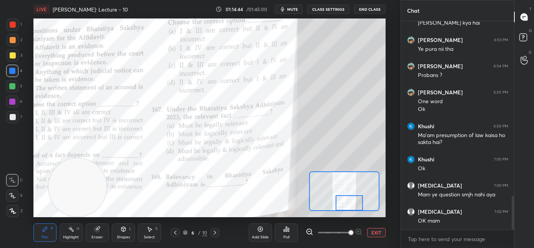
click at [289, 235] on div "Poll" at bounding box center [287, 237] width 6 height 4
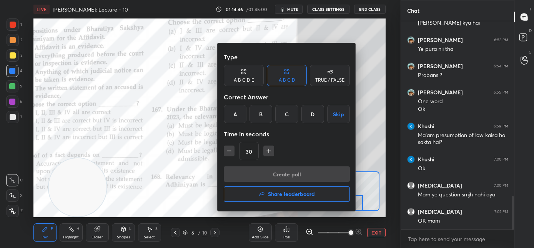
click at [237, 115] on div "A" at bounding box center [235, 114] width 23 height 18
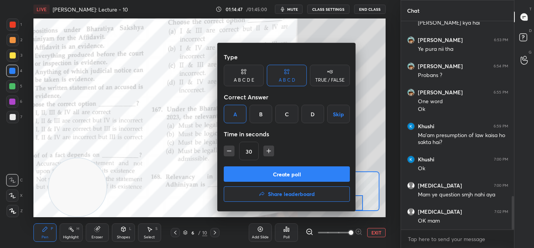
click at [249, 170] on button "Create poll" at bounding box center [287, 173] width 126 height 15
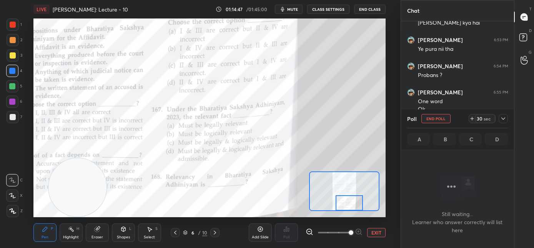
scroll to position [3, 3]
click at [291, 12] on button "mute" at bounding box center [289, 9] width 28 height 9
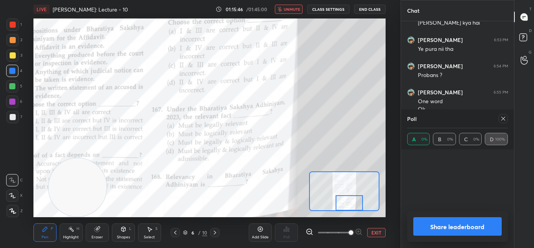
click at [292, 10] on span "unmute" at bounding box center [292, 9] width 17 height 5
click at [503, 122] on div at bounding box center [503, 118] width 9 height 9
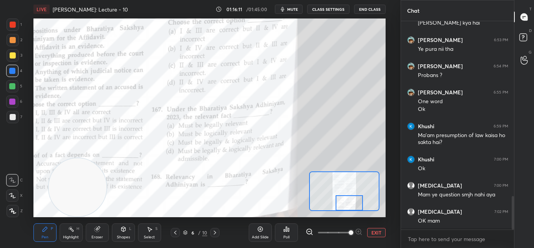
scroll to position [142, 111]
click at [344, 203] on div at bounding box center [350, 202] width 28 height 15
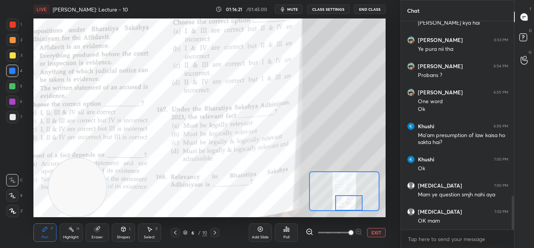
click at [214, 234] on icon at bounding box center [215, 232] width 6 height 6
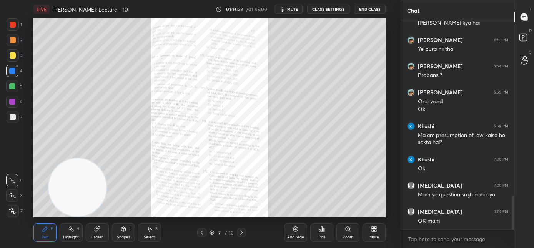
click at [350, 232] on div "Zoom" at bounding box center [348, 232] width 23 height 18
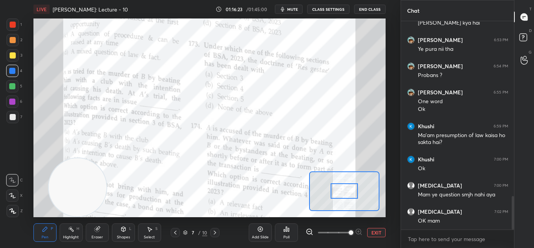
click at [349, 232] on span at bounding box center [351, 232] width 5 height 5
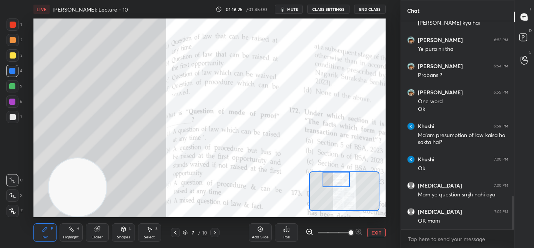
drag, startPoint x: 329, startPoint y: 181, endPoint x: 331, endPoint y: 177, distance: 4.0
click at [331, 177] on div at bounding box center [337, 179] width 28 height 15
click at [288, 232] on div "Poll" at bounding box center [286, 232] width 23 height 18
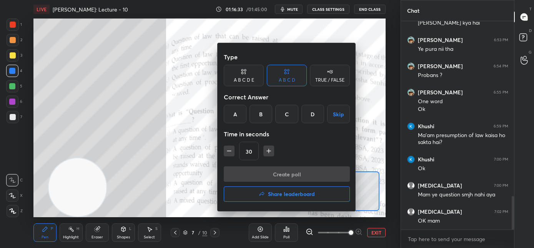
click at [239, 118] on div "A" at bounding box center [235, 114] width 23 height 18
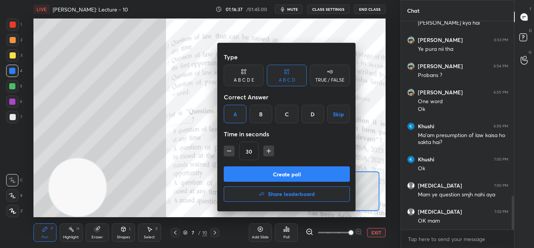
click at [253, 173] on button "Create poll" at bounding box center [287, 173] width 126 height 15
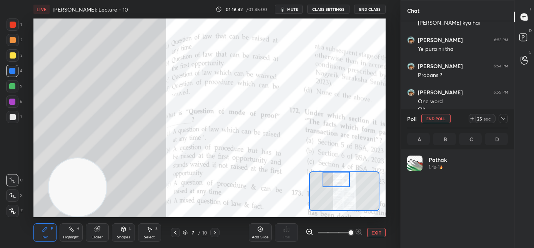
scroll to position [1149, 0]
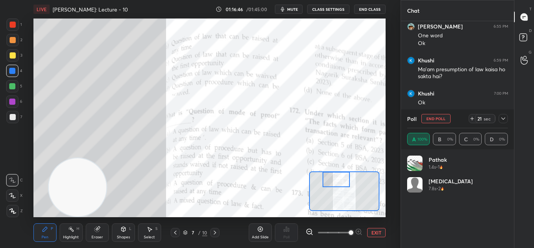
click at [503, 117] on icon at bounding box center [504, 118] width 6 height 6
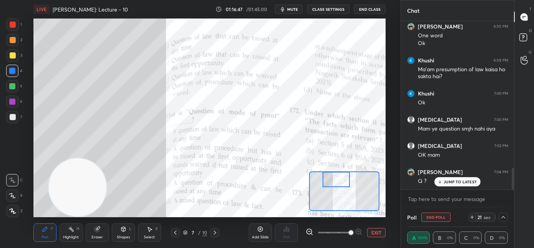
scroll to position [0, 3]
click at [453, 184] on p "JUMP TO LATEST" at bounding box center [460, 181] width 33 height 5
click at [504, 218] on icon at bounding box center [504, 217] width 6 height 6
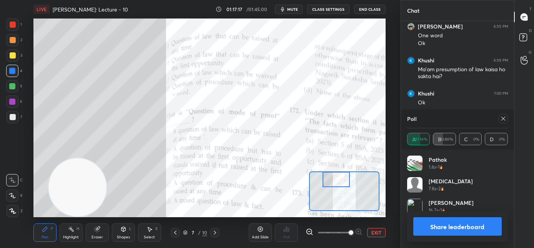
scroll to position [1157, 0]
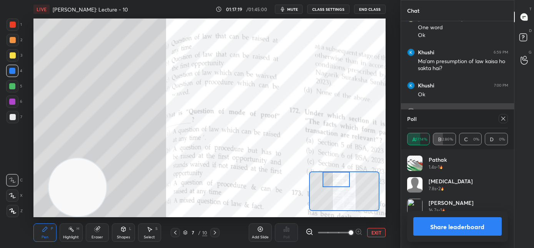
drag, startPoint x: 504, startPoint y: 117, endPoint x: 494, endPoint y: 127, distance: 13.6
click at [505, 117] on icon at bounding box center [504, 118] width 6 height 6
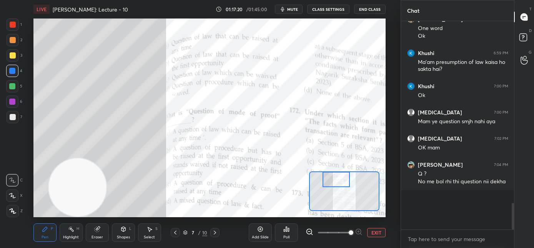
scroll to position [1124, 0]
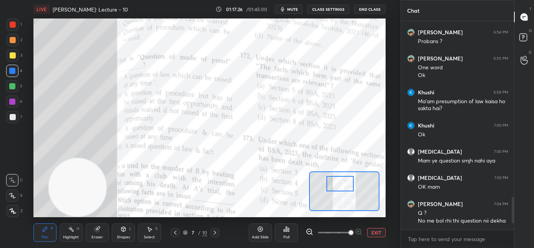
drag, startPoint x: 339, startPoint y: 182, endPoint x: 343, endPoint y: 187, distance: 5.7
click at [343, 187] on div at bounding box center [341, 183] width 28 height 15
click at [287, 235] on div "Poll" at bounding box center [287, 237] width 6 height 4
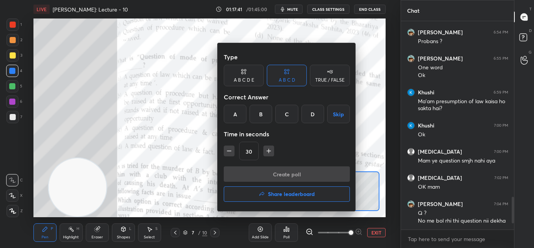
click at [255, 119] on div "B" at bounding box center [261, 114] width 23 height 18
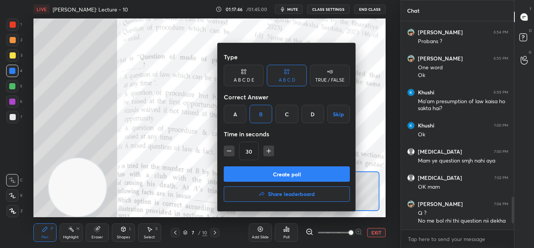
click at [266, 175] on button "Create poll" at bounding box center [287, 173] width 126 height 15
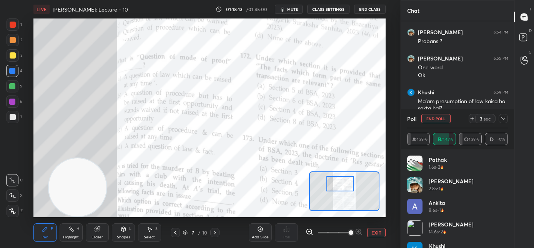
scroll to position [1183, 0]
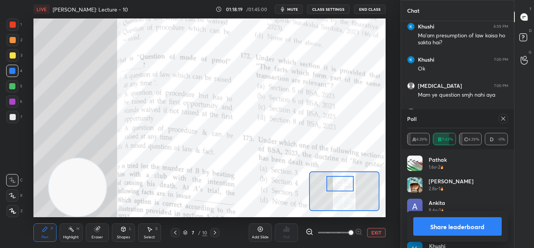
click at [504, 120] on icon at bounding box center [504, 118] width 6 height 6
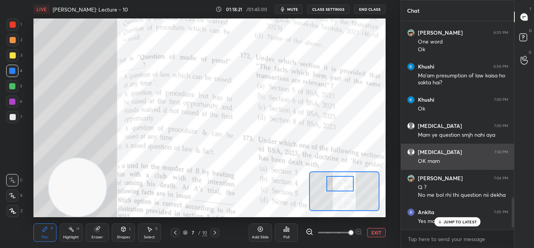
scroll to position [1169, 0]
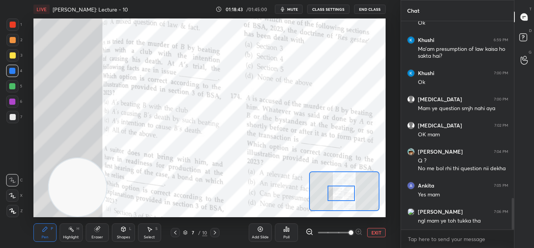
click at [346, 195] on div at bounding box center [342, 192] width 28 height 15
click at [285, 234] on div "Poll" at bounding box center [286, 232] width 23 height 18
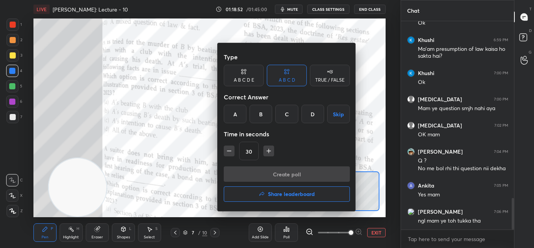
click at [313, 123] on div "Type A B C D E A B C D TRUE / FALSE Correct Answer A B C D Skip Time in seconds…" at bounding box center [287, 107] width 126 height 117
click at [312, 120] on div "D" at bounding box center [313, 114] width 23 height 18
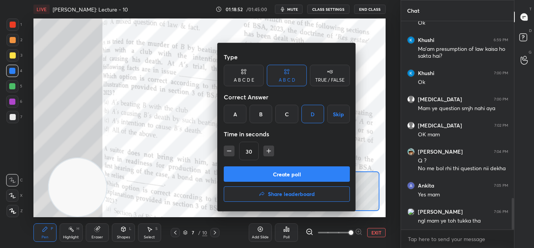
click at [294, 179] on button "Create poll" at bounding box center [287, 173] width 126 height 15
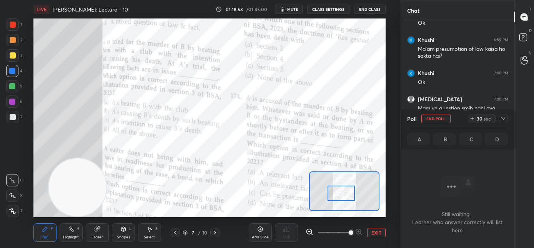
scroll to position [102, 111]
click at [293, 6] on button "mute" at bounding box center [289, 9] width 28 height 9
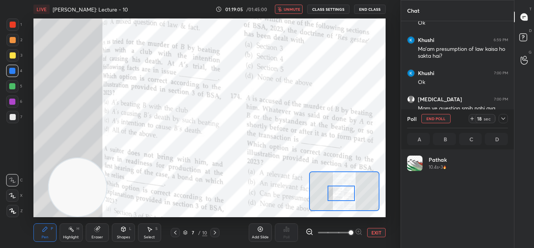
scroll to position [90, 99]
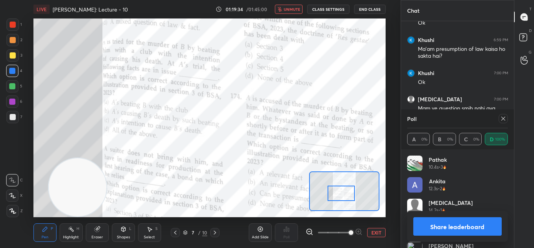
click at [293, 9] on span "unmute" at bounding box center [292, 9] width 17 height 5
click at [504, 119] on icon at bounding box center [504, 118] width 6 height 6
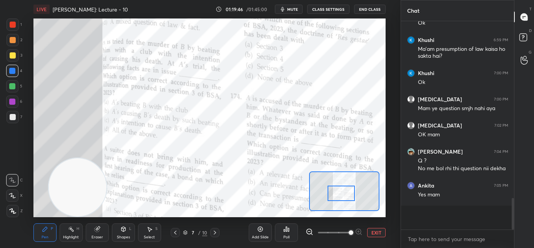
scroll to position [0, 3]
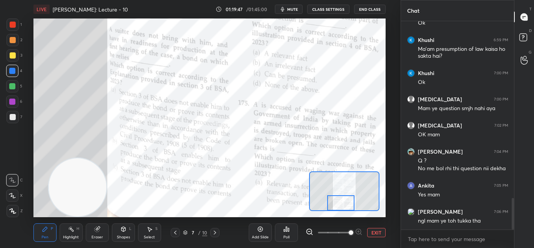
click at [334, 202] on div at bounding box center [341, 202] width 28 height 15
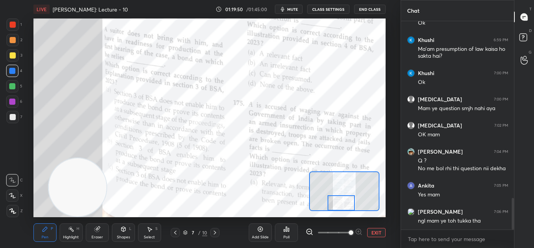
click at [285, 238] on div "Poll" at bounding box center [287, 237] width 6 height 4
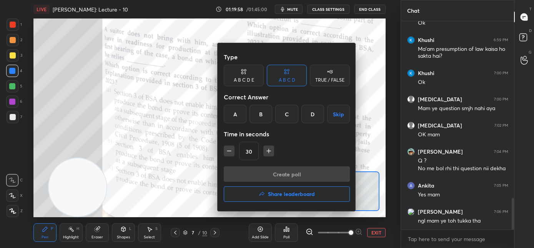
click at [238, 113] on div "A" at bounding box center [235, 114] width 23 height 18
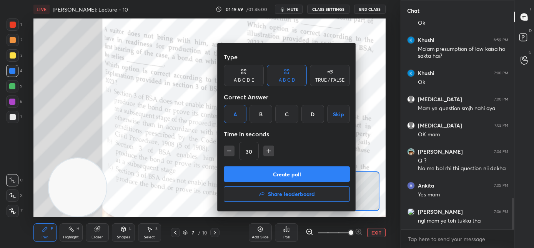
click at [240, 174] on button "Create poll" at bounding box center [287, 173] width 126 height 15
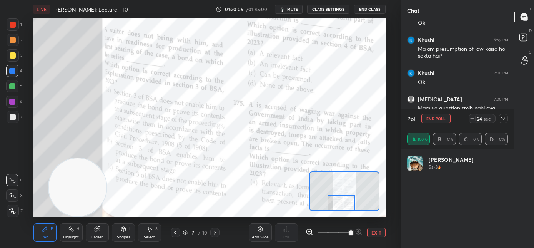
scroll to position [90, 99]
click at [504, 119] on icon at bounding box center [504, 118] width 6 height 6
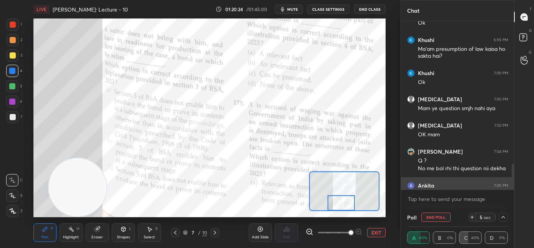
scroll to position [2, 99]
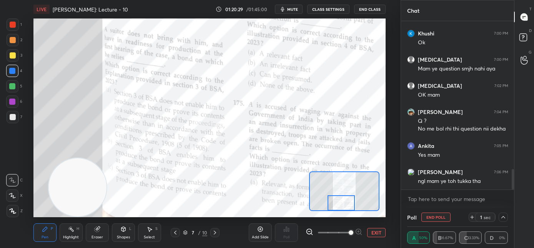
click at [504, 219] on icon at bounding box center [504, 217] width 6 height 6
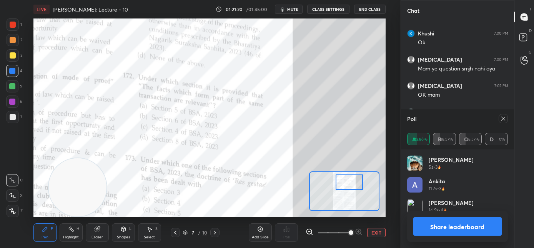
click at [347, 183] on div at bounding box center [350, 181] width 28 height 15
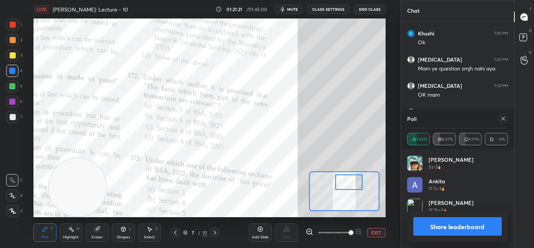
drag, startPoint x: 503, startPoint y: 120, endPoint x: 498, endPoint y: 120, distance: 4.6
click at [503, 120] on icon at bounding box center [504, 118] width 6 height 6
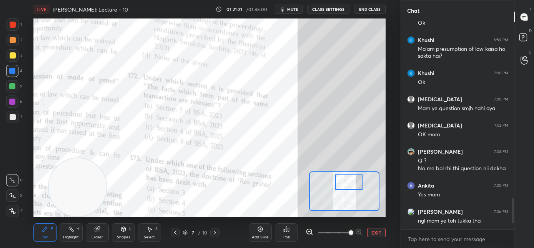
scroll to position [206, 111]
click at [281, 237] on div "Poll" at bounding box center [286, 232] width 23 height 18
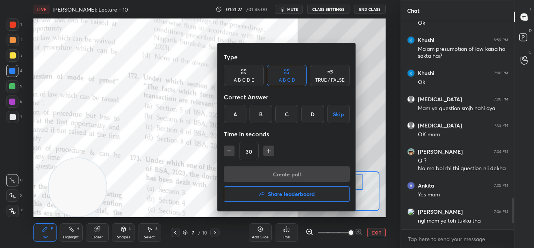
click at [283, 174] on div "Create poll Share leaderboard" at bounding box center [287, 185] width 126 height 38
click at [285, 117] on div "C" at bounding box center [287, 114] width 23 height 18
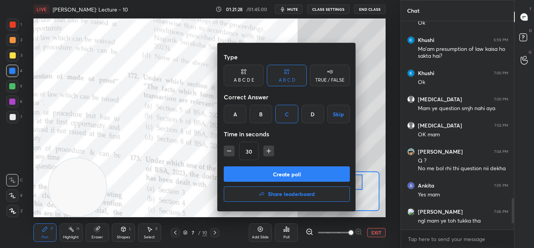
click at [285, 167] on button "Create poll" at bounding box center [287, 173] width 126 height 15
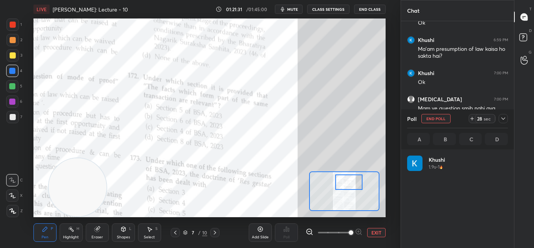
scroll to position [90, 99]
drag, startPoint x: 295, startPoint y: 12, endPoint x: 297, endPoint y: 17, distance: 4.5
click at [295, 13] on button "mute" at bounding box center [289, 9] width 28 height 9
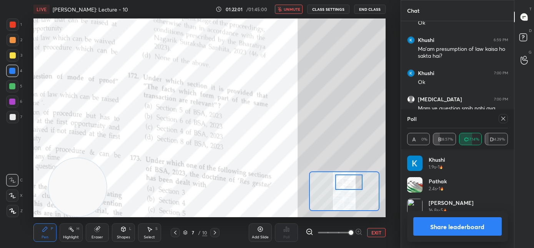
click at [285, 8] on button "unmute" at bounding box center [289, 9] width 28 height 9
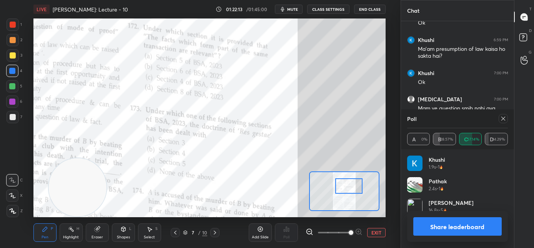
drag, startPoint x: 347, startPoint y: 184, endPoint x: 352, endPoint y: 186, distance: 5.5
click at [346, 188] on div at bounding box center [350, 185] width 28 height 15
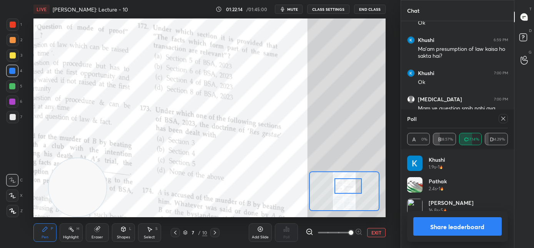
click at [504, 119] on icon at bounding box center [504, 118] width 6 height 6
type textarea "x"
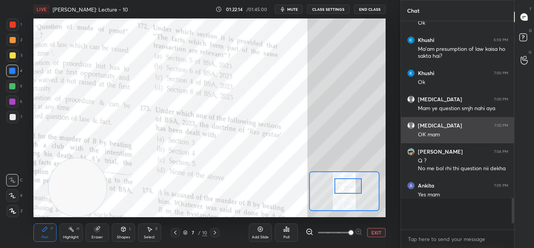
scroll to position [3, 3]
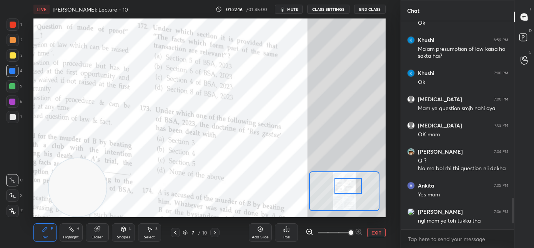
click at [291, 233] on div "Poll" at bounding box center [286, 232] width 23 height 18
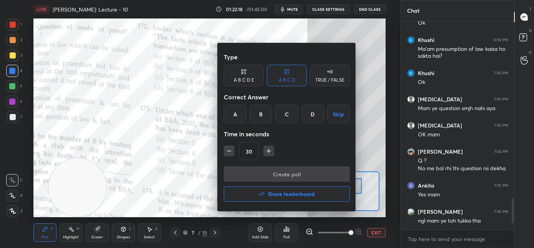
click at [263, 110] on div "B" at bounding box center [261, 114] width 23 height 18
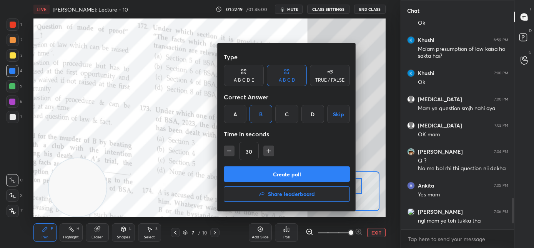
drag, startPoint x: 259, startPoint y: 172, endPoint x: 236, endPoint y: 157, distance: 27.2
click at [237, 158] on div "Type A B C D E A B C D TRUE / FALSE Correct Answer A B C D Skip Time in seconds…" at bounding box center [287, 127] width 139 height 168
click at [232, 153] on icon "button" at bounding box center [229, 151] width 8 height 8
type input "15"
click at [236, 172] on button "Create poll" at bounding box center [287, 173] width 126 height 15
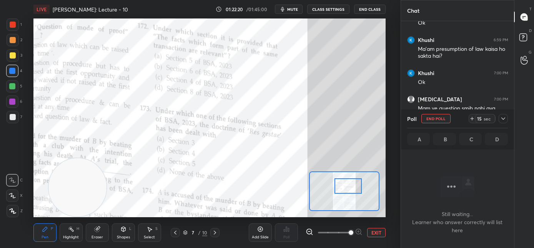
scroll to position [2, 3]
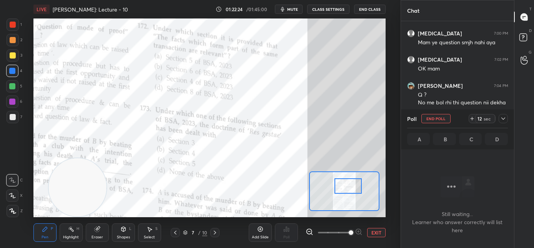
click at [503, 119] on icon at bounding box center [504, 118] width 6 height 6
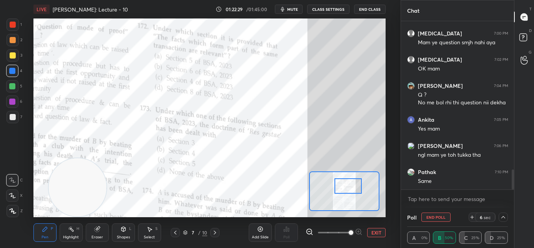
click at [505, 217] on icon at bounding box center [504, 217] width 6 height 6
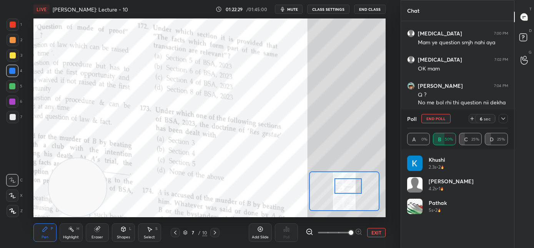
scroll to position [90, 99]
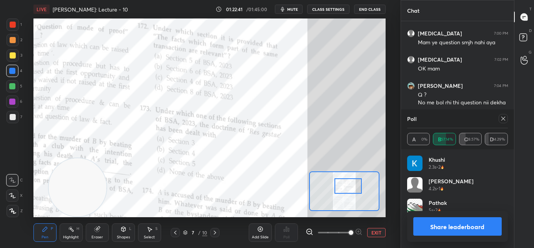
click at [506, 119] on icon at bounding box center [504, 118] width 6 height 6
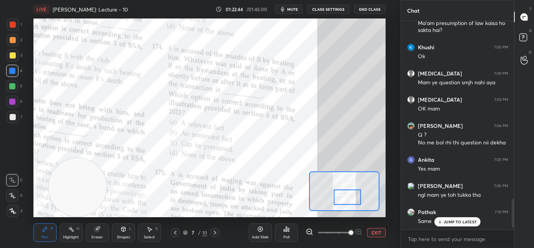
drag, startPoint x: 349, startPoint y: 187, endPoint x: 348, endPoint y: 198, distance: 11.2
click at [348, 198] on div at bounding box center [348, 196] width 28 height 15
click at [285, 234] on div "Poll" at bounding box center [286, 232] width 23 height 18
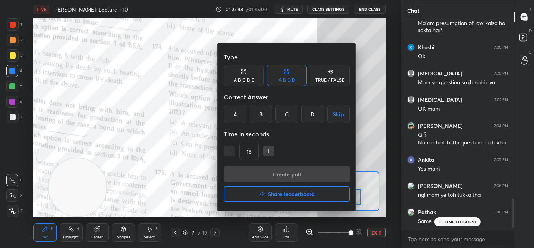
drag, startPoint x: 237, startPoint y: 120, endPoint x: 239, endPoint y: 137, distance: 17.0
click at [238, 120] on div "A" at bounding box center [235, 114] width 23 height 18
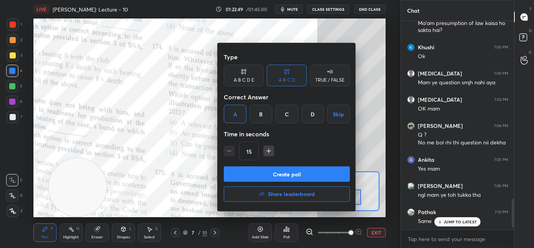
click at [246, 177] on button "Create poll" at bounding box center [287, 173] width 126 height 15
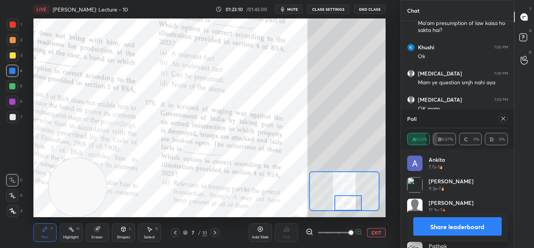
click at [354, 212] on div "LIVE Bhartiya Sakshya Adhiniyam: Lecture - 10 01:23:10 / 01:45:00 mute CLASS SE…" at bounding box center [210, 124] width 370 height 248
click at [504, 119] on icon at bounding box center [504, 118] width 6 height 6
type textarea "x"
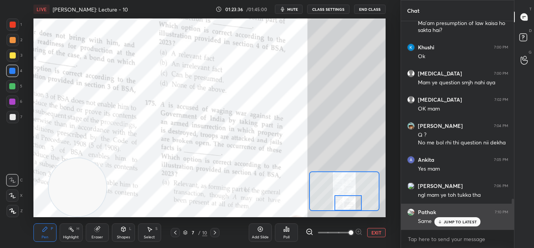
click at [447, 222] on p "JUMP TO LATEST" at bounding box center [460, 221] width 33 height 5
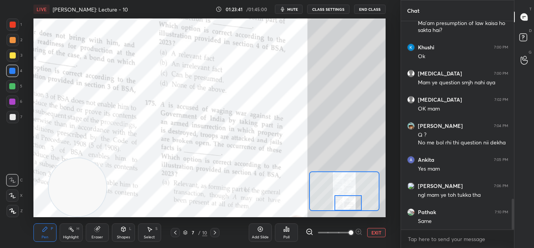
click at [216, 232] on icon at bounding box center [215, 232] width 6 height 6
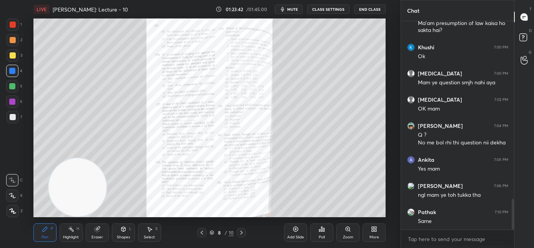
click at [346, 232] on div "Zoom" at bounding box center [348, 232] width 23 height 18
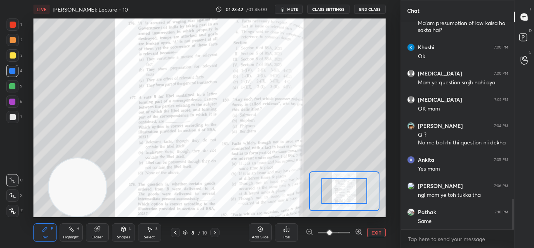
click at [347, 232] on span at bounding box center [334, 233] width 32 height 12
click at [332, 234] on span at bounding box center [329, 232] width 5 height 5
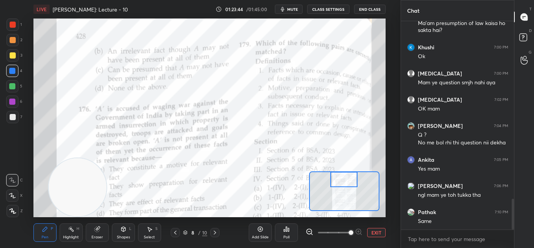
drag, startPoint x: 344, startPoint y: 194, endPoint x: 342, endPoint y: 180, distance: 13.3
click at [342, 180] on div at bounding box center [345, 179] width 28 height 15
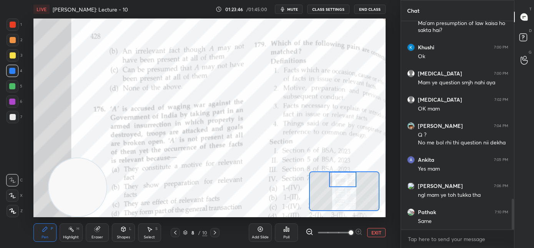
click at [286, 235] on div "Poll" at bounding box center [287, 237] width 6 height 4
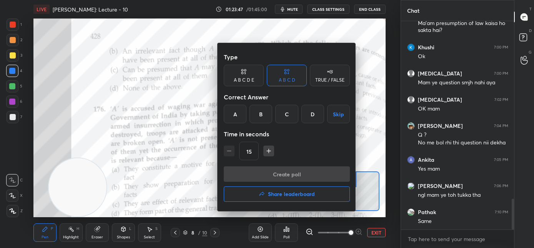
click at [230, 120] on div "A" at bounding box center [235, 114] width 23 height 18
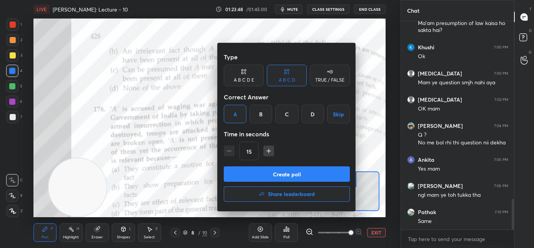
click at [268, 152] on icon "button" at bounding box center [269, 151] width 8 height 8
type input "30"
click at [263, 171] on button "Create poll" at bounding box center [287, 173] width 126 height 15
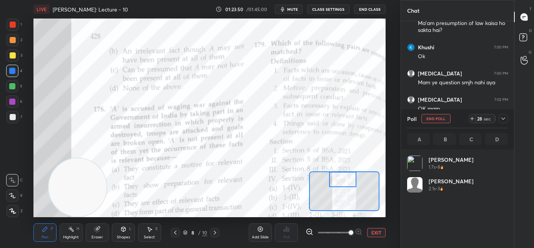
scroll to position [90, 99]
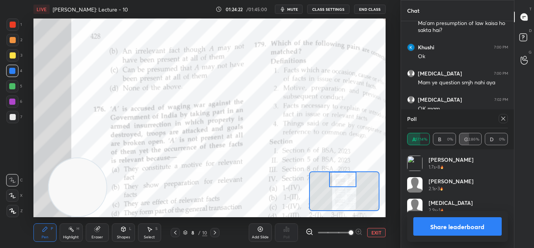
click at [174, 232] on icon at bounding box center [175, 232] width 2 height 4
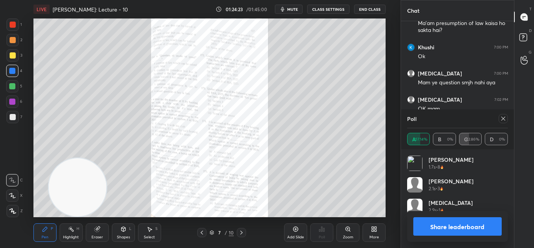
click at [239, 231] on icon at bounding box center [242, 232] width 6 height 6
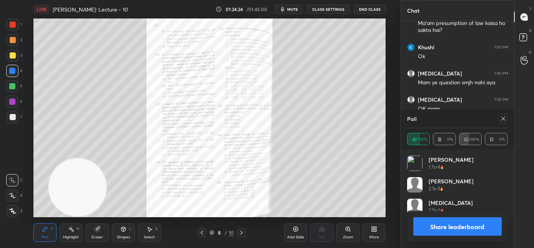
click at [345, 235] on div "Zoom" at bounding box center [348, 237] width 10 height 4
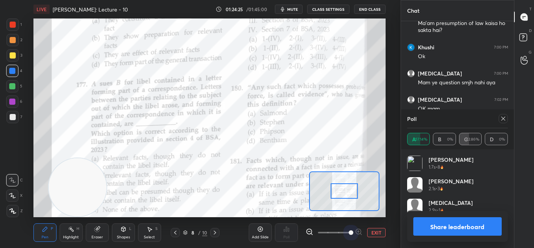
click at [347, 234] on span at bounding box center [334, 233] width 32 height 12
drag, startPoint x: 348, startPoint y: 234, endPoint x: 351, endPoint y: 231, distance: 4.4
click at [349, 234] on span at bounding box center [351, 232] width 5 height 5
click at [351, 231] on span at bounding box center [351, 232] width 5 height 5
click at [505, 120] on icon at bounding box center [504, 118] width 6 height 6
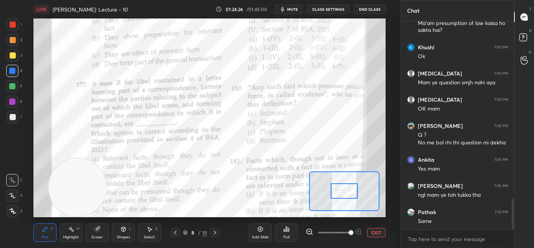
scroll to position [3, 3]
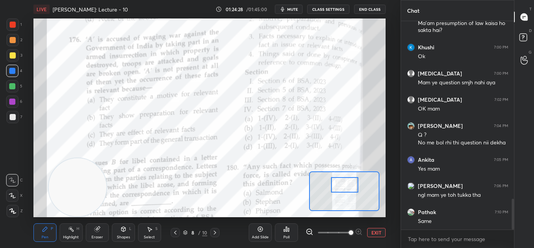
click at [341, 187] on div at bounding box center [345, 184] width 28 height 15
click at [289, 235] on div "Poll" at bounding box center [287, 237] width 6 height 4
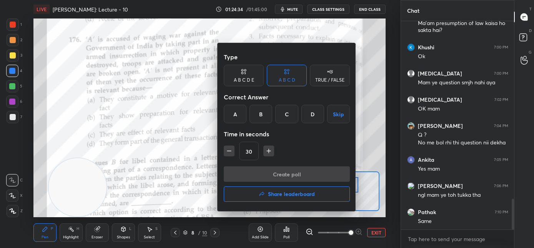
click at [314, 115] on div "D" at bounding box center [313, 114] width 23 height 18
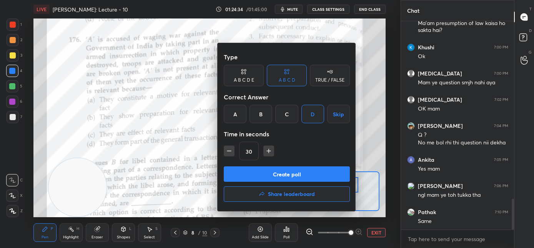
click at [288, 172] on button "Create poll" at bounding box center [287, 173] width 126 height 15
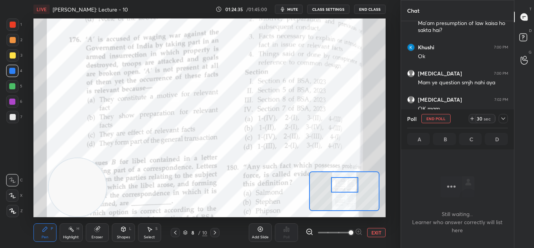
scroll to position [111, 111]
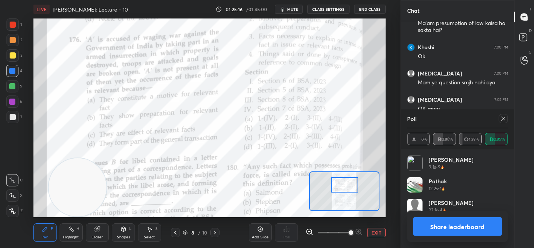
click at [504, 119] on icon at bounding box center [504, 118] width 6 height 6
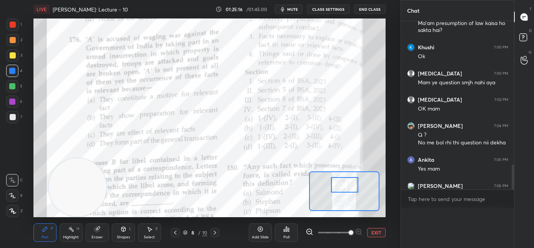
scroll to position [2, 3]
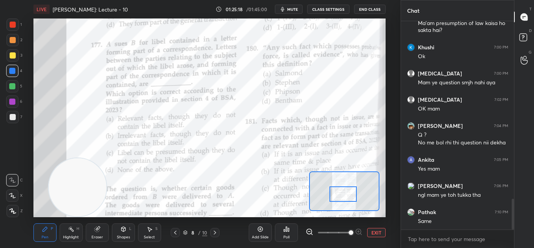
drag, startPoint x: 345, startPoint y: 186, endPoint x: 344, endPoint y: 196, distance: 10.1
click at [344, 196] on div at bounding box center [344, 193] width 28 height 15
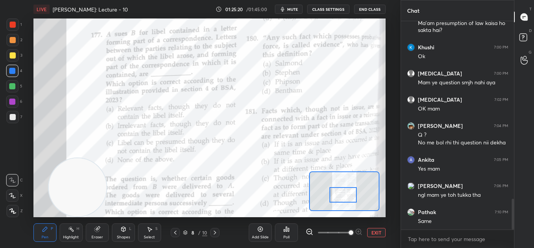
click at [287, 234] on div "Poll" at bounding box center [286, 232] width 23 height 18
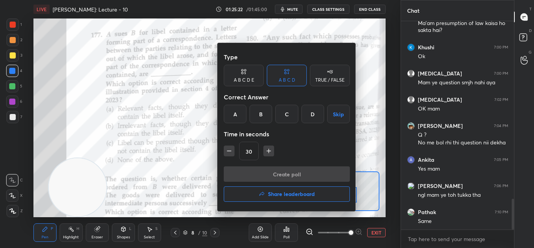
click at [237, 115] on div "A" at bounding box center [235, 114] width 23 height 18
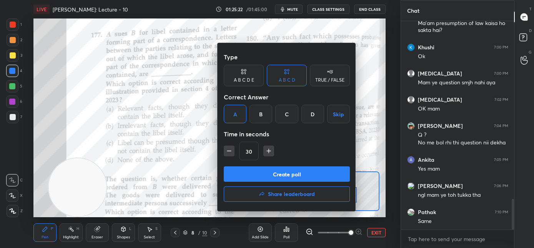
click at [245, 172] on button "Create poll" at bounding box center [287, 173] width 126 height 15
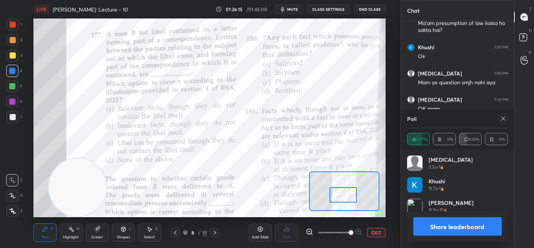
click at [505, 119] on icon at bounding box center [504, 118] width 6 height 6
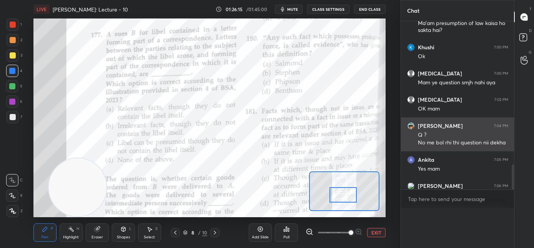
scroll to position [3, 3]
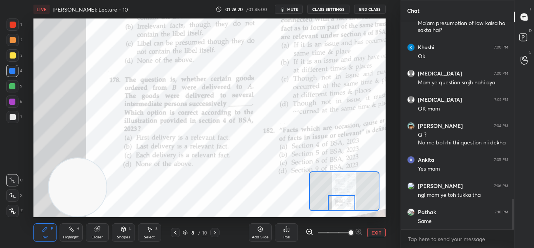
drag, startPoint x: 345, startPoint y: 200, endPoint x: 343, endPoint y: 206, distance: 6.3
click at [343, 206] on div at bounding box center [342, 202] width 28 height 15
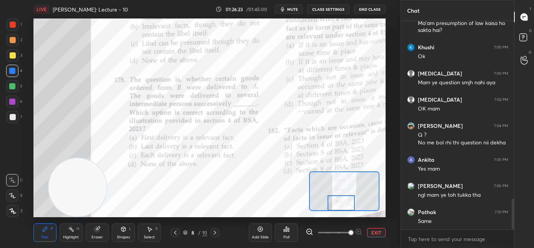
click at [286, 233] on div "Poll" at bounding box center [286, 232] width 23 height 18
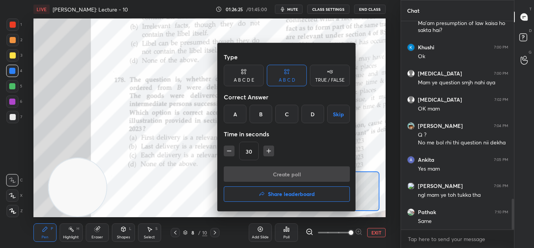
click at [288, 109] on div "C" at bounding box center [287, 114] width 23 height 18
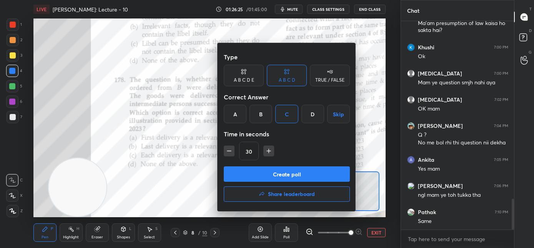
click at [276, 174] on button "Create poll" at bounding box center [287, 173] width 126 height 15
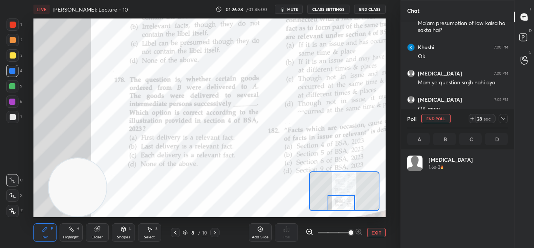
scroll to position [90, 99]
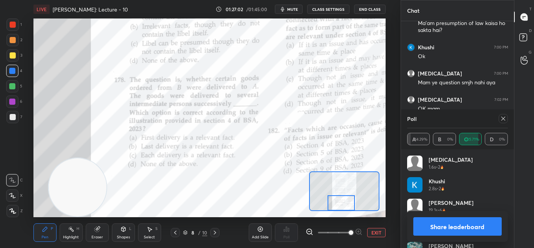
drag, startPoint x: 503, startPoint y: 119, endPoint x: 453, endPoint y: 157, distance: 62.6
click at [503, 119] on icon at bounding box center [504, 118] width 6 height 6
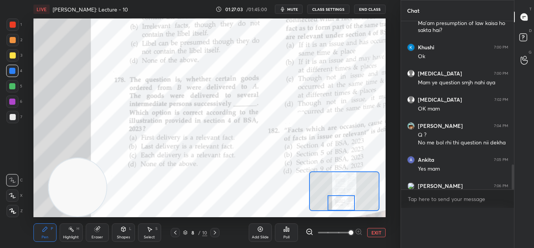
scroll to position [0, 0]
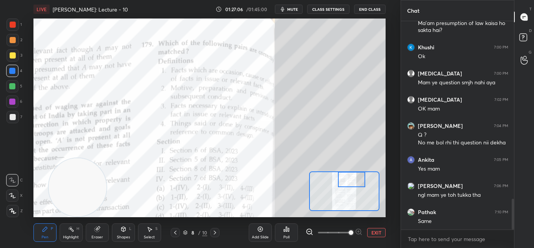
drag, startPoint x: 346, startPoint y: 203, endPoint x: 356, endPoint y: 180, distance: 25.0
click at [356, 180] on div at bounding box center [352, 179] width 28 height 15
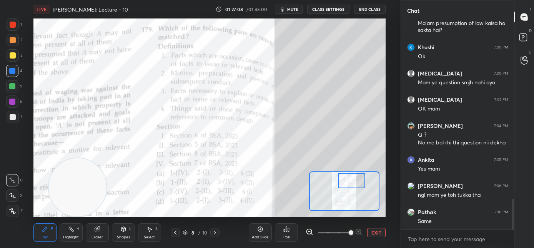
click at [352, 182] on div at bounding box center [352, 180] width 28 height 15
click at [289, 235] on div "Poll" at bounding box center [287, 237] width 6 height 4
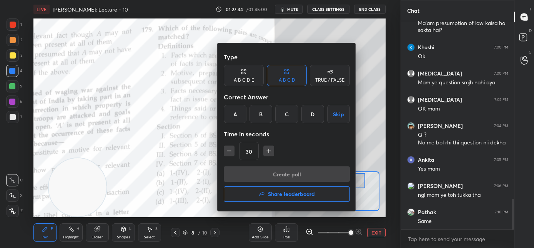
click at [262, 116] on div "B" at bounding box center [261, 114] width 23 height 18
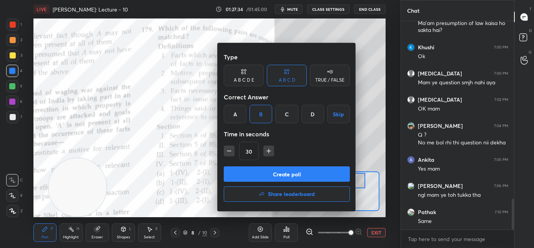
click at [258, 166] on button "Create poll" at bounding box center [287, 173] width 126 height 15
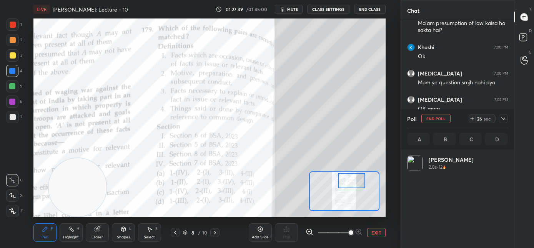
scroll to position [90, 99]
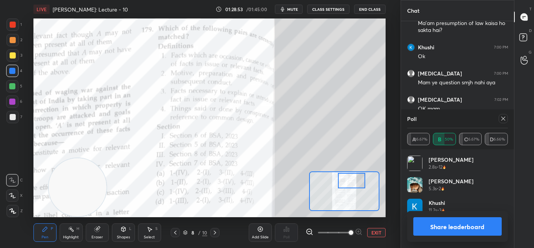
click at [504, 119] on icon at bounding box center [504, 118] width 6 height 6
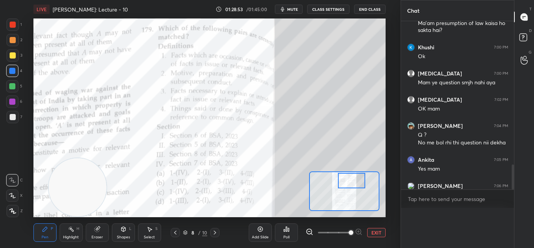
type textarea "x"
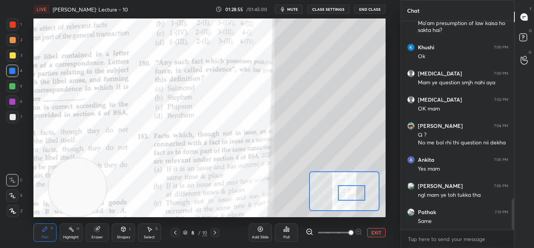
drag, startPoint x: 350, startPoint y: 191, endPoint x: 351, endPoint y: 198, distance: 7.0
click at [351, 198] on div at bounding box center [352, 192] width 28 height 15
click at [285, 232] on div "Poll" at bounding box center [286, 232] width 23 height 18
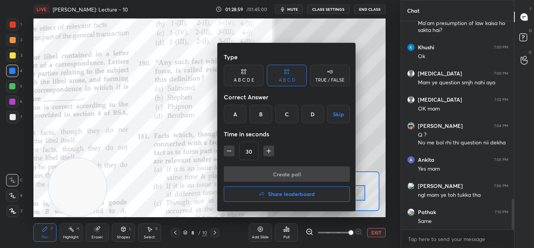
click at [235, 118] on div "A" at bounding box center [235, 114] width 23 height 18
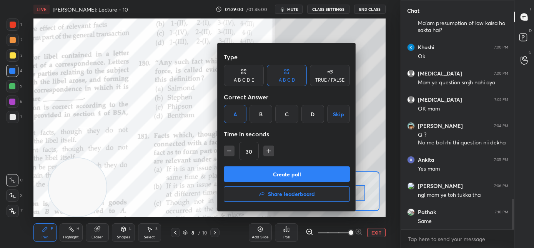
click at [232, 152] on icon "button" at bounding box center [229, 151] width 8 height 8
type input "15"
drag, startPoint x: 237, startPoint y: 168, endPoint x: 262, endPoint y: 158, distance: 26.6
click at [240, 167] on button "Create poll" at bounding box center [287, 173] width 126 height 15
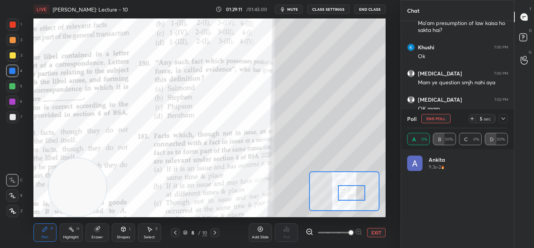
scroll to position [90, 99]
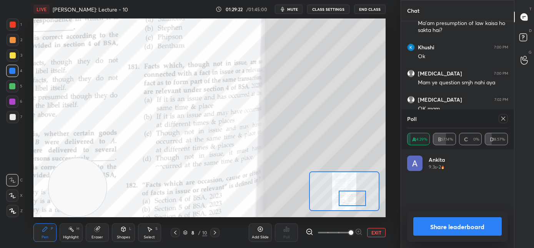
click at [356, 200] on div at bounding box center [353, 197] width 28 height 15
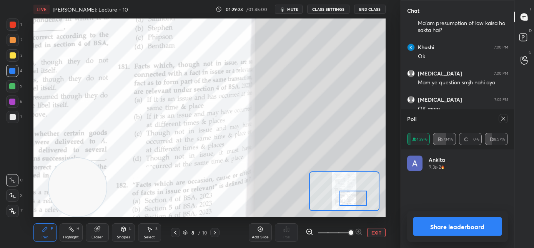
click at [501, 119] on icon at bounding box center [504, 118] width 6 height 6
type textarea "x"
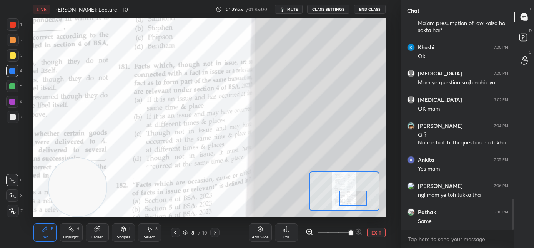
click at [285, 235] on div "Poll" at bounding box center [287, 237] width 6 height 4
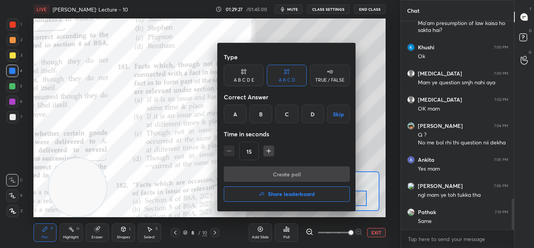
click at [284, 115] on div "C" at bounding box center [287, 114] width 23 height 18
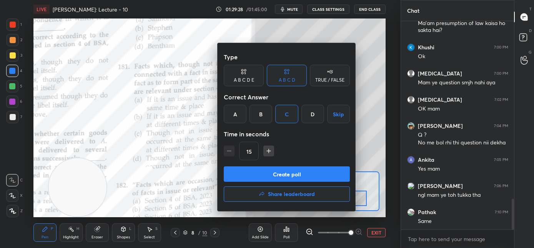
click at [269, 153] on icon "button" at bounding box center [269, 151] width 8 height 8
type input "30"
click at [274, 176] on button "Create poll" at bounding box center [287, 173] width 126 height 15
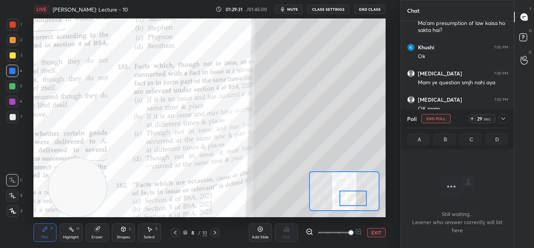
click at [288, 9] on button "mute" at bounding box center [289, 9] width 28 height 9
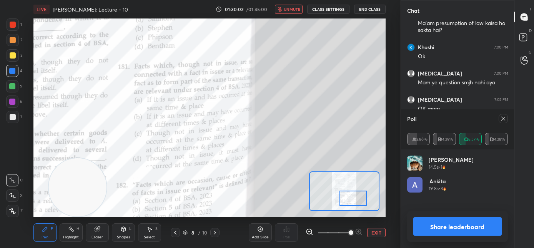
click at [293, 11] on span "unmute" at bounding box center [292, 9] width 17 height 5
click at [504, 119] on icon at bounding box center [504, 118] width 6 height 6
type textarea "x"
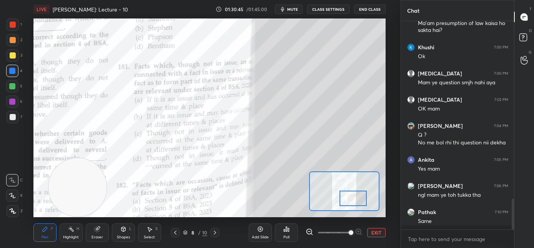
scroll to position [206, 111]
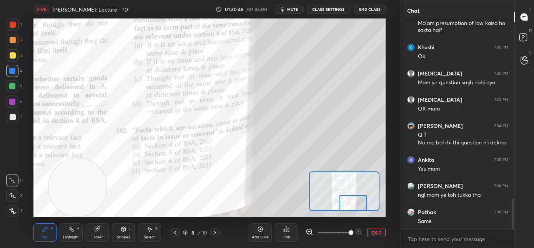
click at [351, 204] on div at bounding box center [354, 202] width 28 height 15
click at [290, 235] on div "Poll" at bounding box center [287, 237] width 6 height 4
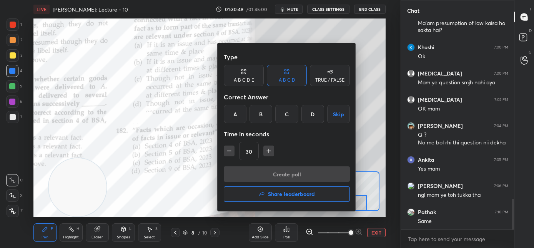
click at [257, 118] on div "B" at bounding box center [261, 114] width 23 height 18
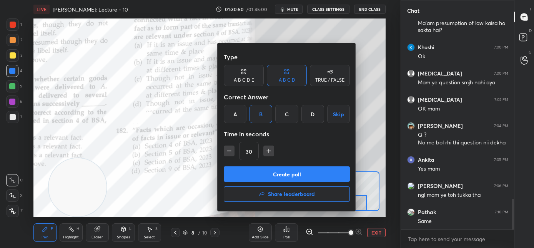
click at [232, 154] on icon "button" at bounding box center [229, 151] width 8 height 8
type input "15"
click at [238, 168] on button "Create poll" at bounding box center [287, 173] width 126 height 15
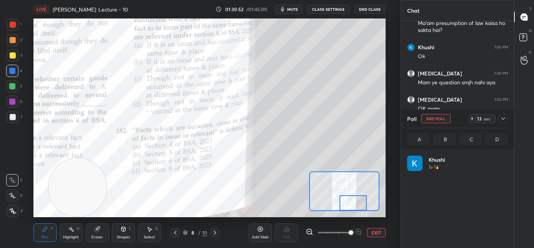
scroll to position [90, 99]
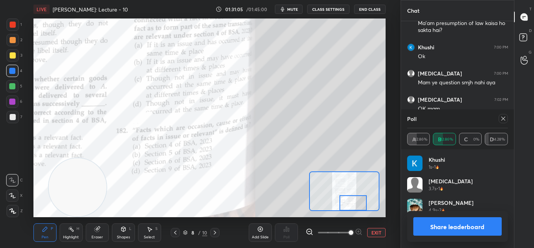
click at [215, 232] on icon at bounding box center [215, 232] width 2 height 4
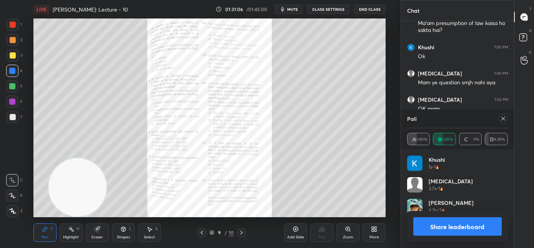
click at [353, 233] on div "Zoom" at bounding box center [348, 232] width 23 height 18
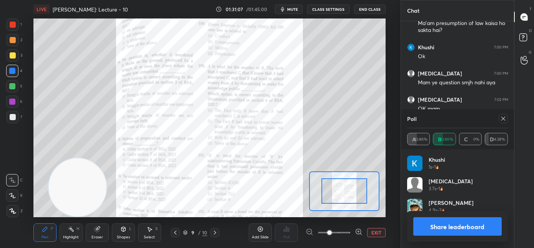
click at [352, 233] on div at bounding box center [334, 232] width 57 height 9
click at [350, 231] on span at bounding box center [334, 233] width 32 height 12
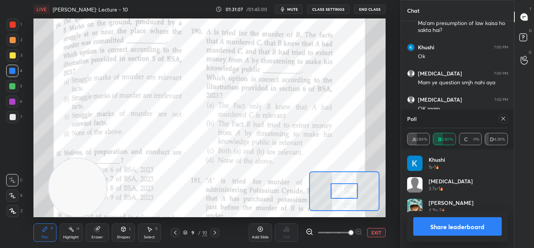
click at [350, 232] on span at bounding box center [351, 232] width 5 height 5
drag, startPoint x: 350, startPoint y: 232, endPoint x: 372, endPoint y: 212, distance: 29.8
click at [351, 231] on span at bounding box center [351, 232] width 5 height 5
click at [505, 117] on div at bounding box center [503, 118] width 9 height 9
type textarea "x"
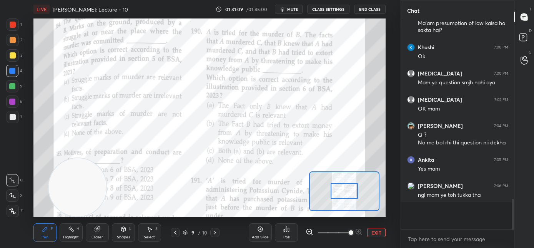
scroll to position [2, 3]
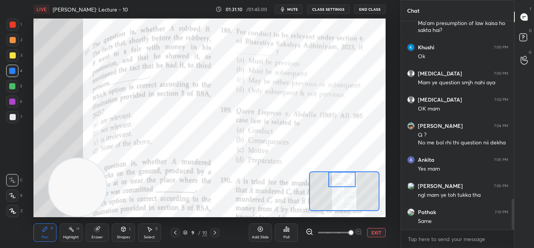
click at [336, 180] on div at bounding box center [343, 179] width 28 height 15
click at [287, 235] on div "Poll" at bounding box center [287, 237] width 6 height 4
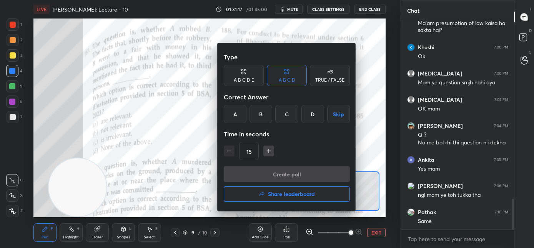
drag, startPoint x: 231, startPoint y: 116, endPoint x: 241, endPoint y: 142, distance: 28.4
click at [231, 117] on div "A" at bounding box center [235, 114] width 23 height 18
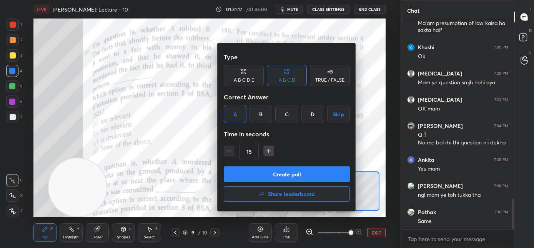
click at [267, 151] on icon "button" at bounding box center [269, 151] width 8 height 8
type input "30"
click at [264, 173] on button "Create poll" at bounding box center [287, 173] width 126 height 15
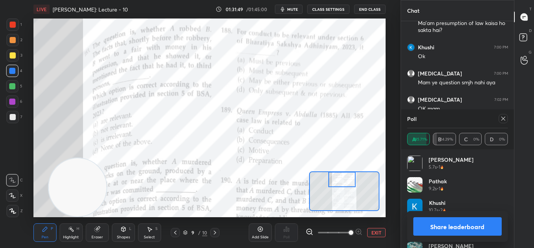
drag, startPoint x: 504, startPoint y: 119, endPoint x: 498, endPoint y: 127, distance: 10.7
click at [504, 119] on icon at bounding box center [504, 118] width 6 height 6
type textarea "x"
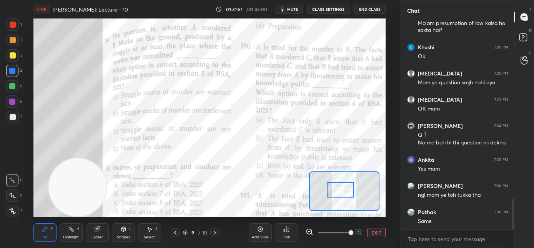
drag, startPoint x: 346, startPoint y: 182, endPoint x: 345, endPoint y: 193, distance: 10.5
click at [345, 193] on div at bounding box center [341, 189] width 28 height 15
click at [287, 235] on div "Poll" at bounding box center [287, 237] width 6 height 4
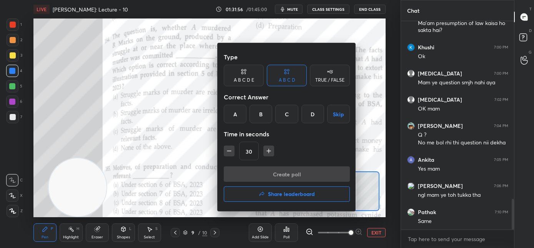
click at [237, 117] on div "A" at bounding box center [235, 114] width 23 height 18
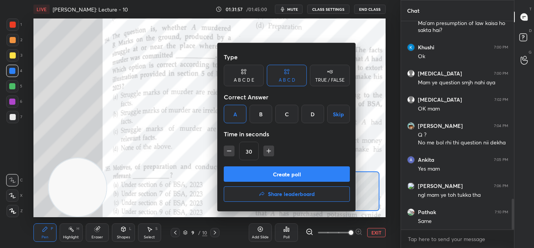
click at [228, 155] on button "button" at bounding box center [229, 150] width 11 height 11
type input "15"
click at [234, 172] on button "Create poll" at bounding box center [287, 173] width 126 height 15
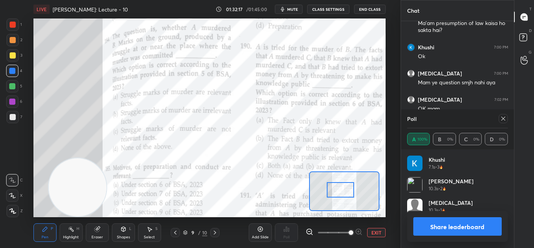
drag, startPoint x: 501, startPoint y: 119, endPoint x: 459, endPoint y: 148, distance: 50.8
click at [501, 119] on icon at bounding box center [504, 118] width 6 height 6
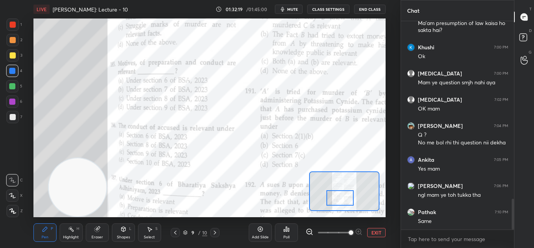
drag, startPoint x: 341, startPoint y: 191, endPoint x: 341, endPoint y: 196, distance: 5.4
click at [341, 198] on div at bounding box center [341, 197] width 28 height 15
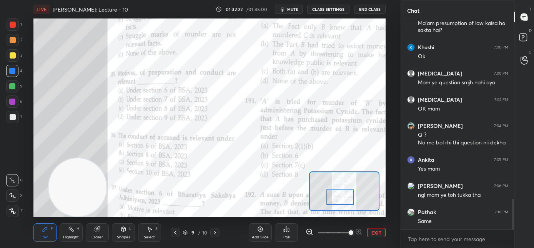
click at [284, 232] on icon at bounding box center [287, 229] width 6 height 6
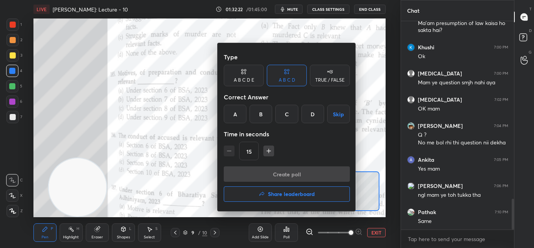
click at [240, 116] on div "A" at bounding box center [235, 114] width 23 height 18
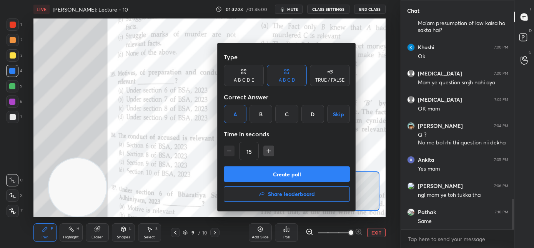
drag, startPoint x: 240, startPoint y: 175, endPoint x: 239, endPoint y: 167, distance: 8.5
click at [240, 175] on button "Create poll" at bounding box center [287, 173] width 126 height 15
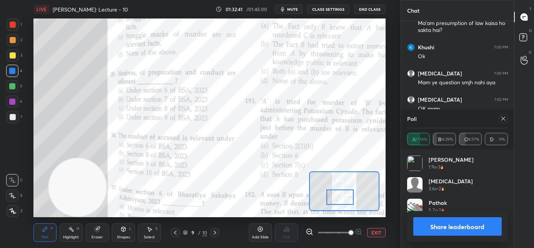
click at [502, 121] on icon at bounding box center [504, 118] width 6 height 6
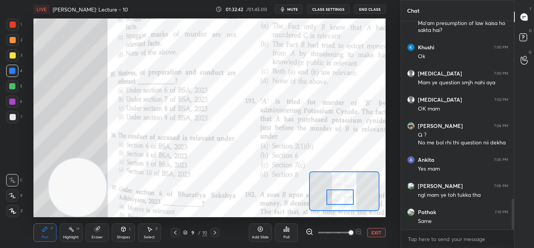
click at [286, 235] on div "Poll" at bounding box center [287, 237] width 6 height 4
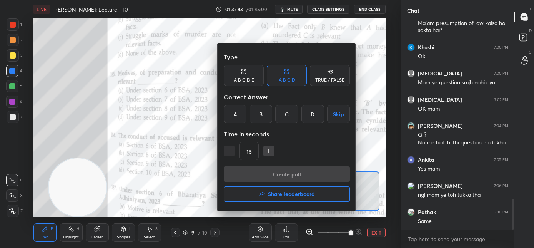
click at [237, 114] on div "A" at bounding box center [235, 114] width 23 height 18
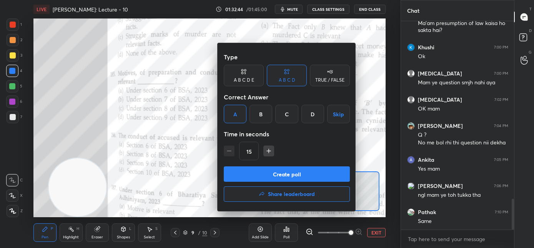
click at [243, 172] on button "Create poll" at bounding box center [287, 173] width 126 height 15
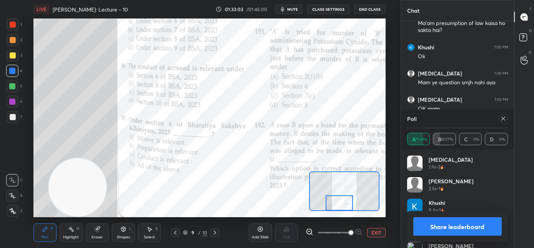
drag, startPoint x: 342, startPoint y: 200, endPoint x: 341, endPoint y: 209, distance: 8.9
click at [341, 209] on div at bounding box center [340, 202] width 28 height 15
click at [504, 120] on icon at bounding box center [504, 118] width 6 height 6
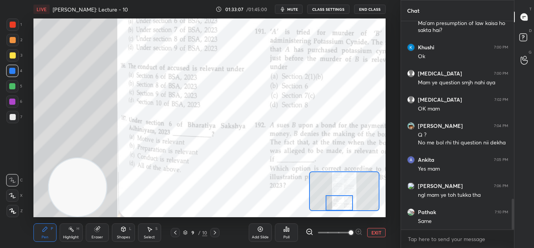
click at [294, 234] on div "Poll" at bounding box center [286, 232] width 23 height 18
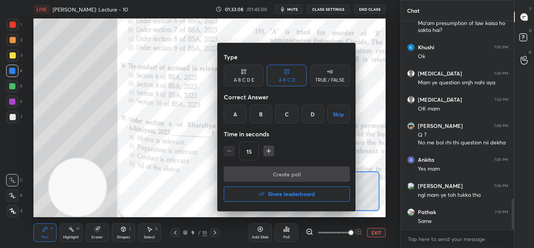
click at [307, 119] on div "D" at bounding box center [313, 114] width 23 height 18
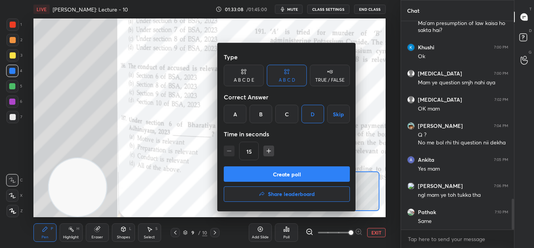
click at [290, 169] on button "Create poll" at bounding box center [287, 173] width 126 height 15
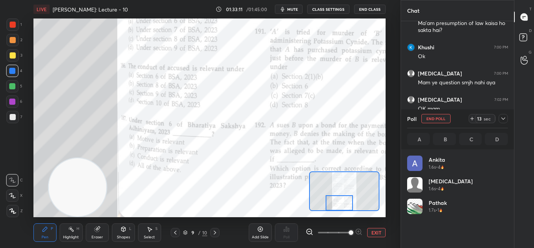
click at [293, 10] on span "mute" at bounding box center [292, 9] width 11 height 5
click at [294, 12] on button "unmute" at bounding box center [289, 9] width 28 height 9
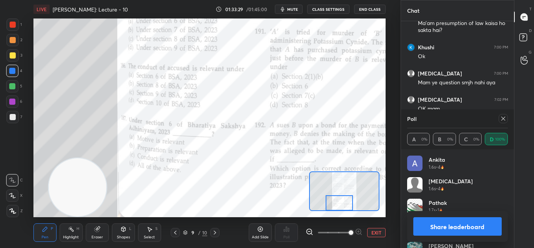
drag, startPoint x: 501, startPoint y: 119, endPoint x: 469, endPoint y: 140, distance: 38.1
click at [501, 119] on icon at bounding box center [504, 118] width 6 height 6
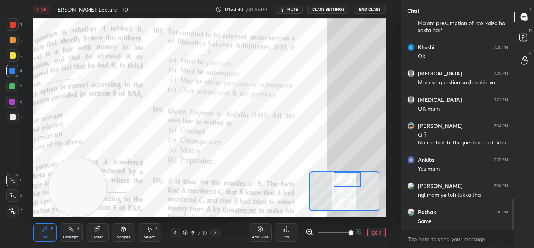
drag, startPoint x: 336, startPoint y: 204, endPoint x: 344, endPoint y: 176, distance: 29.6
click at [344, 176] on div at bounding box center [348, 179] width 28 height 15
click at [289, 235] on div "Poll" at bounding box center [287, 237] width 6 height 4
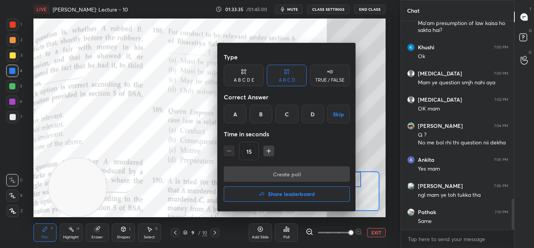
click at [288, 116] on div "C" at bounding box center [287, 114] width 23 height 18
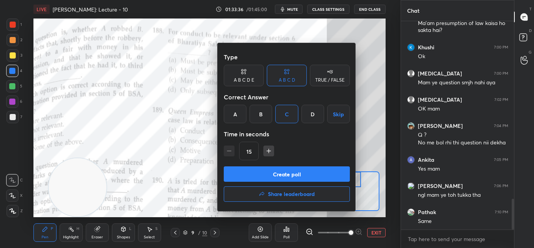
click at [278, 172] on button "Create poll" at bounding box center [287, 173] width 126 height 15
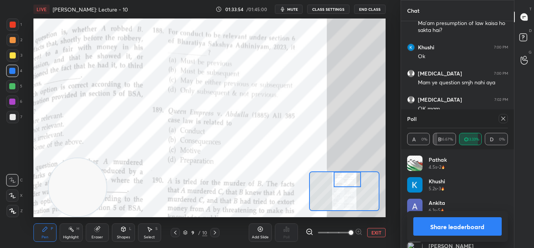
drag, startPoint x: 503, startPoint y: 120, endPoint x: 409, endPoint y: 168, distance: 105.7
click at [503, 120] on icon at bounding box center [504, 118] width 6 height 6
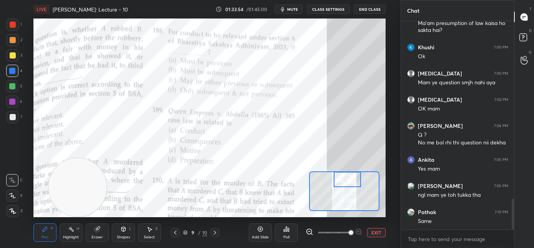
click at [287, 234] on div "Poll" at bounding box center [286, 232] width 23 height 18
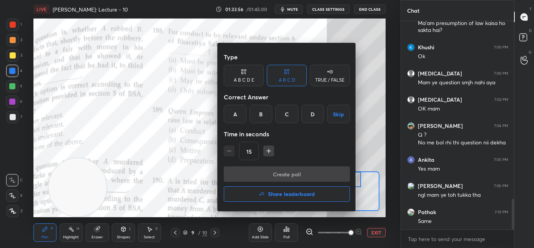
click at [236, 115] on div "A" at bounding box center [235, 114] width 23 height 18
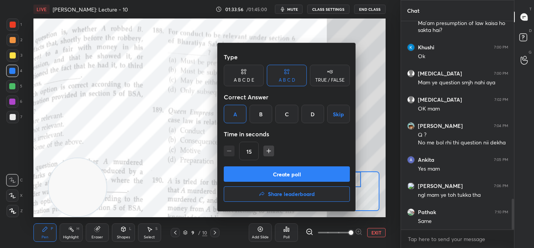
click at [244, 176] on button "Create poll" at bounding box center [287, 173] width 126 height 15
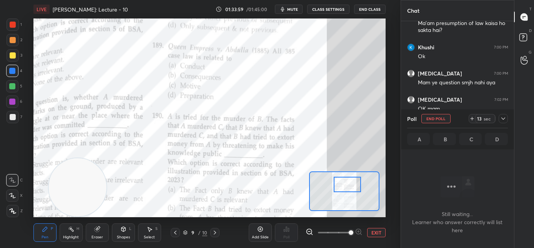
click at [344, 188] on div at bounding box center [348, 184] width 28 height 15
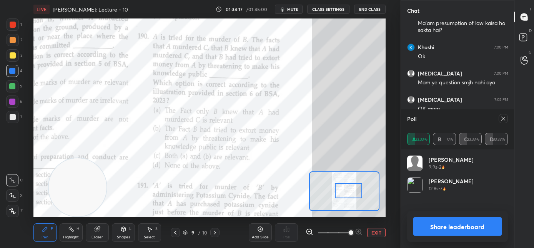
click at [343, 189] on div at bounding box center [349, 190] width 28 height 15
click at [507, 115] on div at bounding box center [503, 118] width 9 height 9
type textarea "x"
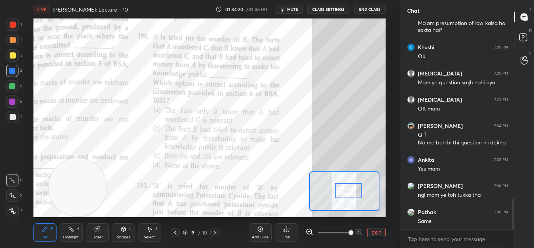
click at [265, 241] on div "Add Slide" at bounding box center [260, 232] width 23 height 18
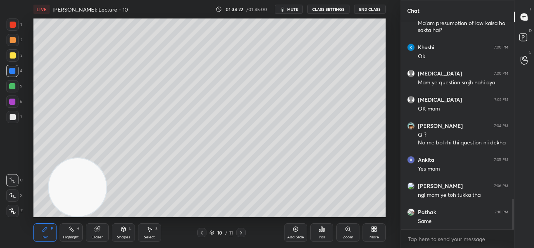
click at [200, 231] on icon at bounding box center [202, 232] width 6 height 6
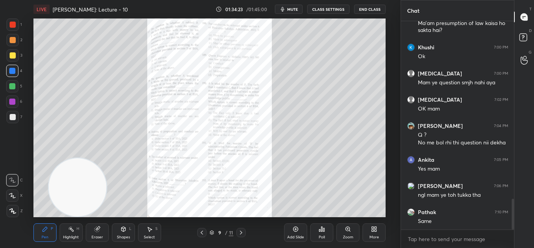
click at [349, 234] on div "Zoom" at bounding box center [348, 232] width 23 height 18
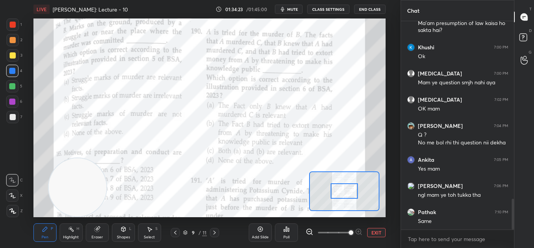
click at [349, 233] on span at bounding box center [351, 232] width 5 height 5
click at [348, 195] on div at bounding box center [345, 190] width 28 height 15
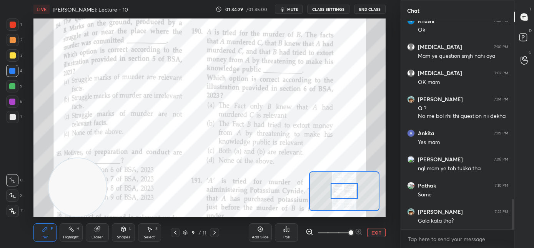
click at [341, 192] on div at bounding box center [345, 190] width 28 height 15
click at [288, 236] on div "Poll" at bounding box center [287, 237] width 6 height 4
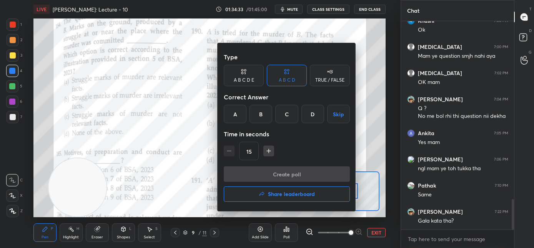
click at [290, 116] on div "C" at bounding box center [287, 114] width 23 height 18
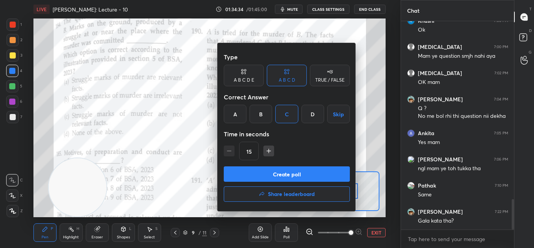
click at [266, 150] on icon "button" at bounding box center [269, 151] width 8 height 8
type input "30"
click at [282, 172] on button "Create poll" at bounding box center [287, 173] width 126 height 15
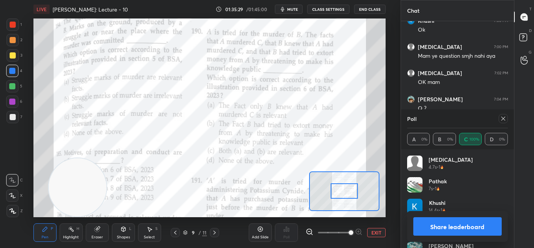
click at [502, 118] on icon at bounding box center [504, 118] width 6 height 6
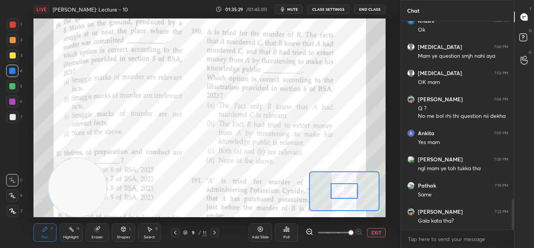
scroll to position [3, 3]
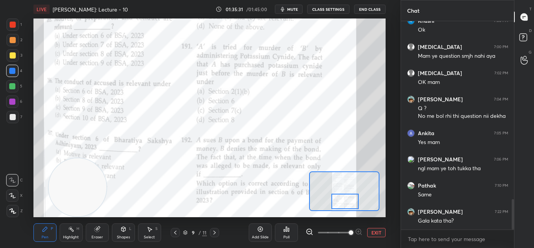
drag, startPoint x: 343, startPoint y: 202, endPoint x: 349, endPoint y: 194, distance: 10.0
click at [346, 204] on div at bounding box center [346, 201] width 28 height 15
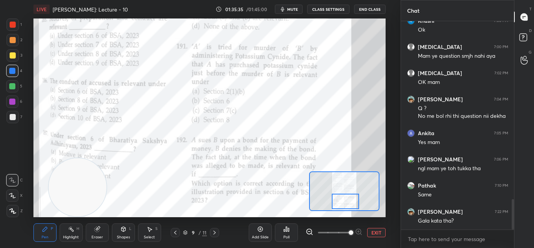
click at [289, 236] on div "Poll" at bounding box center [287, 237] width 6 height 4
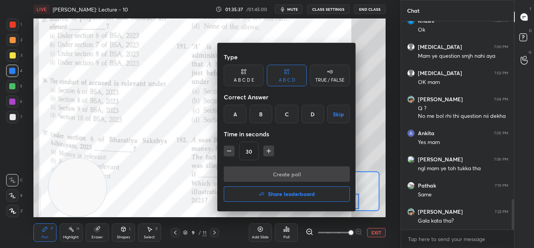
click at [263, 117] on div "B" at bounding box center [261, 114] width 23 height 18
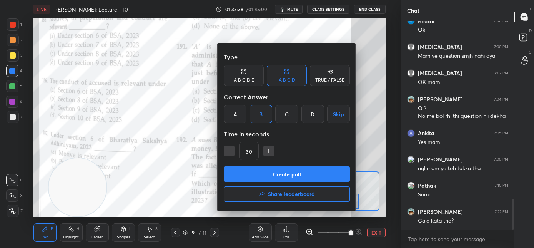
click at [263, 172] on button "Create poll" at bounding box center [287, 173] width 126 height 15
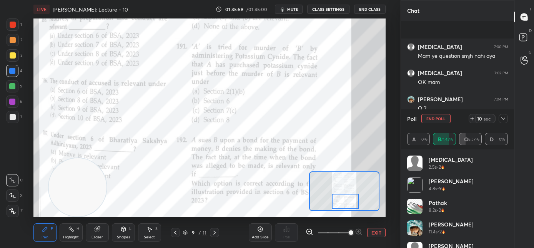
scroll to position [1288, 0]
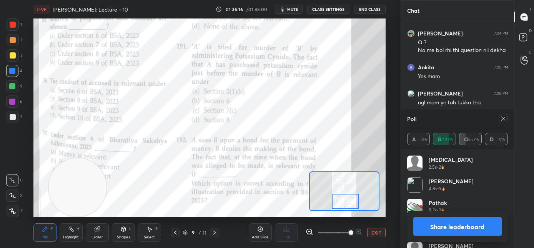
click at [504, 118] on icon at bounding box center [504, 119] width 4 height 4
type textarea "x"
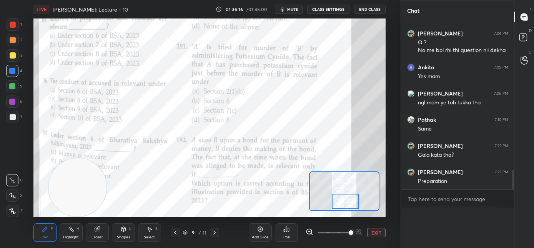
scroll to position [0, 3]
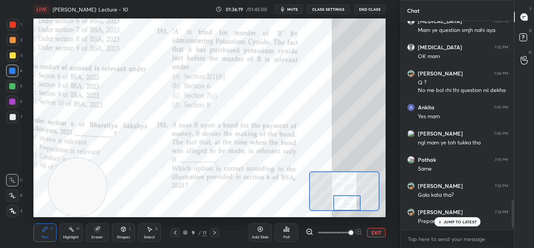
click at [342, 204] on div at bounding box center [348, 202] width 28 height 15
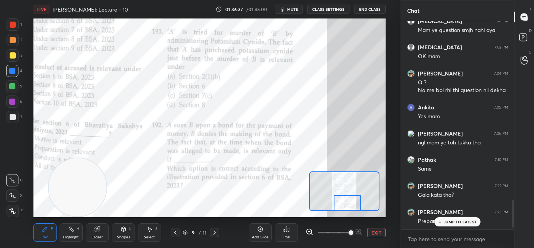
drag, startPoint x: 216, startPoint y: 234, endPoint x: 236, endPoint y: 232, distance: 19.7
click at [217, 234] on icon at bounding box center [215, 232] width 6 height 6
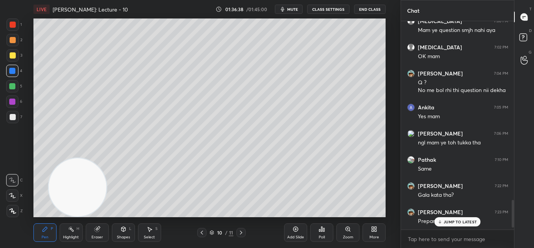
click at [239, 232] on icon at bounding box center [241, 232] width 6 height 6
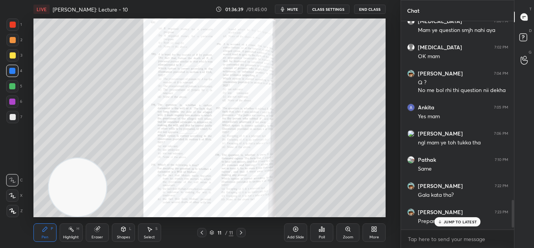
click at [202, 232] on icon at bounding box center [202, 232] width 6 height 6
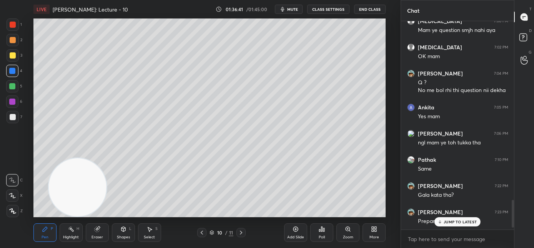
click at [239, 234] on icon at bounding box center [241, 232] width 6 height 6
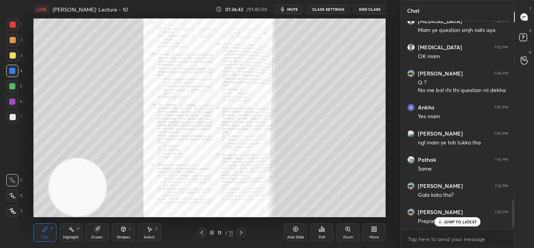
click at [338, 232] on div "Zoom" at bounding box center [348, 232] width 23 height 18
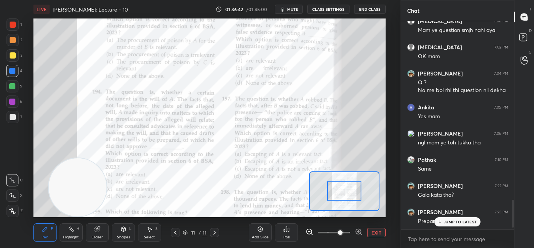
click at [343, 234] on span at bounding box center [340, 232] width 5 height 5
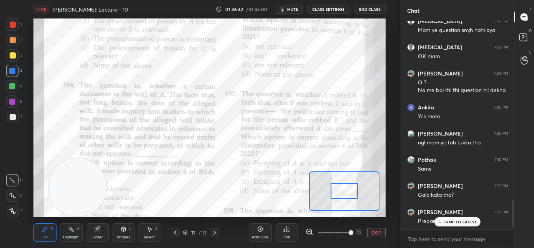
click at [349, 233] on span at bounding box center [351, 232] width 5 height 5
click at [349, 232] on span at bounding box center [351, 232] width 5 height 5
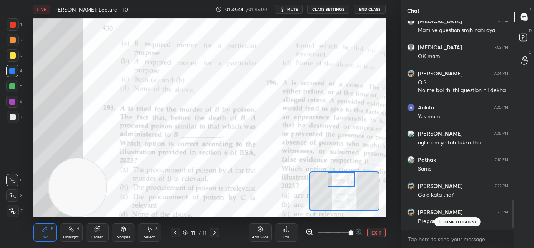
drag, startPoint x: 345, startPoint y: 192, endPoint x: 342, endPoint y: 177, distance: 14.9
click at [343, 178] on div at bounding box center [342, 179] width 28 height 15
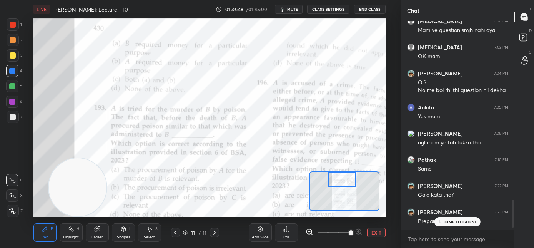
click at [291, 234] on div "Poll" at bounding box center [286, 232] width 23 height 18
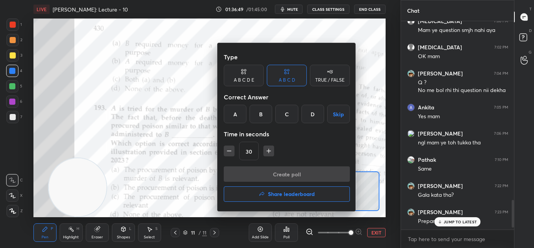
click at [233, 117] on div "A" at bounding box center [235, 114] width 23 height 18
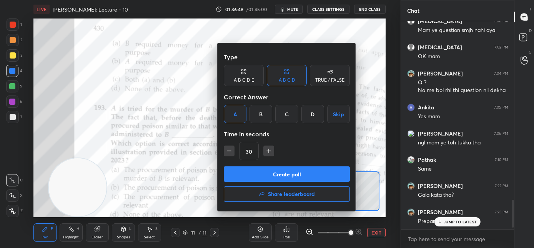
click at [229, 150] on icon "button" at bounding box center [229, 151] width 8 height 8
type input "15"
click at [234, 170] on button "Create poll" at bounding box center [287, 173] width 126 height 15
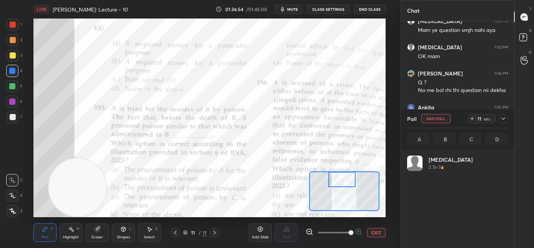
scroll to position [90, 99]
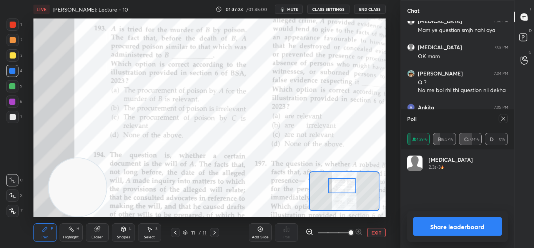
click at [337, 184] on div at bounding box center [343, 185] width 28 height 15
click at [94, 13] on div "LIVE Bhartiya Sakshya Adhiniyam: Lecture - 10 01:37:24 / 01:45:00 mute CLASS SE…" at bounding box center [210, 124] width 370 height 248
drag, startPoint x: 502, startPoint y: 119, endPoint x: 438, endPoint y: 130, distance: 64.5
click at [502, 119] on icon at bounding box center [504, 118] width 6 height 6
type textarea "x"
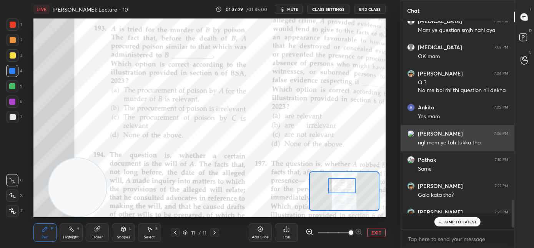
scroll to position [3, 3]
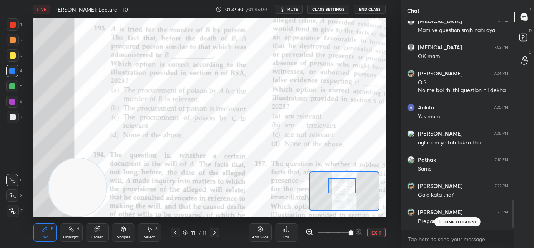
click at [285, 234] on div "Poll" at bounding box center [286, 232] width 23 height 18
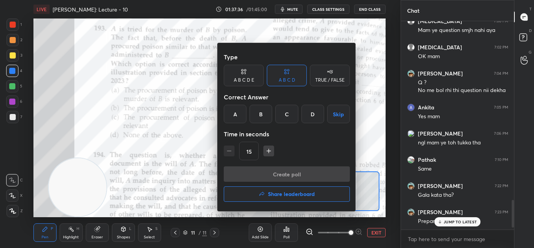
click at [225, 115] on div "A" at bounding box center [235, 114] width 23 height 18
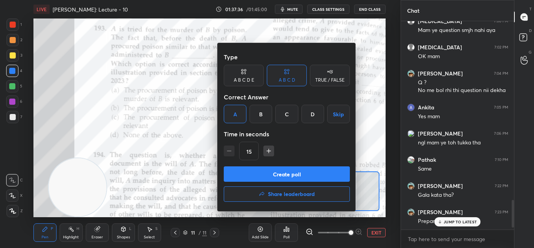
click at [236, 118] on div "A" at bounding box center [235, 114] width 23 height 18
click at [270, 152] on icon "button" at bounding box center [269, 151] width 8 height 8
type input "30"
drag, startPoint x: 261, startPoint y: 172, endPoint x: 234, endPoint y: 175, distance: 28.0
click at [261, 172] on button "Create poll" at bounding box center [287, 173] width 126 height 15
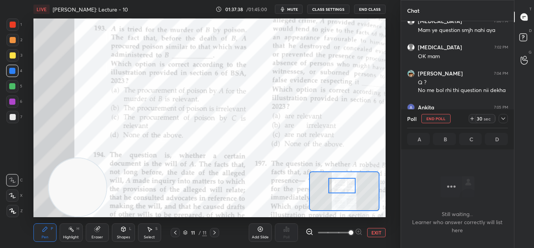
scroll to position [102, 111]
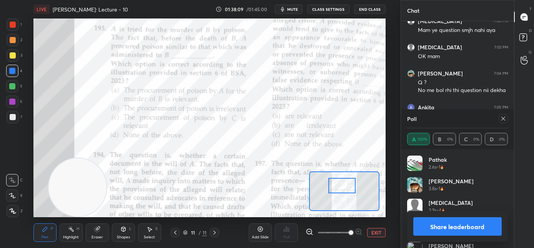
click at [504, 118] on icon at bounding box center [504, 118] width 6 height 6
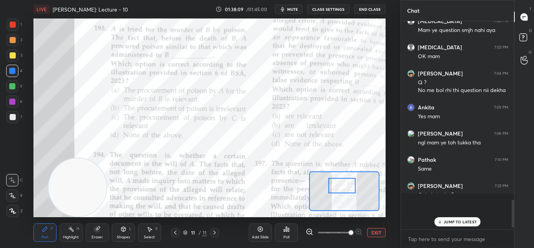
scroll to position [0, 0]
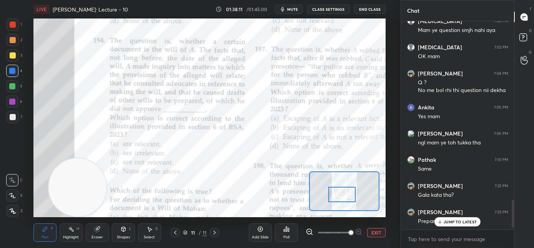
drag, startPoint x: 344, startPoint y: 187, endPoint x: 342, endPoint y: 195, distance: 8.2
click at [343, 196] on div at bounding box center [343, 194] width 28 height 15
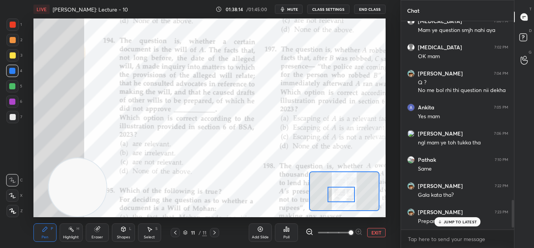
click at [288, 235] on div "Poll" at bounding box center [287, 237] width 6 height 4
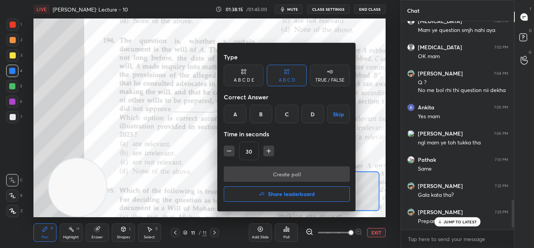
click at [228, 117] on div "A" at bounding box center [235, 114] width 23 height 18
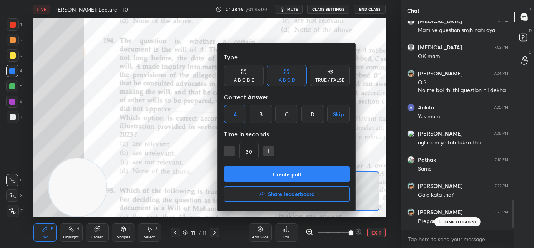
click at [231, 174] on button "Create poll" at bounding box center [287, 173] width 126 height 15
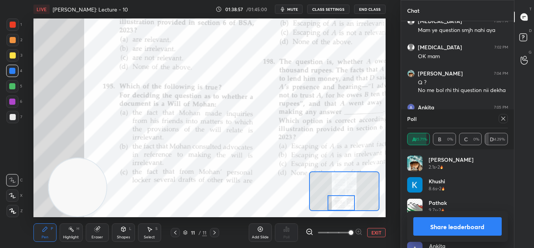
drag, startPoint x: 342, startPoint y: 197, endPoint x: 342, endPoint y: 206, distance: 8.9
click at [342, 206] on div at bounding box center [342, 202] width 28 height 15
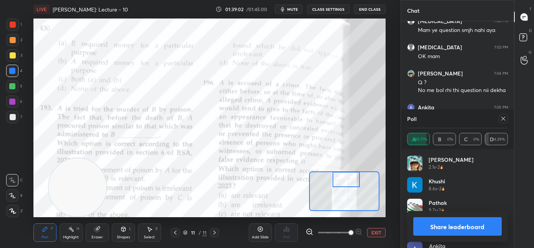
click at [347, 168] on div "Setting up your live class Poll for secs No correct answer Start poll" at bounding box center [209, 117] width 353 height 199
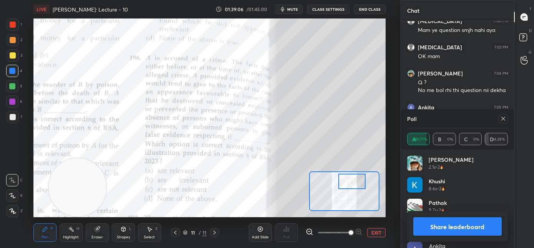
drag, startPoint x: 348, startPoint y: 187, endPoint x: 349, endPoint y: 179, distance: 7.5
click at [349, 179] on div at bounding box center [353, 181] width 28 height 15
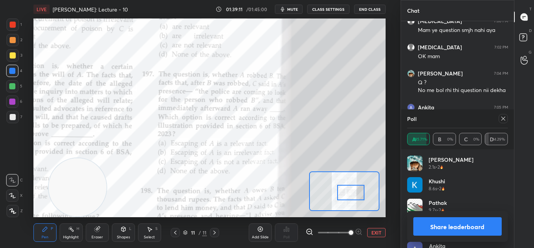
drag, startPoint x: 349, startPoint y: 182, endPoint x: 347, endPoint y: 193, distance: 11.2
click at [347, 193] on div at bounding box center [351, 192] width 28 height 15
click at [502, 119] on icon at bounding box center [504, 118] width 6 height 6
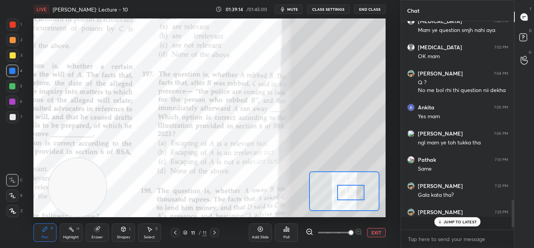
scroll to position [2, 3]
click at [288, 235] on div "Poll" at bounding box center [287, 237] width 6 height 4
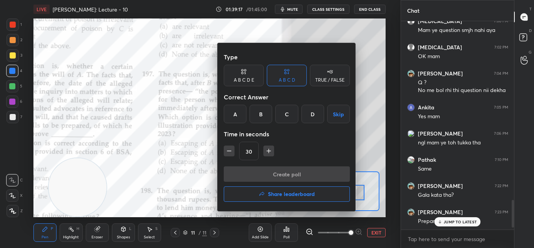
click at [242, 112] on div "A" at bounding box center [235, 114] width 23 height 18
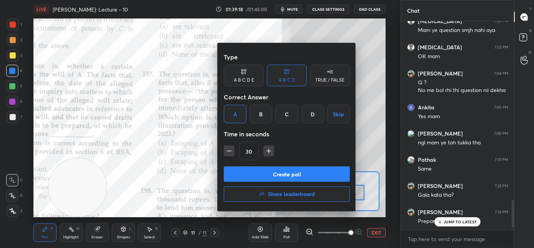
drag, startPoint x: 261, startPoint y: 172, endPoint x: 294, endPoint y: 153, distance: 38.6
click at [261, 172] on button "Create poll" at bounding box center [287, 173] width 126 height 15
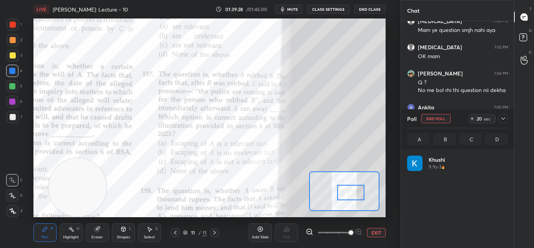
scroll to position [90, 99]
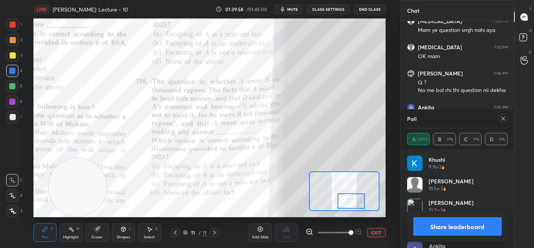
click at [351, 203] on div at bounding box center [352, 200] width 28 height 15
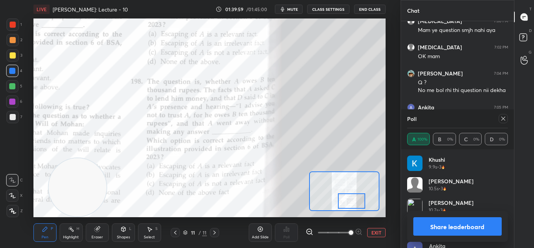
click at [501, 117] on icon at bounding box center [504, 118] width 6 height 6
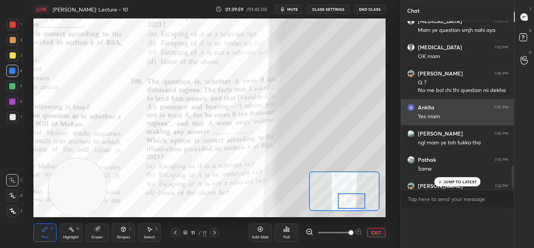
scroll to position [34, 99]
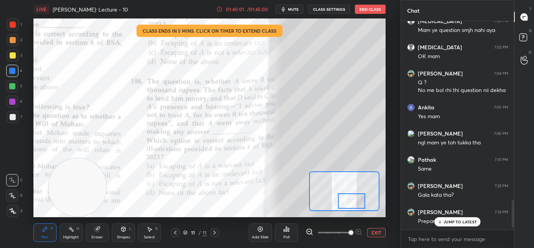
click at [288, 233] on div "Poll" at bounding box center [286, 232] width 23 height 18
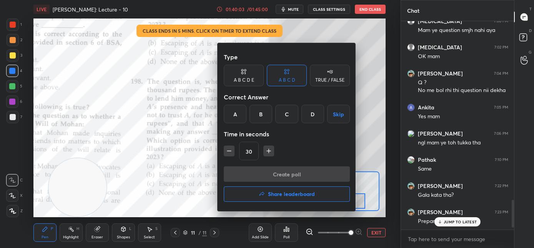
drag, startPoint x: 234, startPoint y: 116, endPoint x: 239, endPoint y: 133, distance: 17.7
click at [233, 117] on div "A" at bounding box center [235, 114] width 23 height 18
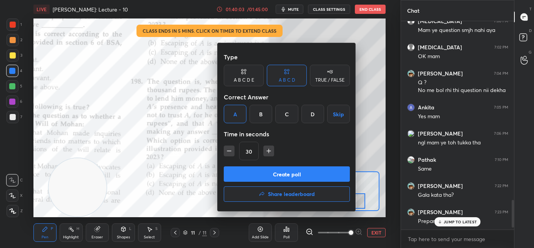
click at [248, 172] on button "Create poll" at bounding box center [287, 173] width 126 height 15
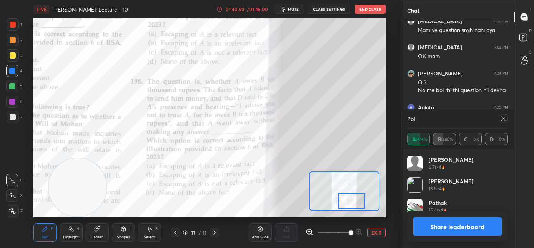
drag, startPoint x: 505, startPoint y: 119, endPoint x: 484, endPoint y: 132, distance: 24.4
click at [504, 119] on icon at bounding box center [504, 118] width 6 height 6
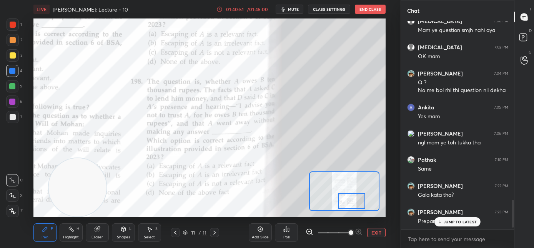
click at [213, 232] on icon at bounding box center [215, 232] width 6 height 6
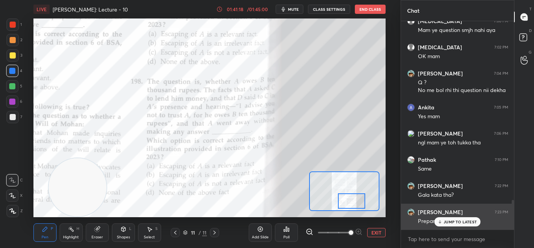
click at [442, 222] on icon at bounding box center [440, 221] width 5 height 5
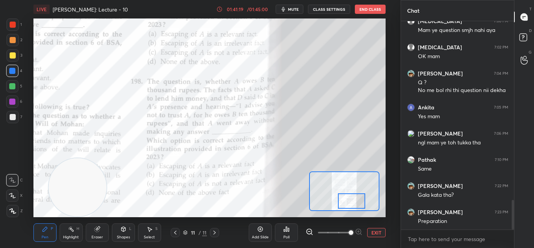
click at [285, 235] on div "Poll" at bounding box center [287, 237] width 6 height 4
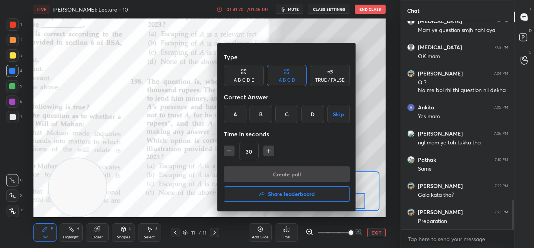
click at [292, 198] on button "Share leaderboard" at bounding box center [287, 193] width 126 height 15
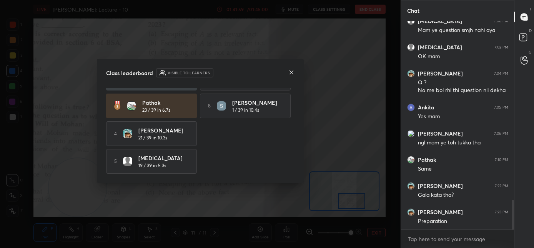
scroll to position [0, 0]
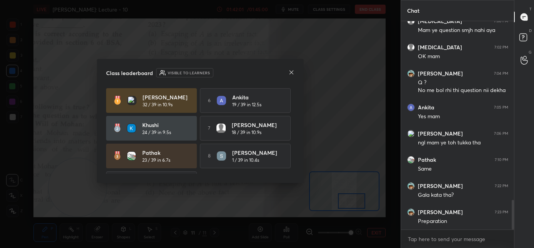
click at [291, 73] on icon at bounding box center [292, 72] width 4 height 4
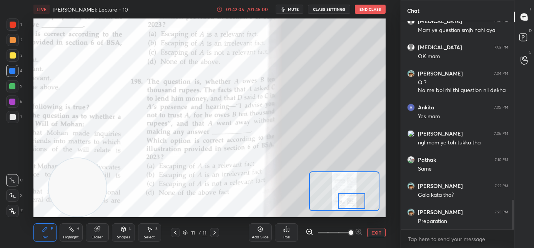
click at [290, 233] on div "Poll" at bounding box center [286, 232] width 23 height 18
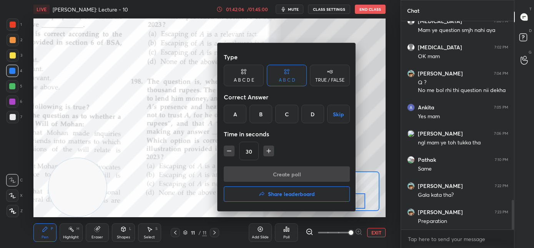
click at [291, 192] on h4 "Share leaderboard" at bounding box center [291, 193] width 47 height 5
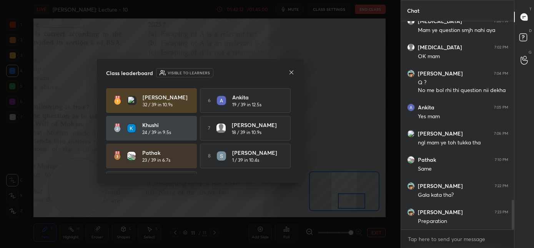
click at [293, 72] on icon at bounding box center [292, 72] width 6 height 6
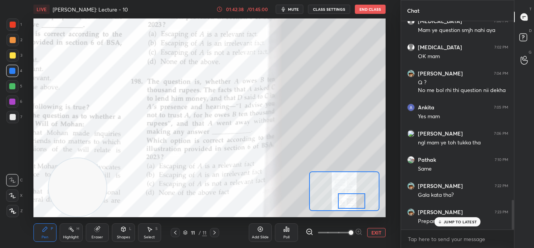
scroll to position [1274, 0]
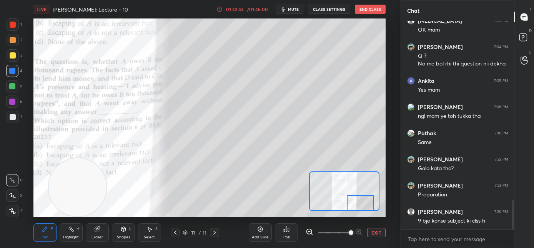
drag, startPoint x: 351, startPoint y: 200, endPoint x: 360, endPoint y: 205, distance: 10.4
click at [360, 205] on div at bounding box center [361, 202] width 28 height 15
click at [365, 12] on button "End Class" at bounding box center [370, 9] width 31 height 9
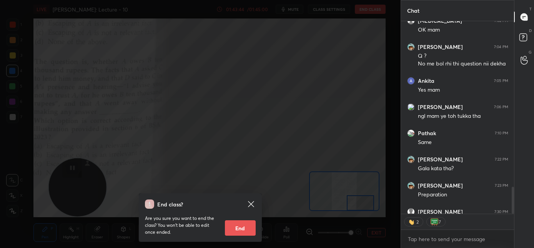
drag, startPoint x: 238, startPoint y: 225, endPoint x: 242, endPoint y: 222, distance: 5.5
click at [238, 225] on button "End" at bounding box center [240, 227] width 31 height 15
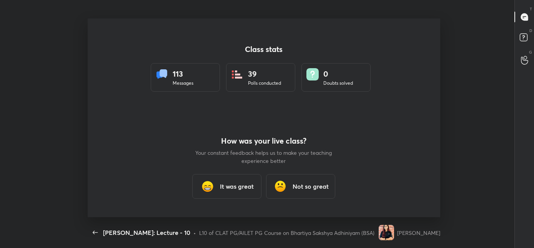
scroll to position [38281, 37951]
click at [227, 188] on h3 "It was great" at bounding box center [237, 186] width 34 height 9
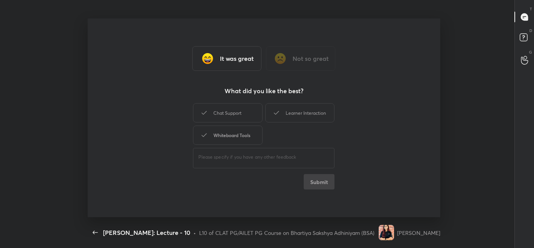
drag, startPoint x: 240, startPoint y: 130, endPoint x: 241, endPoint y: 126, distance: 3.9
click at [239, 130] on div "Whiteboard Tools" at bounding box center [227, 134] width 69 height 19
drag, startPoint x: 243, startPoint y: 112, endPoint x: 292, endPoint y: 111, distance: 49.6
click at [244, 112] on div "Chat Support" at bounding box center [227, 112] width 69 height 19
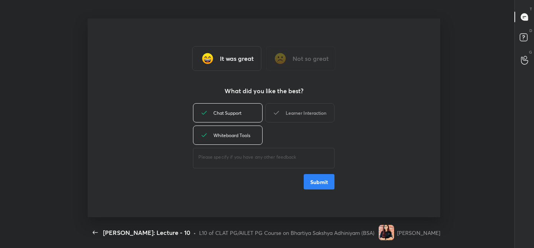
click at [294, 112] on div "Learner Interaction" at bounding box center [300, 112] width 69 height 19
type textarea "x"
click at [311, 180] on button "Submit" at bounding box center [319, 181] width 31 height 15
